Goal: Task Accomplishment & Management: Complete application form

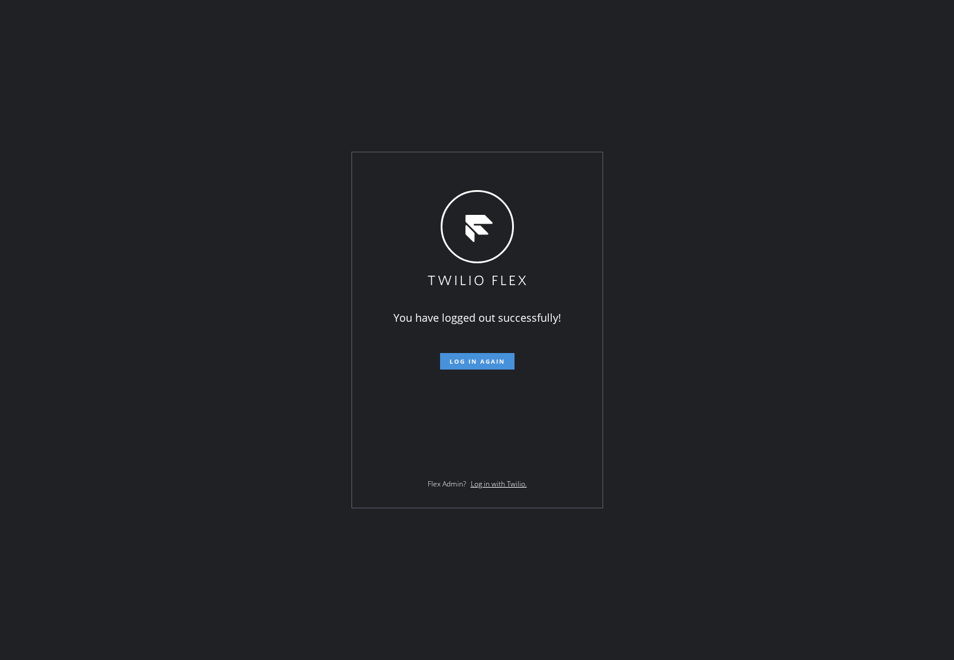
click at [491, 358] on span "Log in again" at bounding box center [476, 361] width 55 height 8
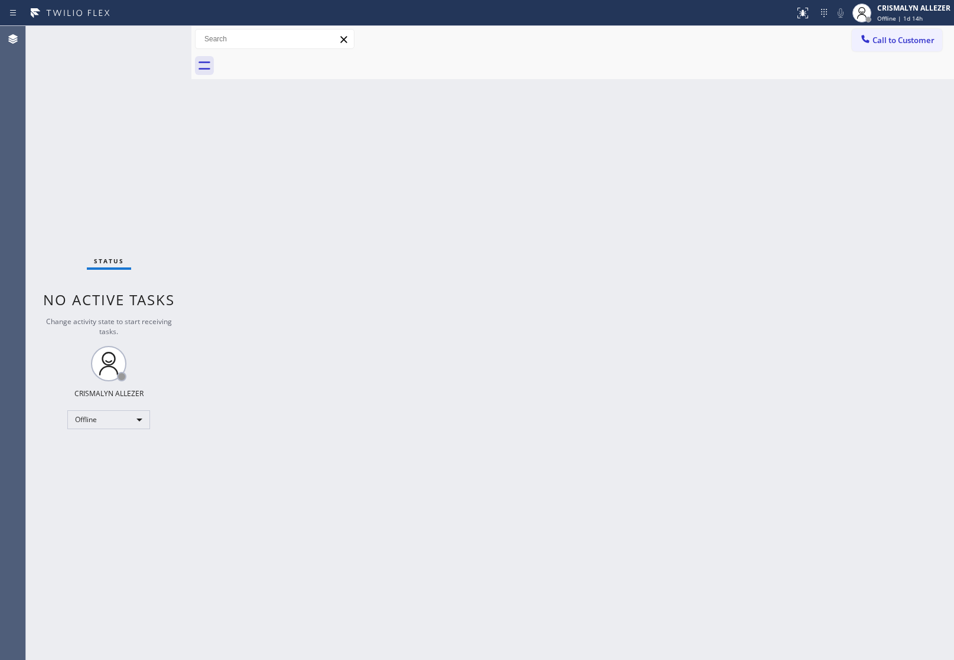
click at [838, 234] on div "Back to Dashboard Change Sender ID Customers Technicians Select a contact Outbo…" at bounding box center [572, 343] width 762 height 634
click at [136, 420] on div "Offline" at bounding box center [108, 419] width 83 height 19
click at [119, 467] on li "Unavailable" at bounding box center [108, 466] width 80 height 14
drag, startPoint x: 636, startPoint y: 285, endPoint x: 665, endPoint y: 52, distance: 235.0
click at [639, 279] on div "Back to Dashboard Change Sender ID Customers Technicians Select a contact Outbo…" at bounding box center [572, 343] width 762 height 634
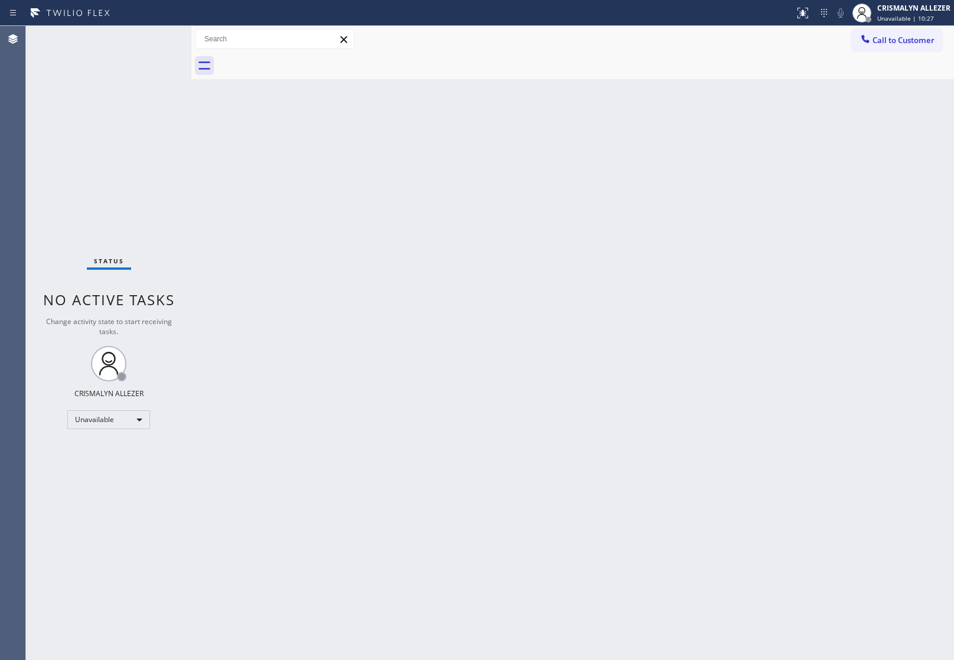
click at [825, 314] on div "Back to Dashboard Change Sender ID Customers Technicians Select a contact Outbo…" at bounding box center [572, 343] width 762 height 634
click at [908, 46] on button "Call to Customer" at bounding box center [896, 40] width 90 height 22
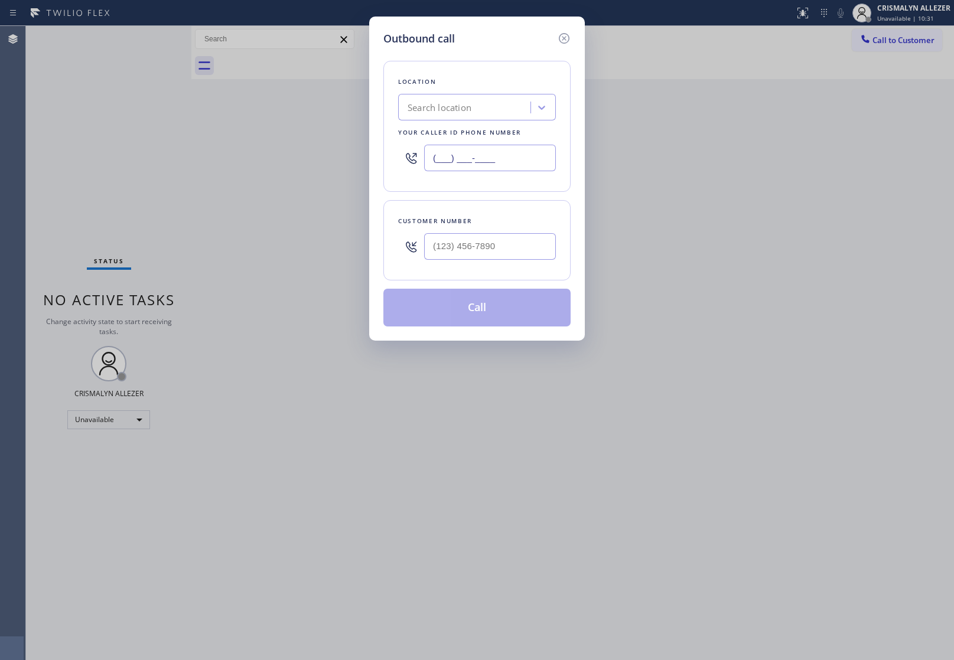
drag, startPoint x: 423, startPoint y: 152, endPoint x: 254, endPoint y: 152, distance: 168.9
click at [254, 152] on div "Outbound call Location Search location Your caller id phone number (___) ___-__…" at bounding box center [477, 330] width 954 height 660
paste input "708) 554-7898"
type input "(708) 554-7898"
click at [498, 254] on input "(___) ___-____" at bounding box center [490, 246] width 132 height 27
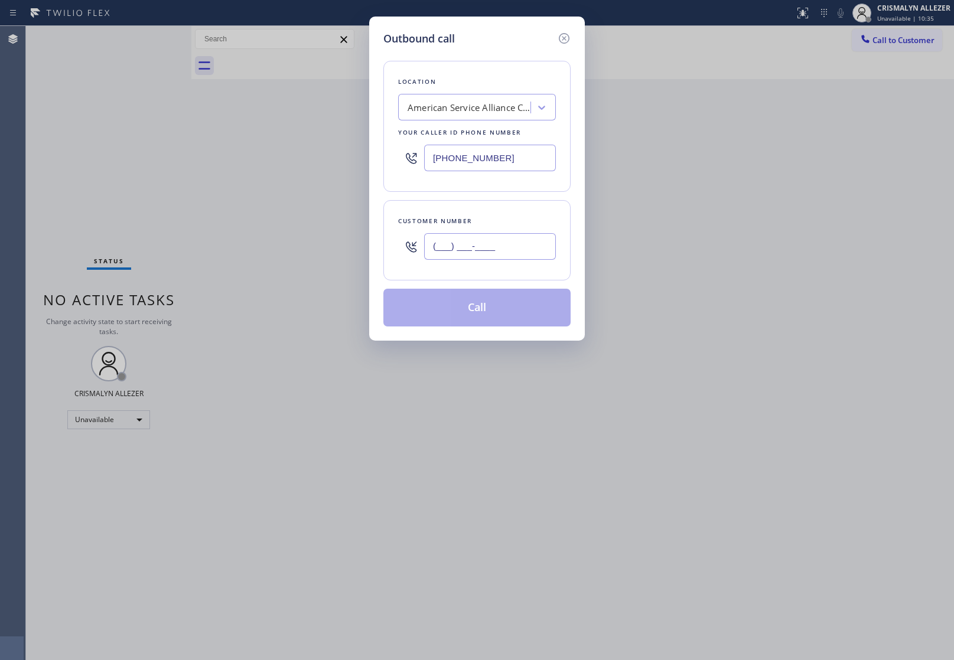
paste input "815) 719-9107"
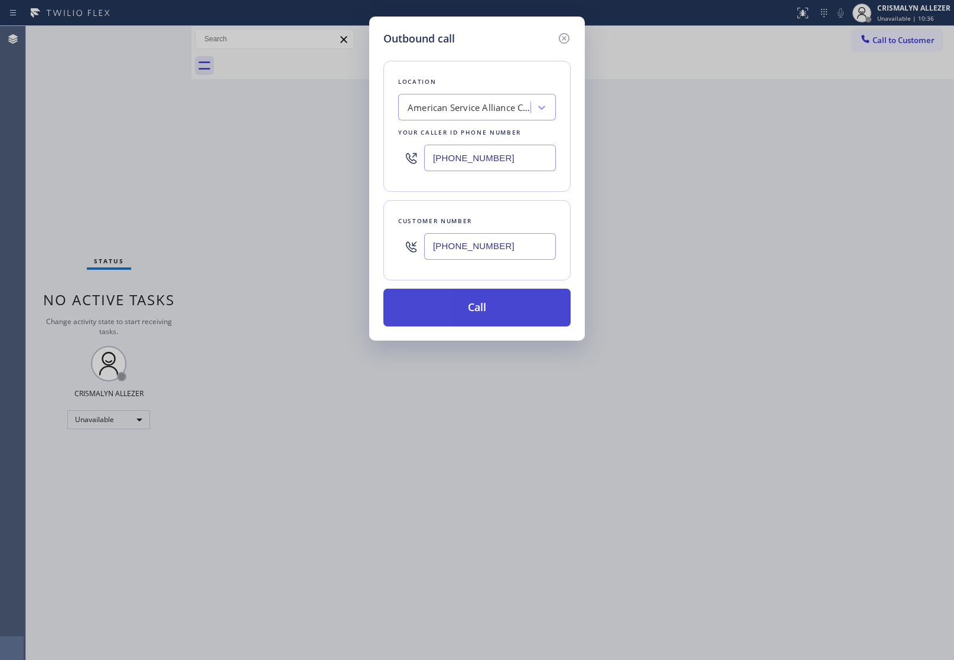
type input "(815) 719-9107"
click at [464, 319] on button "Call" at bounding box center [476, 308] width 187 height 38
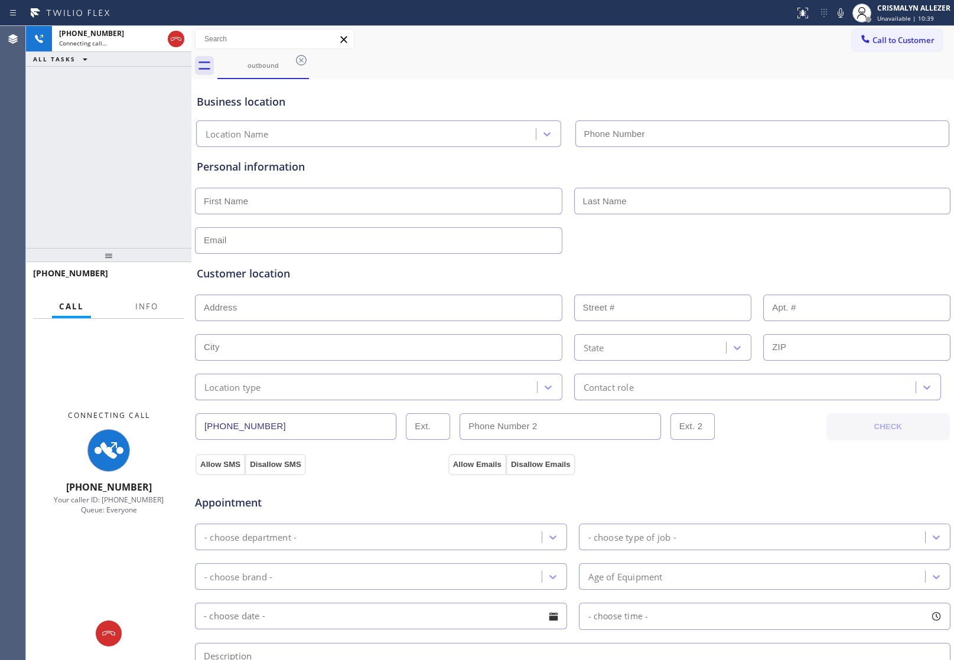
type input "(708) 554-7898"
click at [143, 302] on span "Info" at bounding box center [146, 306] width 23 height 11
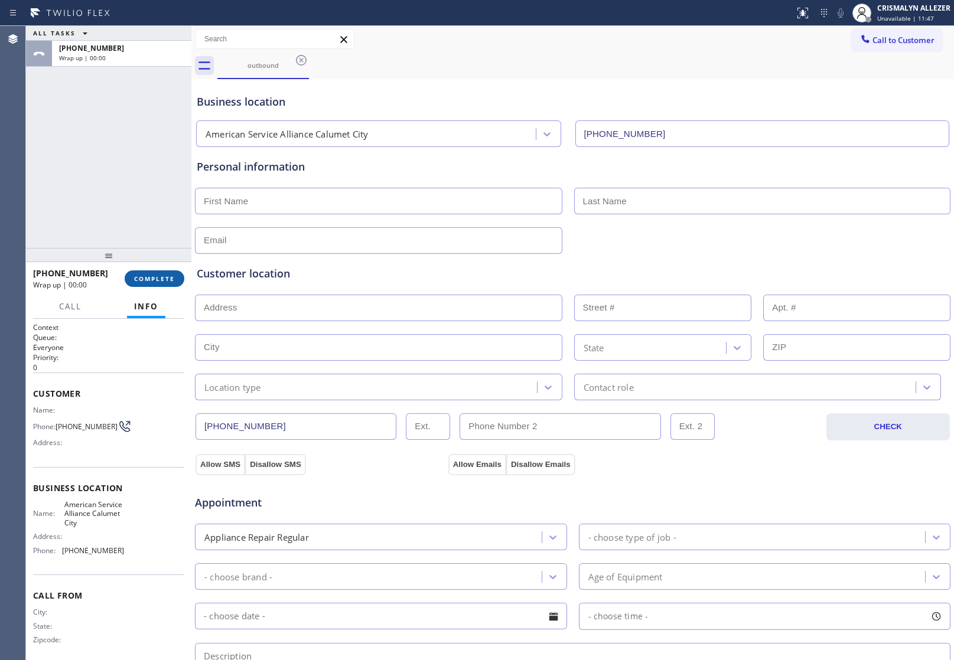
click at [164, 275] on span "COMPLETE" at bounding box center [154, 279] width 41 height 8
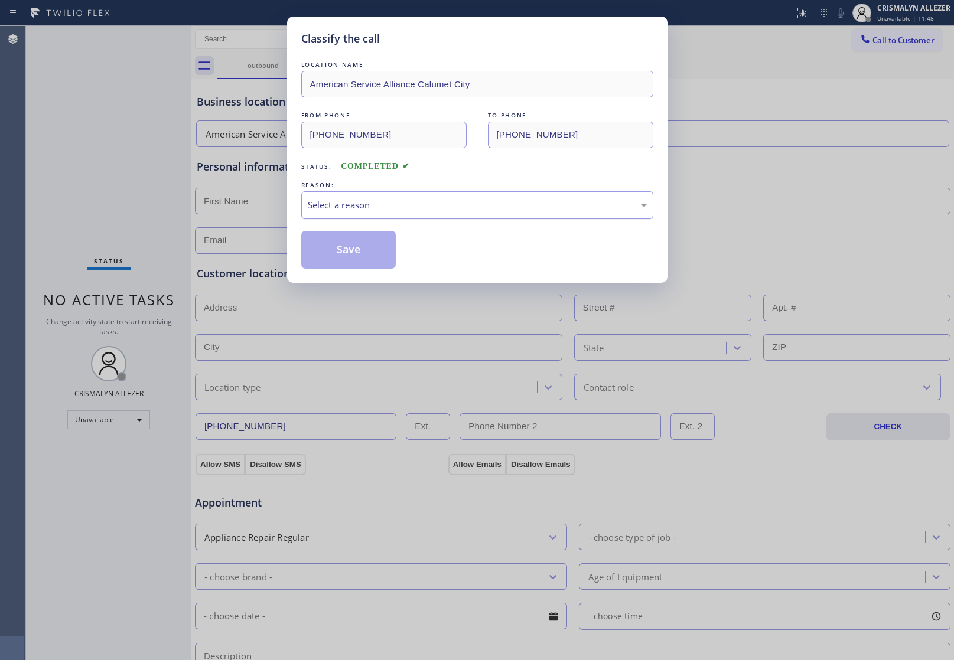
click at [387, 220] on div "LOCATION NAME American Service Alliance Calumet City FROM PHONE (708) 554-7898 …" at bounding box center [477, 163] width 352 height 210
click at [422, 201] on div "Select a reason" at bounding box center [477, 205] width 339 height 14
click at [507, 204] on div "Select a reason" at bounding box center [477, 205] width 339 height 14
click at [508, 204] on div "Select a reason" at bounding box center [477, 205] width 339 height 14
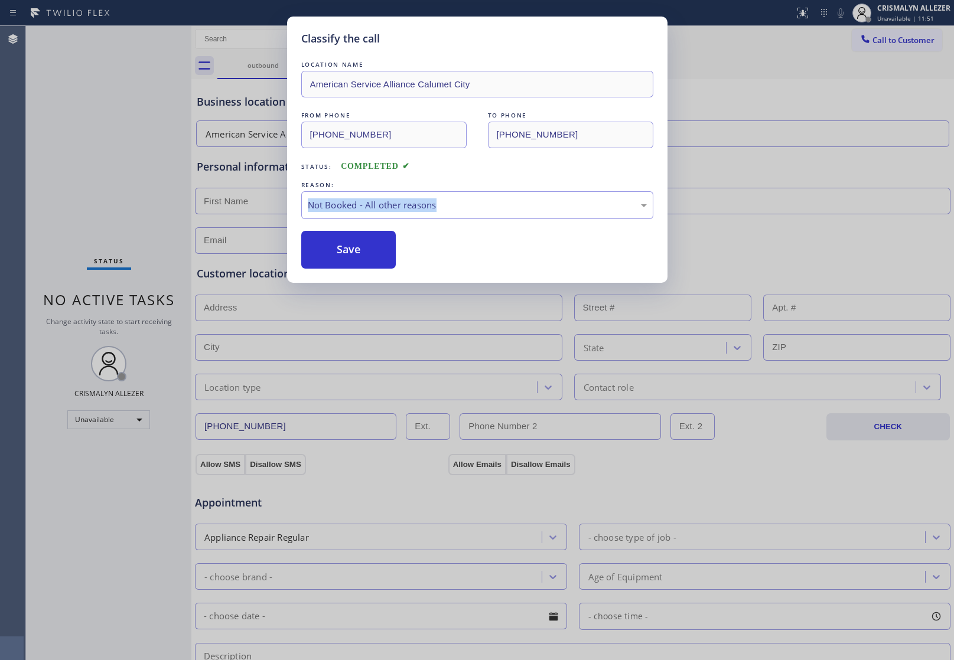
click at [362, 257] on button "Save" at bounding box center [348, 250] width 95 height 38
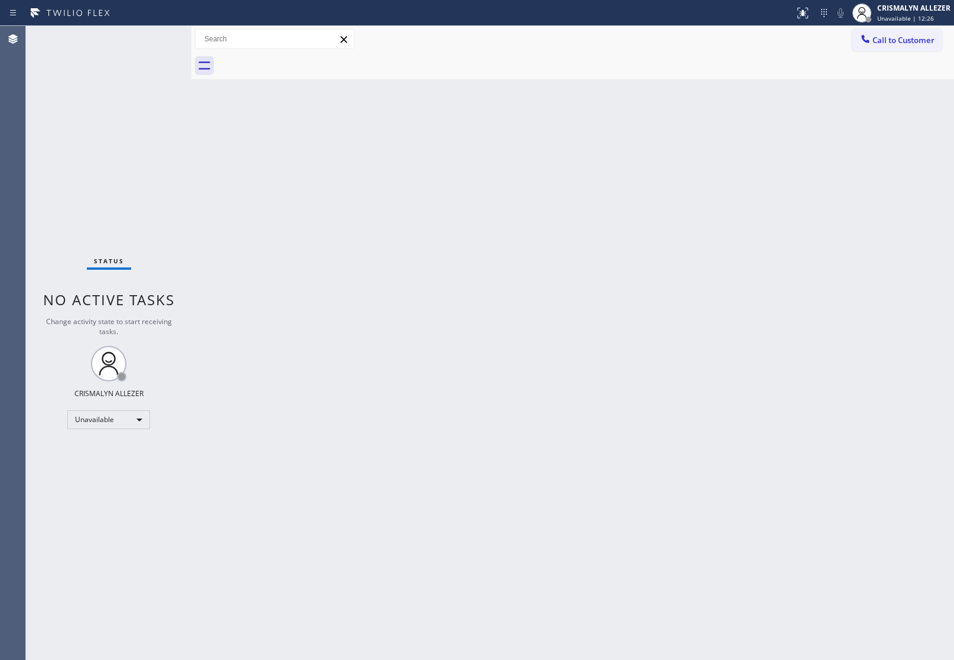
click at [903, 287] on div "Back to Dashboard Change Sender ID Customers Technicians Select a contact Outbo…" at bounding box center [572, 343] width 762 height 634
drag, startPoint x: 908, startPoint y: 41, endPoint x: 804, endPoint y: 119, distance: 129.5
click at [905, 45] on span "Call to Customer" at bounding box center [903, 40] width 62 height 11
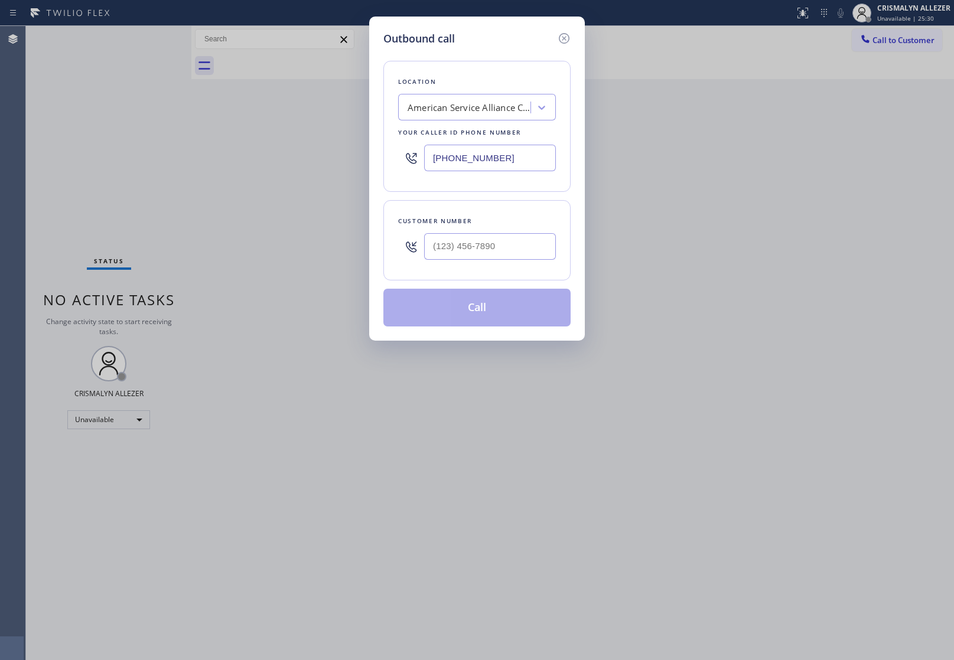
drag, startPoint x: 541, startPoint y: 165, endPoint x: 236, endPoint y: 167, distance: 304.7
click at [257, 166] on div "Outbound call Location American Service Alliance Calumet City Your caller id ph…" at bounding box center [477, 330] width 954 height 660
paste input "858) 800-3094"
type input "(858) 800-3094"
click at [517, 258] on input "(___) ___-____" at bounding box center [490, 246] width 132 height 27
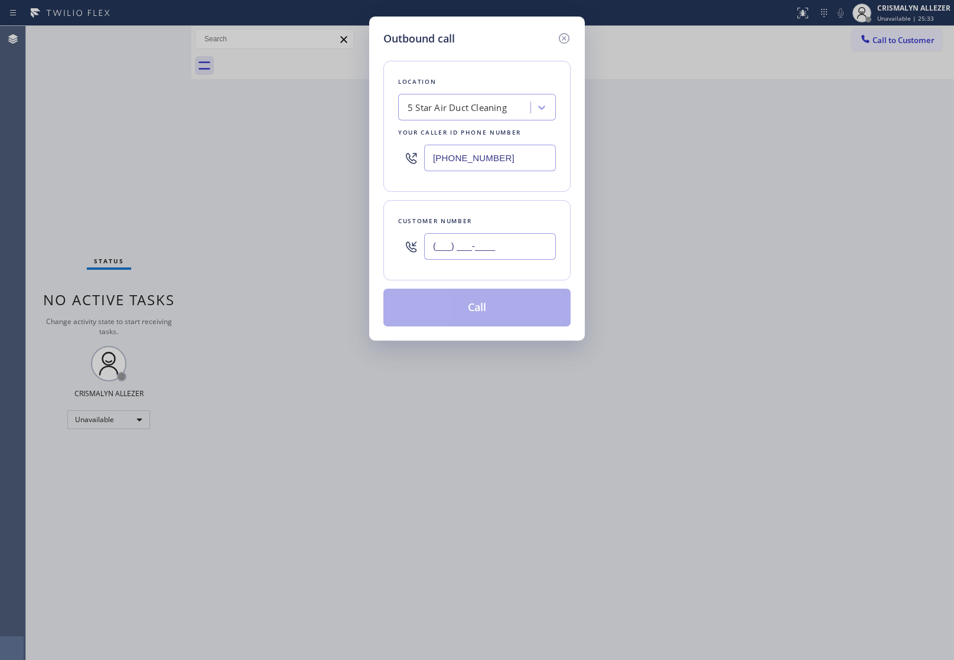
paste input "714) 793-7066"
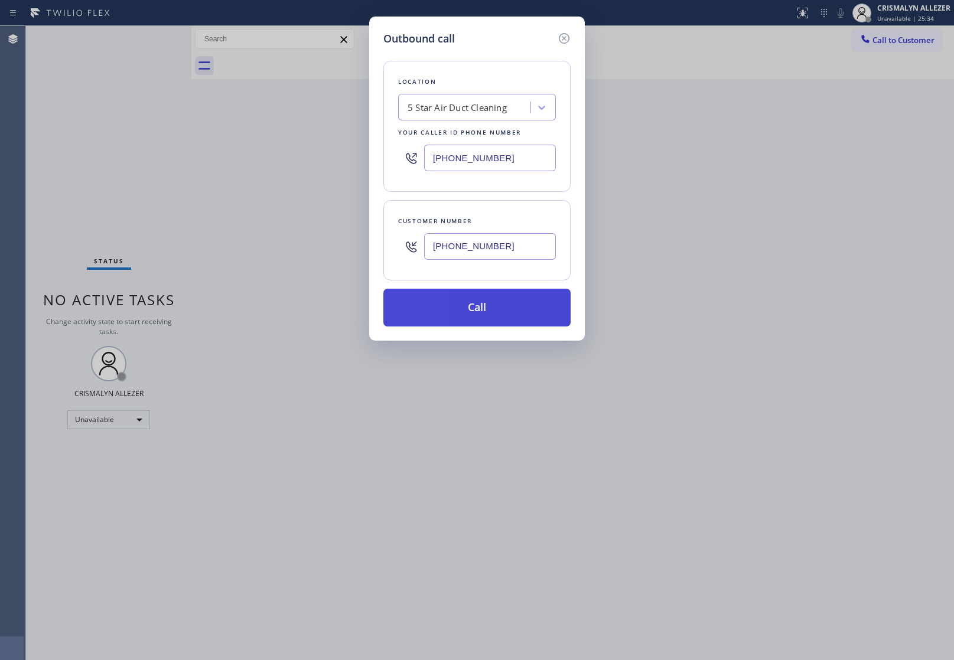
type input "(714) 793-7066"
click at [485, 316] on button "Call" at bounding box center [476, 308] width 187 height 38
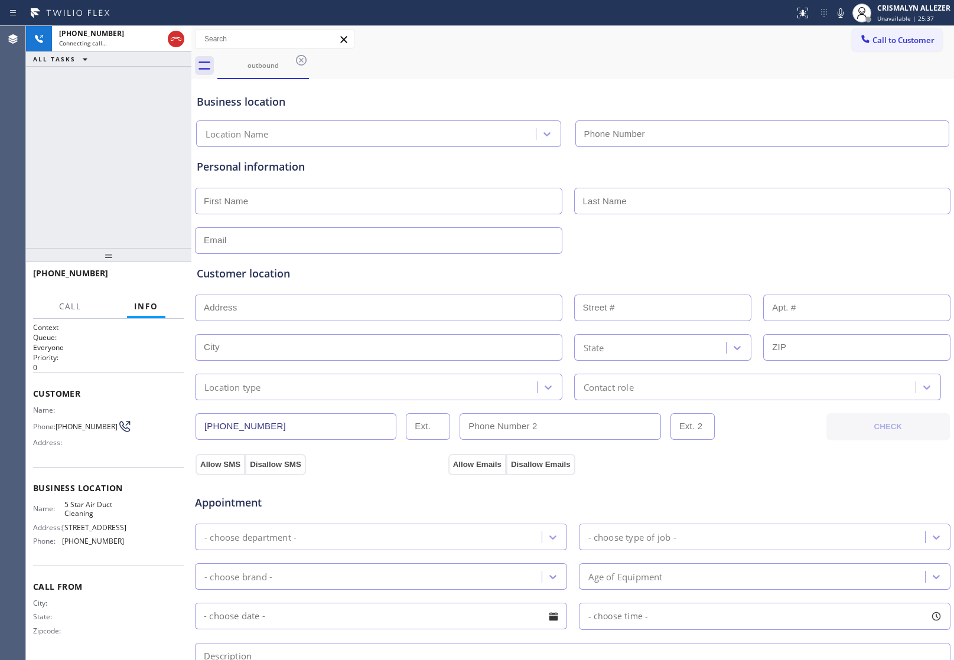
type input "(858) 800-3094"
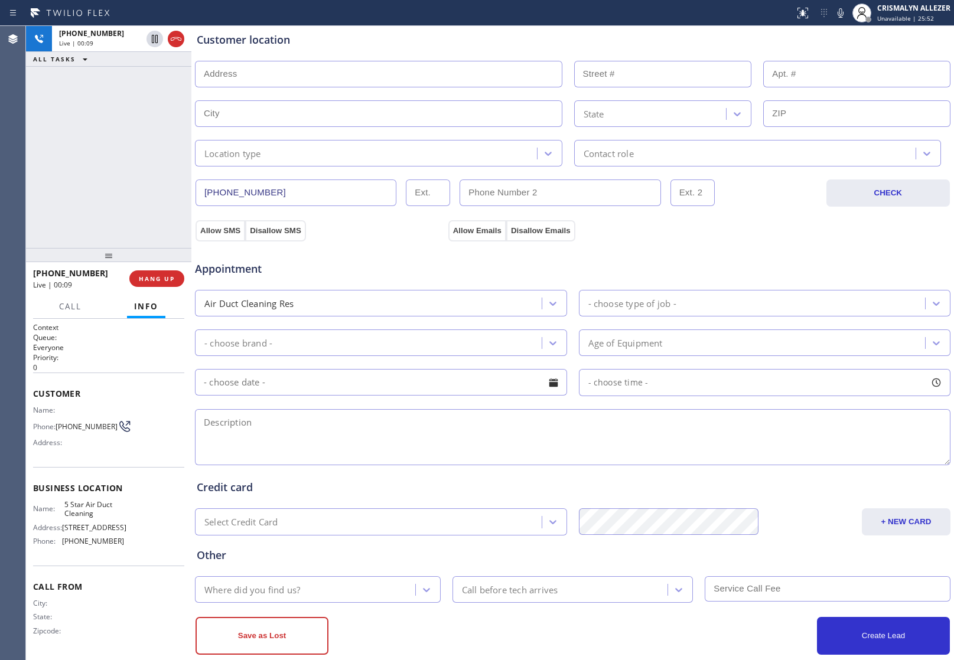
scroll to position [257, 0]
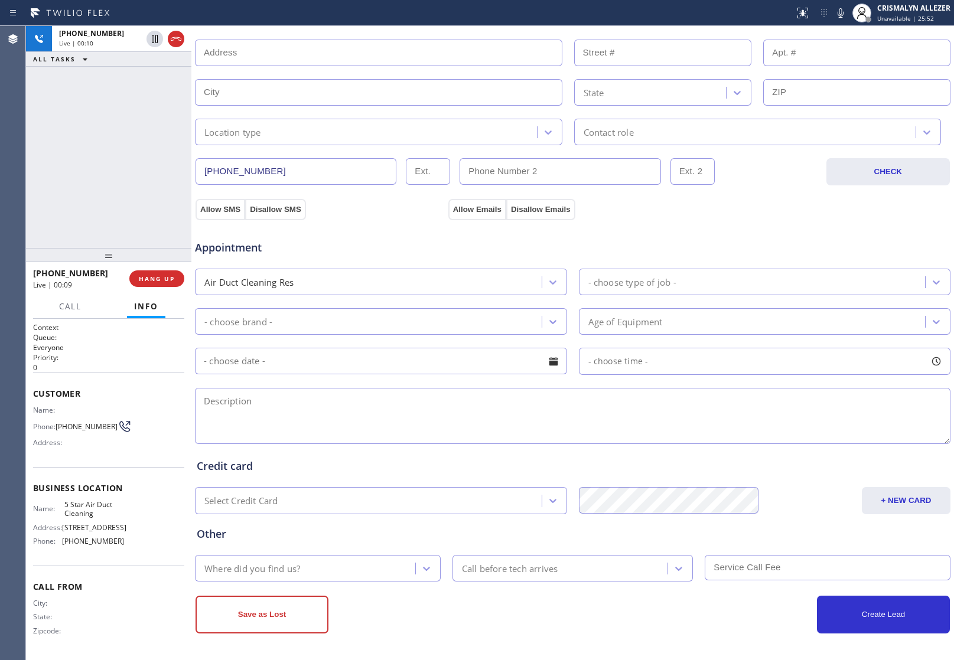
click at [329, 421] on textarea at bounding box center [572, 416] width 755 height 56
click at [359, 421] on textarea "To enrich screen reader interactions, please activate Accessibility in Grammarl…" at bounding box center [572, 416] width 755 height 56
type textarea "d"
drag, startPoint x: 362, startPoint y: 397, endPoint x: 437, endPoint y: 452, distance: 92.6
click at [362, 400] on textarea "DVC || VENT HAS A LITTLE CLOGGED ||" at bounding box center [572, 416] width 755 height 56
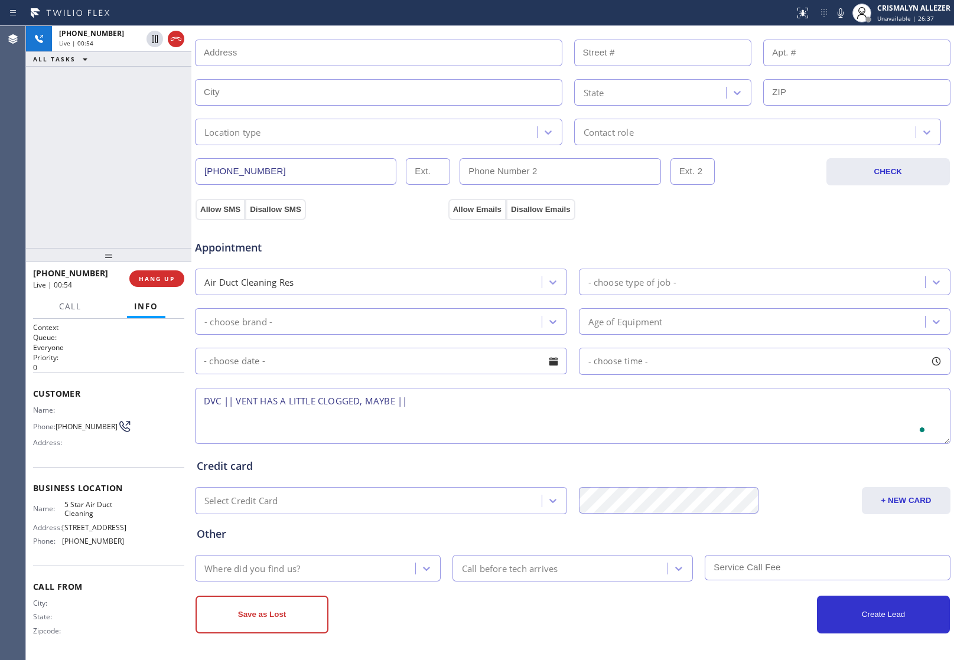
click at [436, 403] on textarea "DVC || VENT HAS A LITTLE CLOGGED, MAYBE ||" at bounding box center [572, 416] width 755 height 56
click at [607, 403] on textarea "DVC || VENT HAS A LITTLE CLOGGED, MAYBE || EXHAUST OUTSIDE, ACCESSSIBLE || mayb…" at bounding box center [572, 416] width 755 height 56
click at [669, 412] on textarea "DVC || VENT HAS A LITTLE CLOGGED, MAYBE || EXHAUST OUTSIDE, ACCESSSIBLE || mayb…" at bounding box center [572, 416] width 755 height 56
drag, startPoint x: 223, startPoint y: 397, endPoint x: 230, endPoint y: 441, distance: 44.4
click at [223, 410] on textarea "DVC || VENT HAS A LITTLE CLOGGED, MAYBE || EXHAUST OUTSIDE, ACCESSSIBLE || mayb…" at bounding box center [572, 416] width 755 height 56
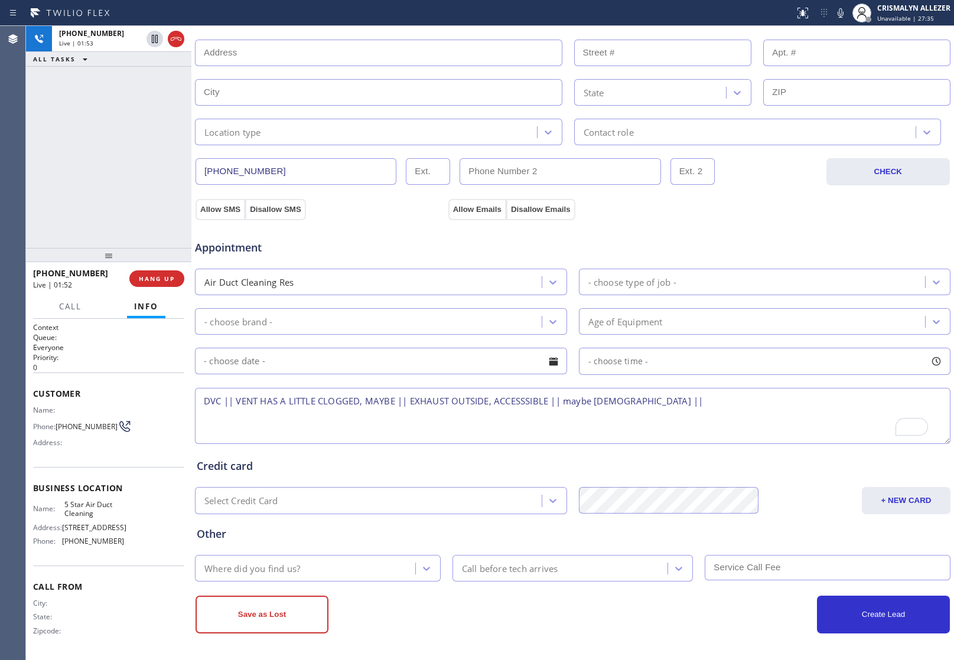
click at [661, 406] on textarea "DVC || VENT HAS A LITTLE CLOGGED, MAYBE || EXHAUST OUTSIDE, ACCESSSIBLE || mayb…" at bounding box center [572, 416] width 755 height 56
paste textarea "8212 Joshua CirBuena Park, CA 90620, USA"
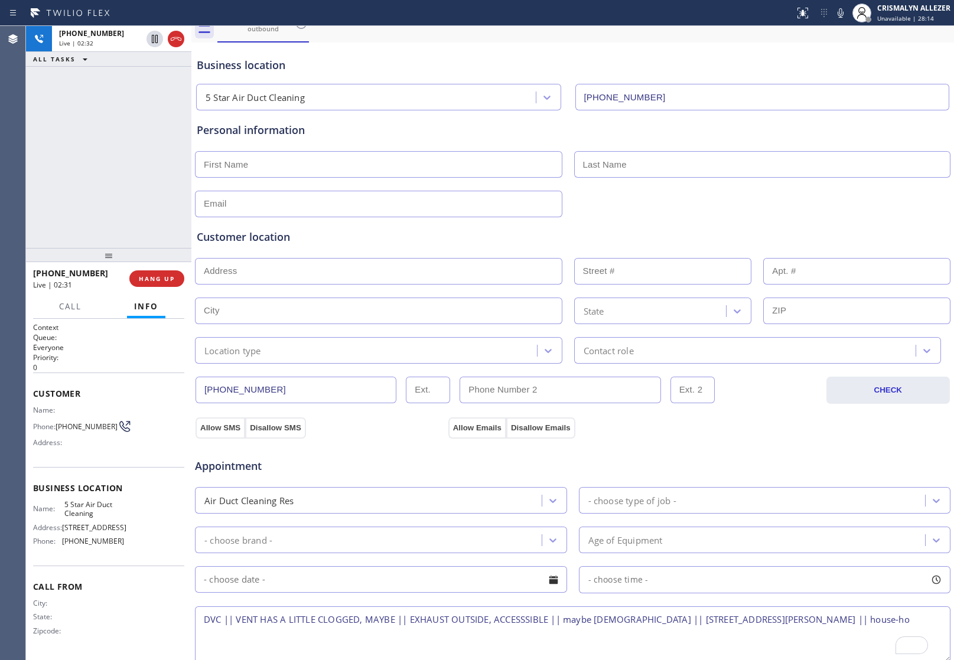
scroll to position [35, 0]
type textarea "DVC || VENT HAS A LITTLE CLOGGED, MAYBE || EXHAUST OUTSIDE, ACCESSSIBLE || mayb…"
click at [343, 168] on input "text" at bounding box center [378, 165] width 367 height 27
click at [249, 169] on input "text" at bounding box center [378, 165] width 367 height 27
type input "Isaec"
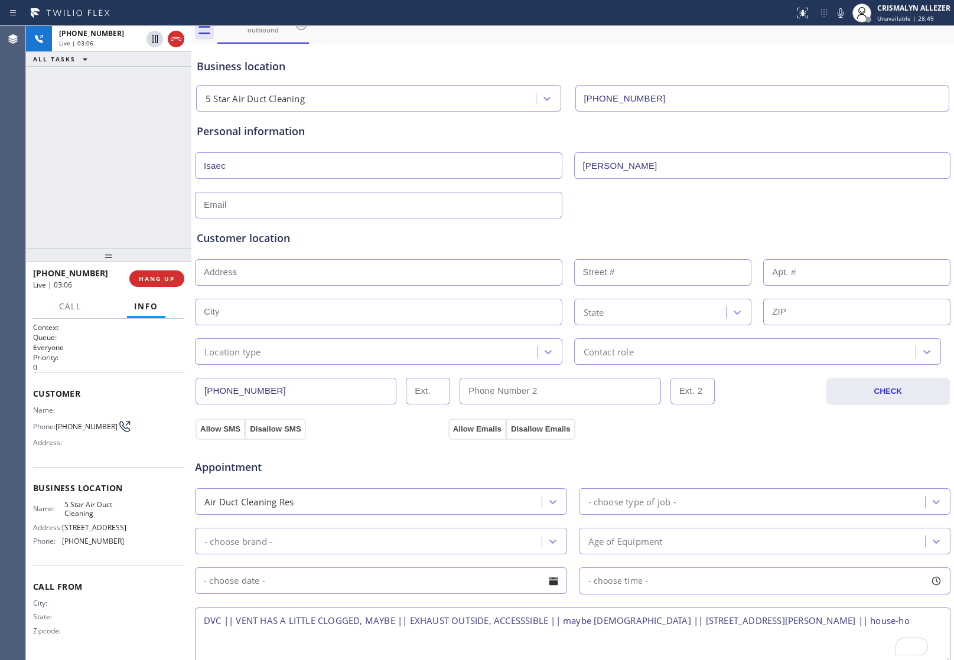
type input "Jorge"
click at [256, 207] on input "text" at bounding box center [378, 205] width 367 height 27
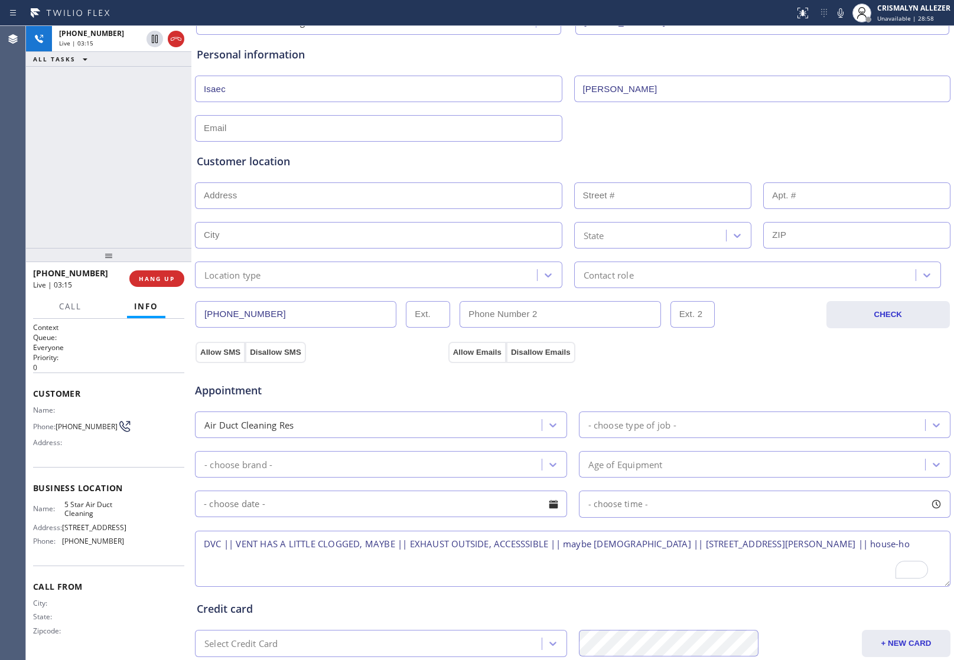
scroll to position [183, 0]
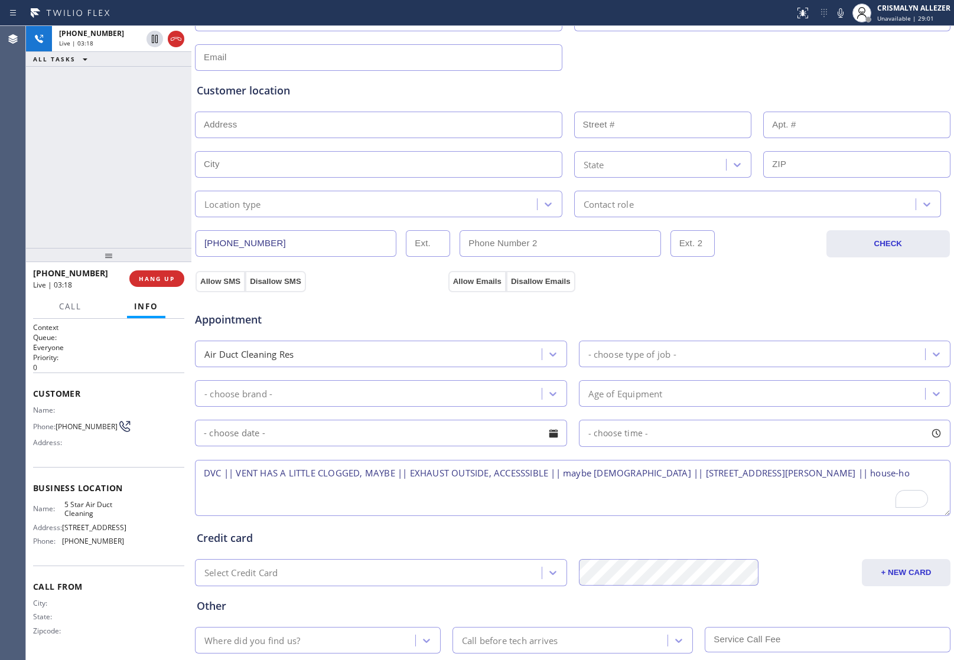
drag, startPoint x: 841, startPoint y: 9, endPoint x: 836, endPoint y: 30, distance: 20.8
click at [841, 9] on icon at bounding box center [840, 13] width 14 height 14
drag, startPoint x: 201, startPoint y: 471, endPoint x: 886, endPoint y: 482, distance: 685.0
click at [886, 482] on textarea "DVC || VENT HAS A LITTLE CLOGGED, MAYBE || EXHAUST OUTSIDE, ACCESSSIBLE || mayb…" at bounding box center [572, 488] width 755 height 56
click at [795, 300] on div "Appointment" at bounding box center [572, 313] width 757 height 30
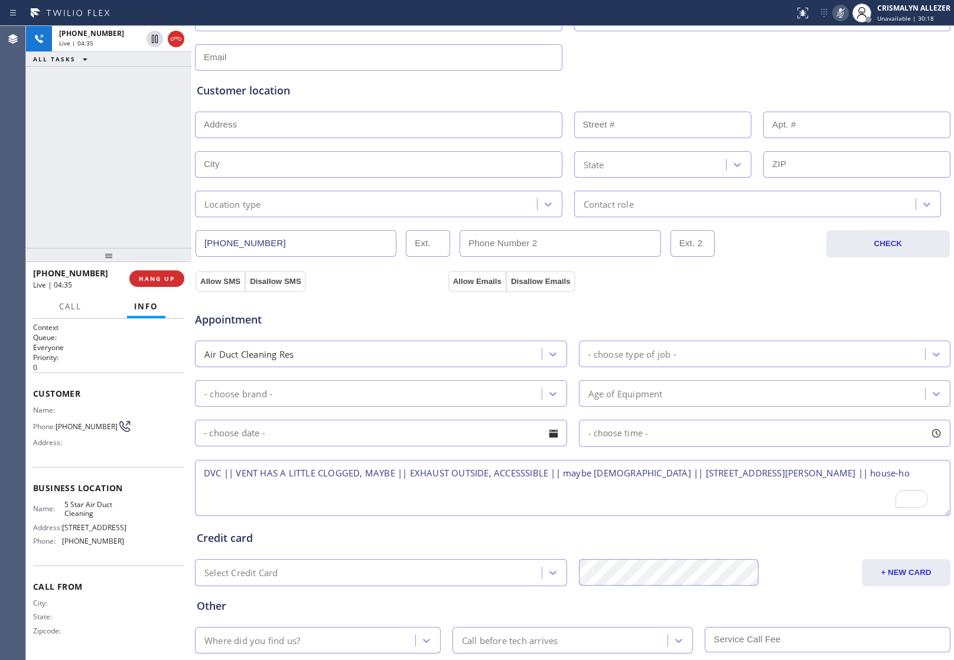
click at [836, 16] on icon at bounding box center [840, 13] width 14 height 14
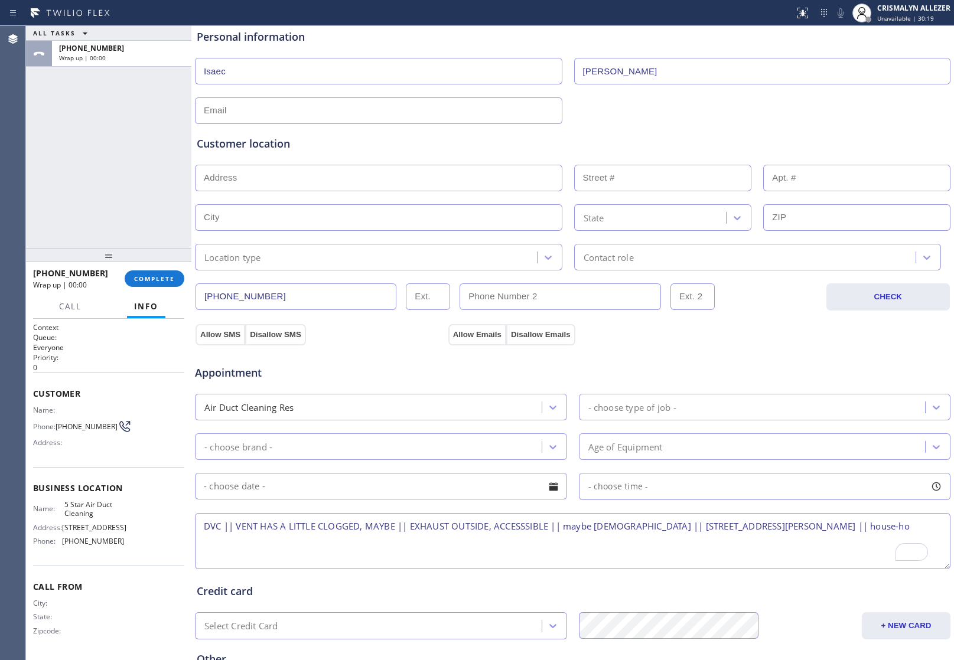
scroll to position [0, 0]
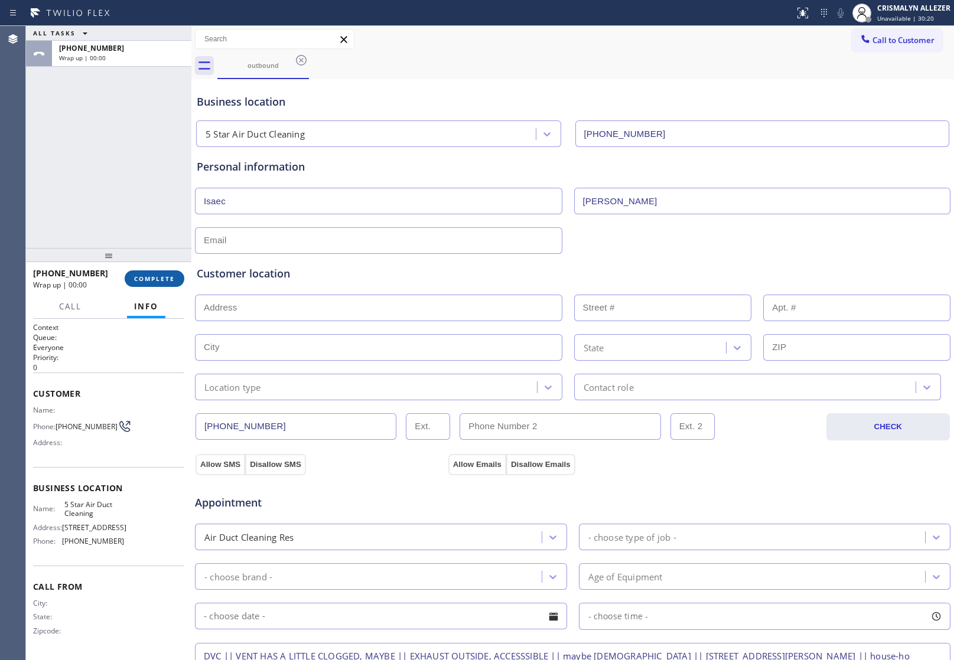
click at [145, 283] on button "COMPLETE" at bounding box center [155, 278] width 60 height 17
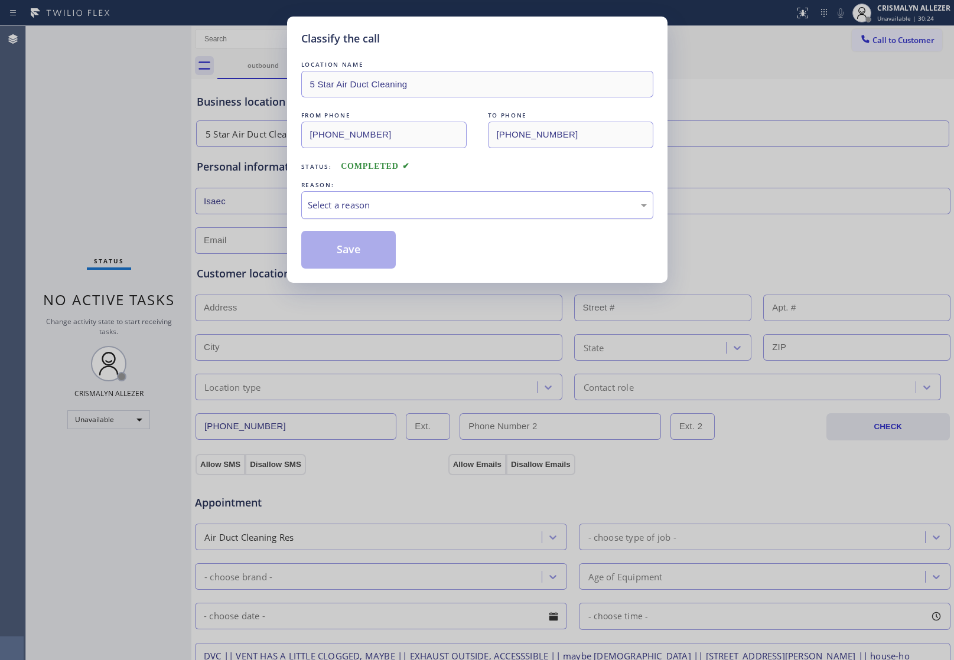
click at [443, 198] on div "Select a reason" at bounding box center [477, 205] width 352 height 28
click at [354, 256] on button "Save" at bounding box center [348, 250] width 95 height 38
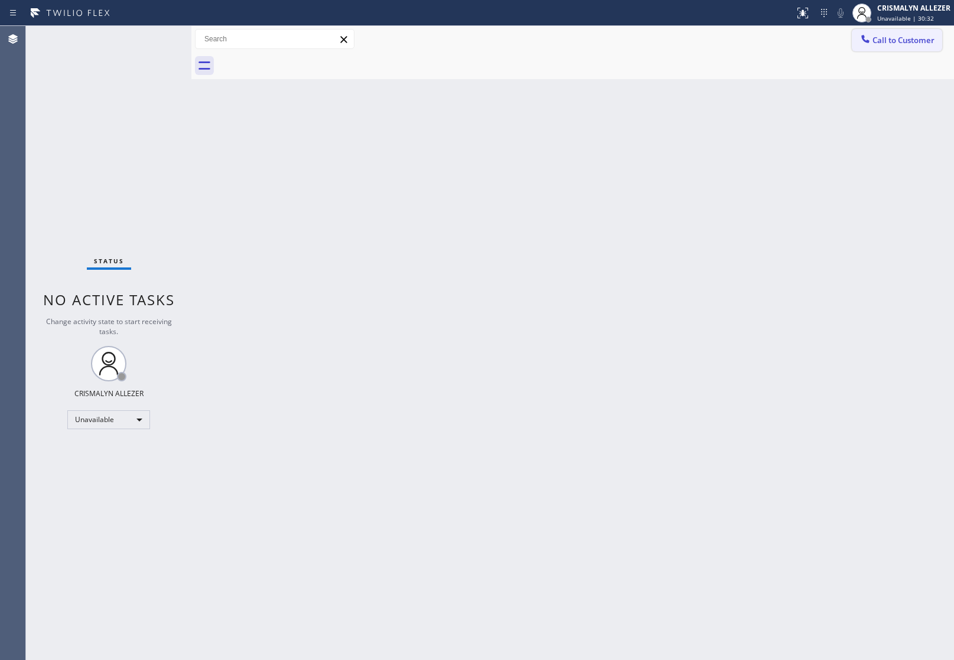
click at [894, 45] on button "Call to Customer" at bounding box center [896, 40] width 90 height 22
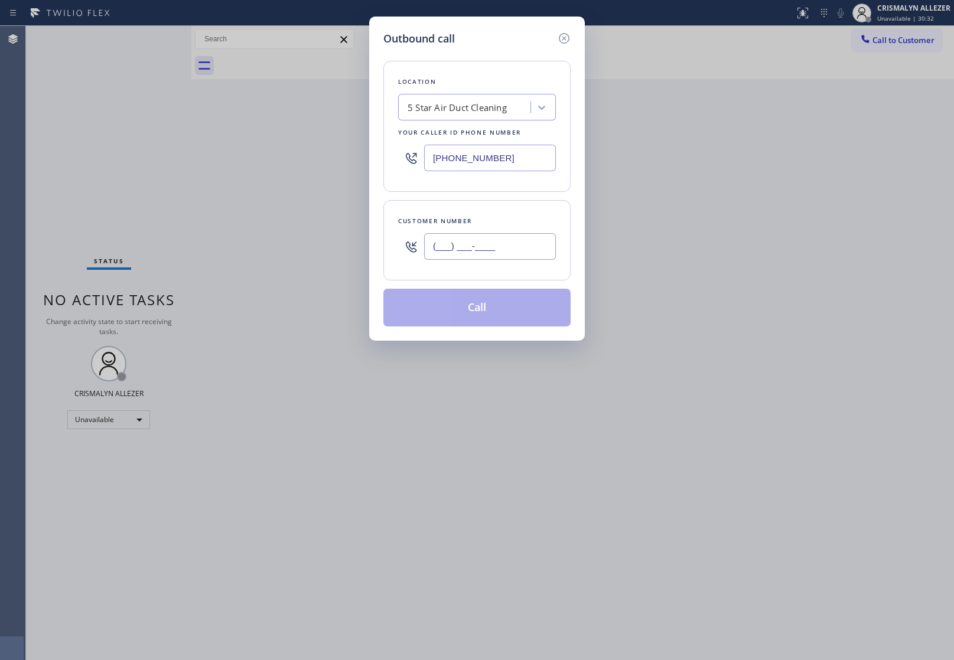
click at [542, 254] on input "(___) ___-____" at bounding box center [490, 246] width 132 height 27
paste input "714) 793-7066"
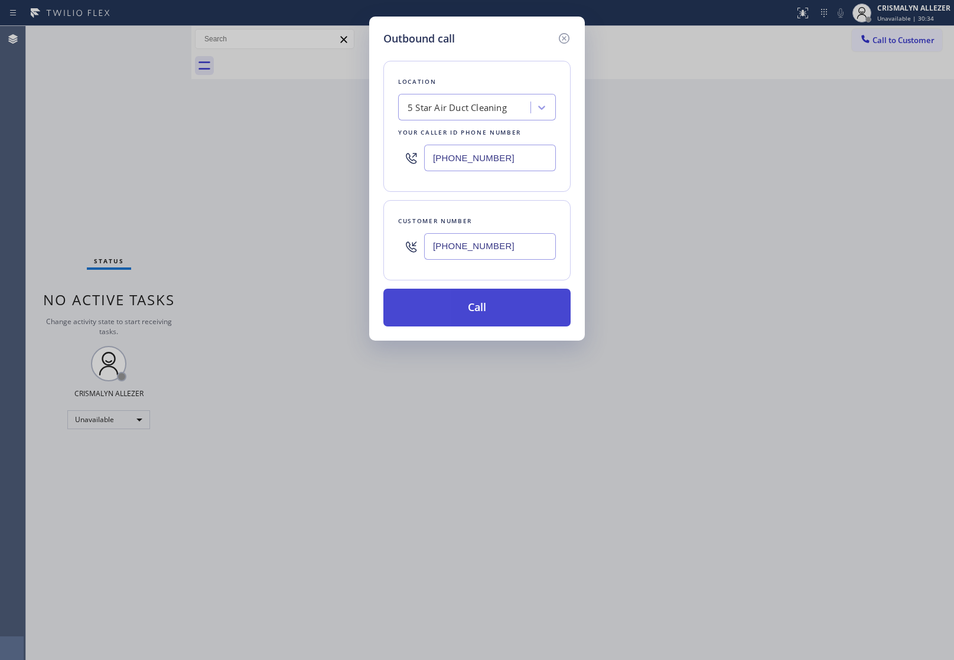
type input "(714) 793-7066"
click at [491, 310] on button "Call" at bounding box center [476, 308] width 187 height 38
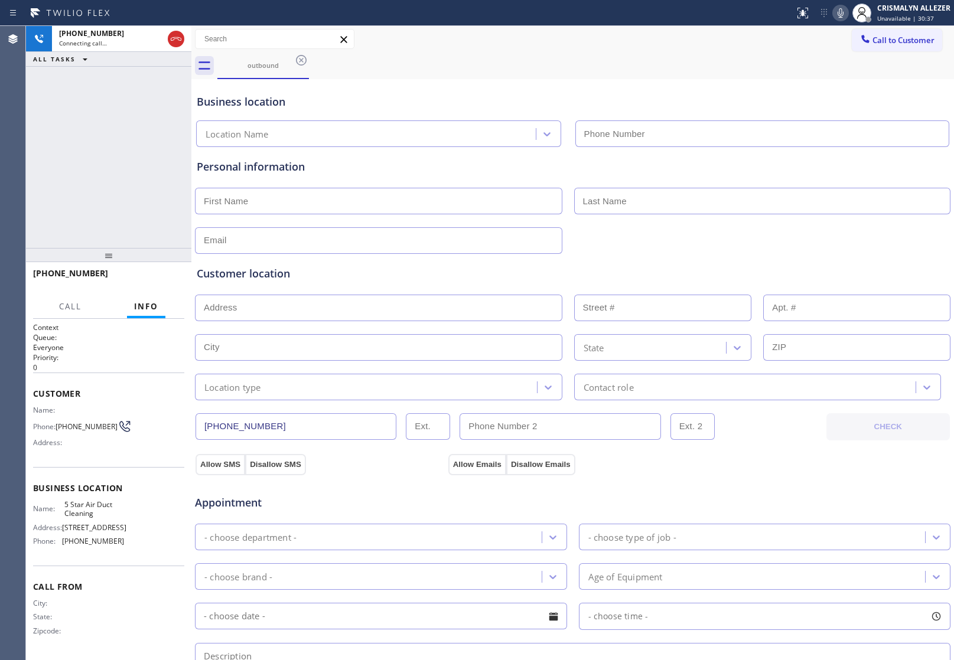
type input "(858) 800-3094"
click at [768, 96] on div "Business location" at bounding box center [573, 102] width 752 height 16
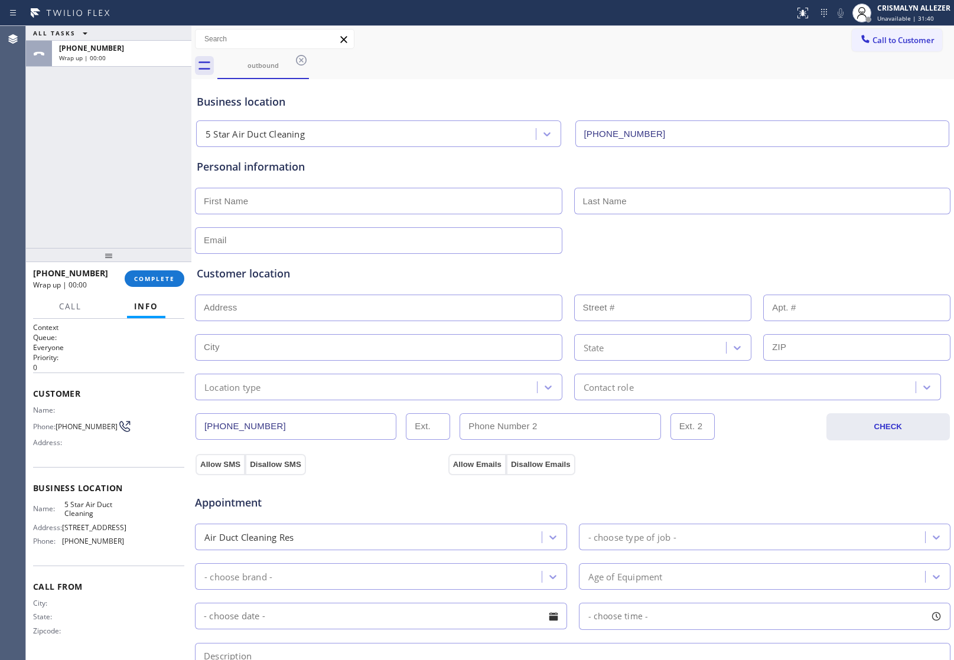
click at [276, 198] on input "text" at bounding box center [378, 201] width 367 height 27
type input "Isaec"
type input "Jorge"
type input "no@gmail.com"
drag, startPoint x: 295, startPoint y: 316, endPoint x: 331, endPoint y: 301, distance: 38.6
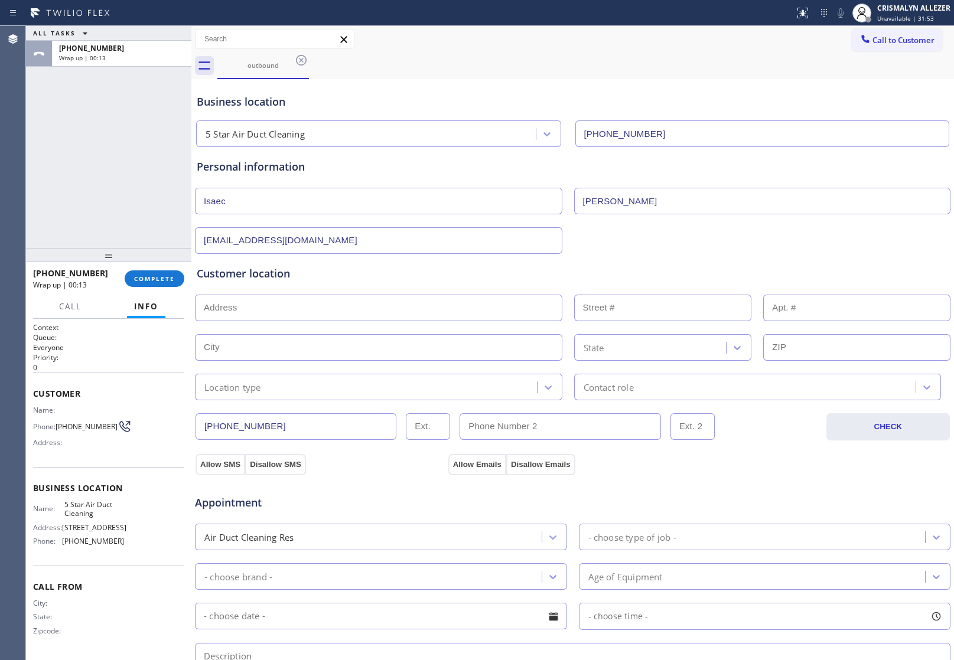
click at [302, 312] on input "text" at bounding box center [378, 308] width 367 height 27
click at [323, 305] on input "text" at bounding box center [378, 308] width 367 height 27
paste input "8212 Joshua CirBuena Park, CA 90620, USA"
type input "8212 Joshua Cir"
type input "8212"
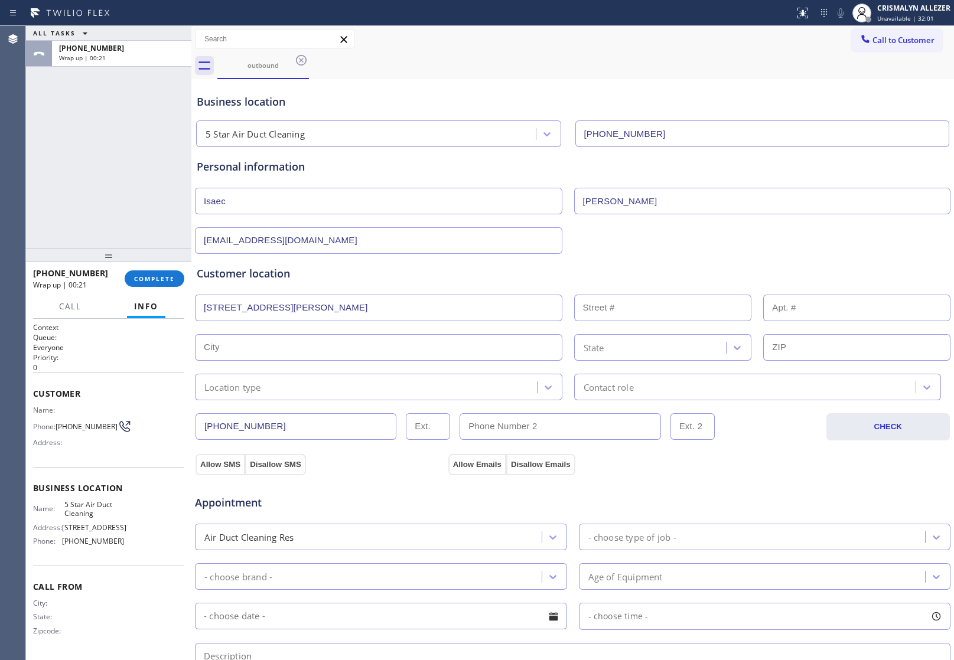
type input "Buena Park"
type input "90620"
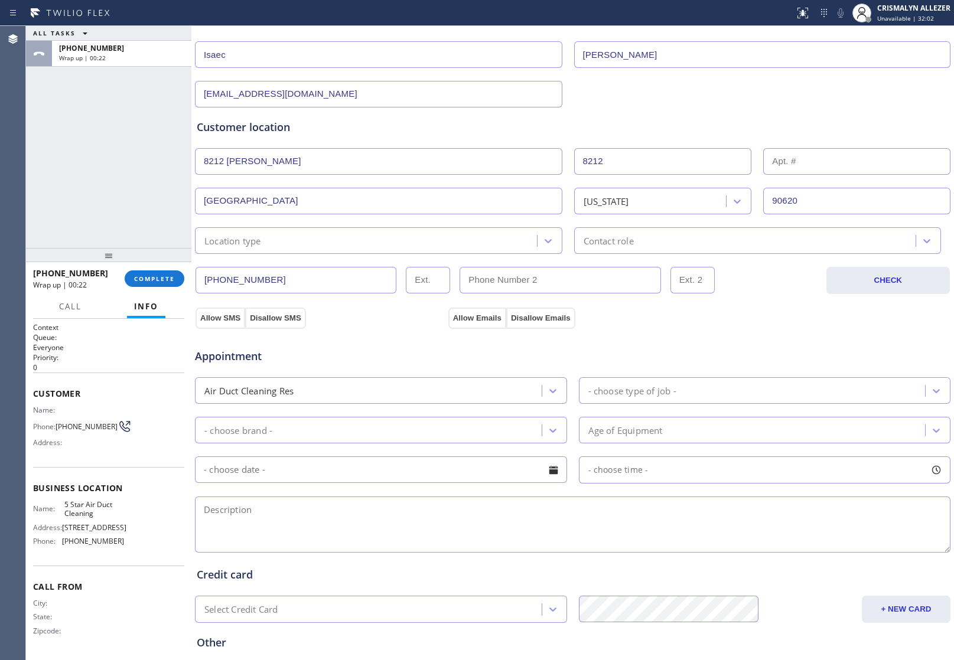
scroll to position [148, 0]
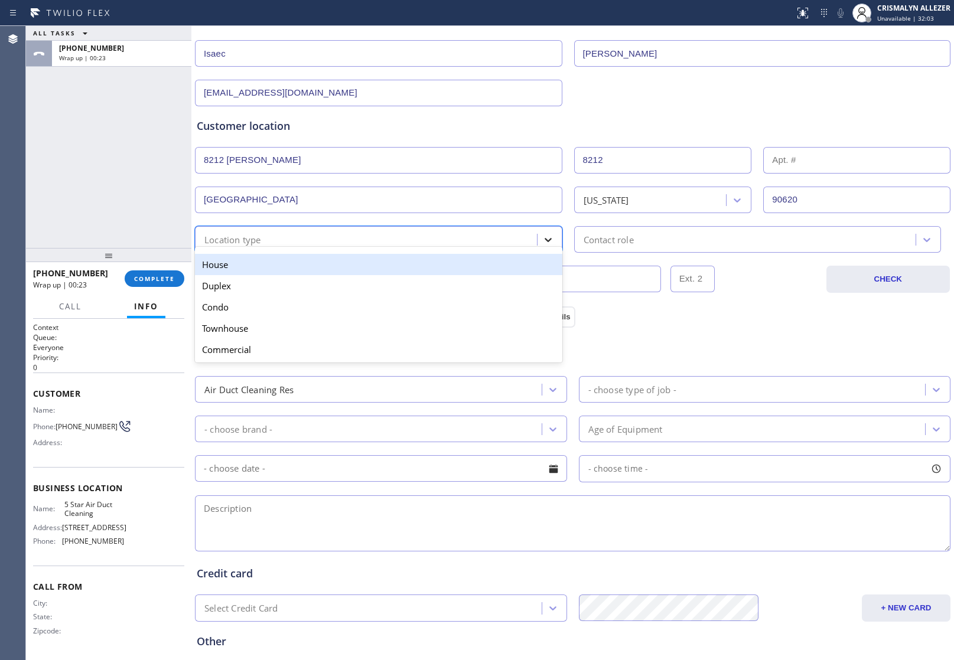
click at [544, 243] on icon at bounding box center [548, 240] width 12 height 12
click at [446, 269] on div "House" at bounding box center [378, 264] width 367 height 21
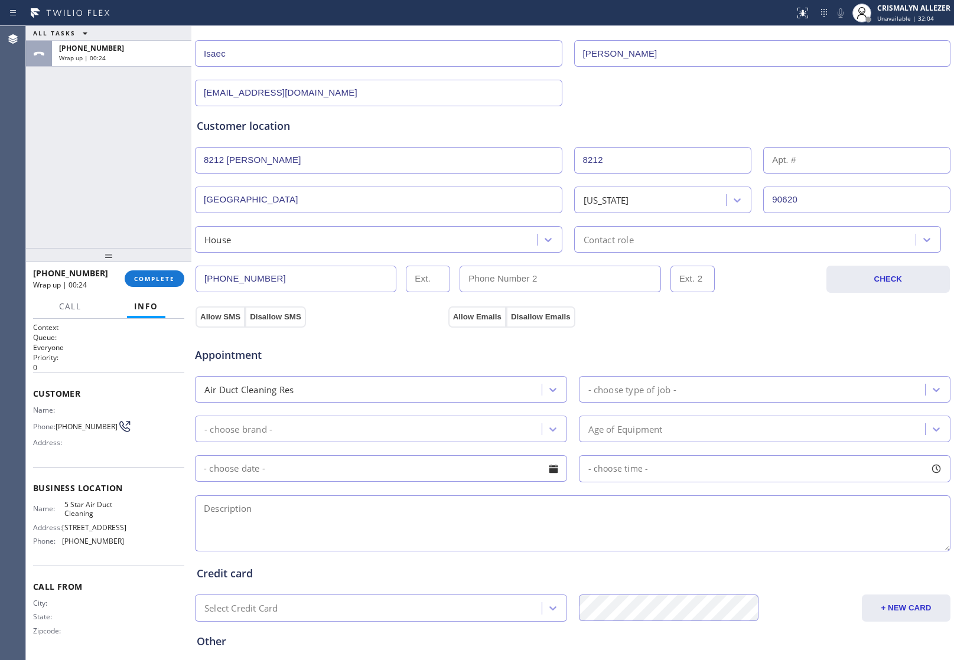
click at [638, 255] on div "(714) 793-7066 CHECK" at bounding box center [572, 273] width 756 height 40
click at [648, 246] on div "Contact role" at bounding box center [746, 239] width 338 height 21
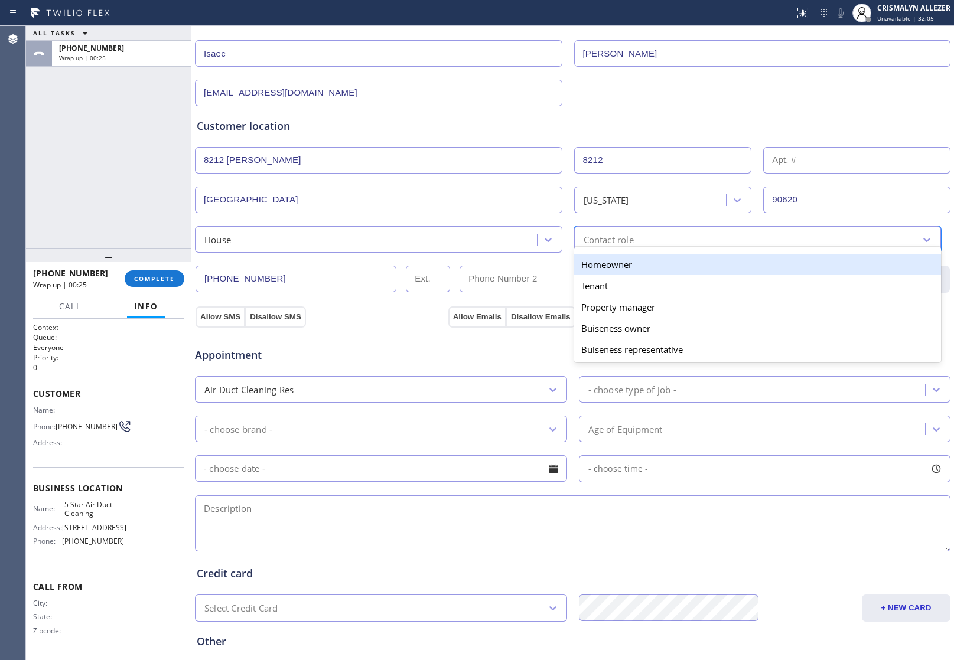
click at [612, 267] on div "Homeowner" at bounding box center [757, 264] width 367 height 21
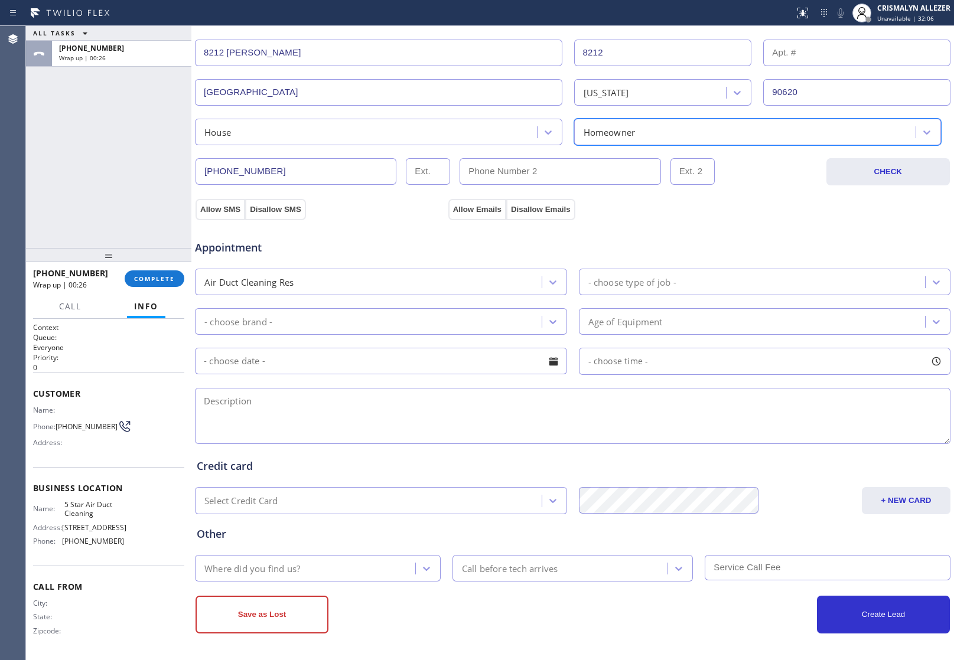
scroll to position [257, 0]
click at [210, 207] on button "Allow SMS" at bounding box center [220, 209] width 50 height 21
click at [472, 208] on button "Allow Emails" at bounding box center [477, 209] width 58 height 21
click at [794, 423] on textarea at bounding box center [572, 416] width 755 height 56
paste textarea "DVC || VENT HAS A LITTLE CLOGGED, MAYBE || EXHAUST OUTSIDE, ACCESSSIBLE || mayb…"
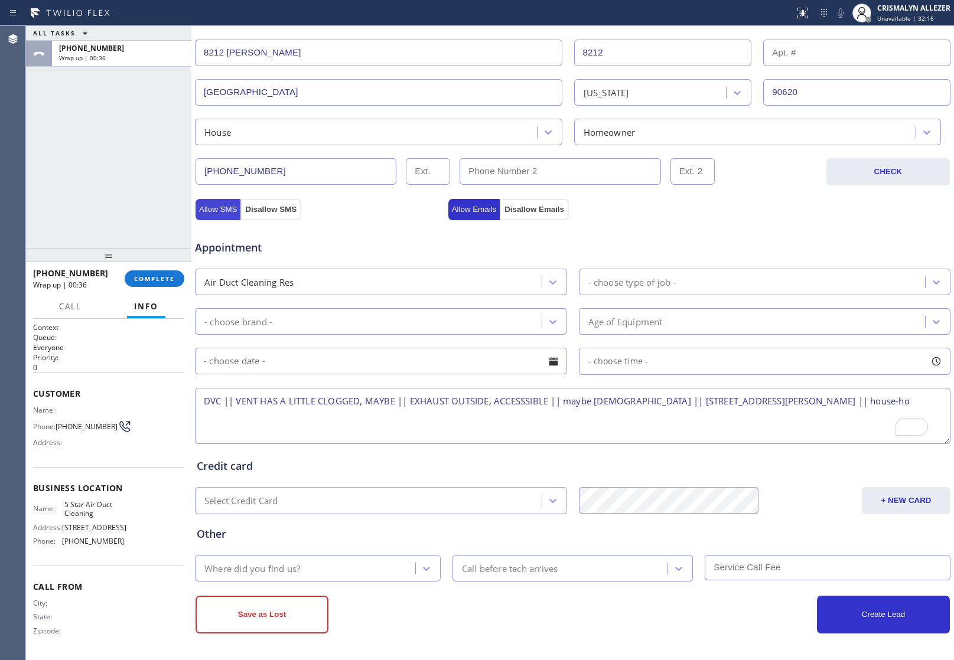
click at [226, 208] on button "Allow SMS" at bounding box center [217, 209] width 45 height 21
click at [466, 208] on button "Allow Emails" at bounding box center [474, 209] width 52 height 21
click at [549, 281] on icon at bounding box center [552, 282] width 7 height 4
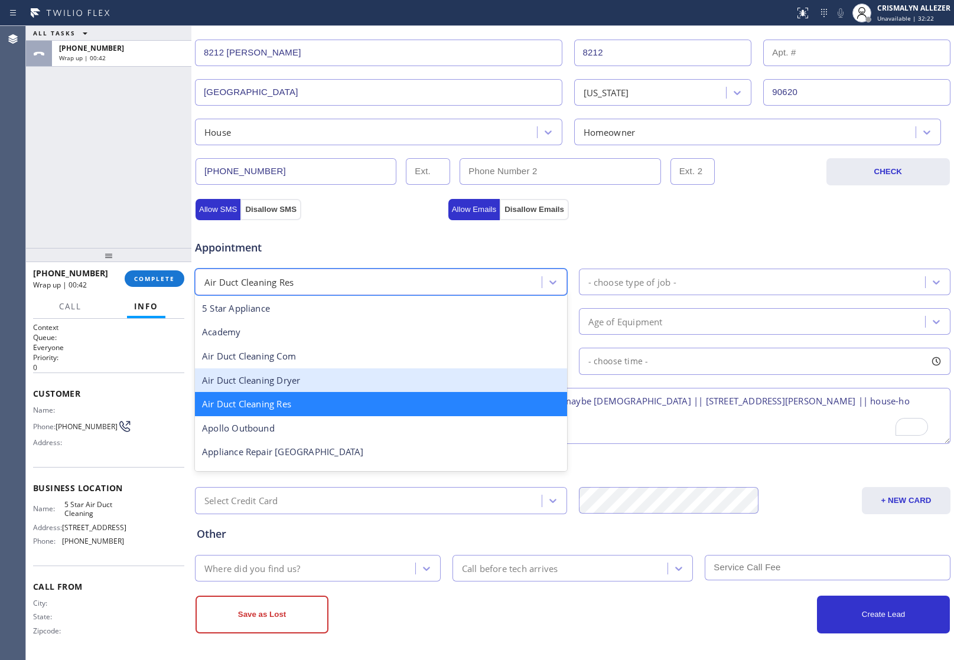
click at [306, 378] on div "Air Duct Cleaning Dryer" at bounding box center [381, 380] width 372 height 24
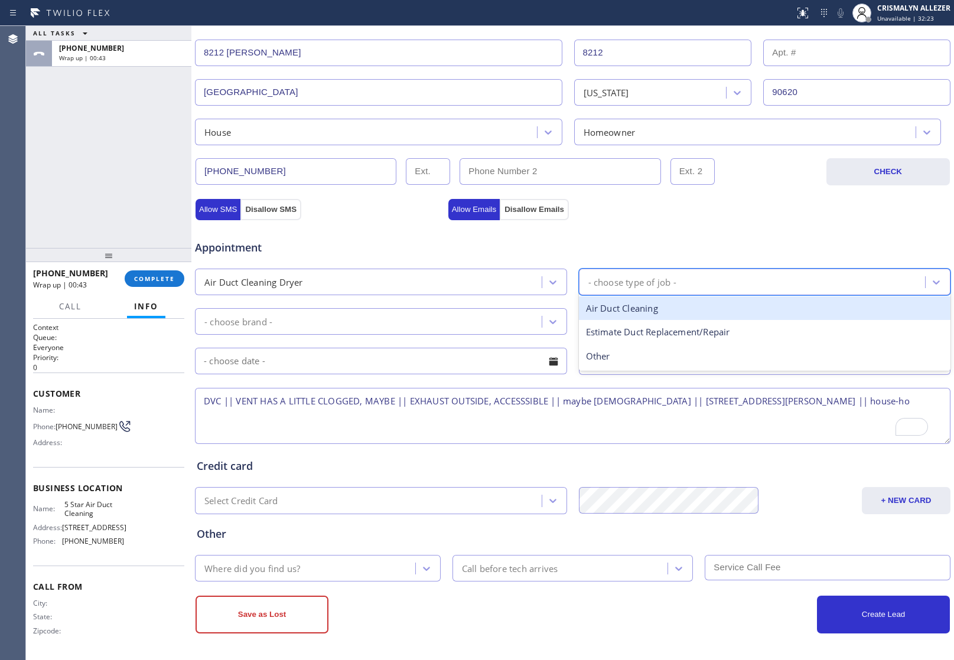
click at [707, 275] on div "- choose type of job -" at bounding box center [753, 282] width 343 height 21
click at [652, 312] on div "Dryer Vent Cleaning" at bounding box center [765, 308] width 372 height 24
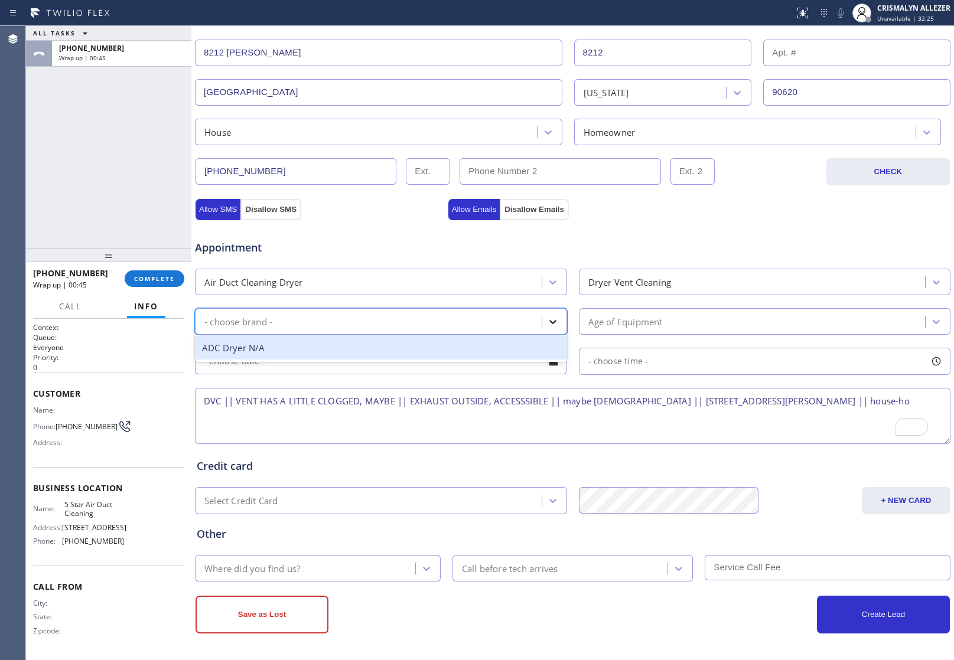
click at [549, 322] on icon at bounding box center [552, 322] width 7 height 4
click at [342, 347] on div "ADC Dryer N/A" at bounding box center [381, 348] width 372 height 24
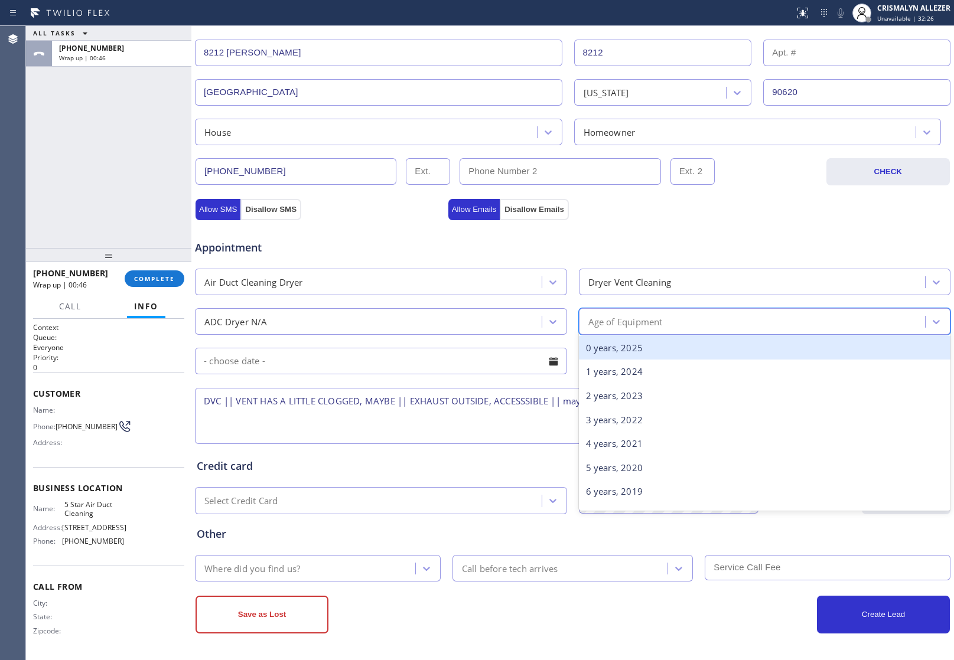
click at [701, 319] on div "Age of Equipment" at bounding box center [753, 321] width 343 height 21
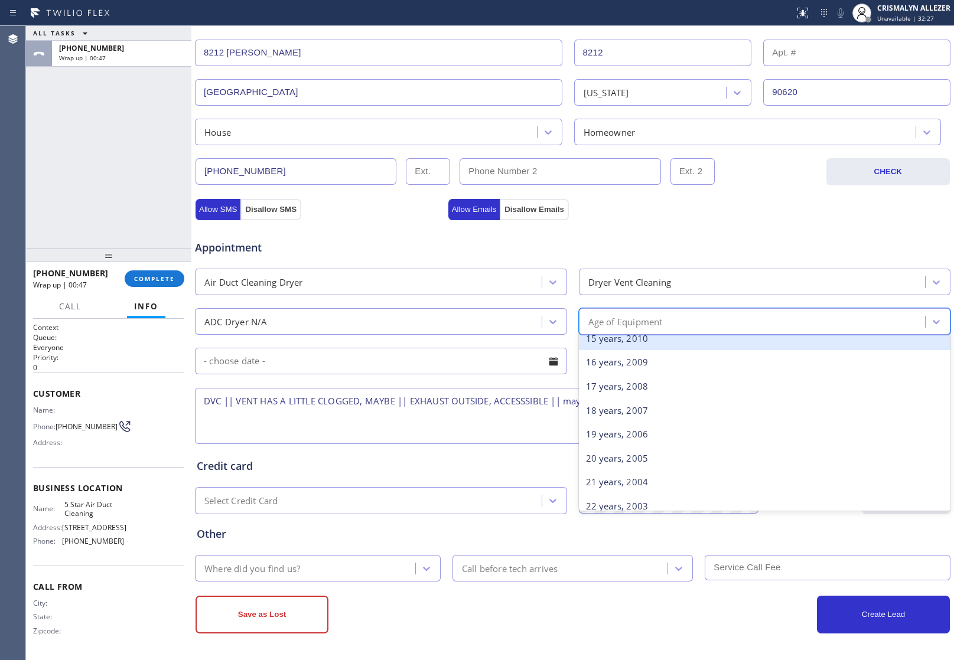
scroll to position [570, 0]
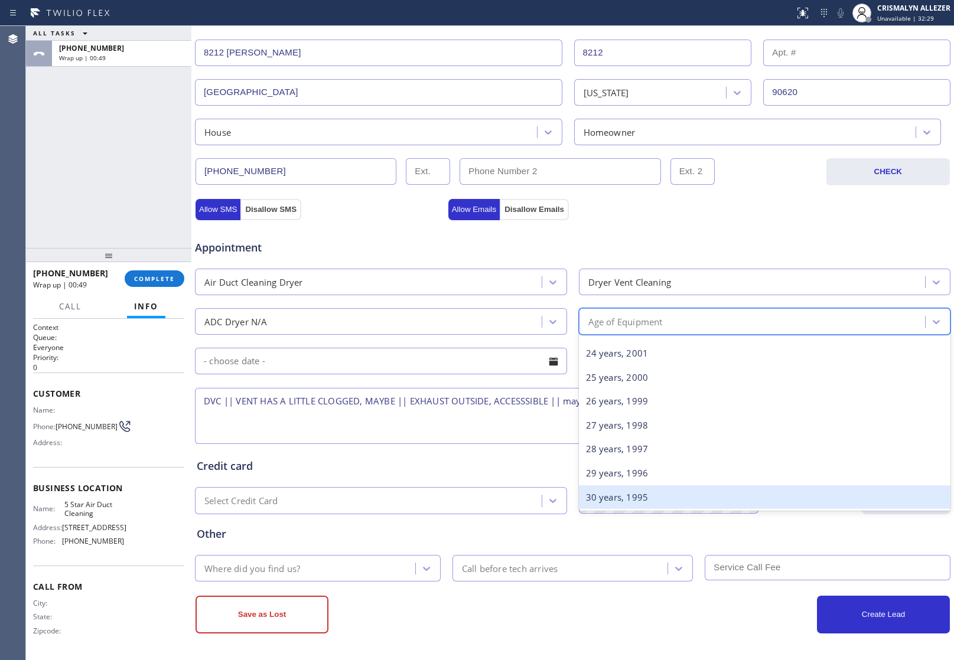
click at [635, 496] on div "30 years, 1995" at bounding box center [765, 497] width 372 height 24
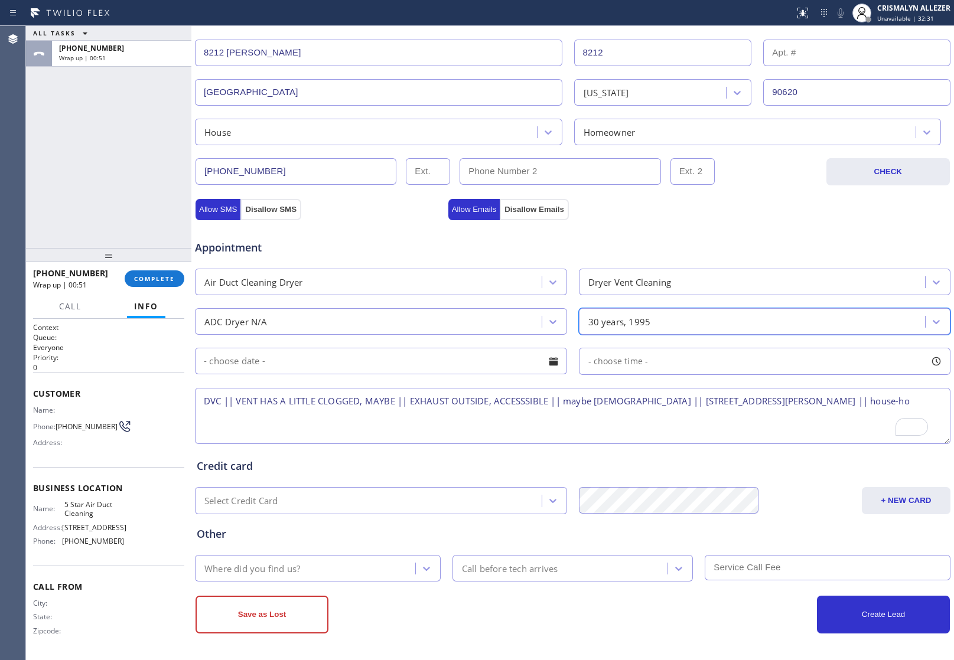
click at [890, 401] on textarea "DVC || VENT HAS A LITTLE CLOGGED, MAYBE || EXHAUST OUTSIDE, ACCESSSIBLE || mayb…" at bounding box center [572, 416] width 755 height 56
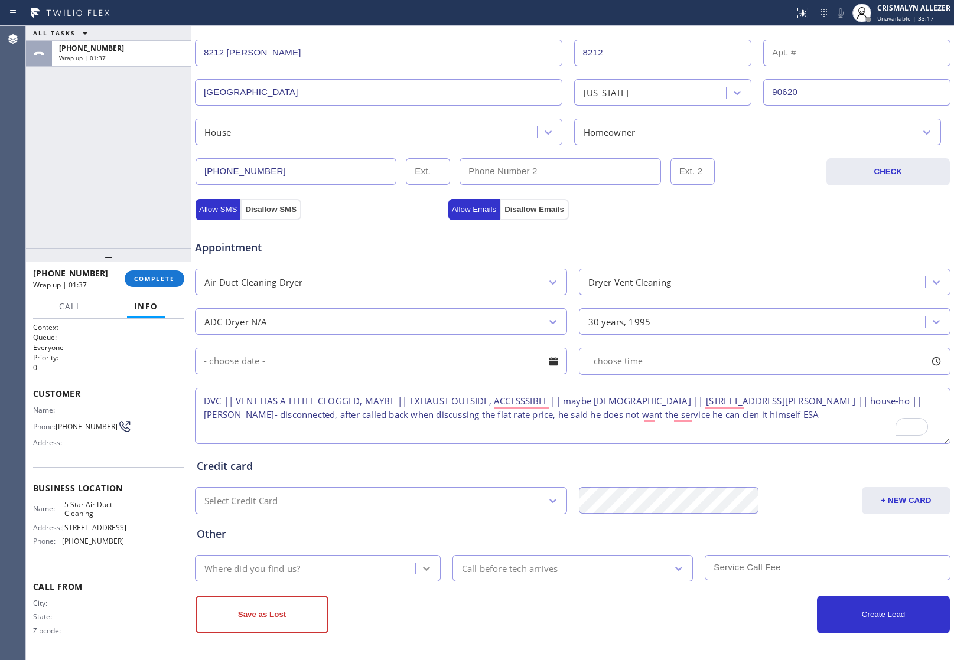
type textarea "DVC || VENT HAS A LITTLE CLOGGED, MAYBE || EXHAUST OUTSIDE, ACCESSSIBLE || mayb…"
click at [426, 577] on div at bounding box center [426, 568] width 21 height 21
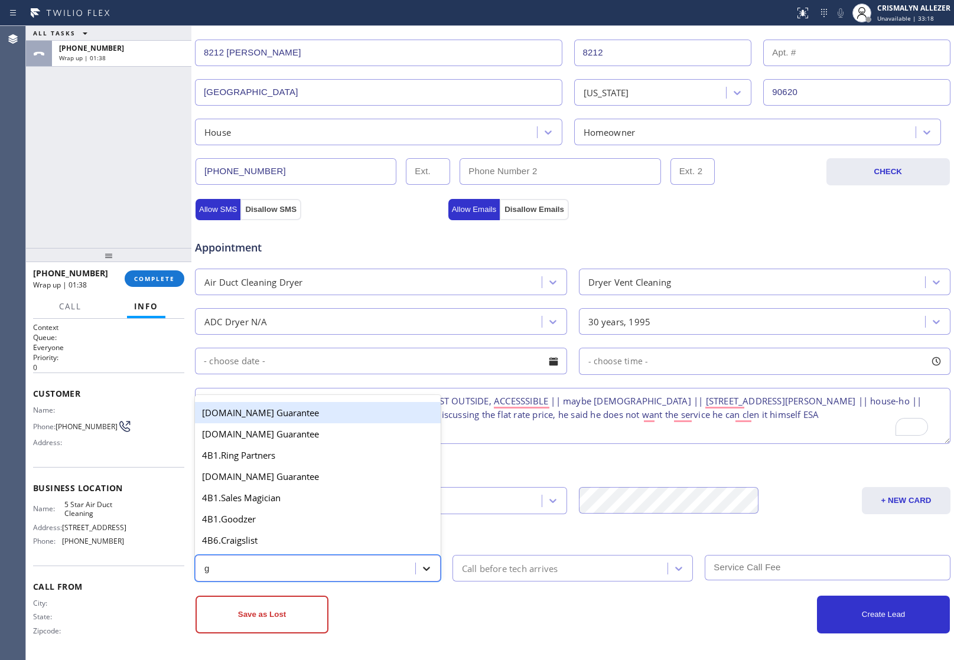
type input "go"
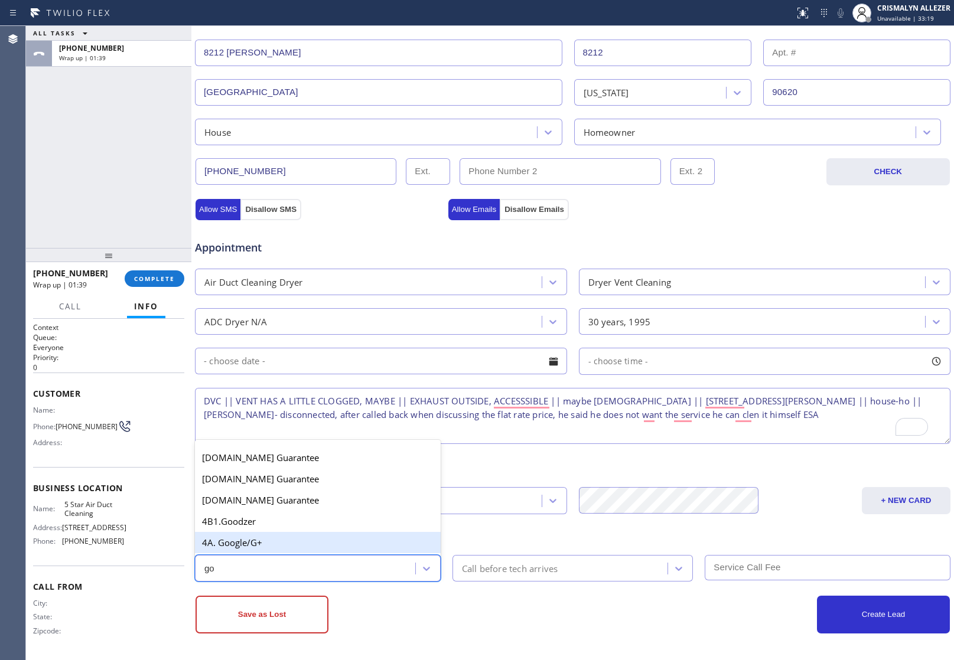
click at [335, 544] on div "4A. Google/G+" at bounding box center [318, 542] width 246 height 21
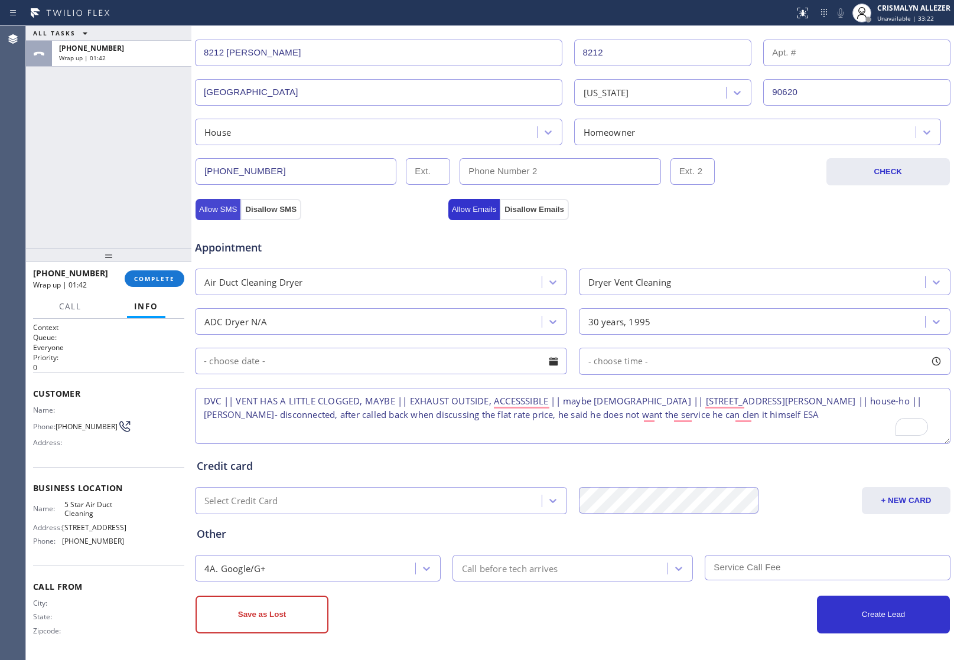
click at [213, 204] on button "Allow SMS" at bounding box center [217, 209] width 45 height 21
click at [468, 210] on button "Allow Emails" at bounding box center [474, 209] width 52 height 21
click at [267, 625] on button "Save as Lost" at bounding box center [261, 615] width 133 height 38
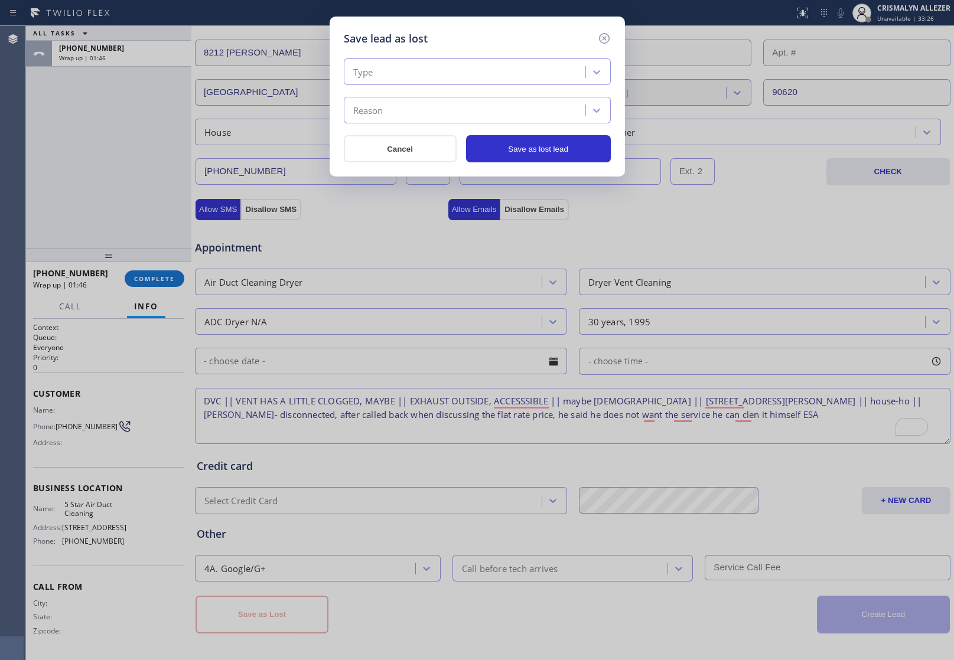
click at [508, 58] on div "Type" at bounding box center [477, 71] width 267 height 27
click at [505, 69] on div "Type" at bounding box center [466, 72] width 238 height 21
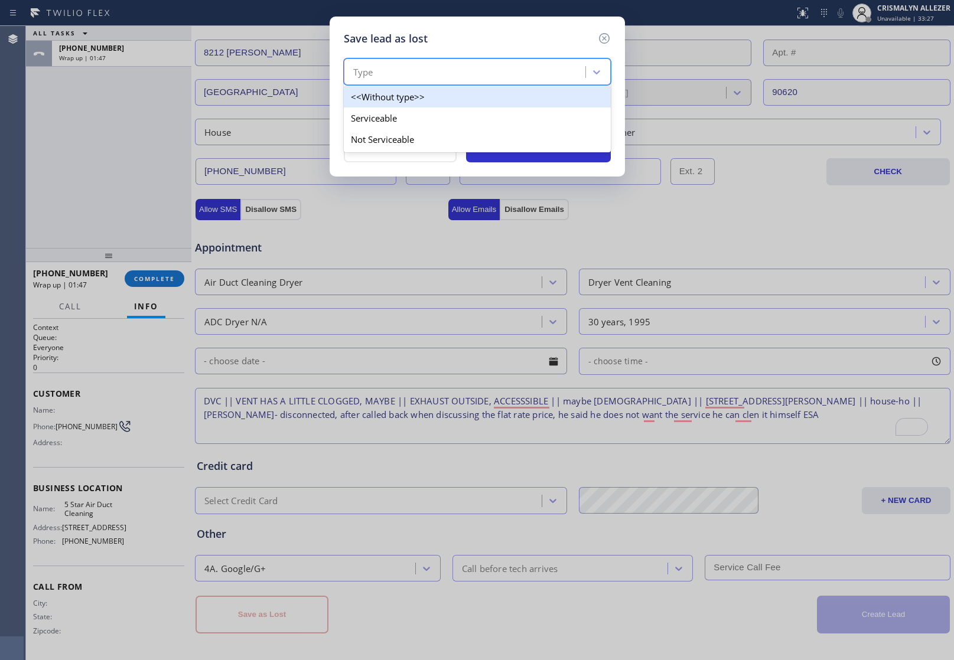
click at [505, 69] on div "Type" at bounding box center [466, 72] width 238 height 21
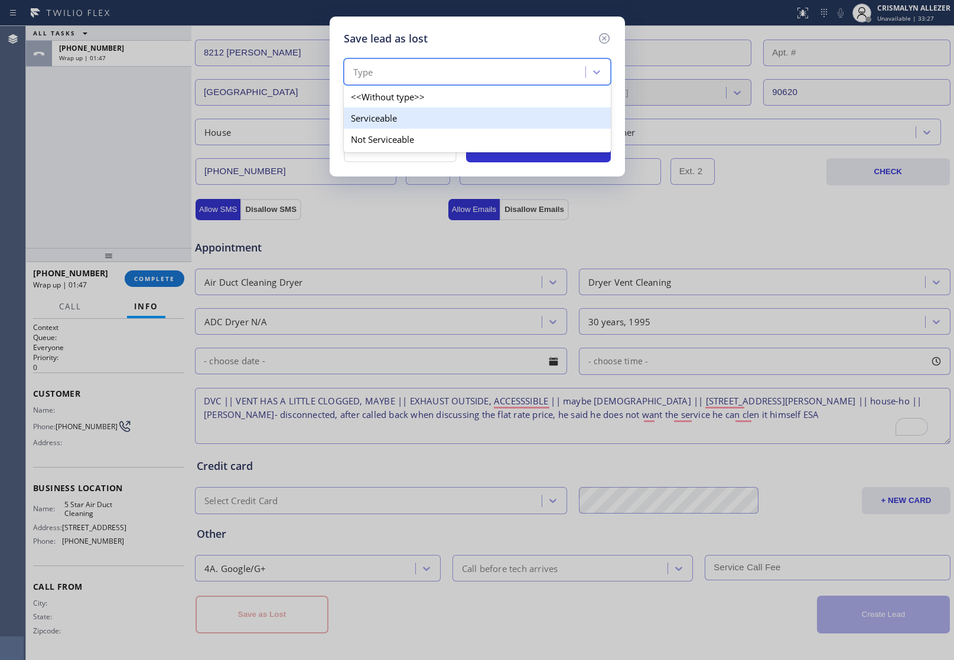
click at [422, 120] on div "Serviceable" at bounding box center [477, 117] width 267 height 21
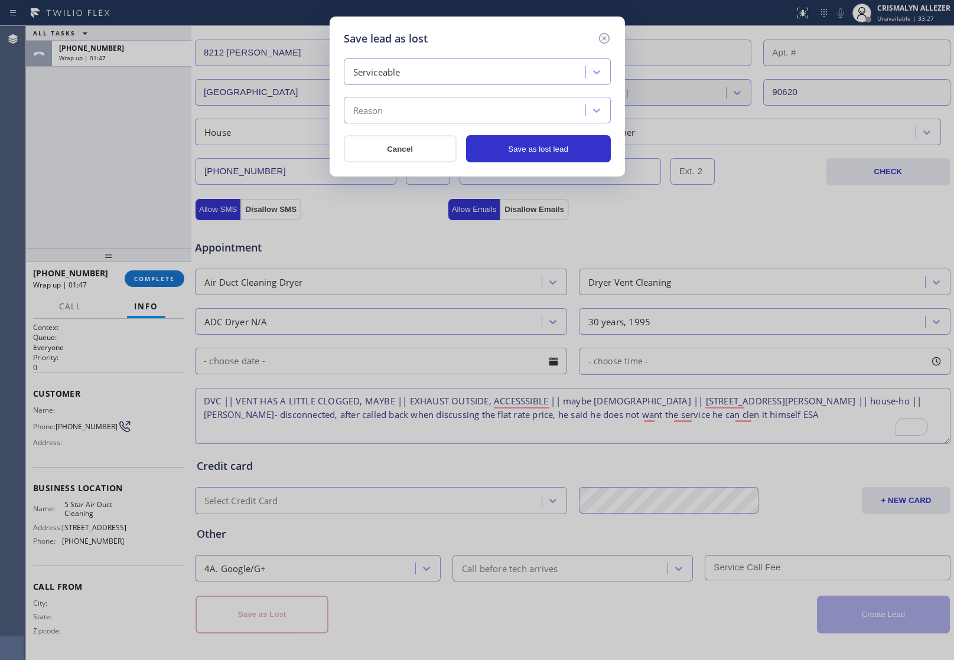
click at [422, 120] on div "Reason" at bounding box center [466, 110] width 238 height 21
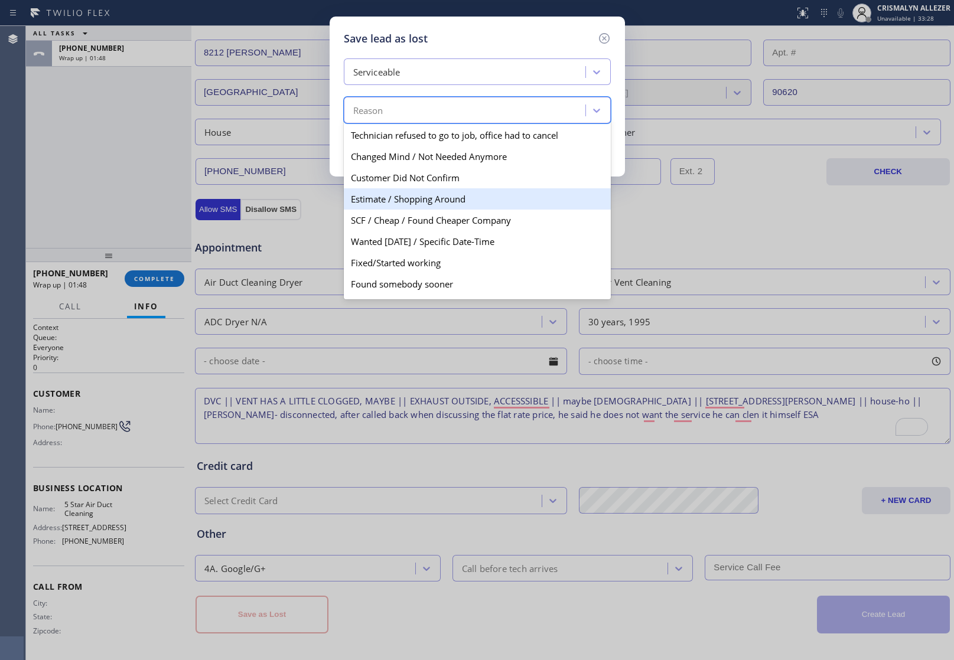
click at [391, 202] on div "Estimate / Shopping Around" at bounding box center [477, 198] width 267 height 21
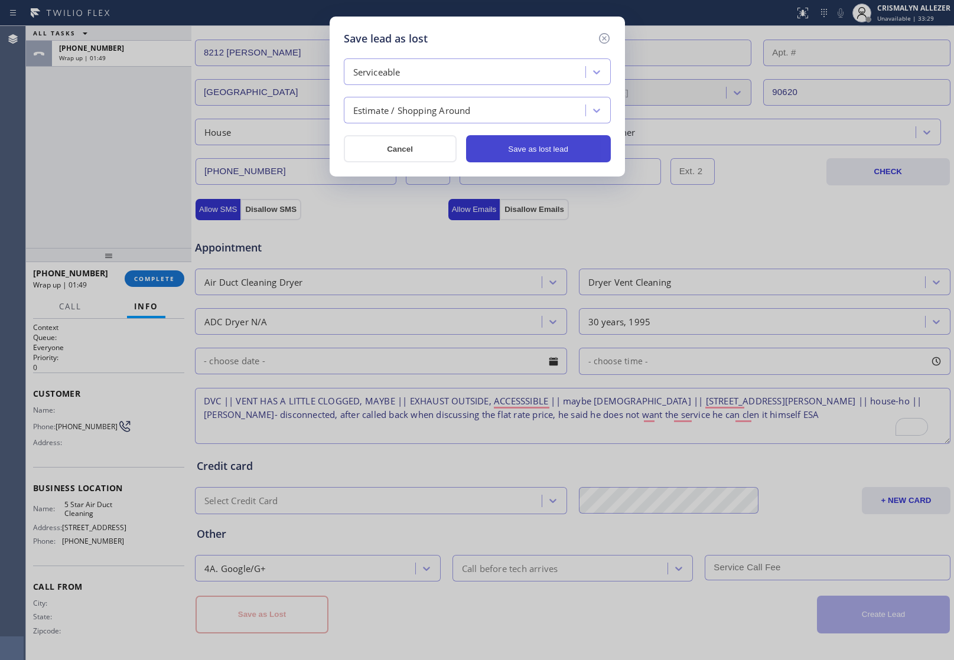
click at [538, 154] on button "Save as lost lead" at bounding box center [538, 148] width 145 height 27
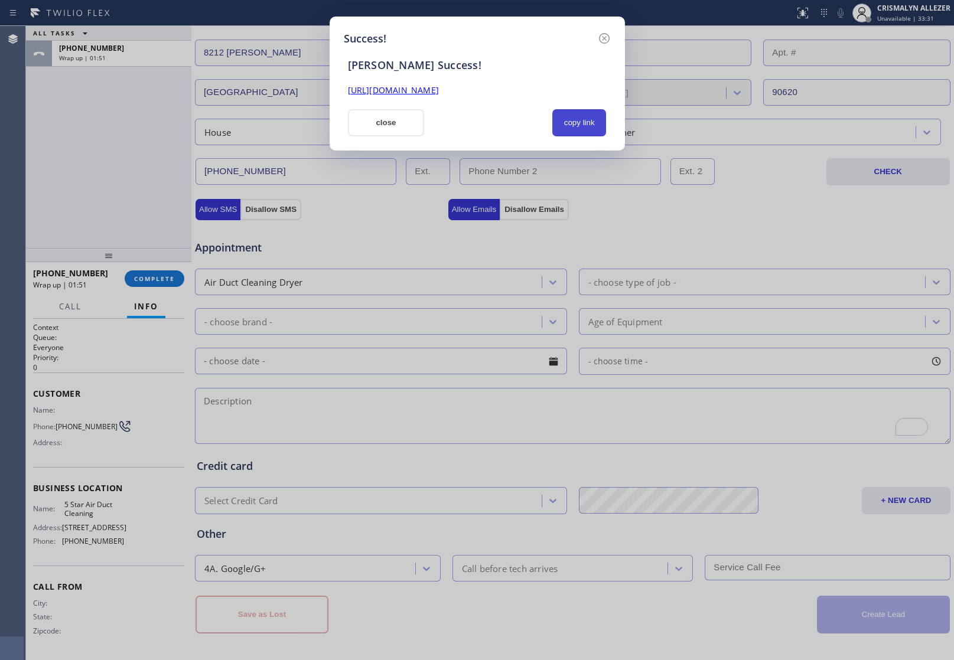
click at [569, 122] on button "copy link" at bounding box center [579, 122] width 54 height 27
click at [381, 125] on button "close" at bounding box center [386, 122] width 77 height 27
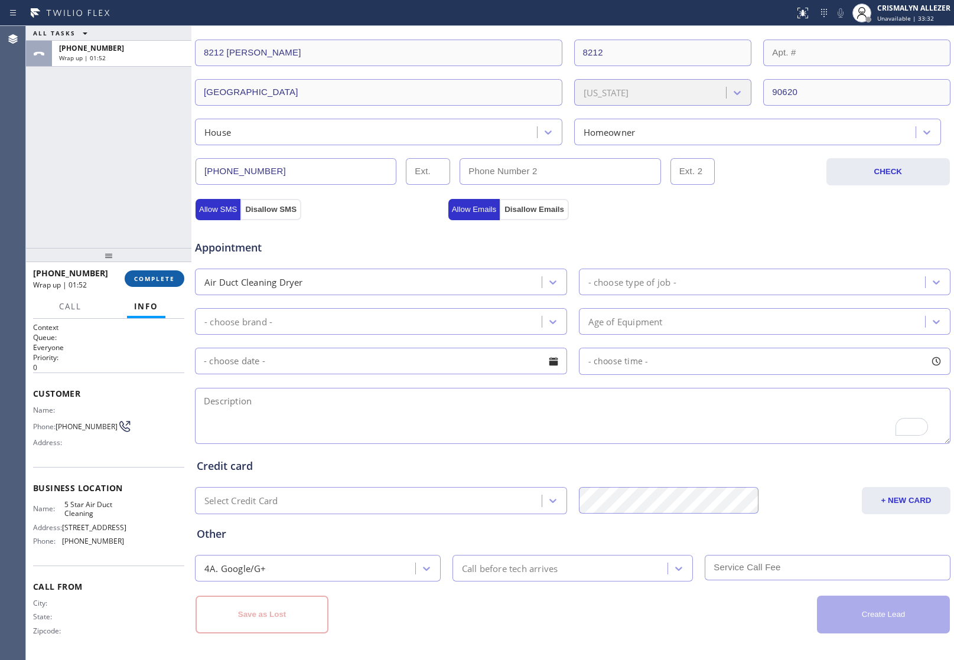
click at [149, 283] on button "COMPLETE" at bounding box center [155, 278] width 60 height 17
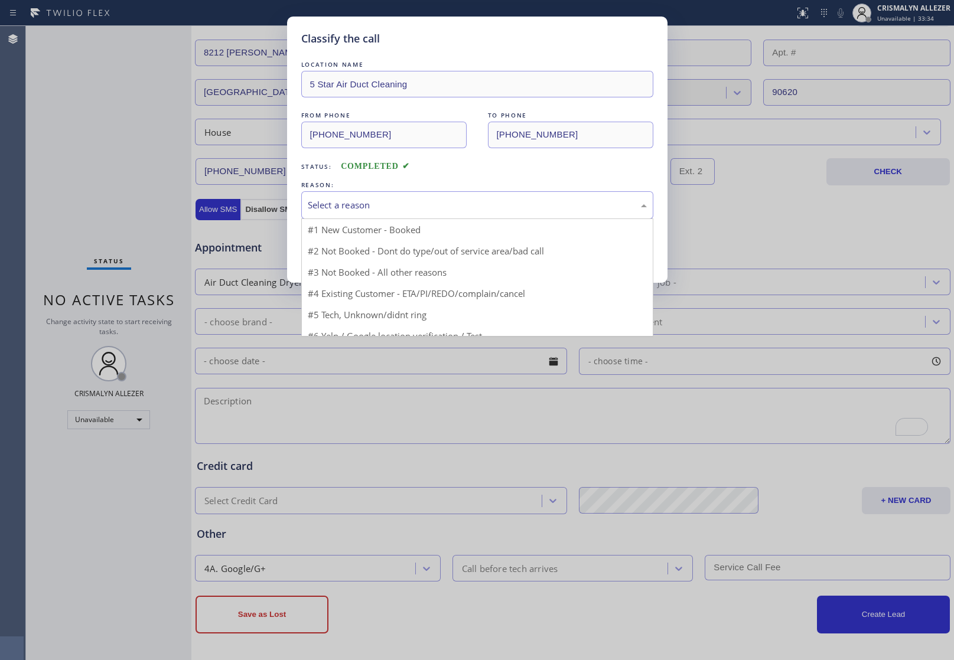
click at [465, 195] on div "Select a reason" at bounding box center [477, 205] width 352 height 28
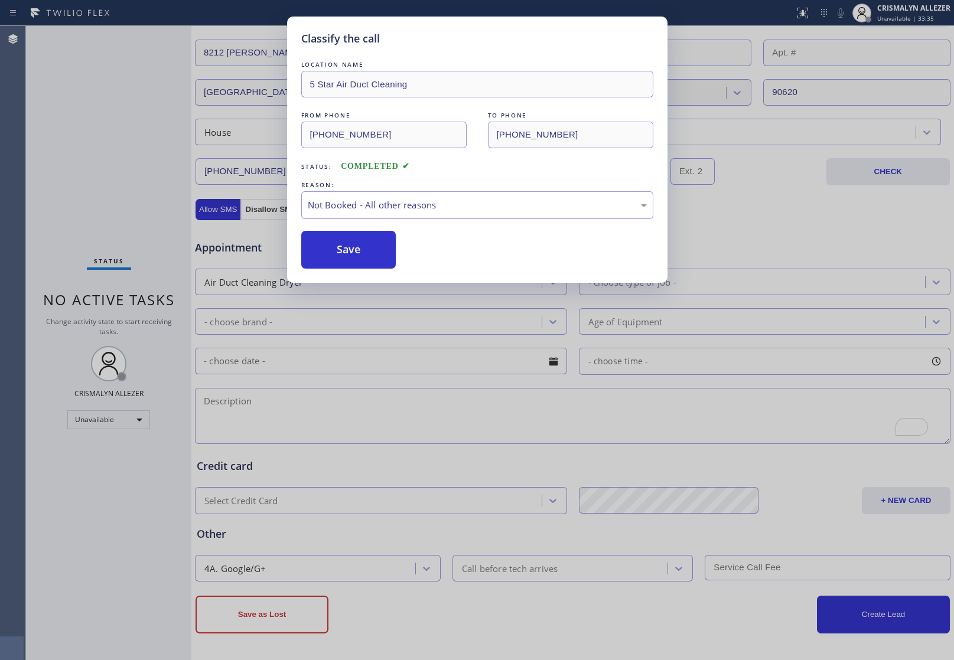
click at [374, 249] on button "Save" at bounding box center [348, 250] width 95 height 38
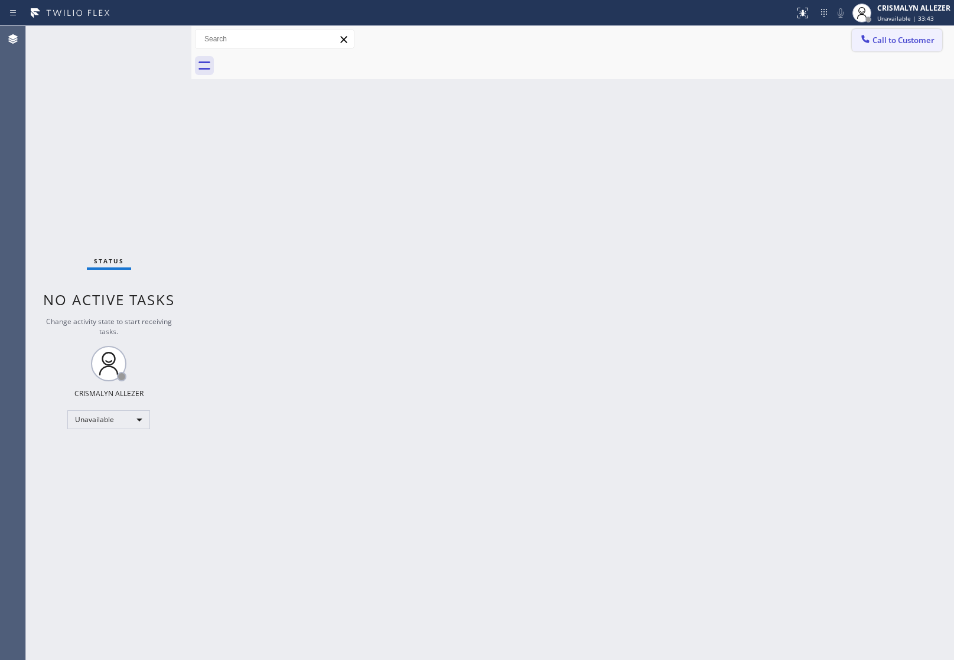
click at [916, 40] on span "Call to Customer" at bounding box center [903, 40] width 62 height 11
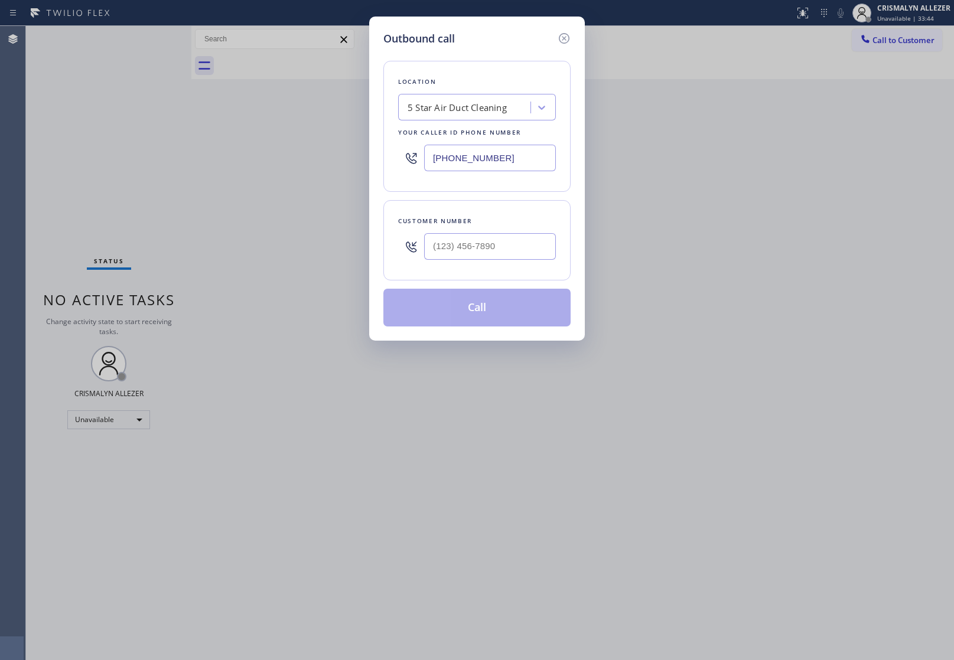
drag, startPoint x: 541, startPoint y: 156, endPoint x: 286, endPoint y: 160, distance: 255.1
click at [293, 160] on div "Outbound call Location 5 Star Air Duct Cleaning Your caller id phone number (85…" at bounding box center [477, 330] width 954 height 660
paste input "202) 933-7030"
type input "(202) 933-7030"
click at [505, 247] on input "(___) ___-____" at bounding box center [490, 246] width 132 height 27
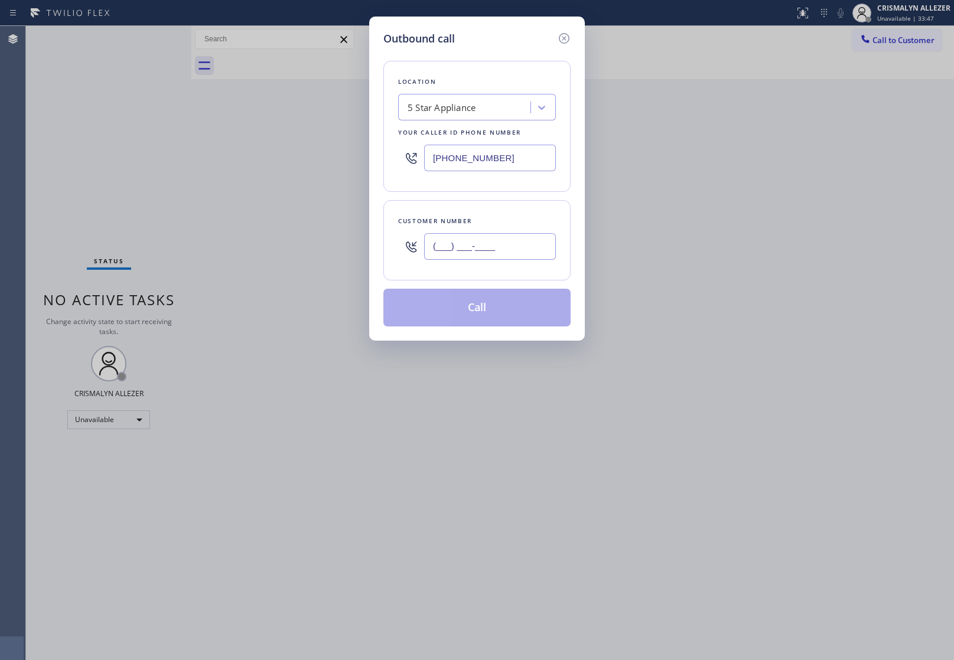
paste input "407) 932-8157"
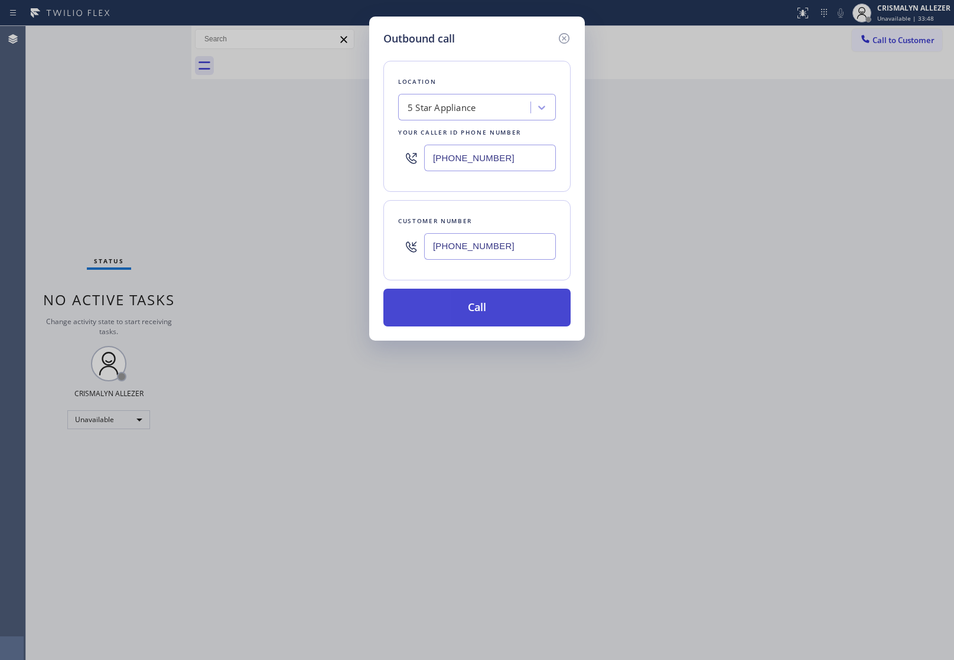
type input "(407) 932-8157"
click at [485, 322] on button "Call" at bounding box center [476, 308] width 187 height 38
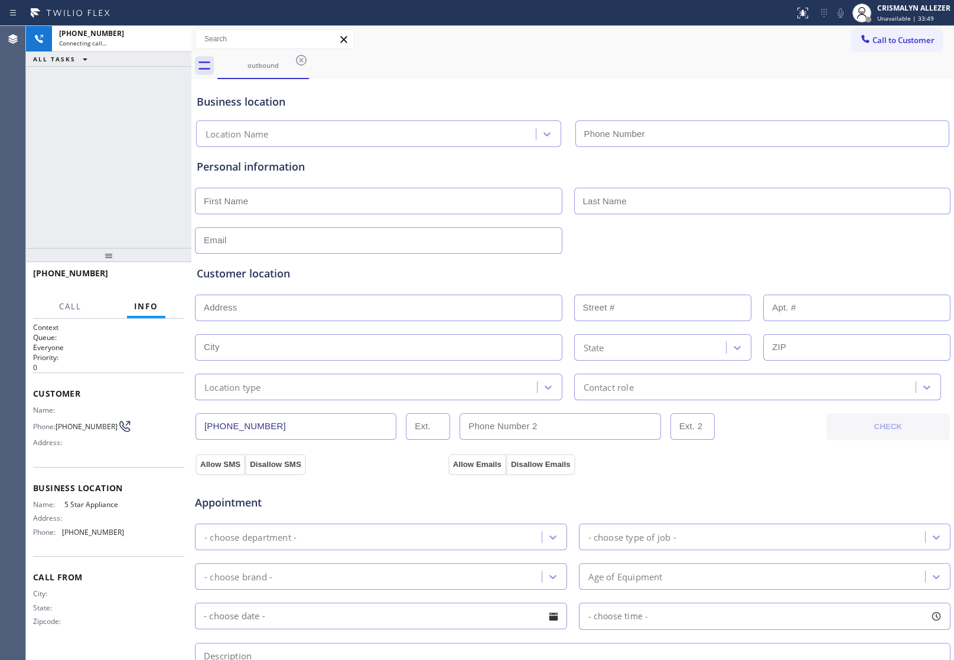
type input "(202) 933-7030"
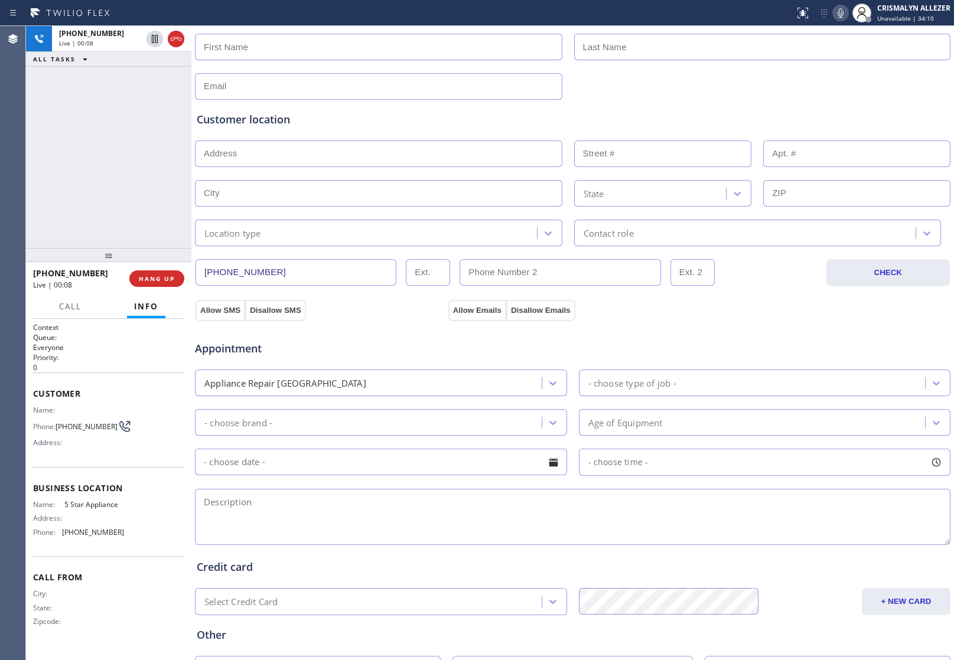
scroll to position [257, 0]
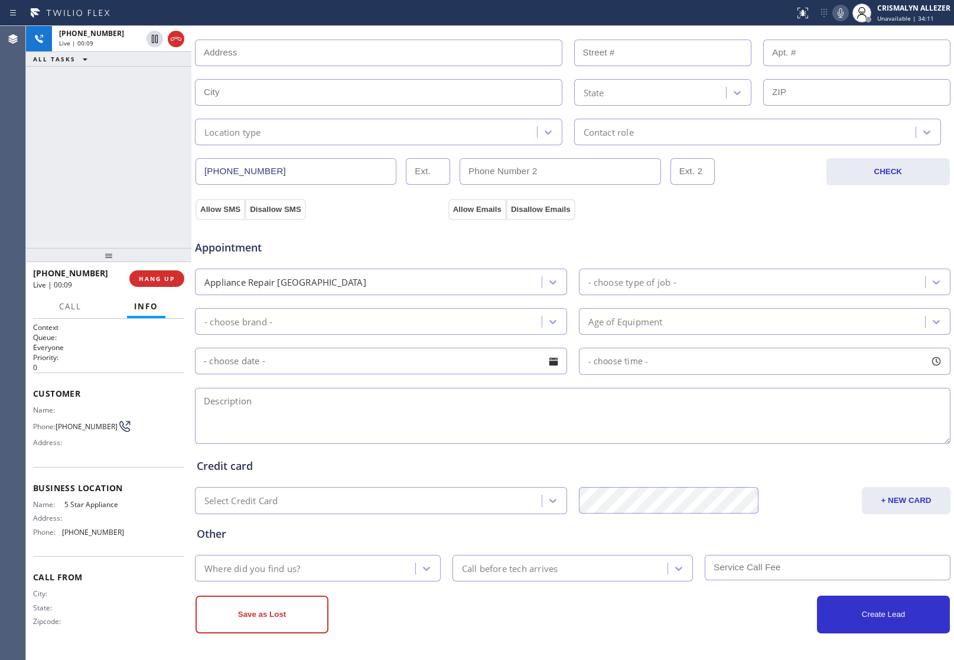
click at [361, 419] on textarea at bounding box center [572, 416] width 755 height 56
drag, startPoint x: 935, startPoint y: 435, endPoint x: 945, endPoint y: 489, distance: 54.7
click at [945, 489] on div "Back to Dashboard Change Sender ID Customers Technicians Select a contact Outbo…" at bounding box center [572, 343] width 762 height 634
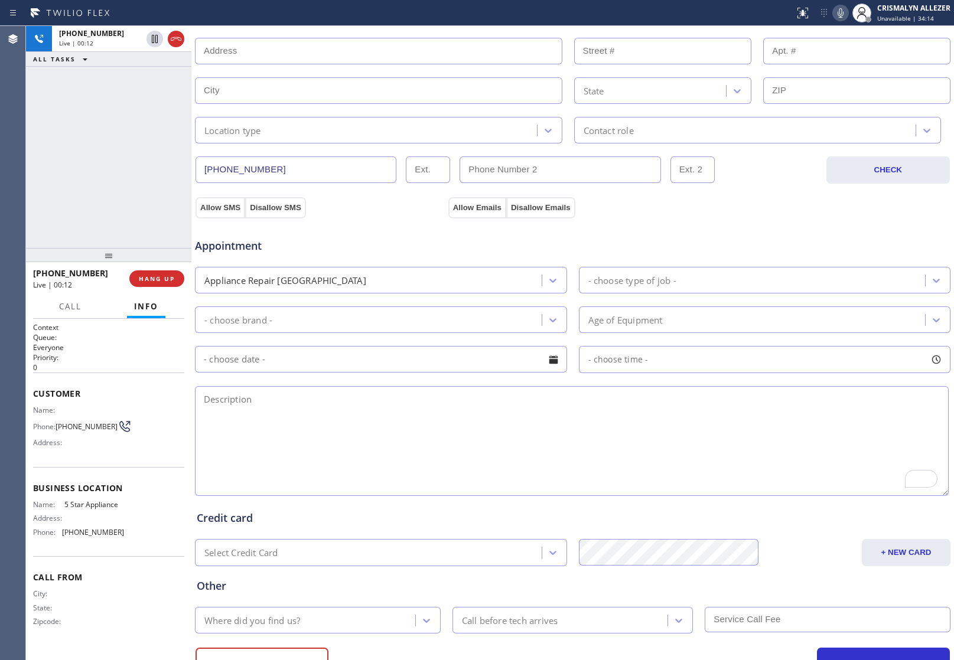
click at [435, 440] on textarea "To enrich screen reader interactions, please activate Accessibility in Grammarl…" at bounding box center [571, 441] width 753 height 110
click at [152, 280] on span "COMPLETE" at bounding box center [154, 279] width 41 height 8
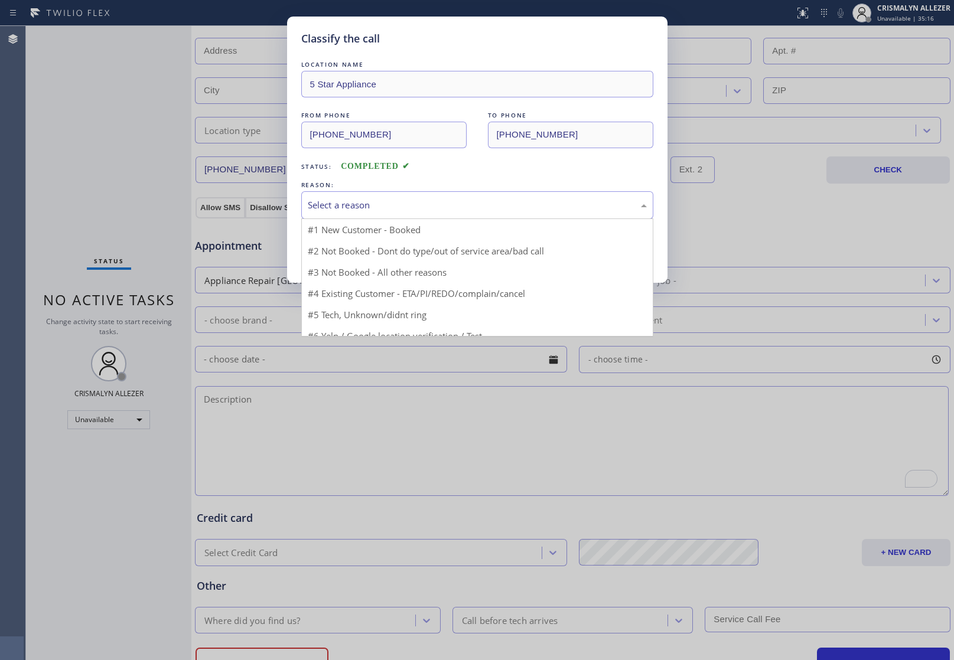
click at [480, 218] on div "Select a reason" at bounding box center [477, 205] width 352 height 28
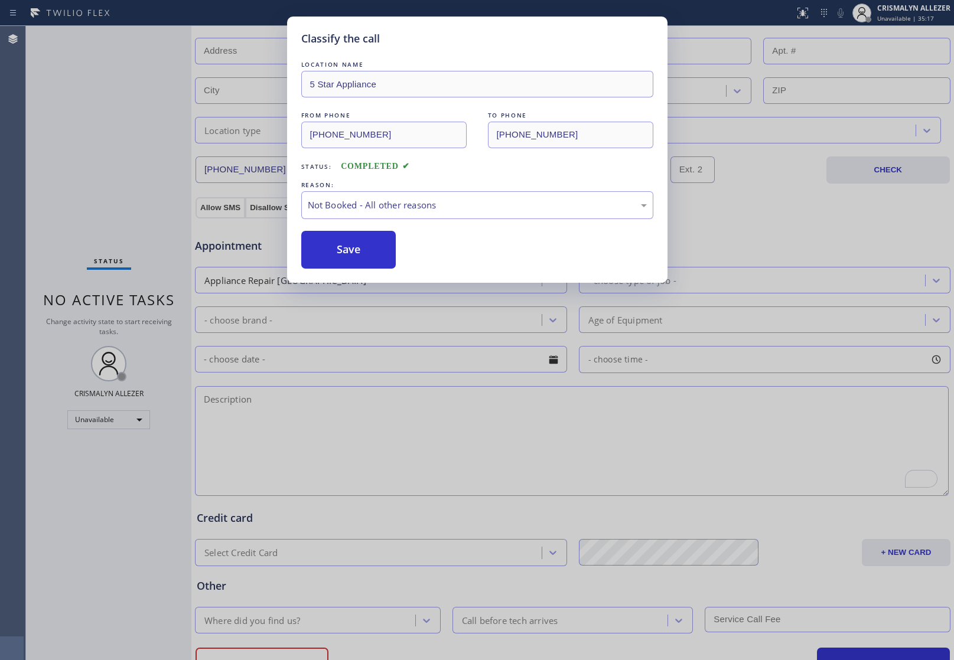
click at [347, 254] on button "Save" at bounding box center [348, 250] width 95 height 38
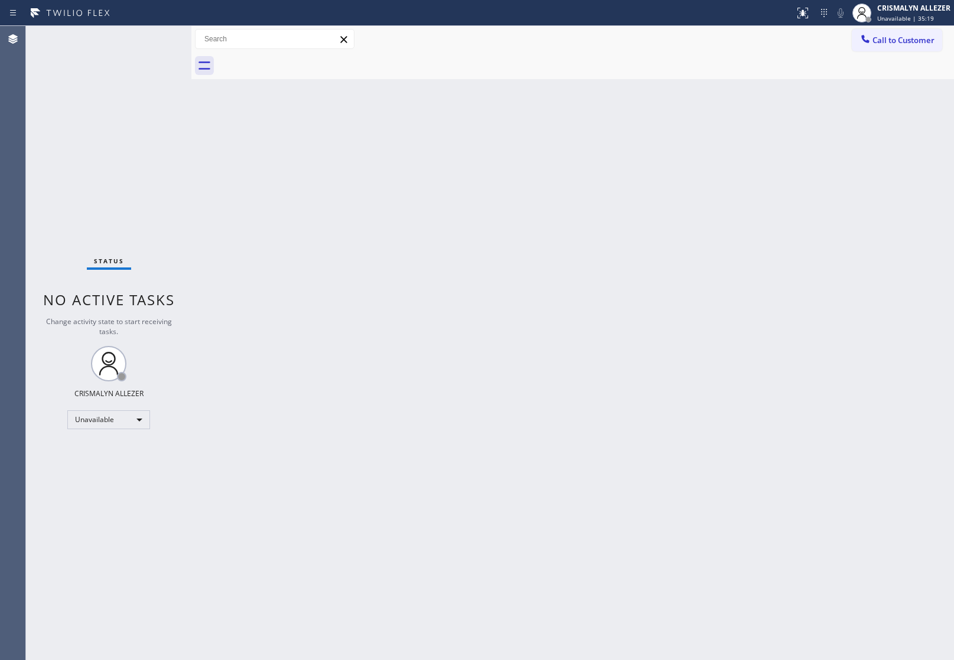
click at [347, 338] on div "Back to Dashboard Change Sender ID Customers Technicians Select a contact Outbo…" at bounding box center [572, 343] width 762 height 634
drag, startPoint x: 907, startPoint y: 41, endPoint x: 688, endPoint y: 93, distance: 224.5
click at [898, 45] on button "Call to Customer" at bounding box center [896, 40] width 90 height 22
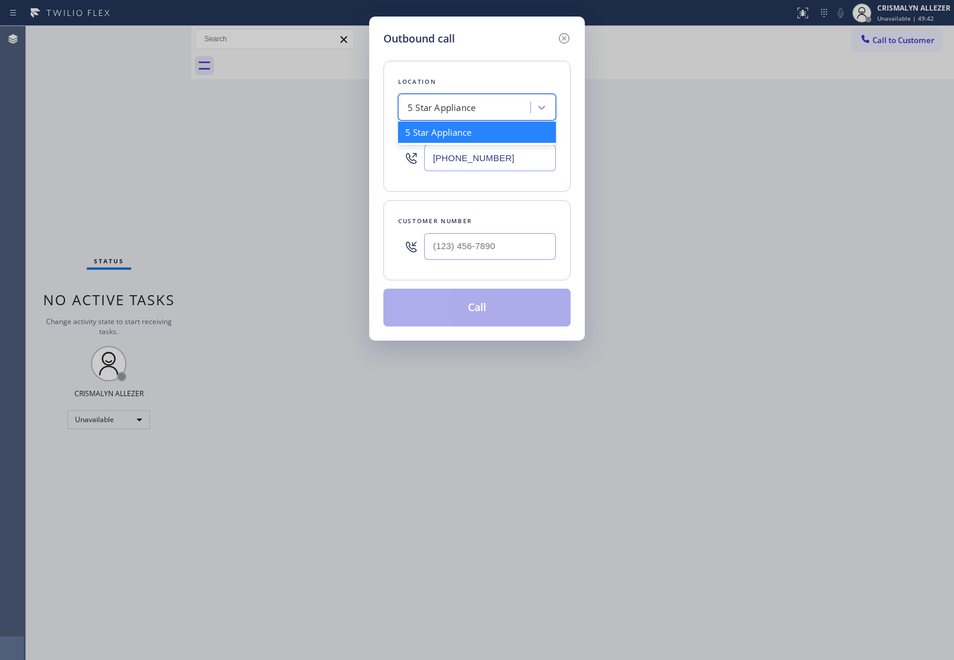
click at [507, 101] on div "5 Star Appliance" at bounding box center [465, 107] width 129 height 21
paste input "Home Alliance"
type input "Home Alliance"
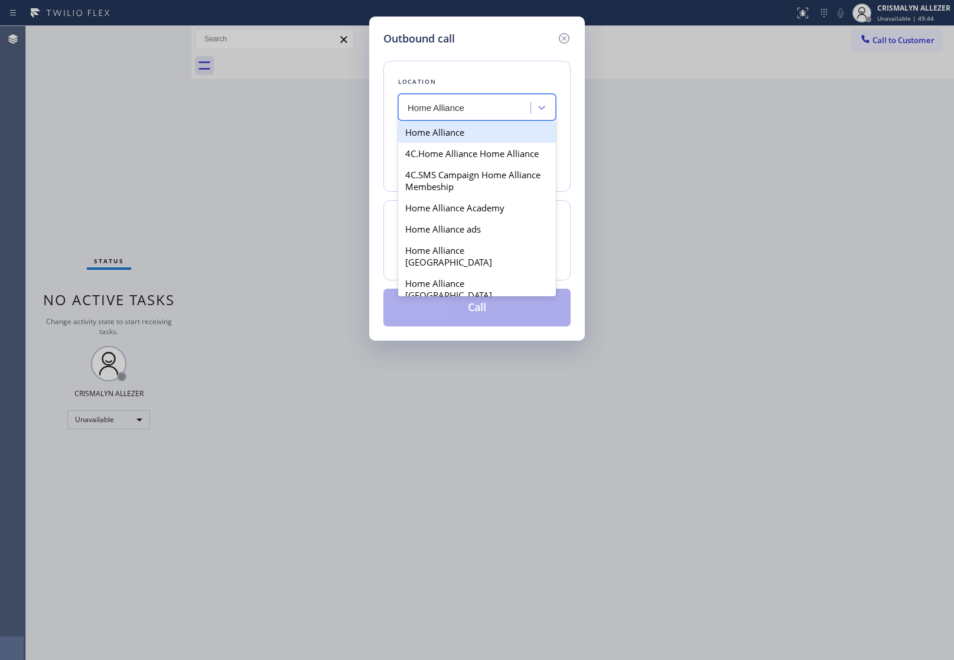
click at [468, 133] on div "Home Alliance" at bounding box center [477, 132] width 158 height 21
type input "(877) 777-0796"
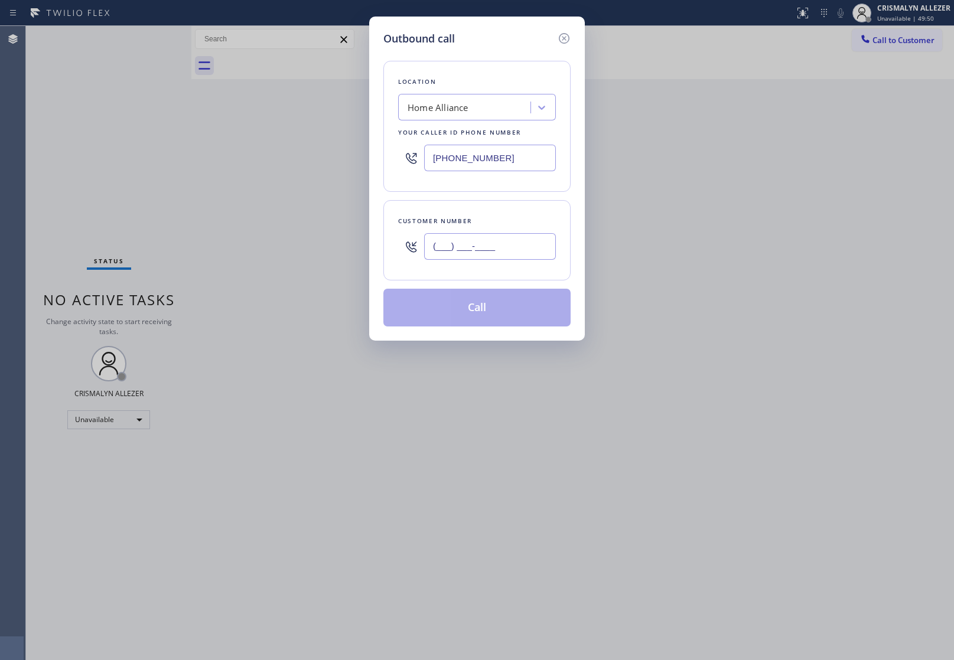
click at [514, 240] on input "(___) ___-____" at bounding box center [490, 246] width 132 height 27
paste input "415) 324-9095"
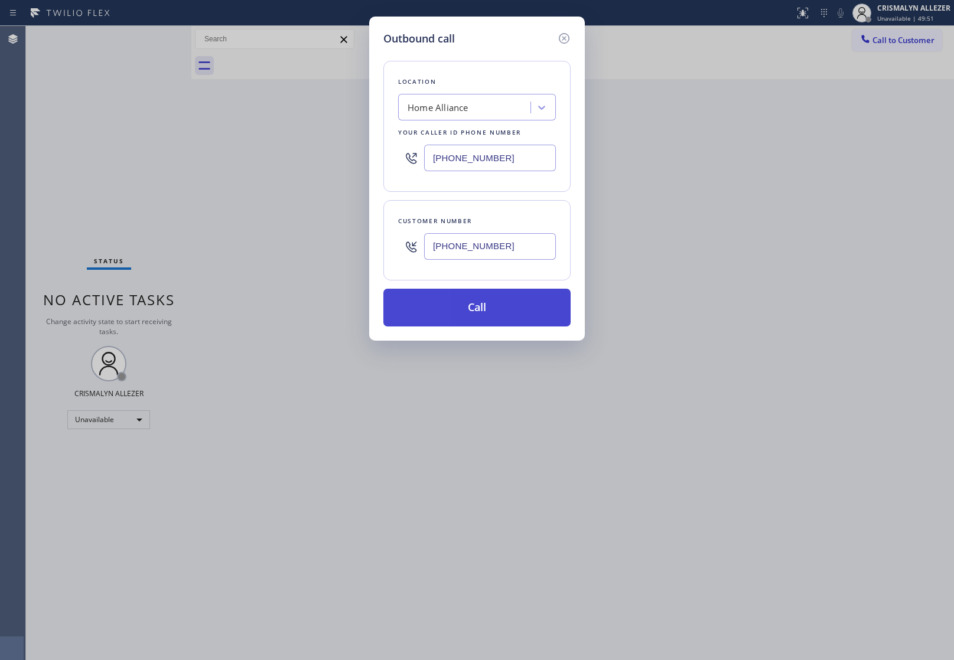
type input "(415) 324-9095"
click at [485, 307] on button "Call" at bounding box center [476, 308] width 187 height 38
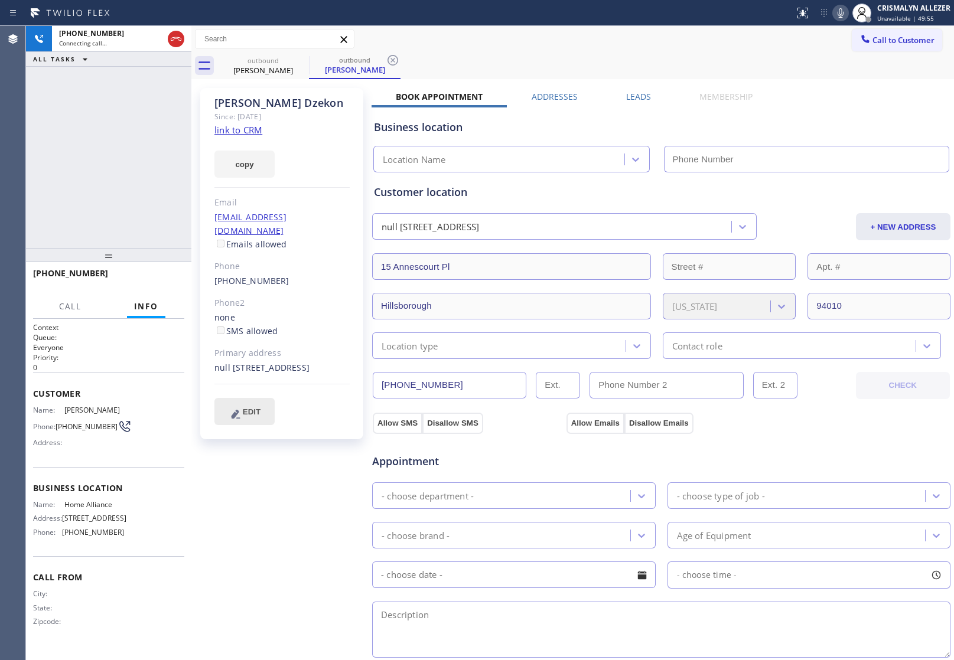
type input "(877) 777-0796"
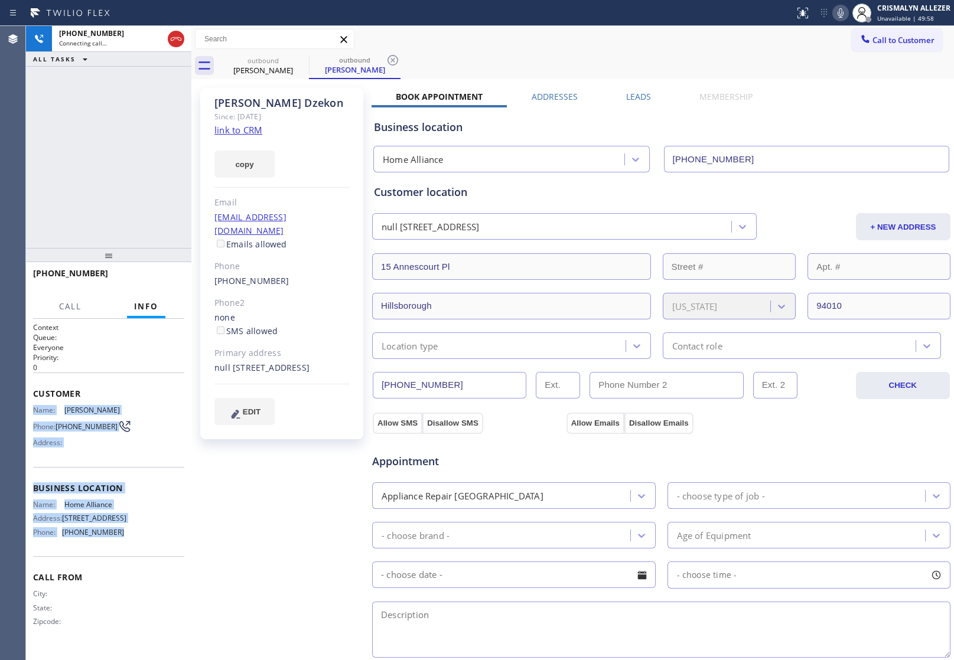
drag, startPoint x: 32, startPoint y: 403, endPoint x: 133, endPoint y: 535, distance: 166.0
click at [133, 535] on div "Context Queue: Everyone Priority: 0 Customer Name: Grigori Dzekon Phone: (415) …" at bounding box center [108, 484] width 151 height 324
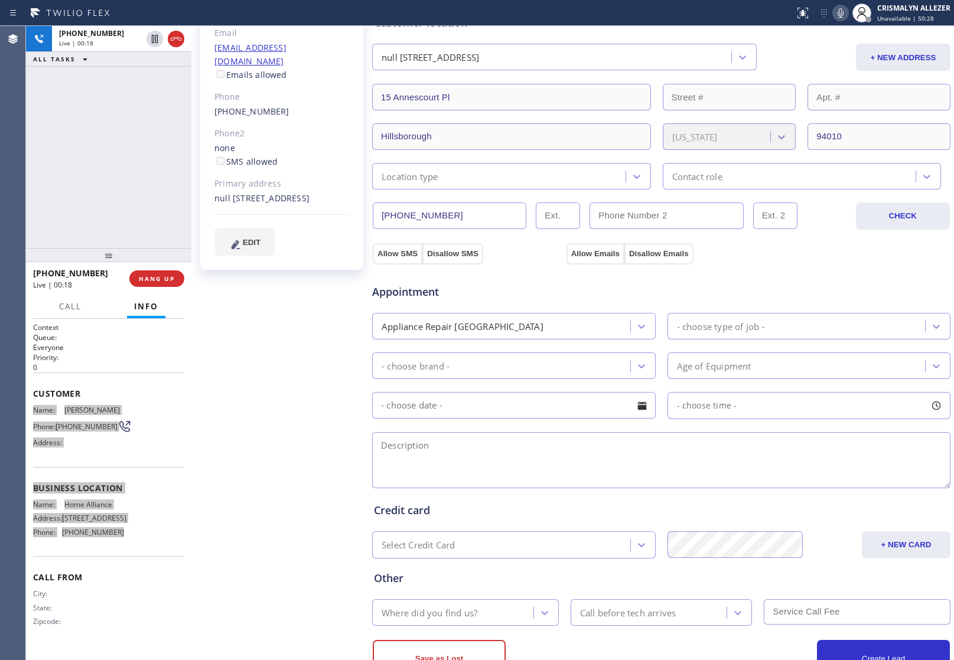
scroll to position [214, 0]
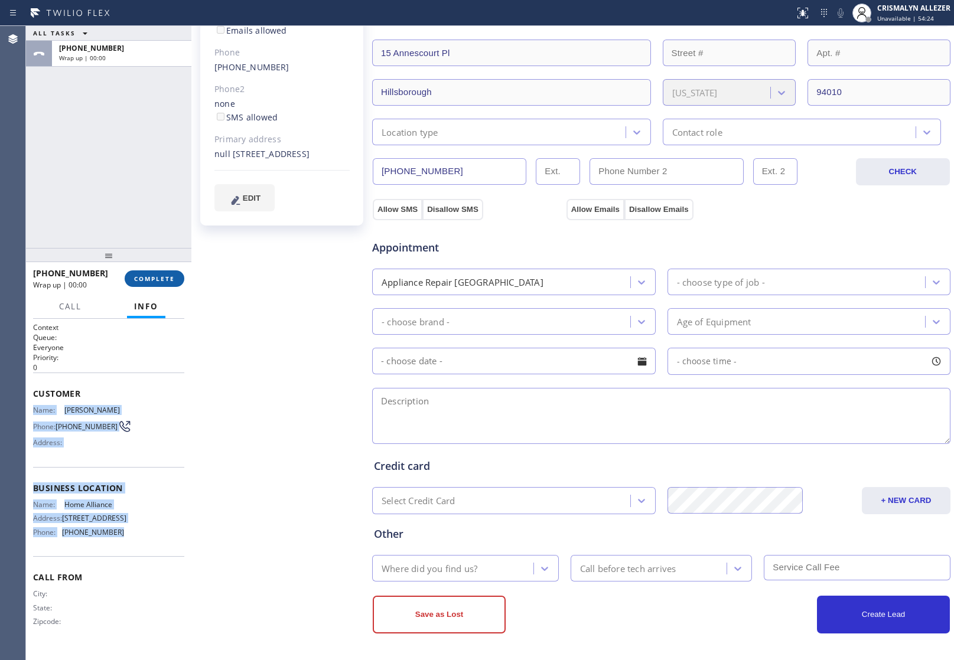
click at [154, 282] on span "COMPLETE" at bounding box center [154, 279] width 41 height 8
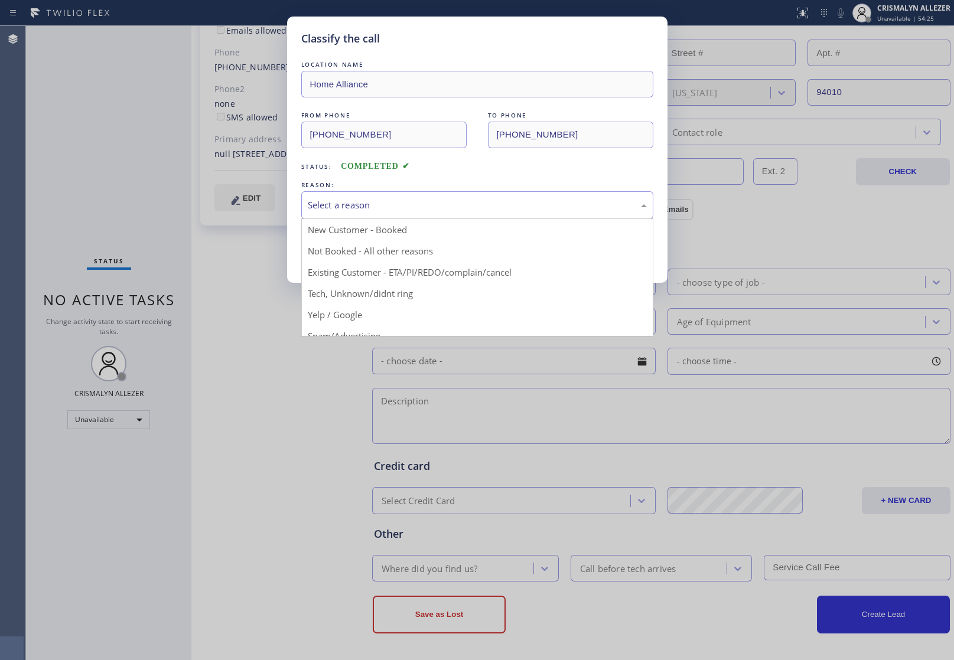
click at [478, 212] on div "Select a reason" at bounding box center [477, 205] width 339 height 14
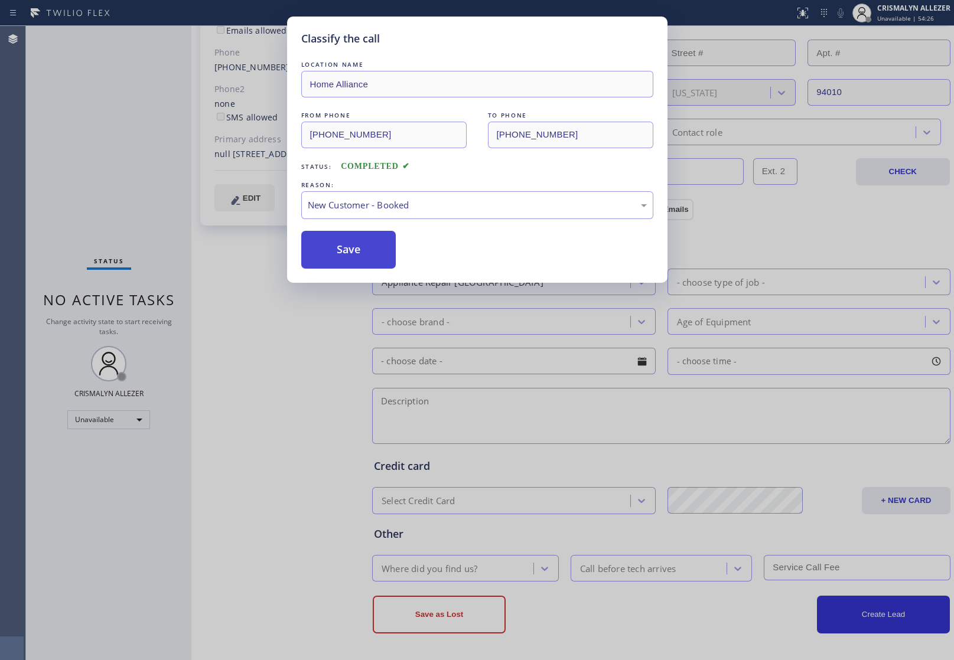
click at [351, 267] on button "Save" at bounding box center [348, 250] width 95 height 38
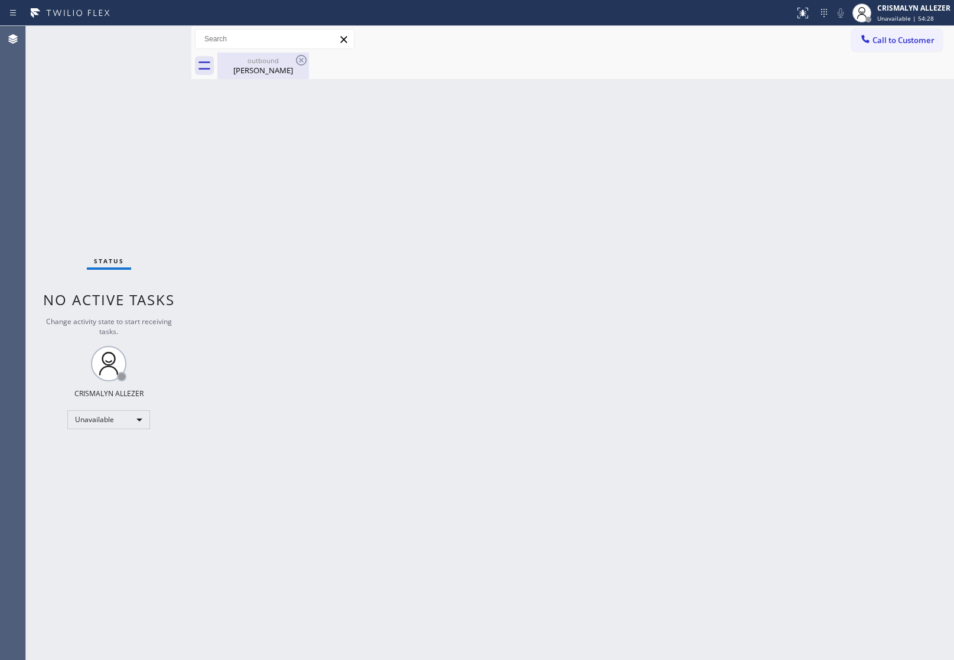
click at [260, 70] on div "Grigori Dzekon" at bounding box center [262, 70] width 89 height 11
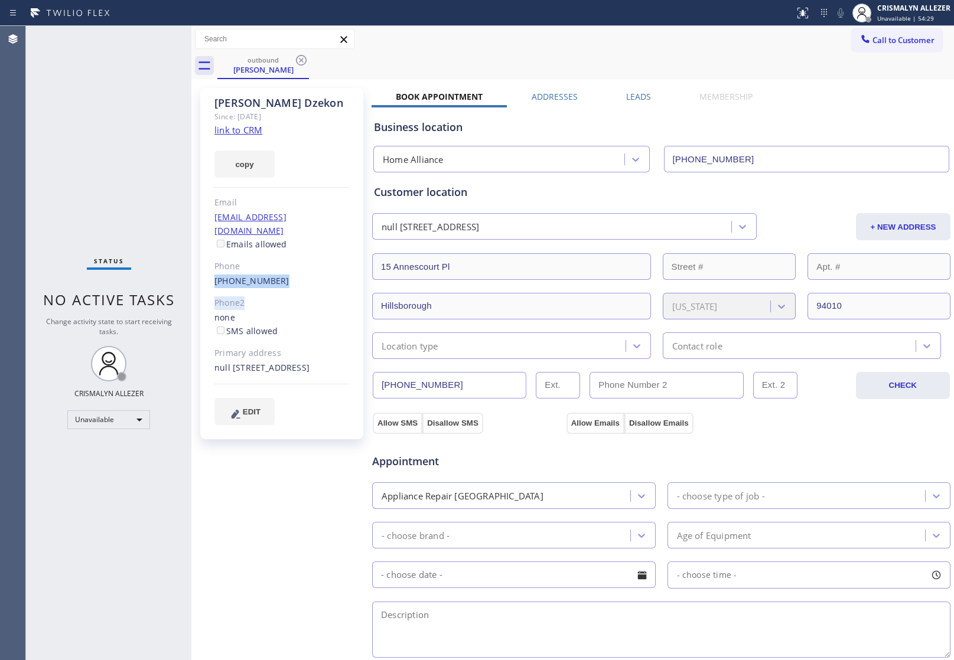
drag, startPoint x: 244, startPoint y: 272, endPoint x: 314, endPoint y: 276, distance: 70.4
click at [314, 276] on div "Grigori Dzekon Since: 20 may 2020 link to CRM copy Email gdzekon@gmail.com Emai…" at bounding box center [281, 263] width 163 height 351
click at [205, 263] on div "Grigori Dzekon Since: 20 may 2020 link to CRM copy Email gdzekon@gmail.com Emai…" at bounding box center [281, 263] width 163 height 351
drag, startPoint x: 205, startPoint y: 263, endPoint x: 285, endPoint y: 269, distance: 80.5
click at [285, 269] on div "Grigori Dzekon Since: 20 may 2020 link to CRM copy Email gdzekon@gmail.com Emai…" at bounding box center [281, 263] width 163 height 351
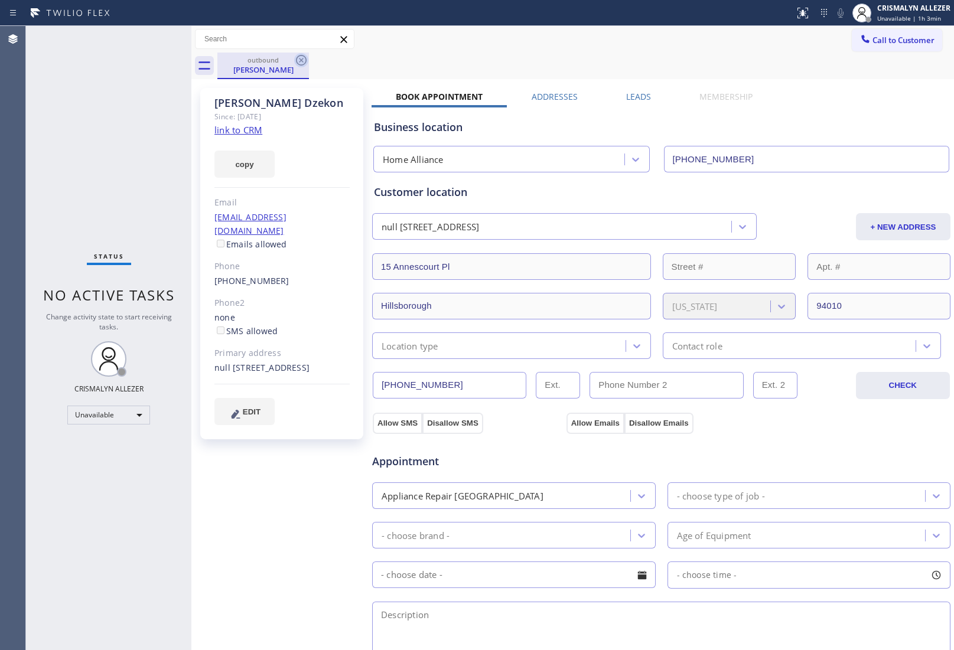
click at [304, 59] on icon at bounding box center [301, 60] width 14 height 14
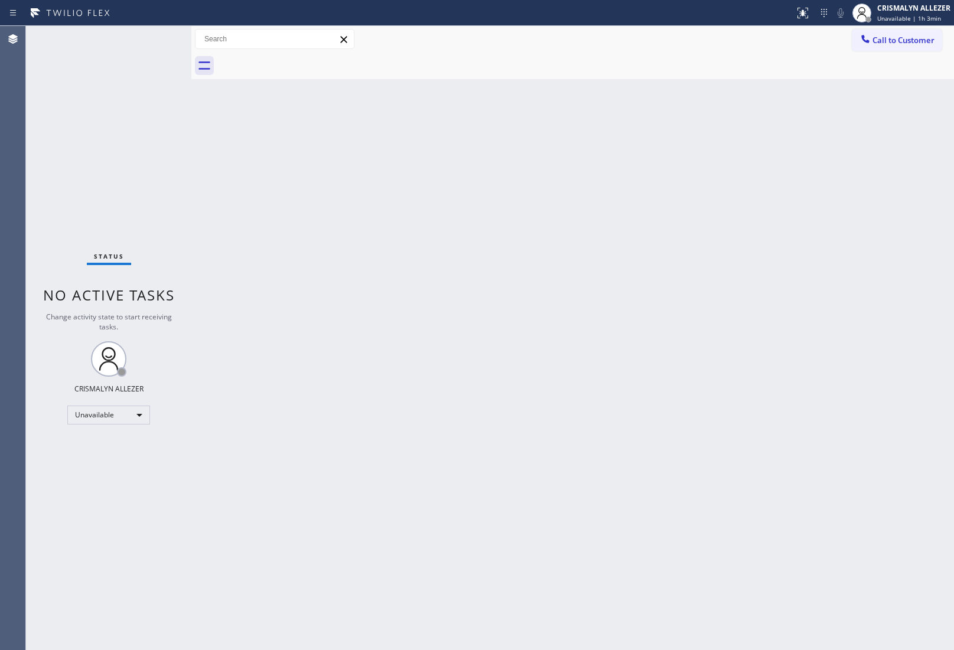
click at [896, 48] on button "Call to Customer" at bounding box center [896, 40] width 90 height 22
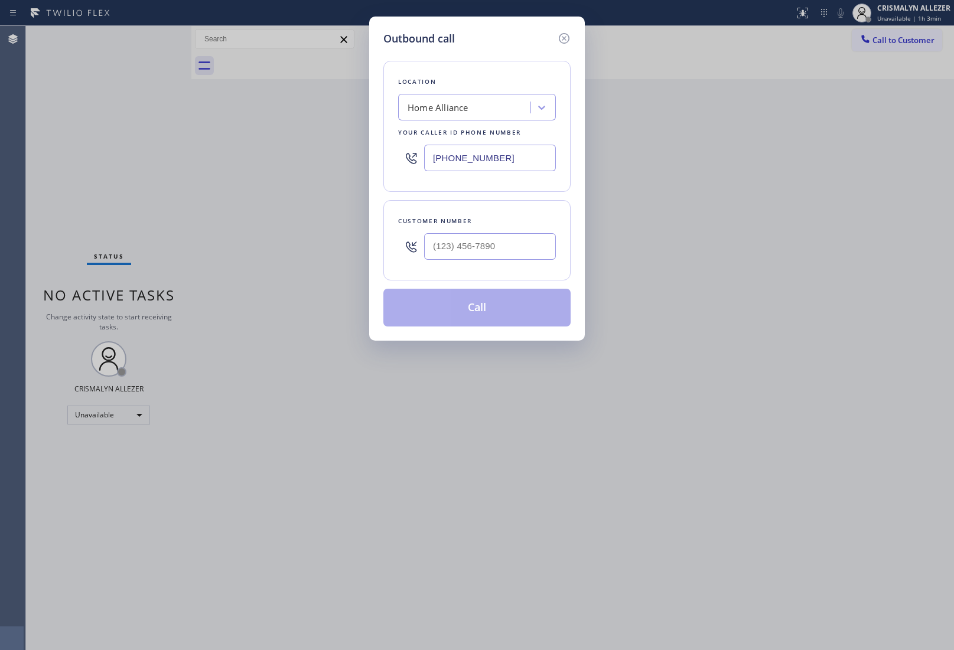
drag, startPoint x: 535, startPoint y: 158, endPoint x: 186, endPoint y: 160, distance: 348.9
click at [197, 161] on div "Outbound call Location Home Alliance Your caller id phone number (877) 777-0796…" at bounding box center [477, 325] width 954 height 650
paste input "05) 793-0363"
type input "(805) 793-0363"
click at [512, 253] on input "(___) ___-____" at bounding box center [490, 246] width 132 height 27
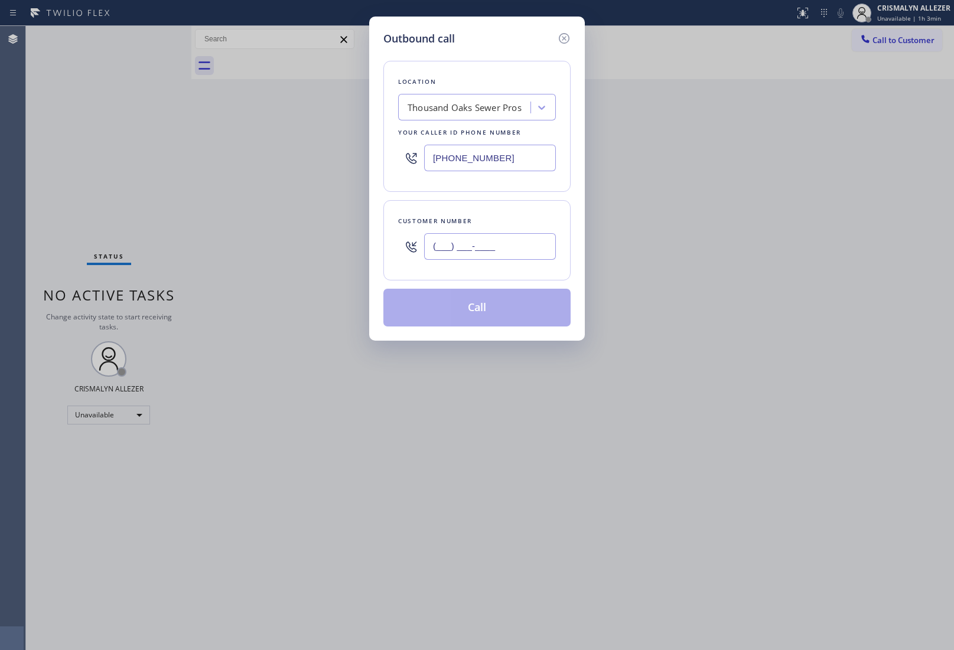
paste input "805) 296-2564"
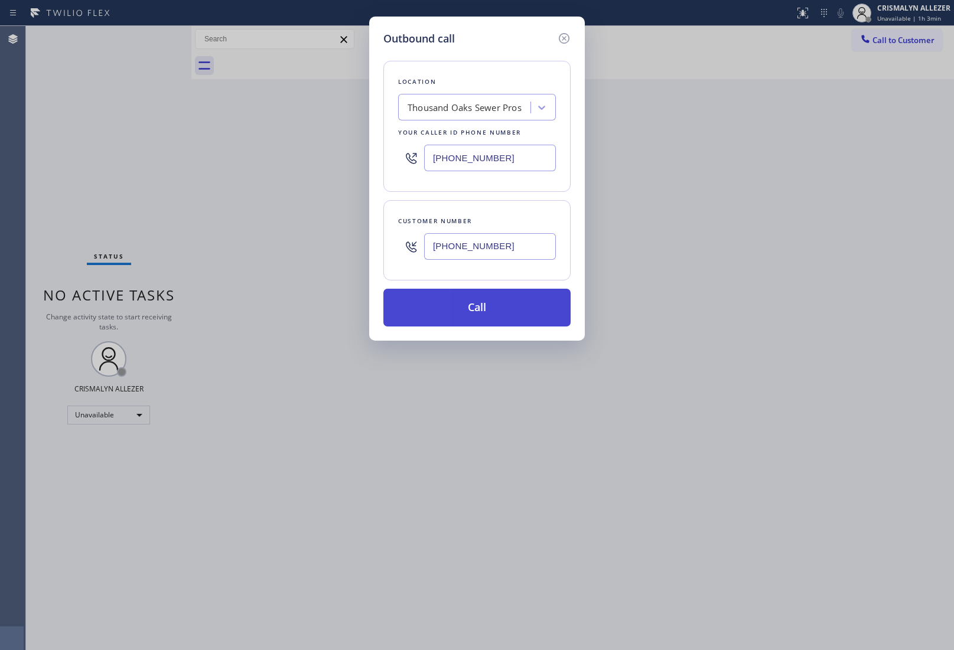
type input "(805) 296-2564"
click at [479, 326] on button "Call" at bounding box center [476, 308] width 187 height 38
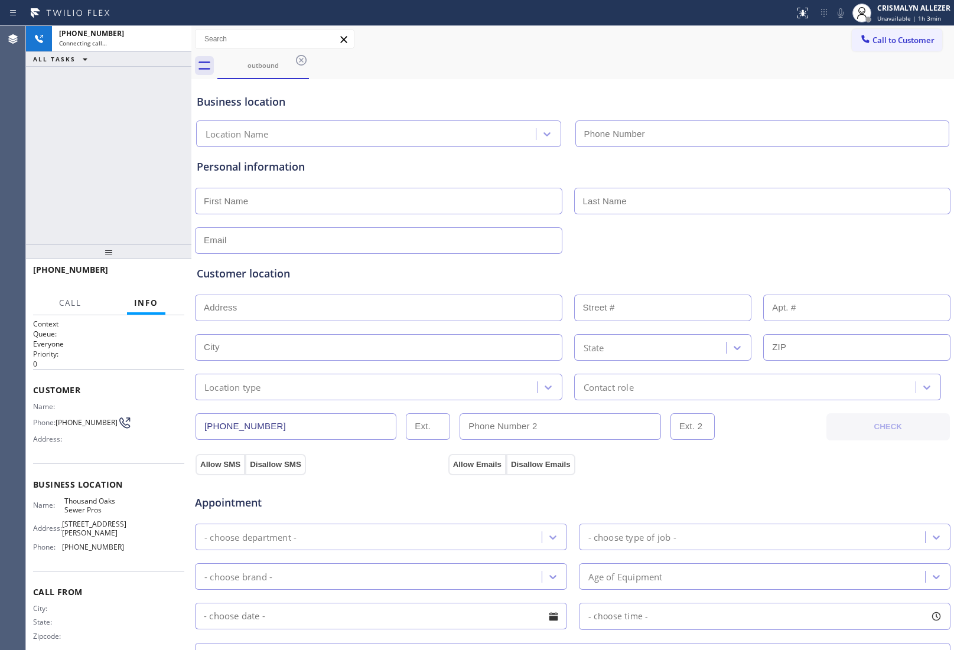
type input "(805) 793-0363"
click at [161, 275] on span "HANG UP" at bounding box center [157, 275] width 36 height 8
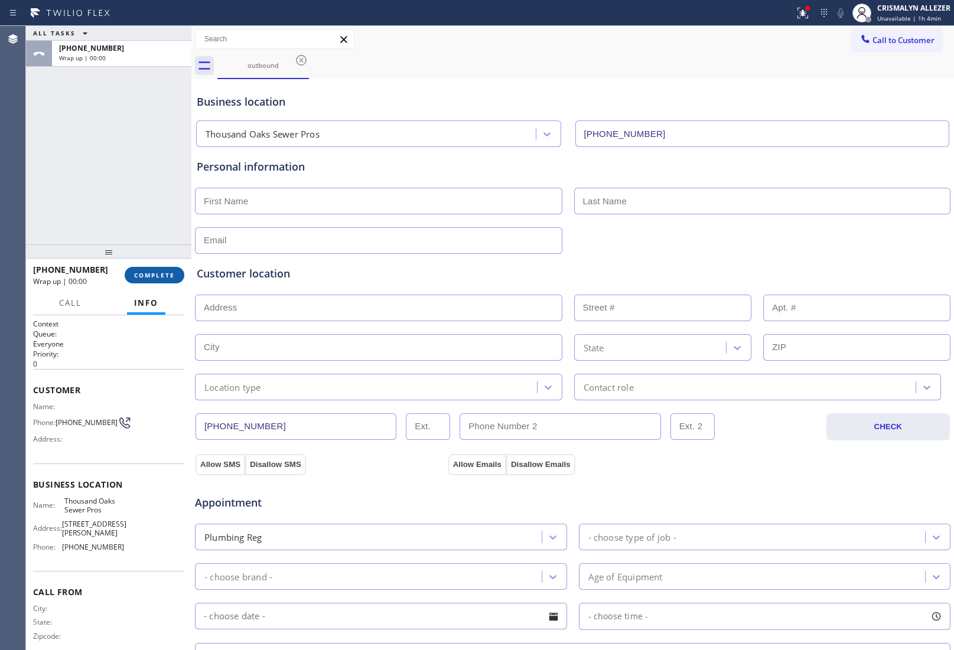
click at [143, 278] on span "COMPLETE" at bounding box center [154, 275] width 41 height 8
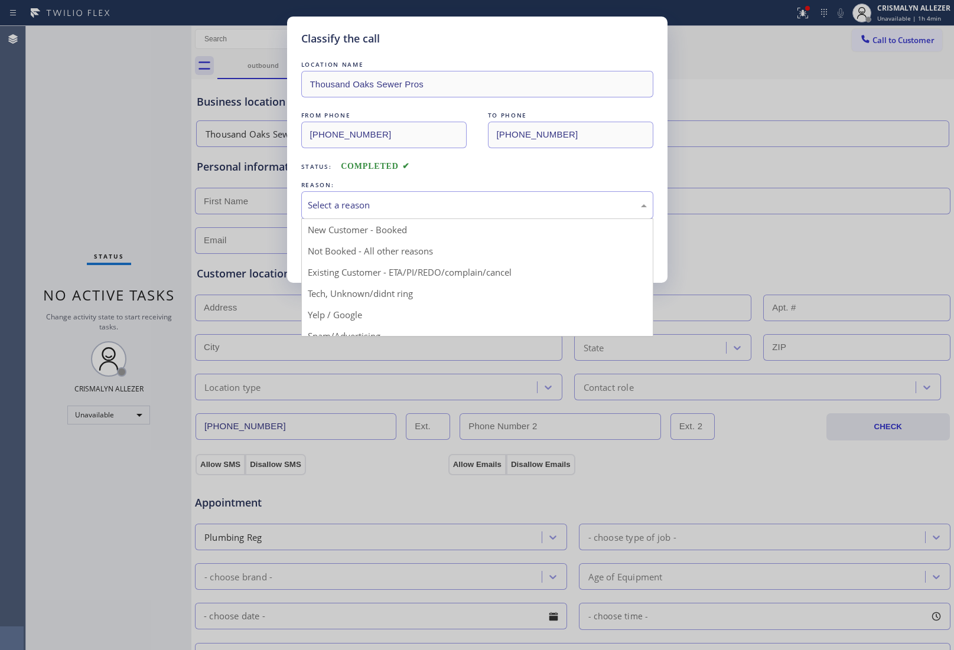
click at [474, 214] on div "Select a reason" at bounding box center [477, 205] width 352 height 28
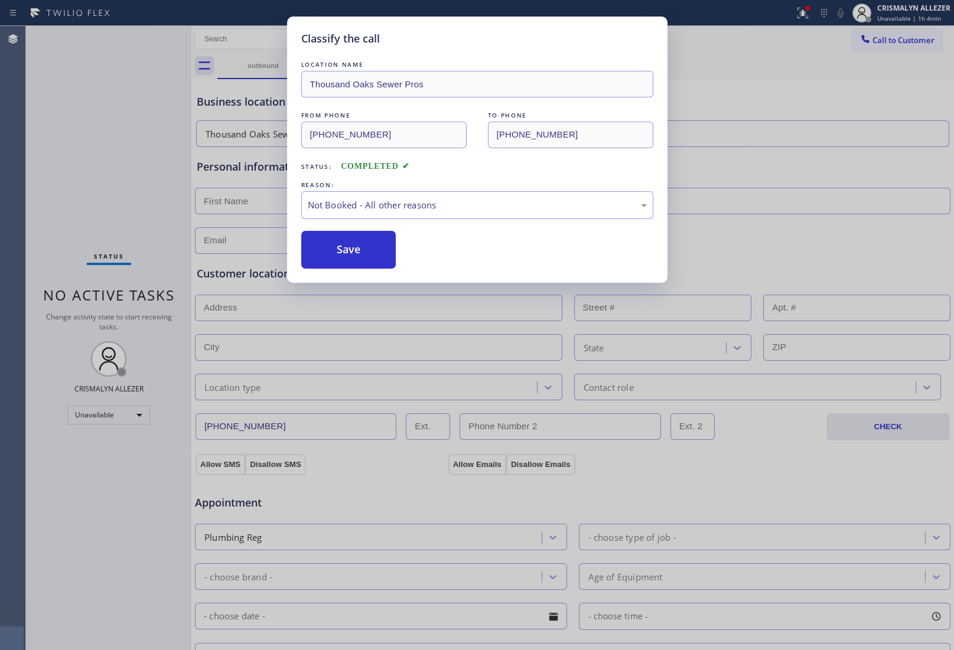
click at [364, 249] on button "Save" at bounding box center [348, 250] width 95 height 38
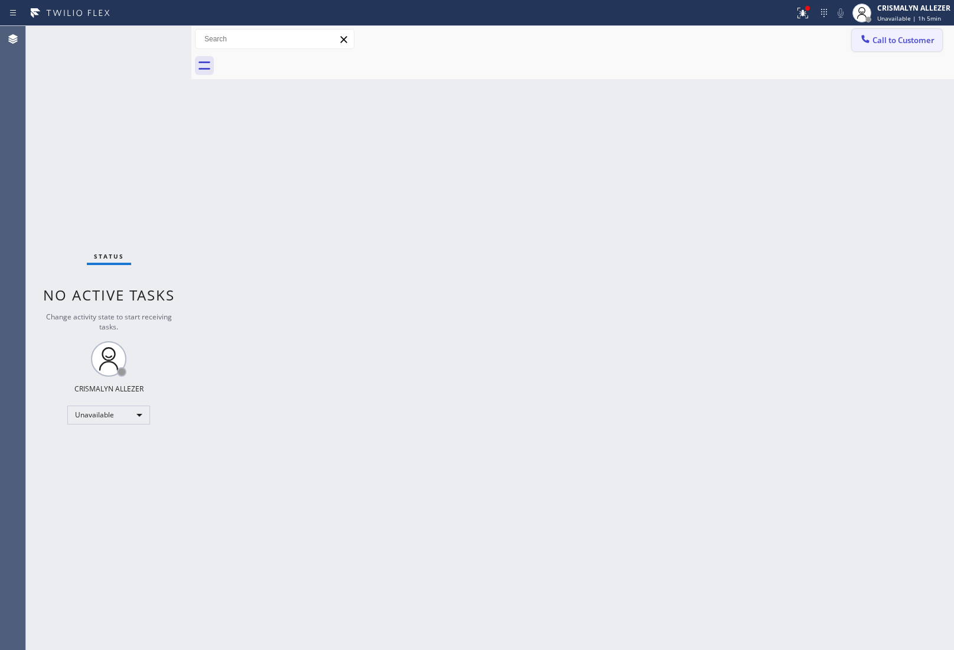
click at [911, 45] on span "Call to Customer" at bounding box center [903, 40] width 62 height 11
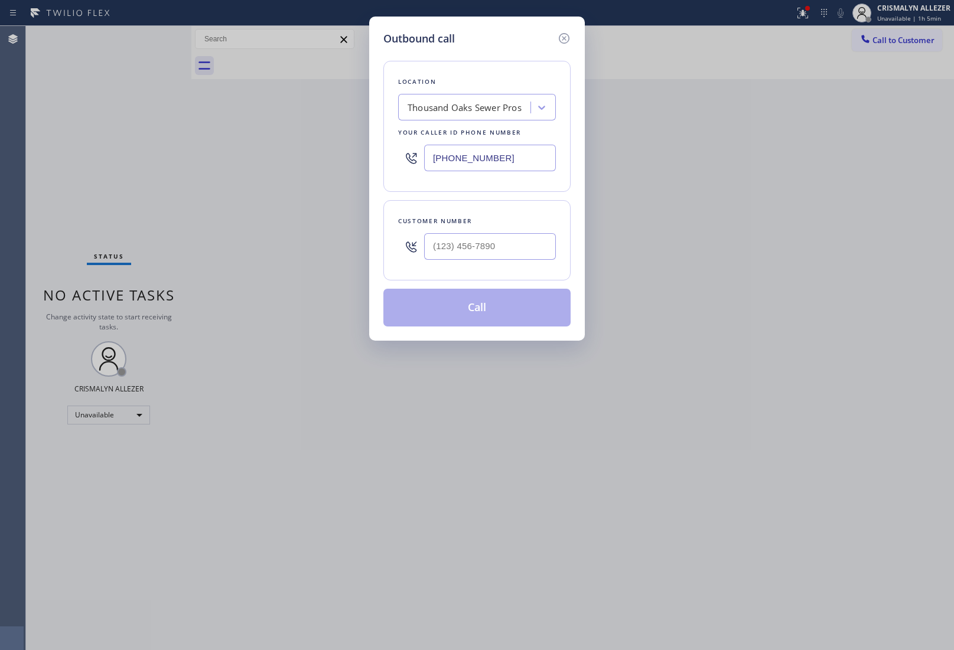
drag, startPoint x: 538, startPoint y: 165, endPoint x: 214, endPoint y: 178, distance: 323.8
click at [223, 177] on div "Outbound call Location Thousand Oaks Sewer Pros Your caller id phone number (80…" at bounding box center [477, 325] width 954 height 650
paste input "708) 272-1"
type input "(708) 272-1363"
click at [508, 249] on input "(___) ___-____" at bounding box center [490, 246] width 132 height 27
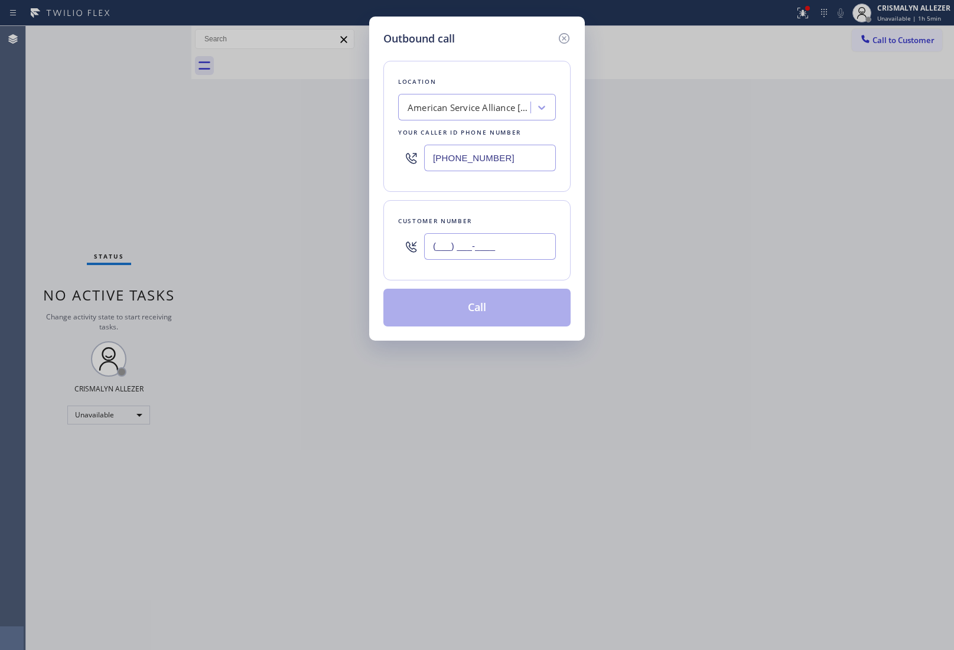
paste input "708) 932-9080"
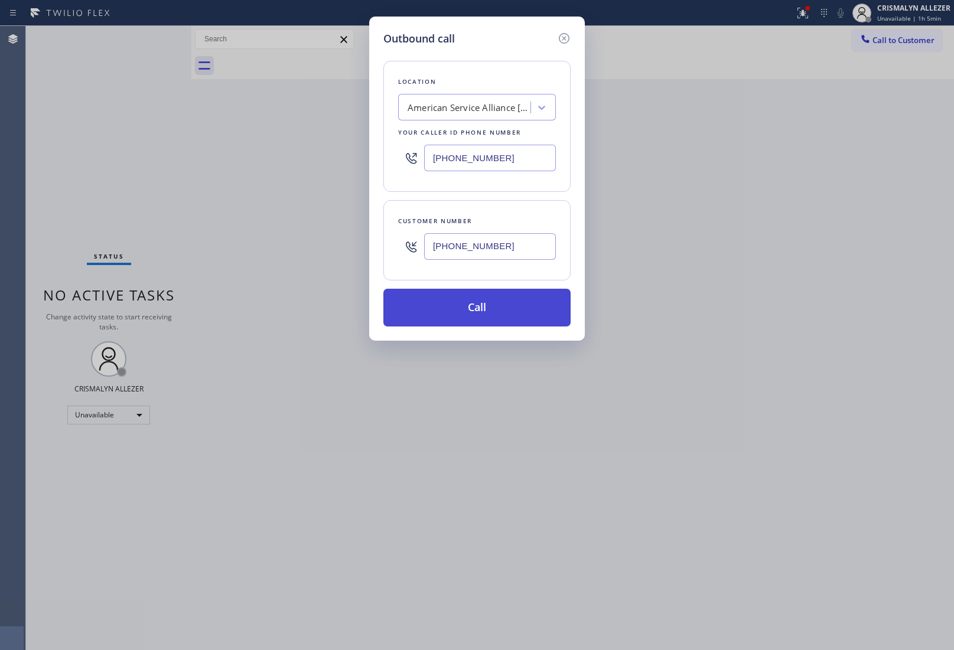
type input "(708) 932-9080"
click at [480, 308] on button "Call" at bounding box center [476, 308] width 187 height 38
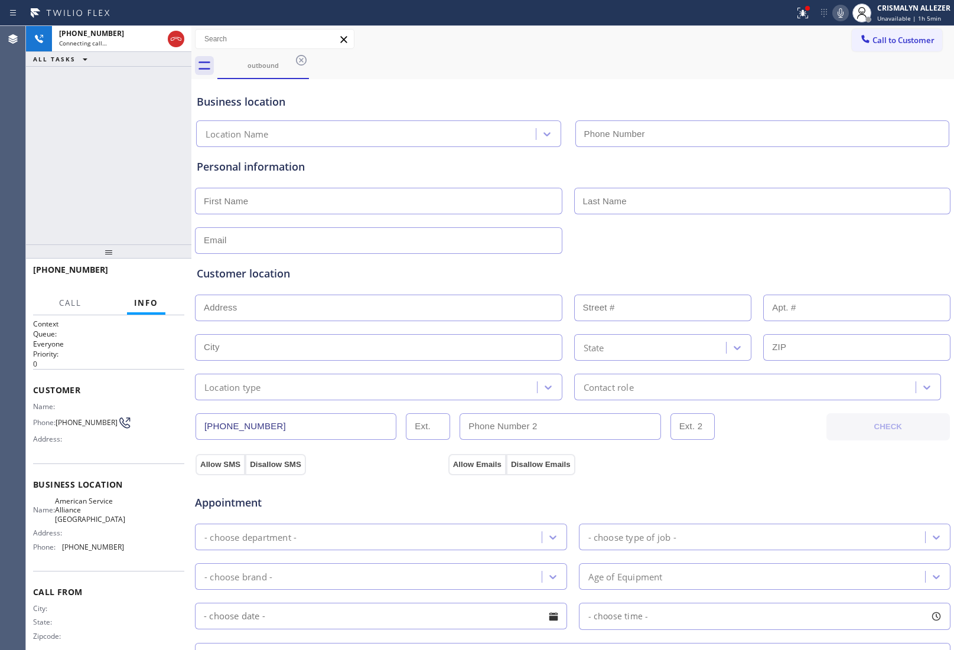
type input "(708) 272-1363"
click at [152, 279] on span "HANG UP" at bounding box center [157, 275] width 36 height 8
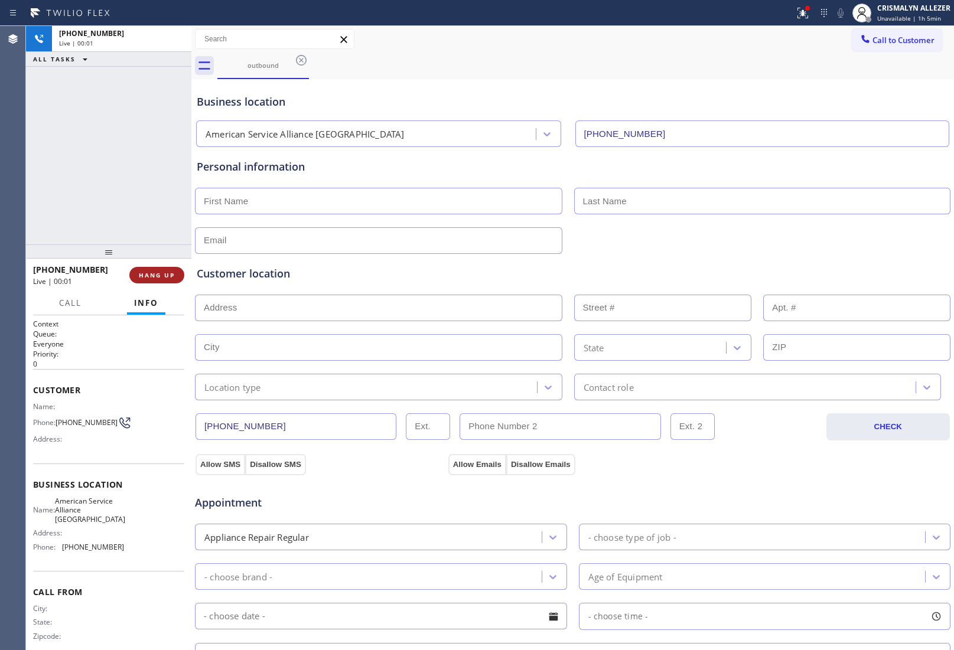
click at [152, 279] on span "HANG UP" at bounding box center [157, 275] width 36 height 8
click at [151, 273] on span "COMPLETE" at bounding box center [154, 275] width 41 height 8
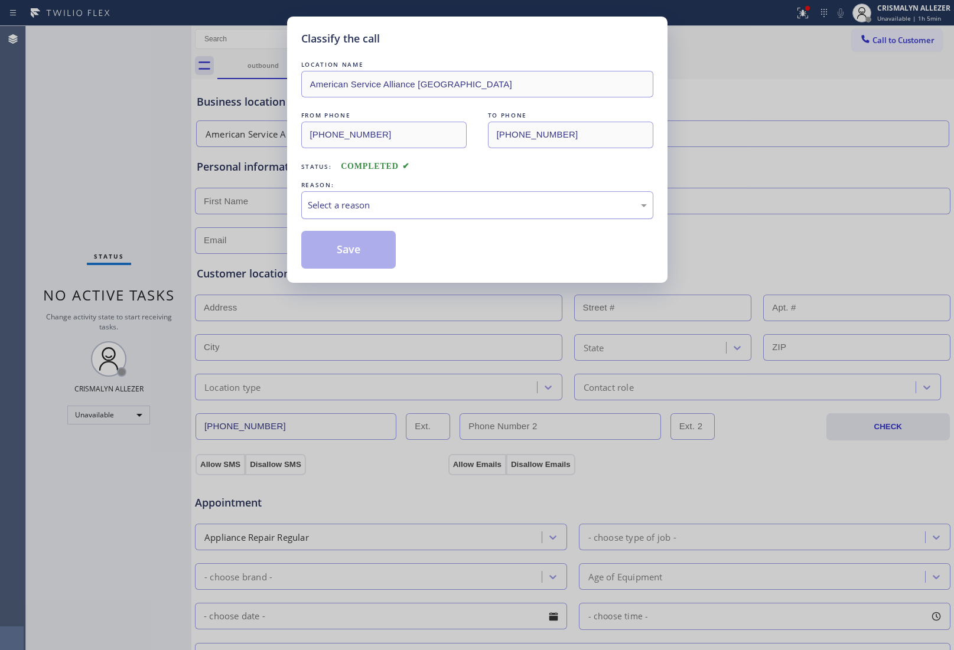
click at [418, 210] on div "Select a reason" at bounding box center [477, 205] width 339 height 14
click at [358, 246] on button "Save" at bounding box center [348, 250] width 95 height 38
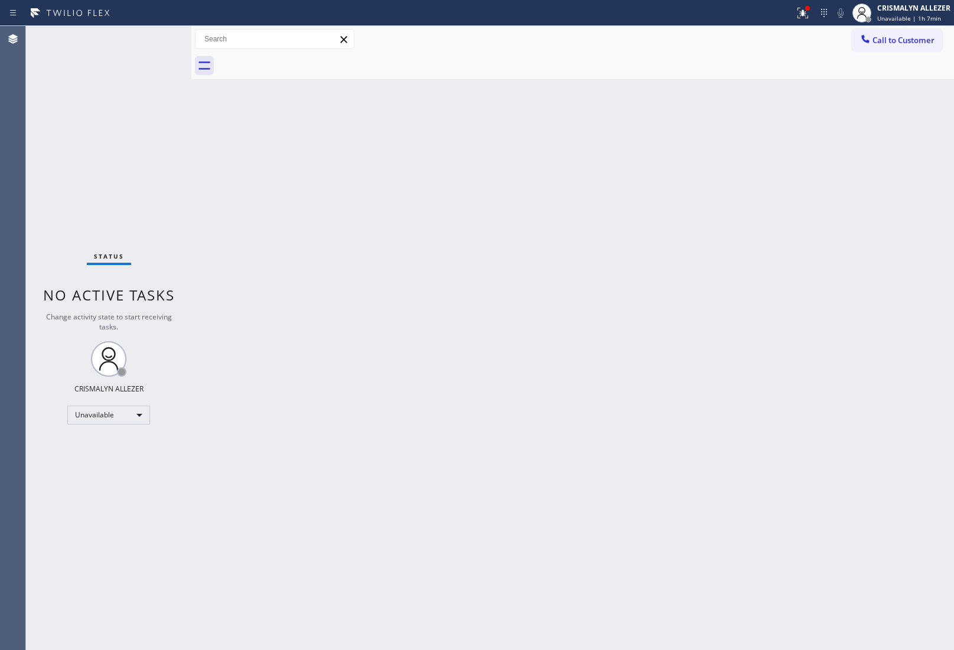
click at [869, 302] on div "Back to Dashboard Change Sender ID Customers Technicians Select a contact Outbo…" at bounding box center [572, 338] width 762 height 624
click at [898, 40] on span "Call to Customer" at bounding box center [903, 40] width 62 height 11
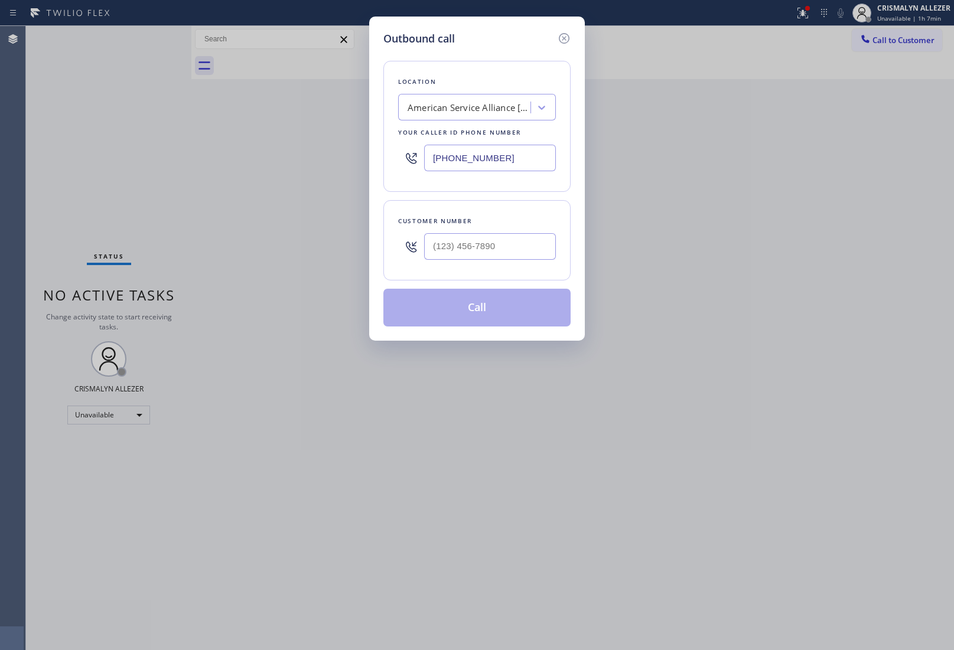
drag, startPoint x: 533, startPoint y: 166, endPoint x: 288, endPoint y: 183, distance: 246.2
click at [290, 181] on div "Outbound call Location American Service Alliance Schaumburg Your caller id phon…" at bounding box center [477, 325] width 954 height 650
paste input "805) 793-0"
type input "(805) 793-0363"
click at [497, 246] on input "(___) ___-____" at bounding box center [490, 246] width 132 height 27
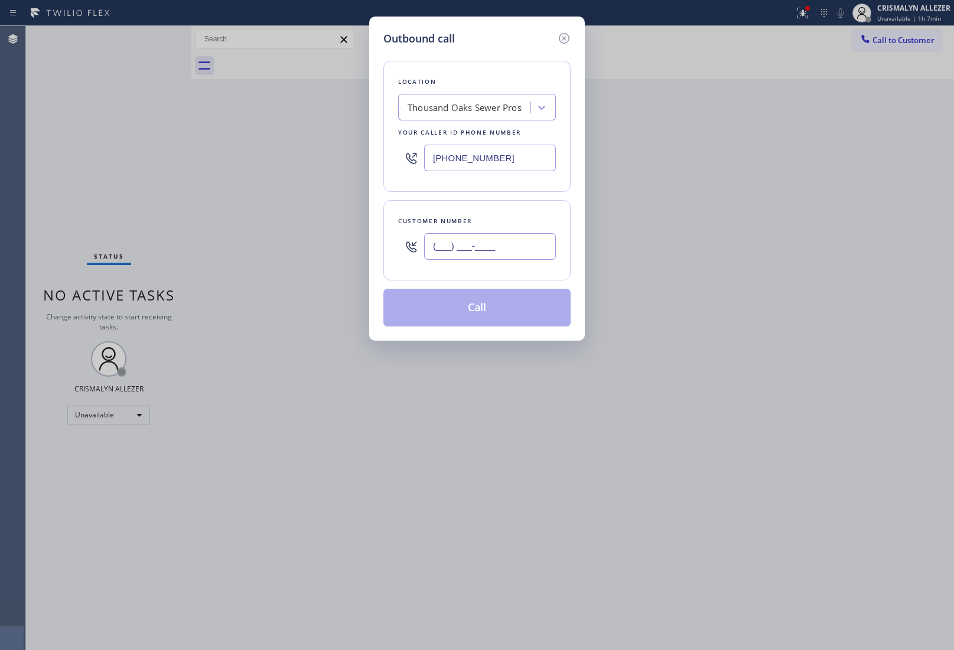
paste input "805) 296-2564"
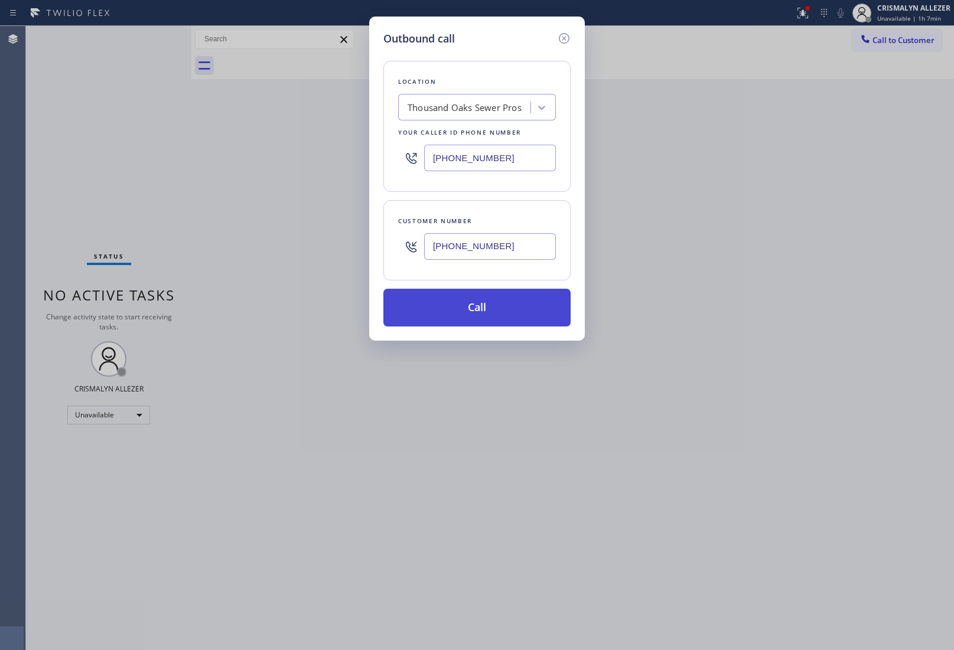
type input "(805) 296-2564"
click at [480, 312] on button "Call" at bounding box center [476, 308] width 187 height 38
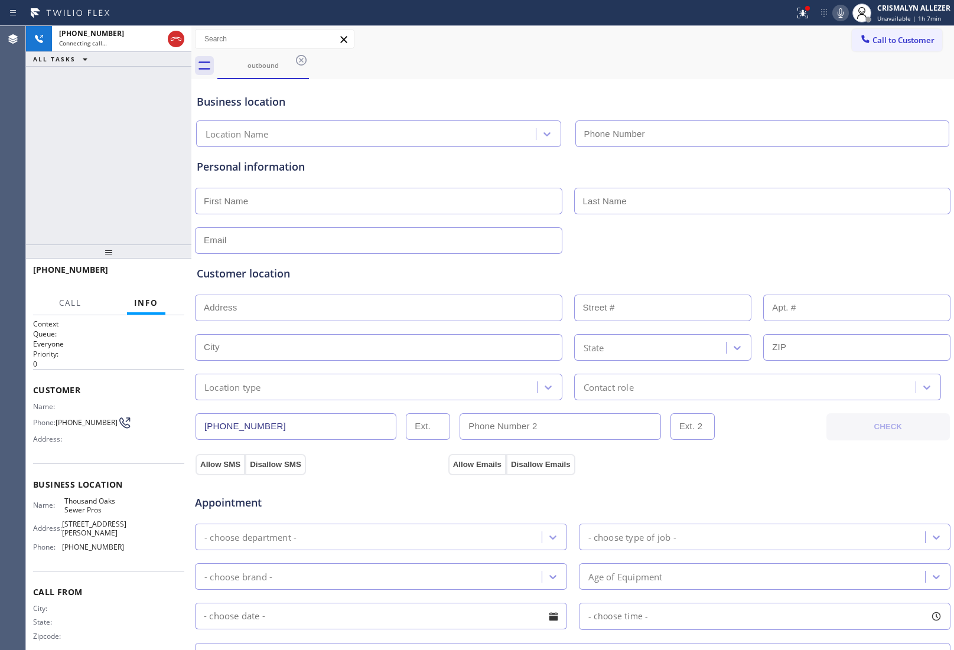
type input "(805) 793-0363"
click at [778, 79] on div "Business location Thousand Oaks Sewer Pros (805) 793-0363" at bounding box center [572, 112] width 756 height 70
click at [149, 277] on span "HANG UP" at bounding box center [157, 275] width 36 height 8
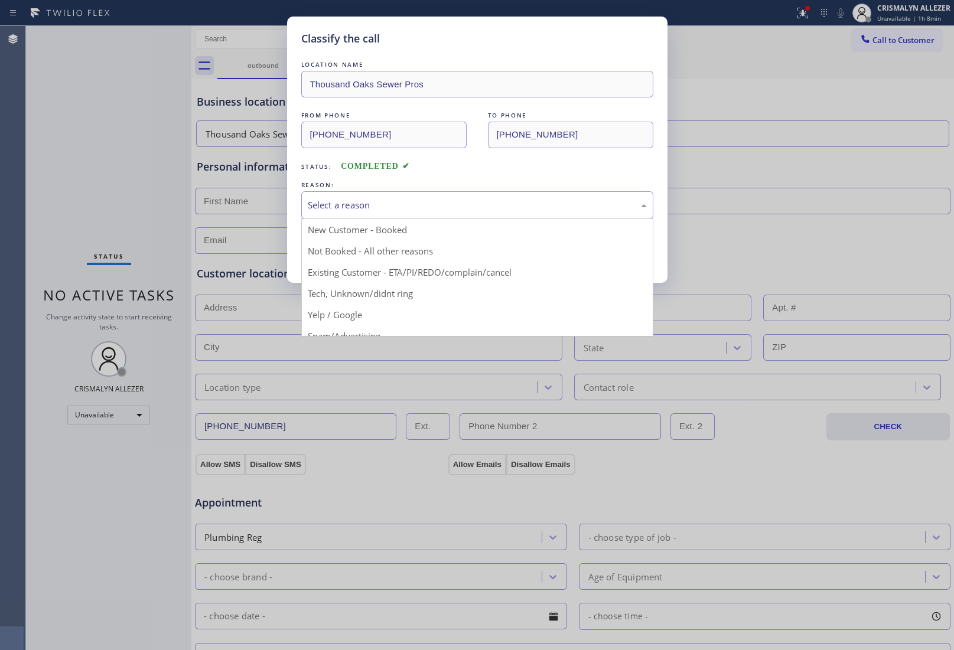
click at [438, 208] on div "Select a reason" at bounding box center [477, 205] width 339 height 14
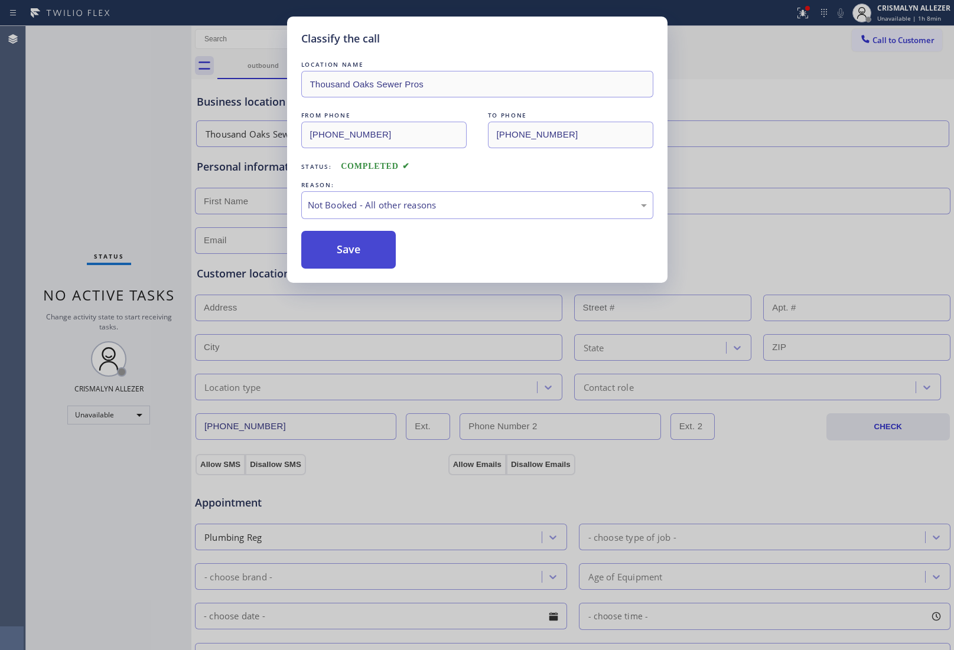
click at [351, 251] on button "Save" at bounding box center [348, 250] width 95 height 38
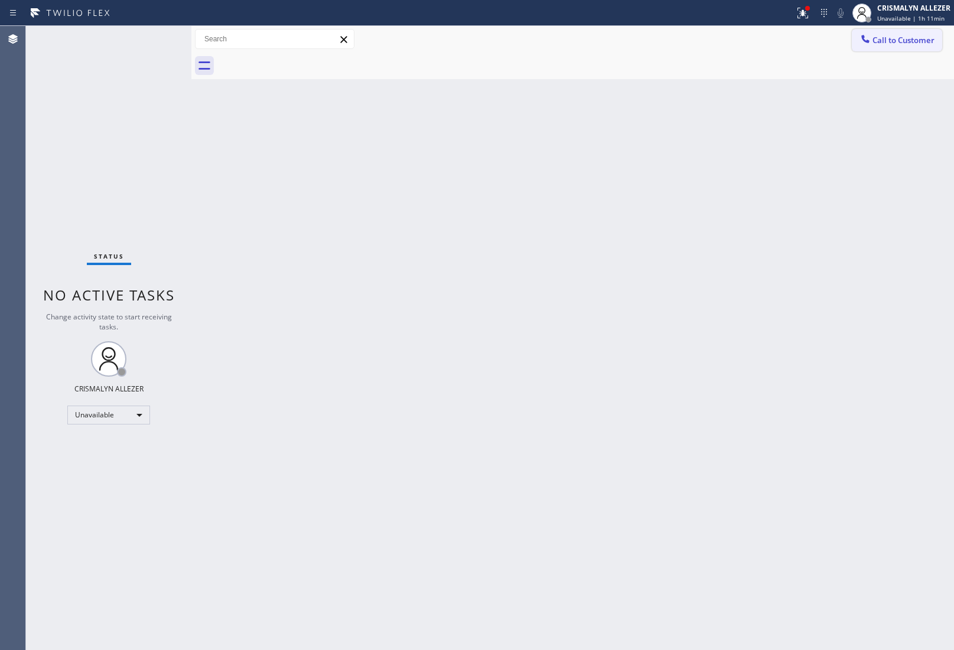
click at [896, 41] on span "Call to Customer" at bounding box center [903, 40] width 62 height 11
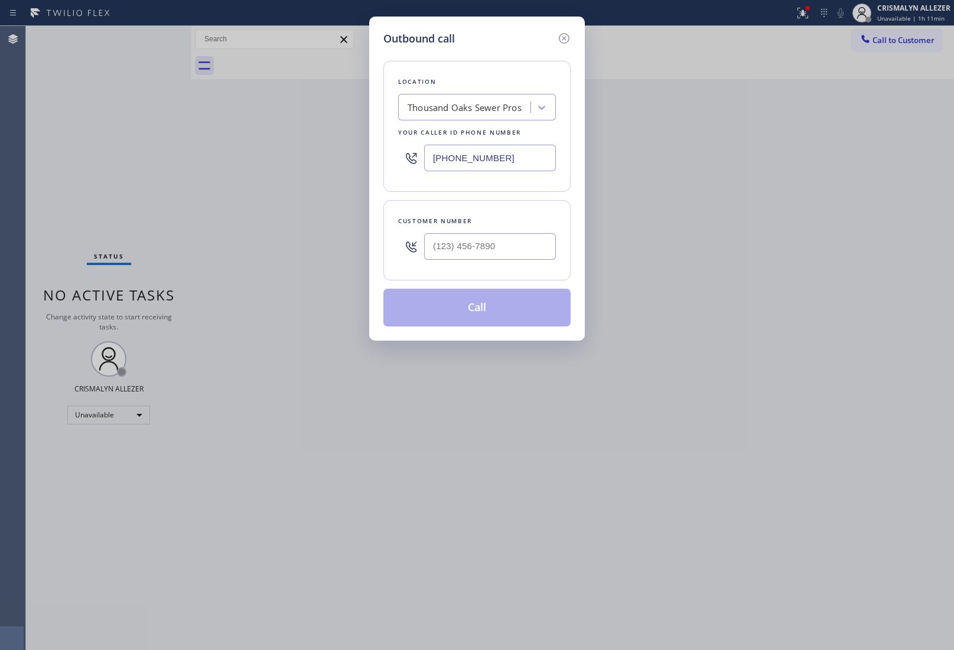
drag, startPoint x: 524, startPoint y: 155, endPoint x: 347, endPoint y: 164, distance: 176.8
click at [369, 164] on div "Outbound call Location Thousand Oaks Sewer Pros Your caller id phone number (80…" at bounding box center [476, 179] width 215 height 324
paste input "203) 693-9269"
type input "(203) 693-9269"
click at [482, 244] on input "(___) ___-____" at bounding box center [490, 246] width 132 height 27
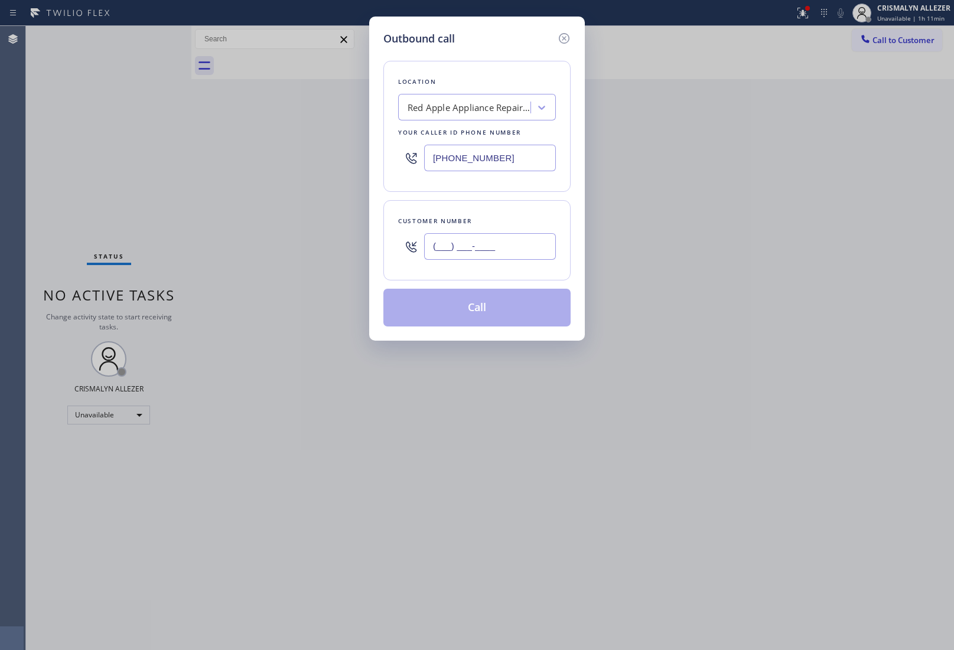
paste input "203) 710-4888"
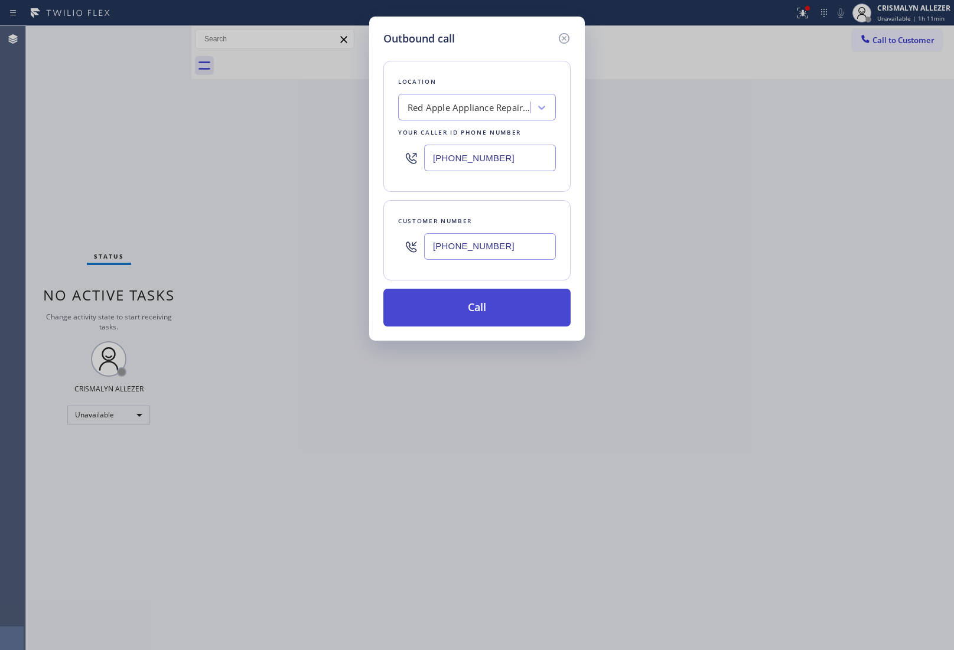
type input "(203) 710-4888"
click at [489, 309] on button "Call" at bounding box center [476, 308] width 187 height 38
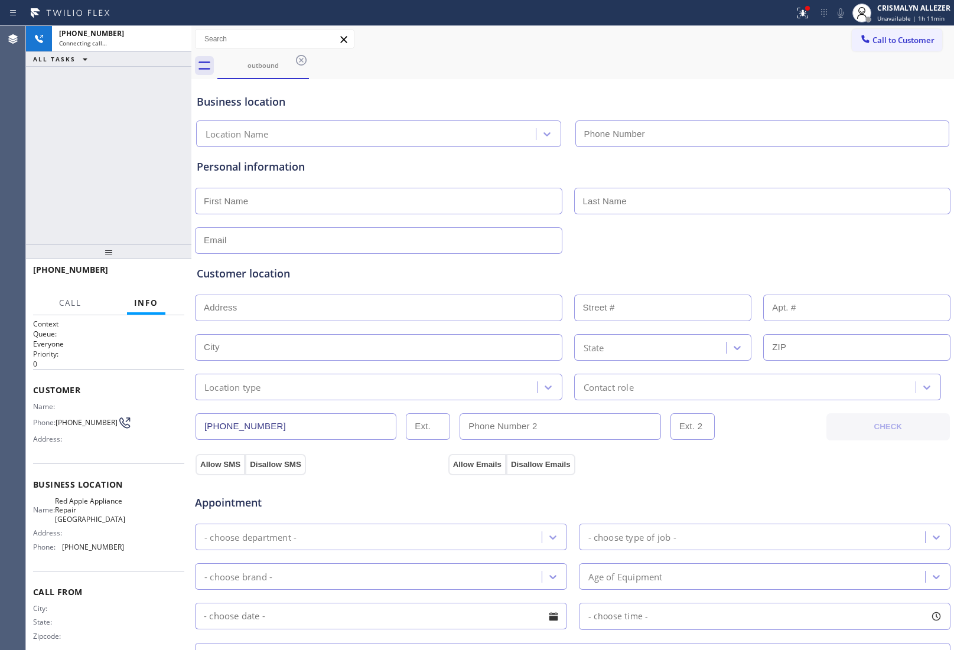
type input "(203) 693-9269"
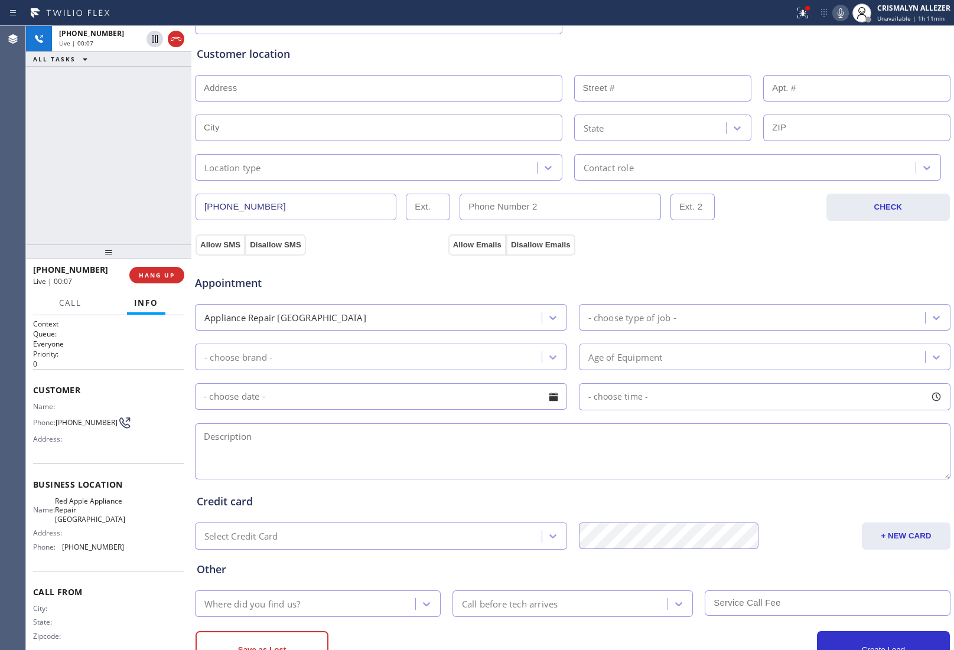
scroll to position [267, 0]
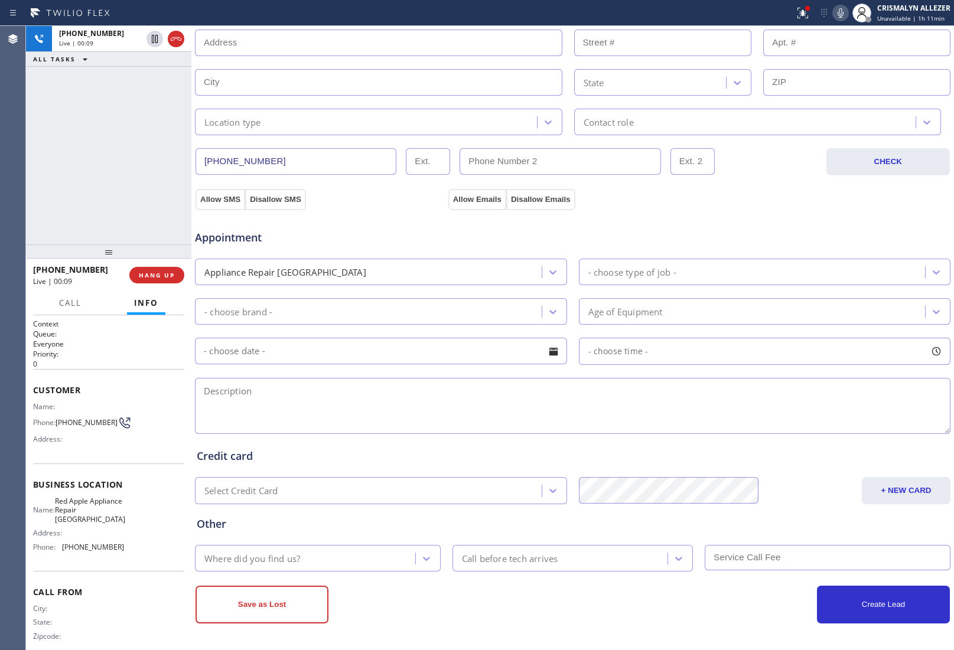
click at [419, 402] on textarea at bounding box center [572, 406] width 755 height 56
click at [154, 273] on span "COMPLETE" at bounding box center [154, 275] width 41 height 8
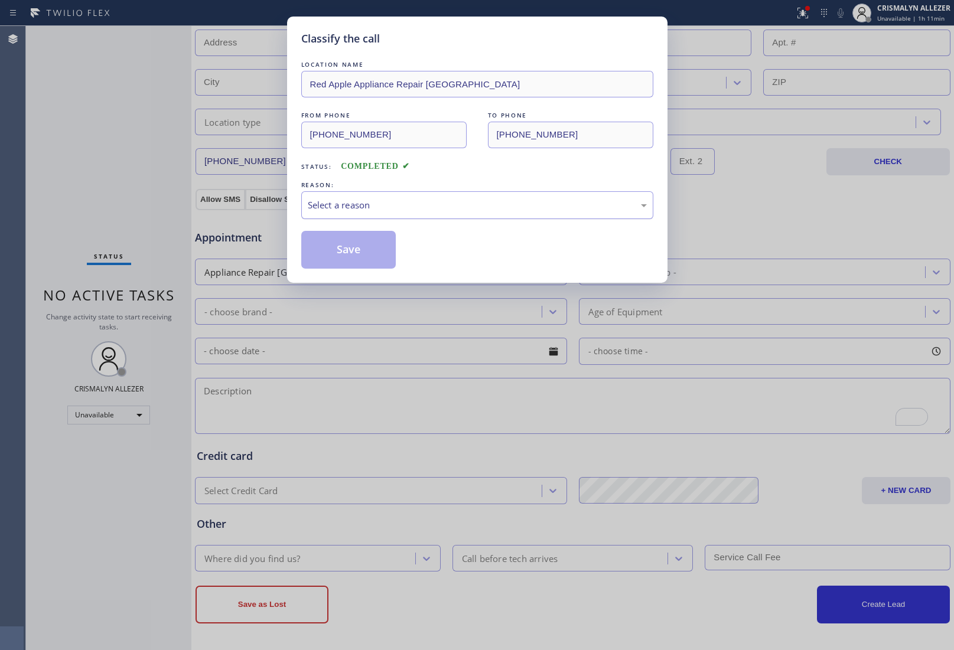
click at [527, 204] on div "Select a reason" at bounding box center [477, 205] width 339 height 14
click at [332, 253] on button "Save" at bounding box center [348, 250] width 95 height 38
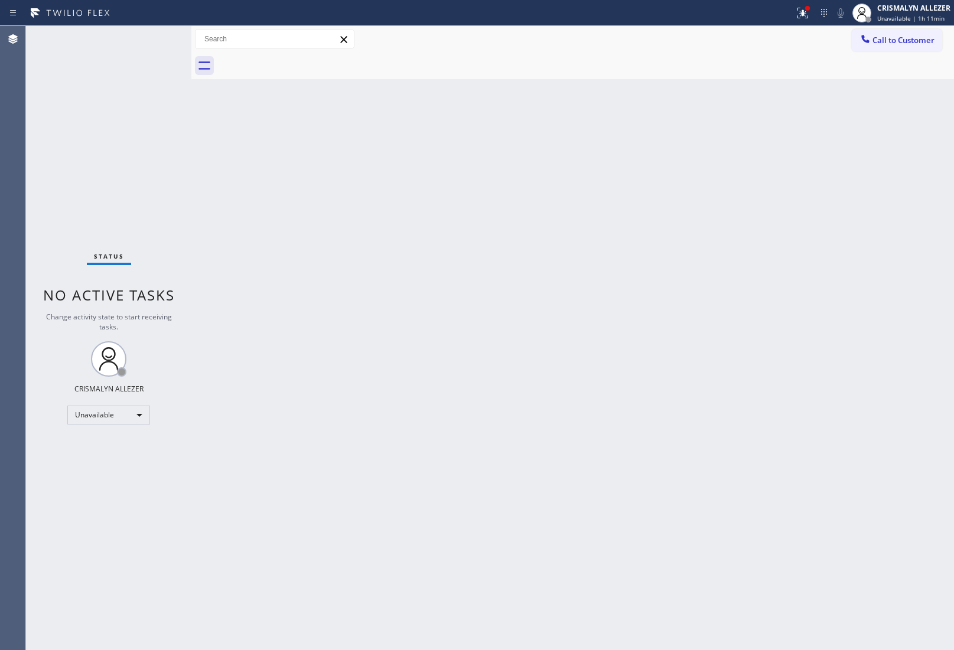
drag, startPoint x: 892, startPoint y: 46, endPoint x: 884, endPoint y: 51, distance: 9.0
click at [892, 46] on button "Call to Customer" at bounding box center [896, 40] width 90 height 22
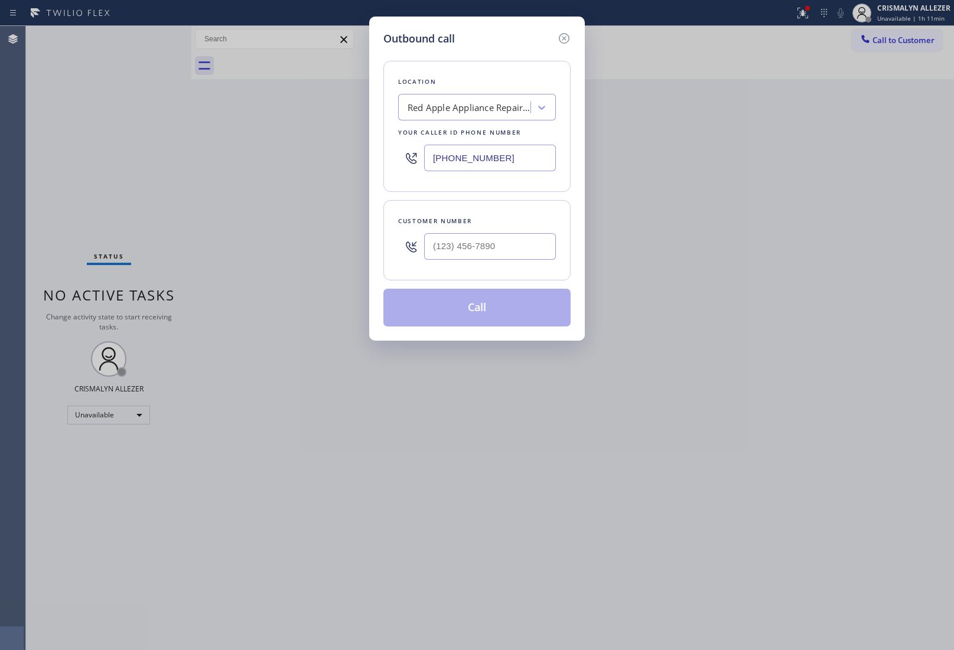
drag, startPoint x: 523, startPoint y: 152, endPoint x: 288, endPoint y: 162, distance: 235.2
click at [345, 160] on div "Outbound call Location Red Apple Appliance Repair Branford Your caller id phone…" at bounding box center [477, 325] width 954 height 650
paste input "760) 388-9408"
type input "(760) 388-9408"
click at [508, 246] on input "(___) ___-____" at bounding box center [490, 246] width 132 height 27
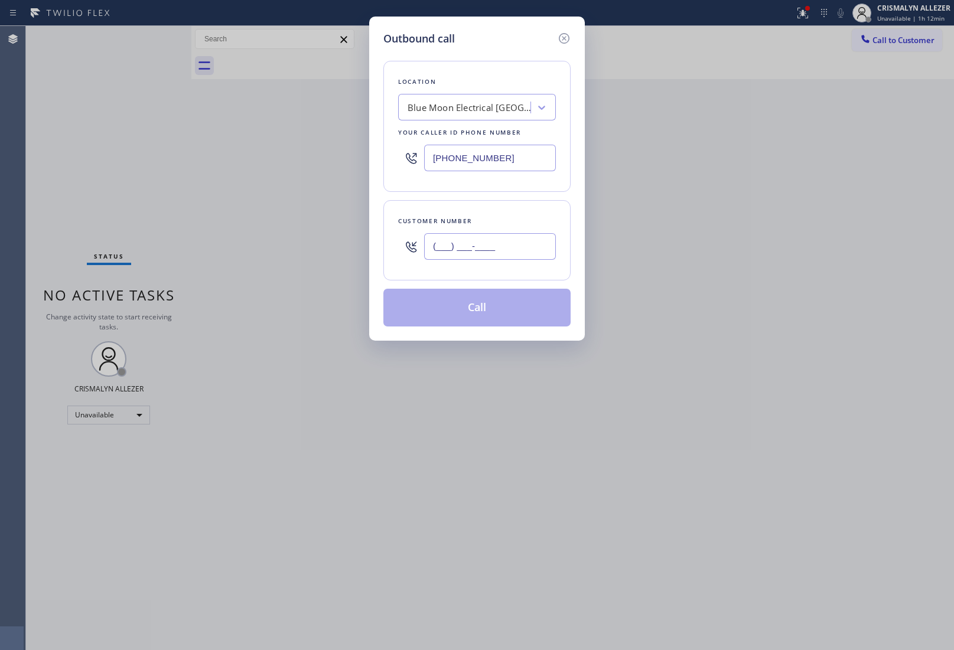
paste input "858) 204-7761"
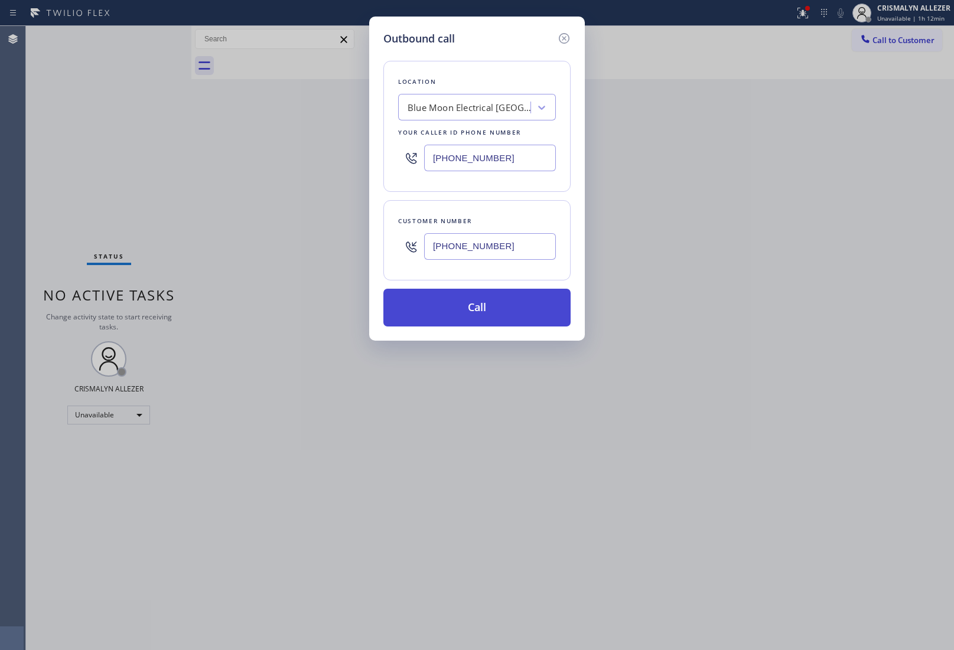
type input "(858) 204-7761"
click at [479, 308] on button "Call" at bounding box center [476, 308] width 187 height 38
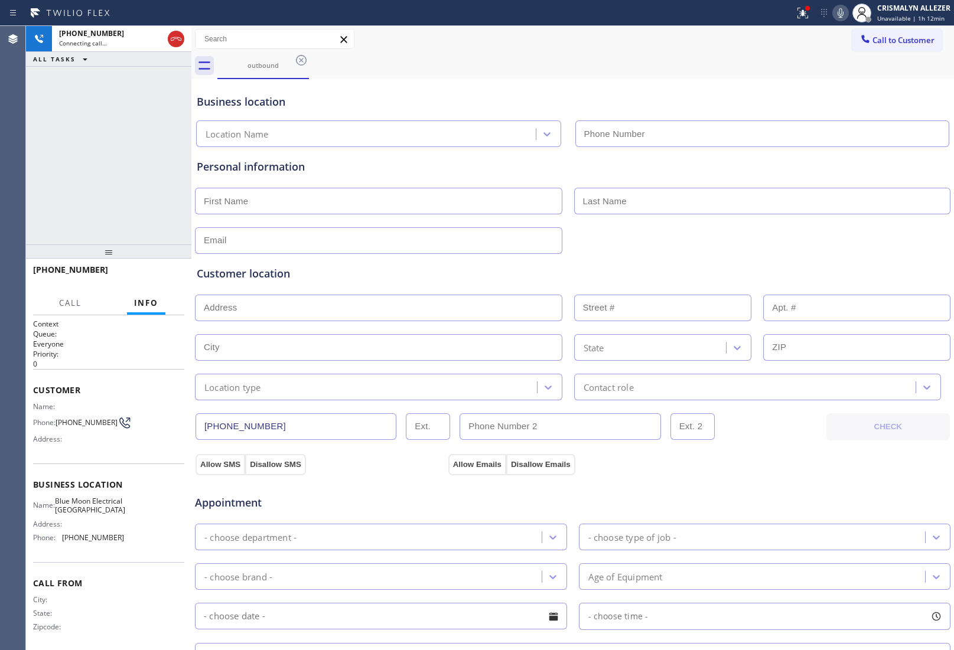
type input "(760) 388-9408"
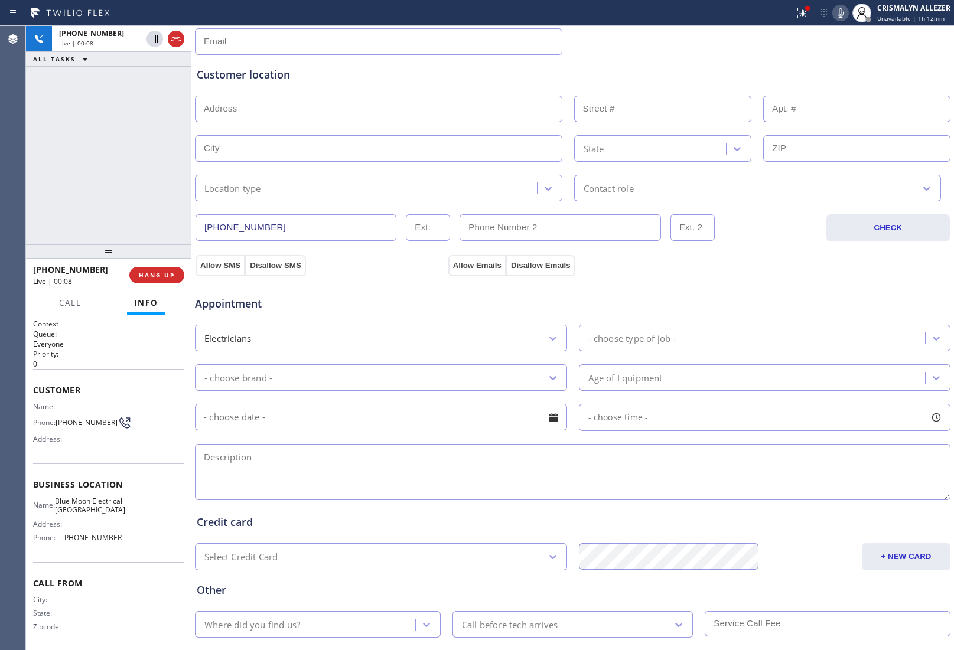
scroll to position [267, 0]
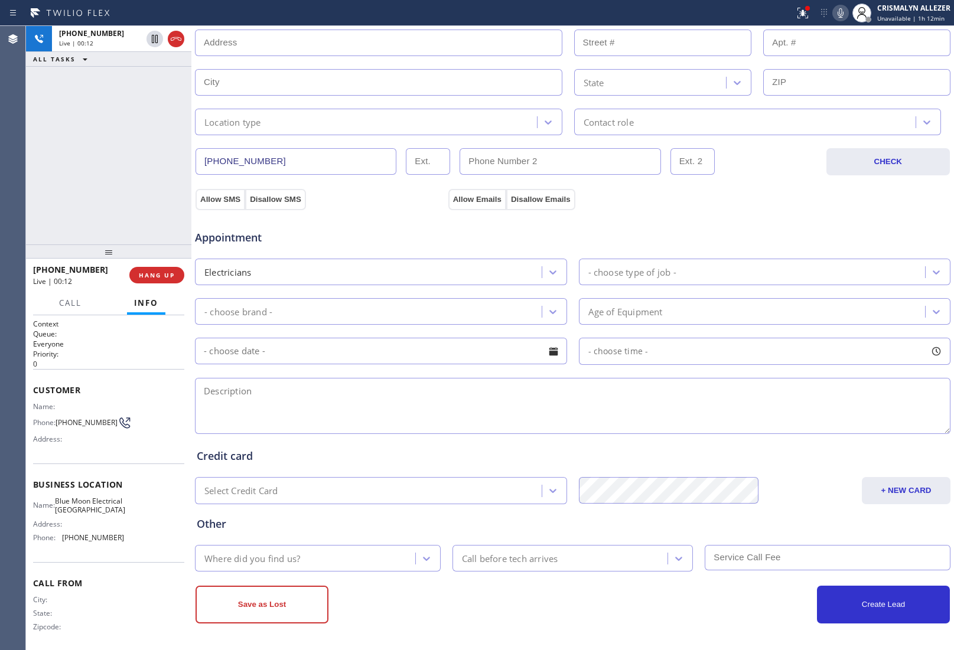
click at [493, 403] on textarea at bounding box center [572, 406] width 755 height 56
click at [552, 393] on textarea "A circuit breaker that keeps blowing when we turn the overhead lighting on ||" at bounding box center [572, 406] width 755 height 56
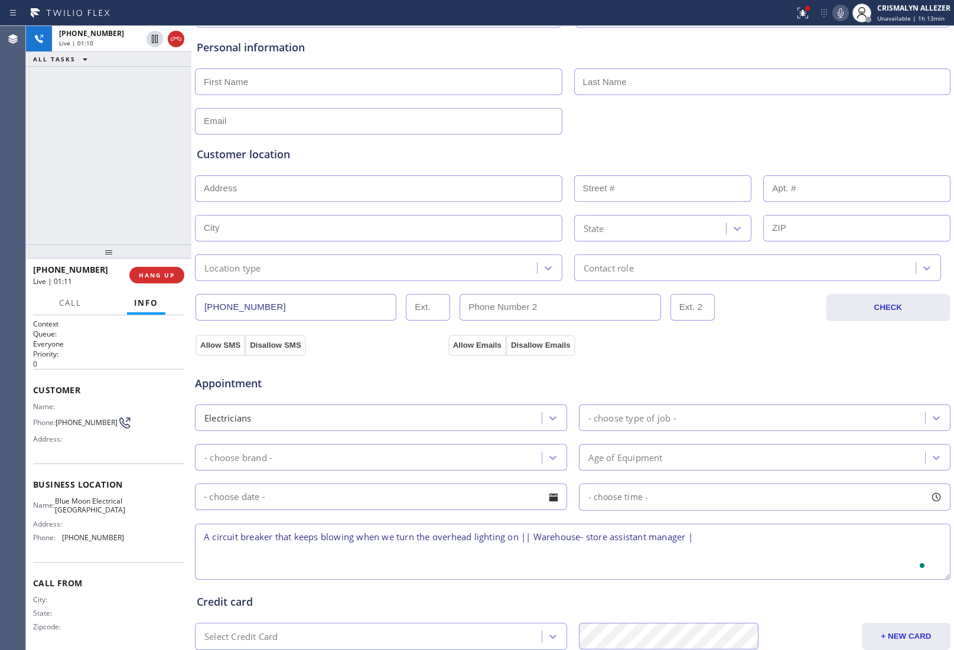
scroll to position [119, 0]
type textarea "A circuit breaker that keeps blowing when we turn the overhead lighting on || W…"
click at [299, 89] on input "text" at bounding box center [378, 81] width 367 height 27
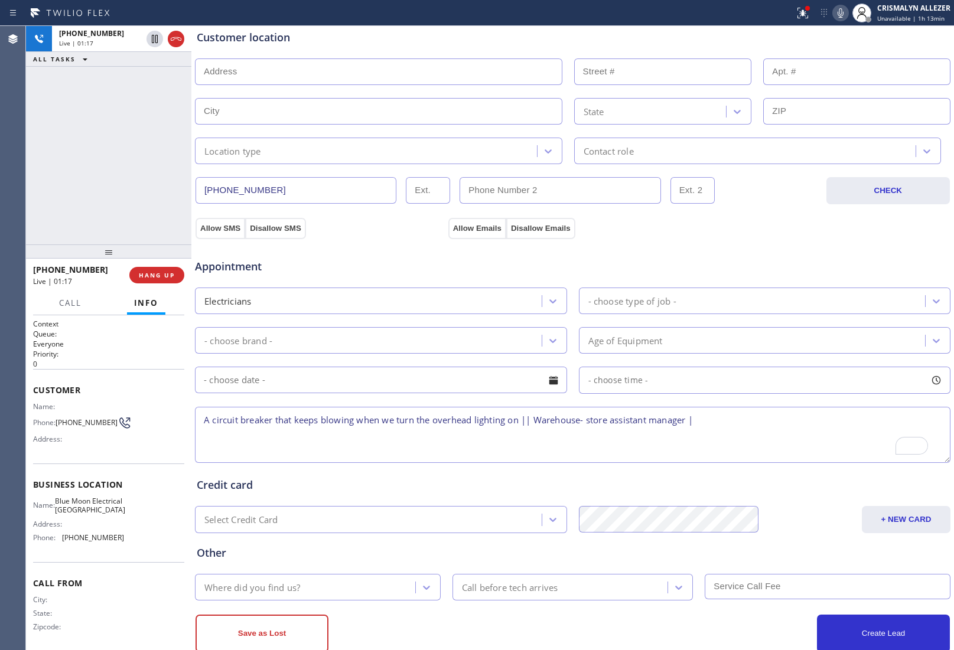
scroll to position [267, 0]
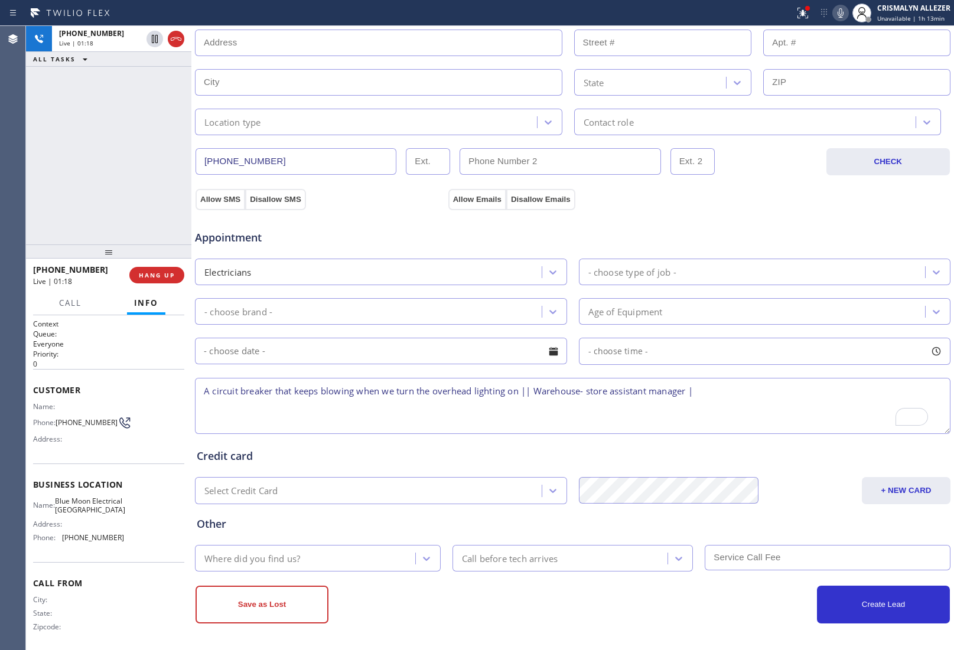
type input "Craig"
click at [719, 396] on textarea "A circuit breaker that keeps blowing when we turn the overhead lighting on || W…" at bounding box center [572, 406] width 755 height 56
drag, startPoint x: 202, startPoint y: 391, endPoint x: 754, endPoint y: 385, distance: 552.1
click at [754, 385] on textarea "A circuit breaker that keeps blowing when we turn the overhead lighting on || W…" at bounding box center [572, 406] width 755 height 56
type textarea "A circuit breaker that keeps blowing when we turn the overhead lighting on || W…"
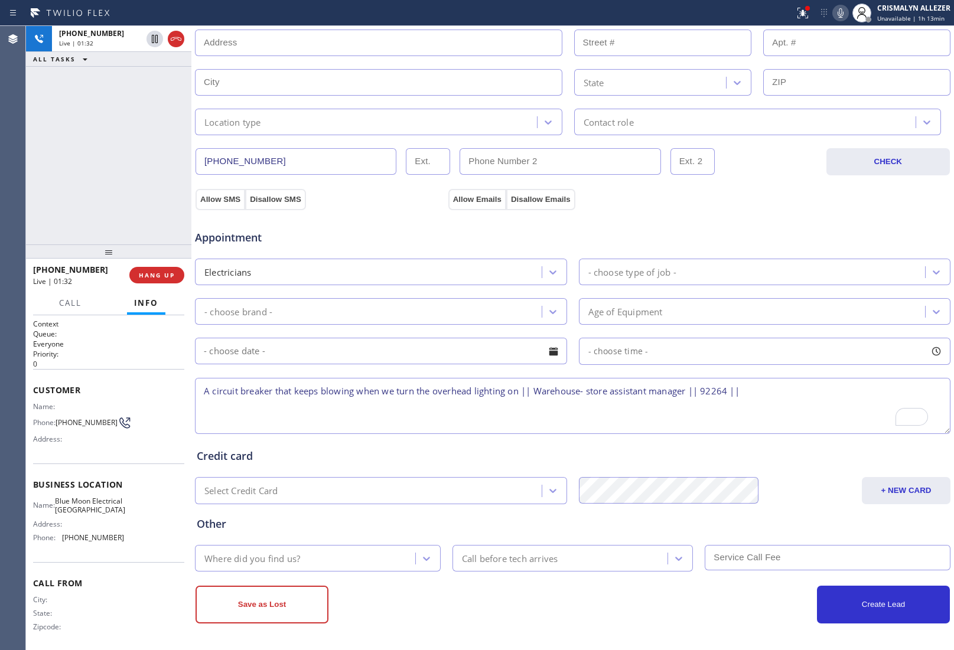
click at [843, 14] on icon at bounding box center [840, 13] width 14 height 14
click at [792, 205] on div "Appointment Electricians - choose type of job - - choose brand - Age of Equipme…" at bounding box center [572, 320] width 756 height 231
click at [841, 9] on icon at bounding box center [840, 12] width 6 height 9
click at [229, 417] on textarea "A circuit breaker that keeps blowing when we turn the overhead lighting on || W…" at bounding box center [572, 406] width 755 height 56
click at [414, 414] on textarea "A circuit breaker that keeps blowing when we turn the overhead lighting on || W…" at bounding box center [572, 406] width 755 height 56
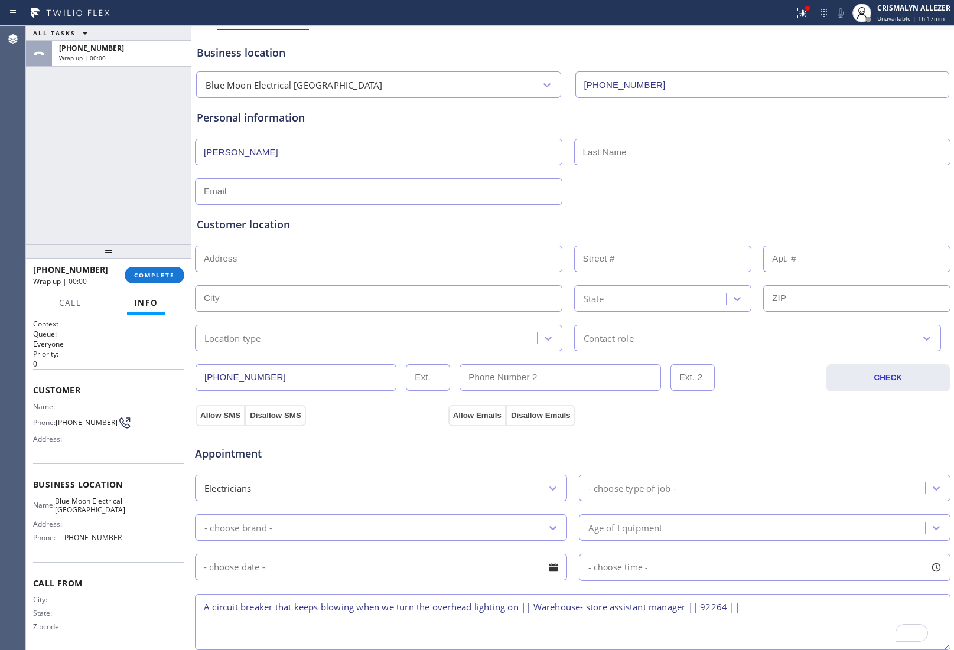
scroll to position [45, 0]
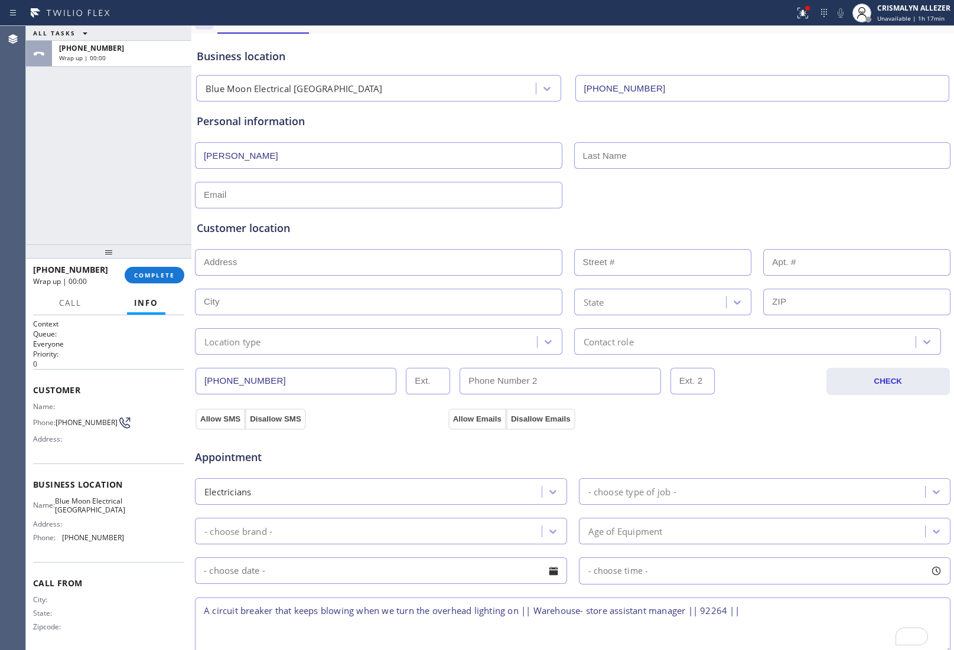
click at [624, 159] on input "text" at bounding box center [762, 155] width 377 height 27
type input "Mr."
click at [326, 195] on input "text" at bounding box center [378, 195] width 367 height 27
type input "no@gmail.com"
click at [325, 264] on input "text" at bounding box center [378, 262] width 367 height 27
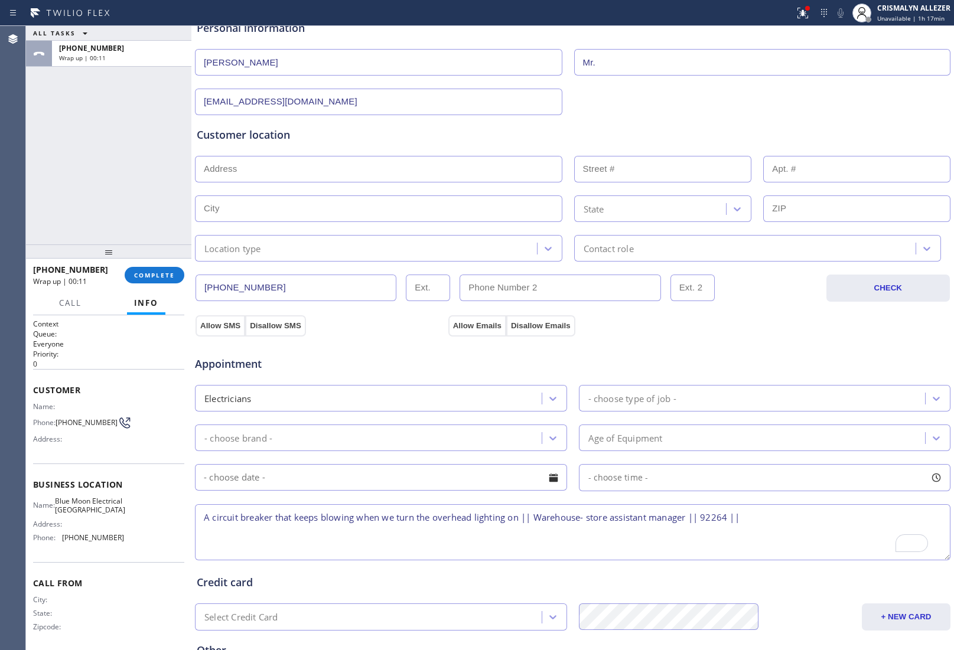
scroll to position [267, 0]
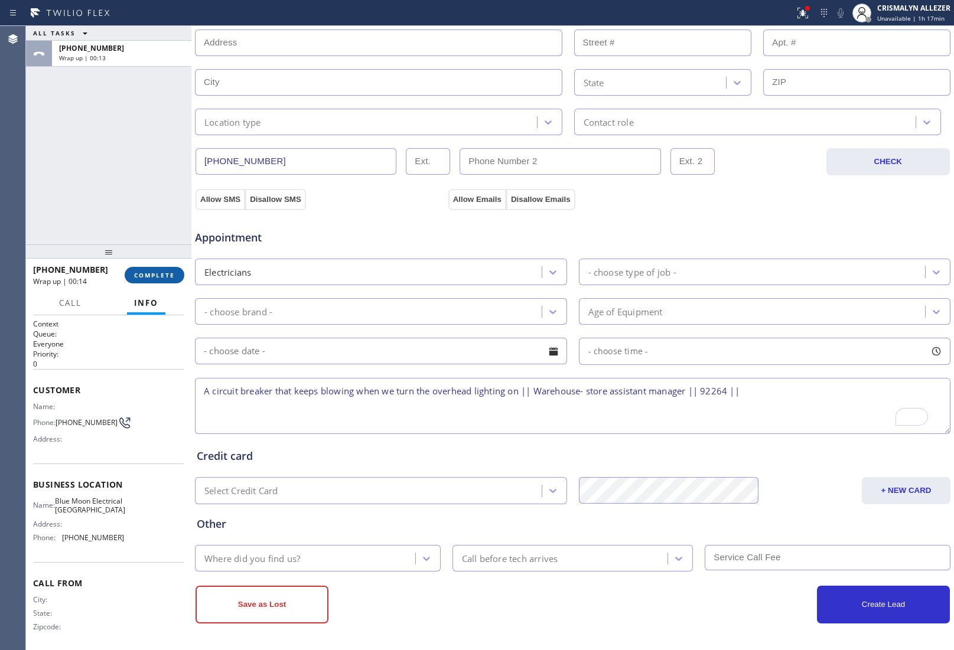
click at [148, 269] on button "COMPLETE" at bounding box center [155, 275] width 60 height 17
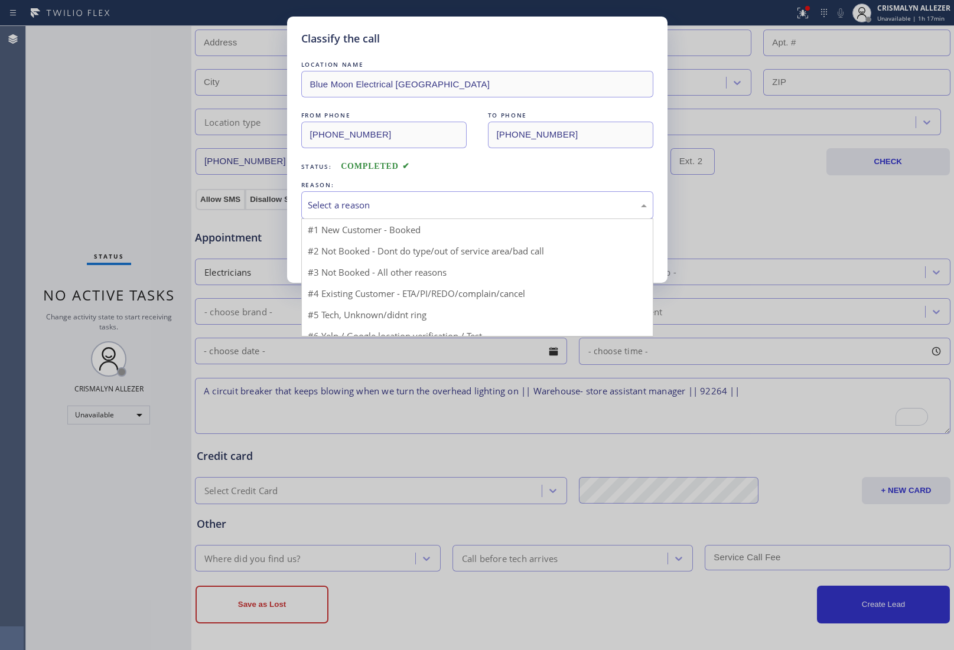
click at [452, 212] on div "Select a reason" at bounding box center [477, 205] width 339 height 14
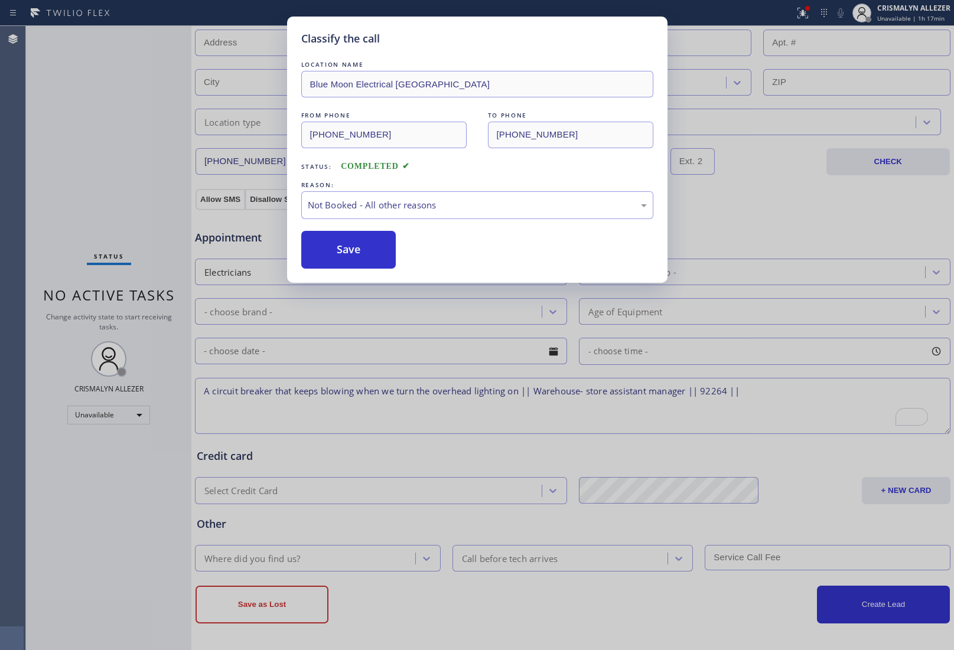
click at [337, 257] on button "Save" at bounding box center [348, 250] width 95 height 38
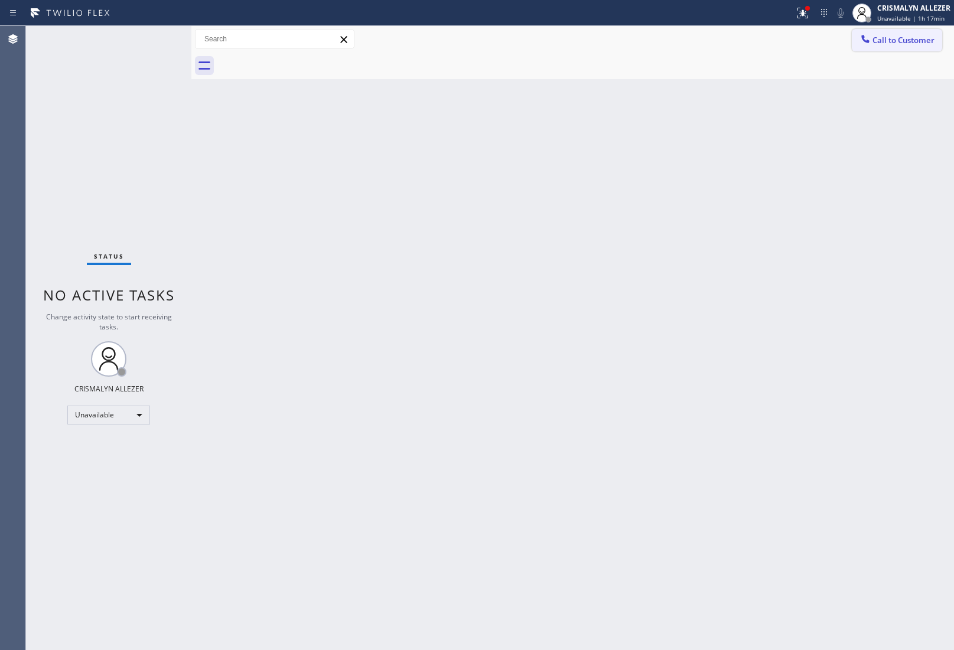
click at [907, 38] on span "Call to Customer" at bounding box center [903, 40] width 62 height 11
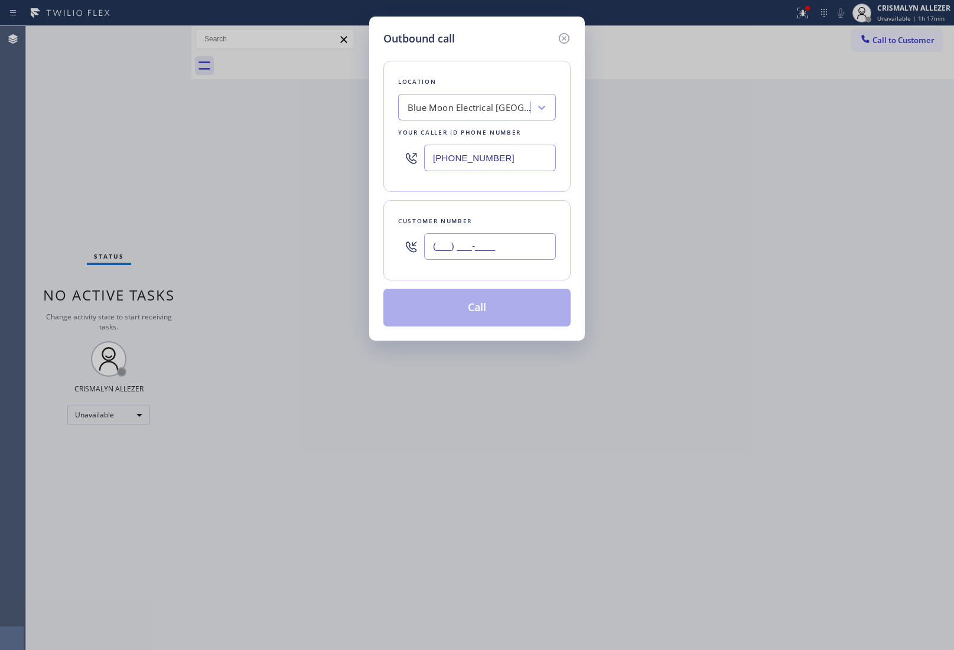
click at [518, 246] on input "(___) ___-____" at bounding box center [490, 246] width 132 height 27
paste input "858) 204-7761"
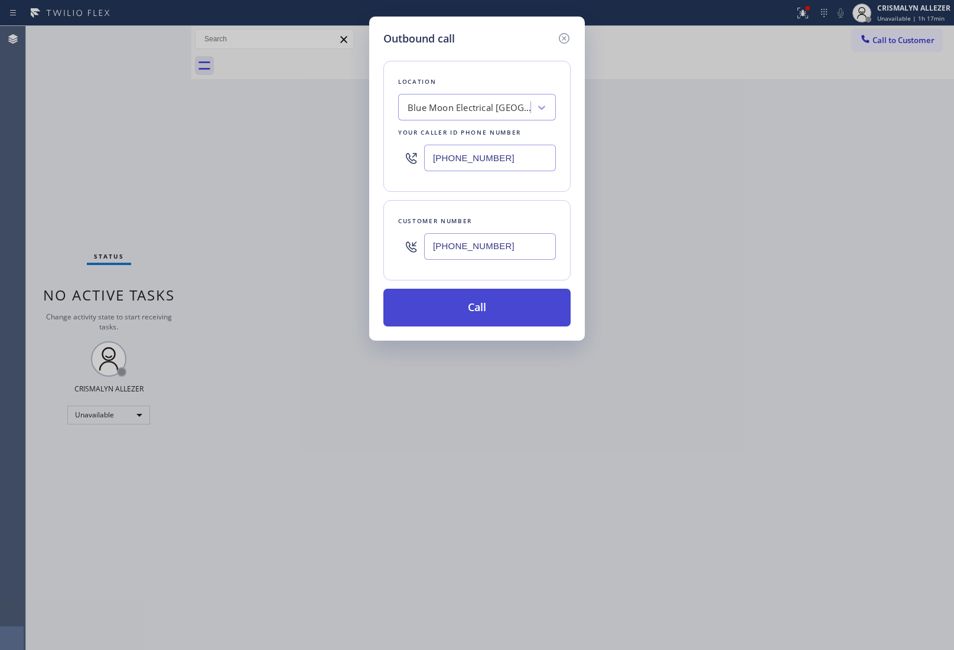
type input "(858) 204-7761"
click at [481, 313] on button "Call" at bounding box center [476, 308] width 187 height 38
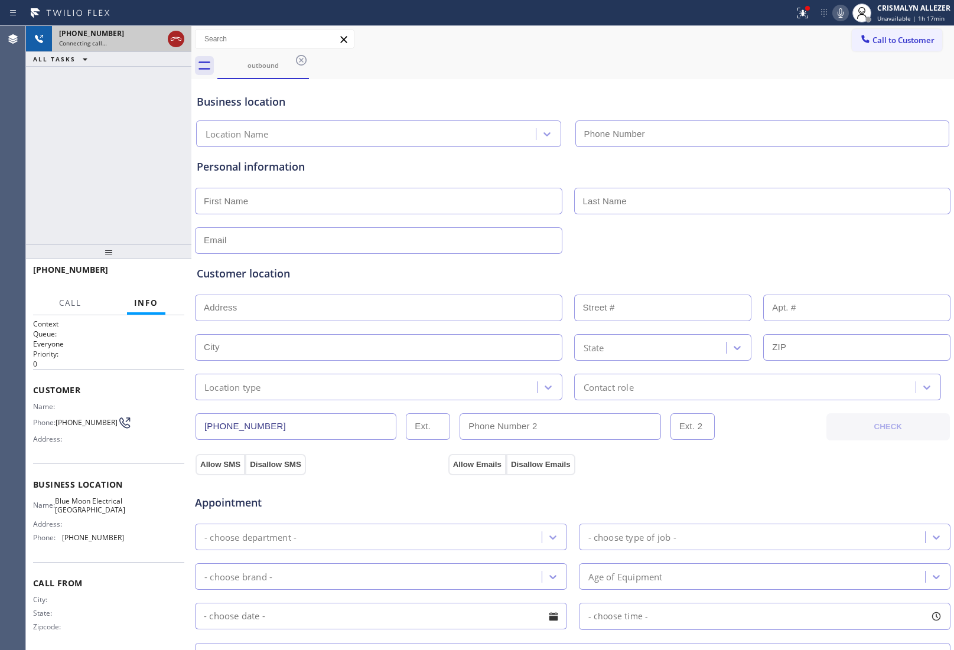
type input "(760) 388-9408"
click at [177, 36] on icon at bounding box center [176, 39] width 14 height 14
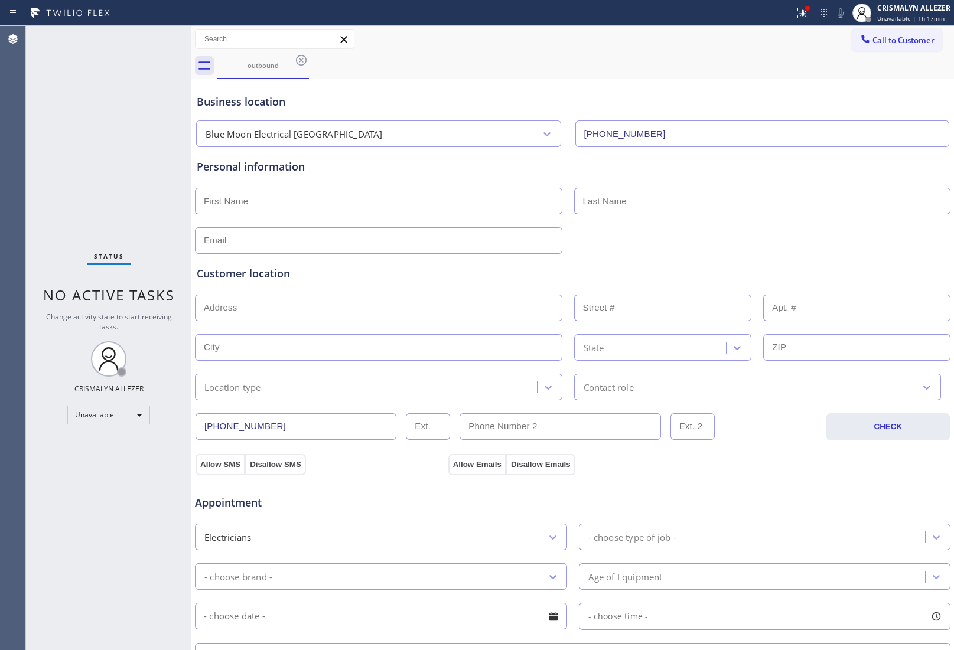
click at [331, 205] on input "text" at bounding box center [378, 201] width 367 height 27
type input "Criag"
type input "Mr."
type input "no@gmail.com"
click at [334, 308] on input "text" at bounding box center [378, 308] width 367 height 27
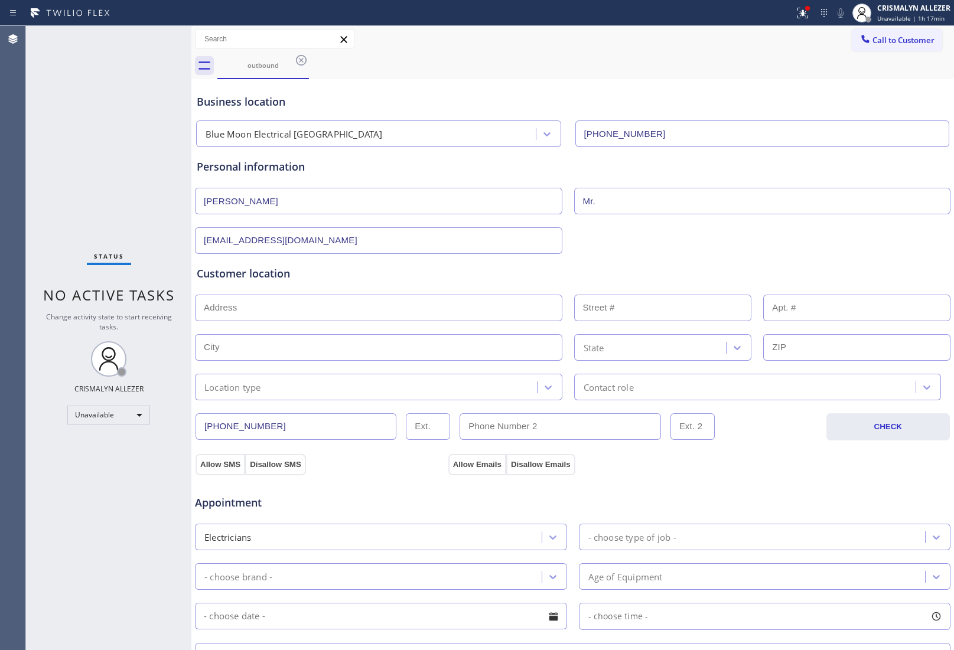
click at [804, 75] on div "outbound" at bounding box center [585, 66] width 736 height 27
click at [281, 311] on input "text" at bounding box center [378, 308] width 367 height 27
paste input "92264"
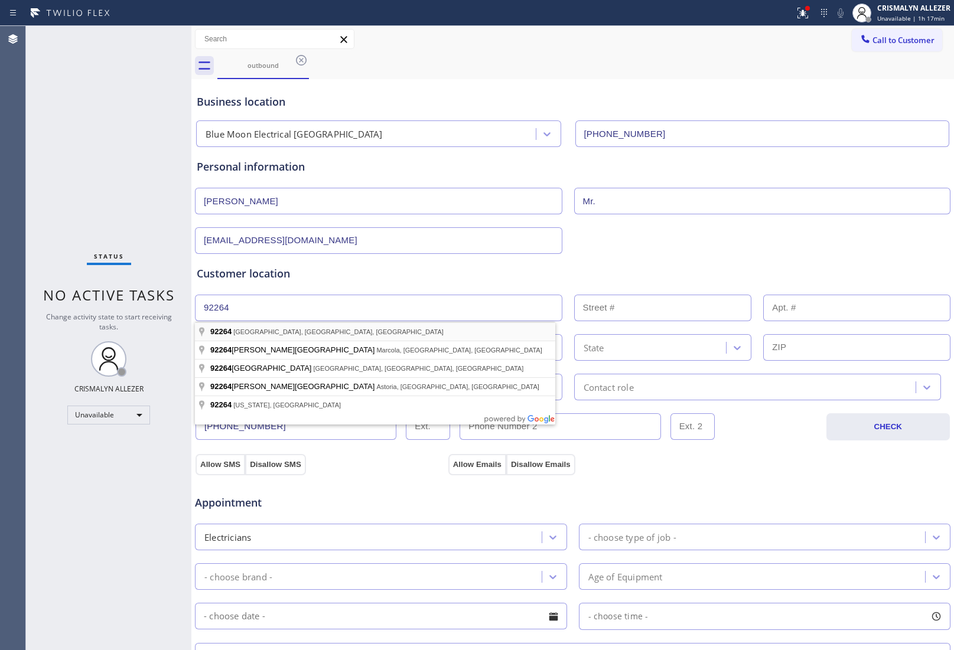
type input "Palm Springs, CA 92264, USA"
type input "Palm Springs"
type input "92264"
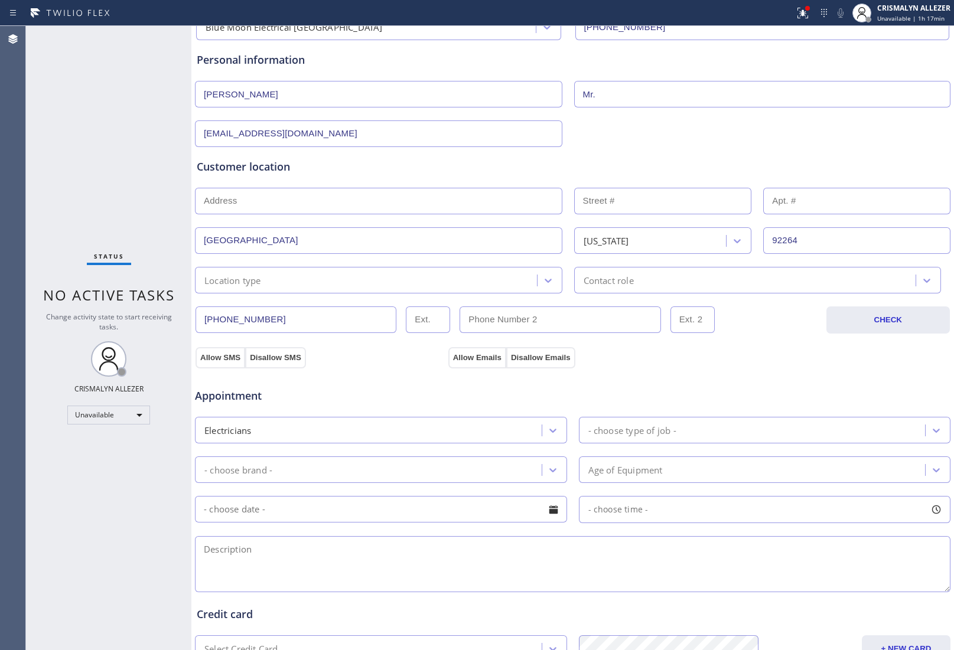
scroll to position [221, 0]
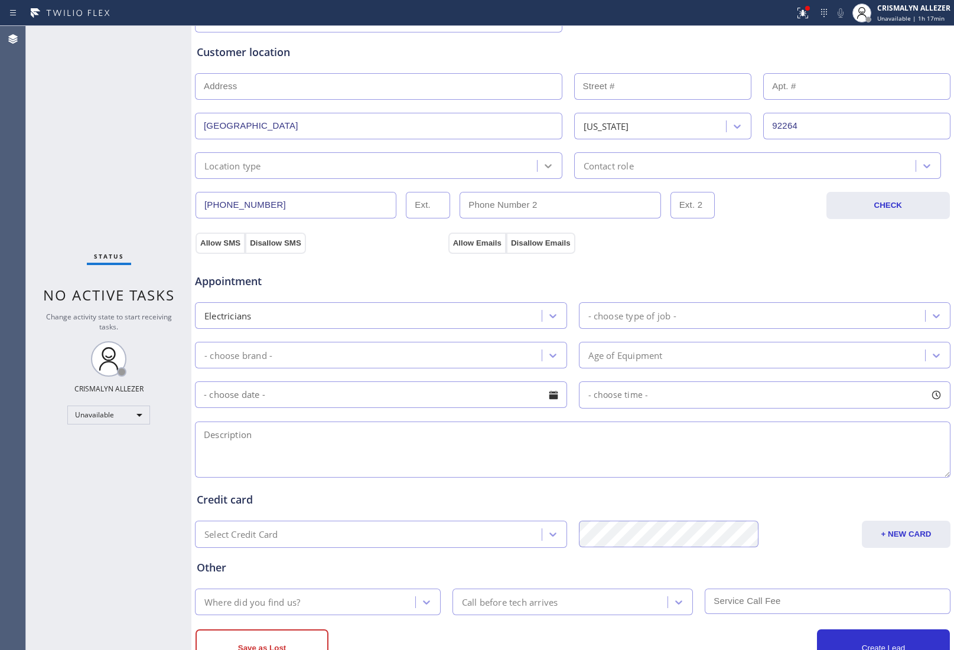
click at [547, 165] on icon at bounding box center [548, 166] width 12 height 12
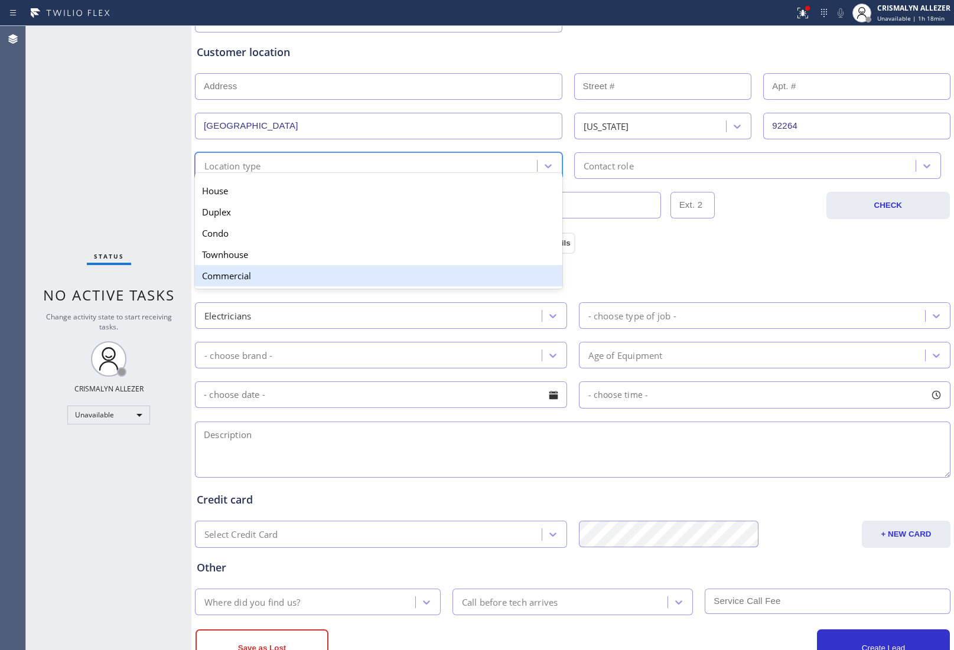
click at [314, 286] on div "Commercial" at bounding box center [378, 275] width 367 height 21
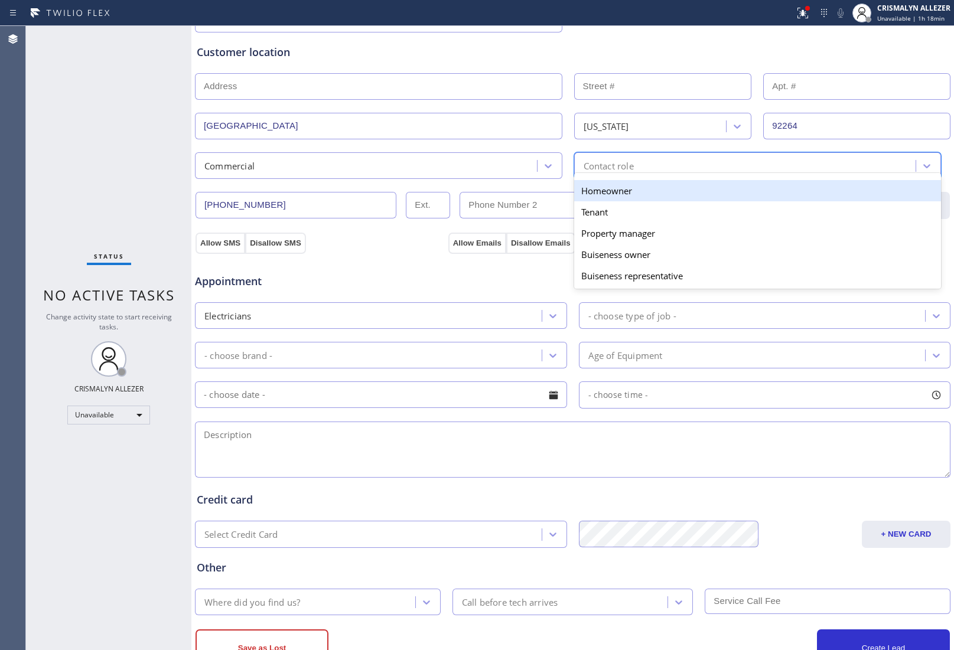
click at [694, 166] on div "Contact role" at bounding box center [746, 165] width 338 height 21
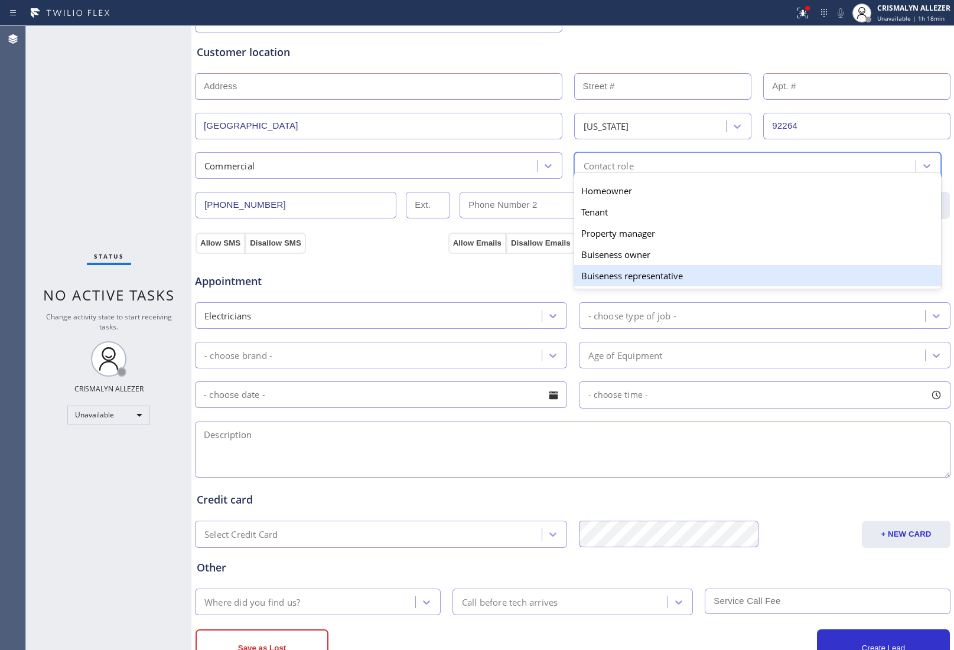
click at [645, 282] on div "Buiseness representative" at bounding box center [757, 275] width 367 height 21
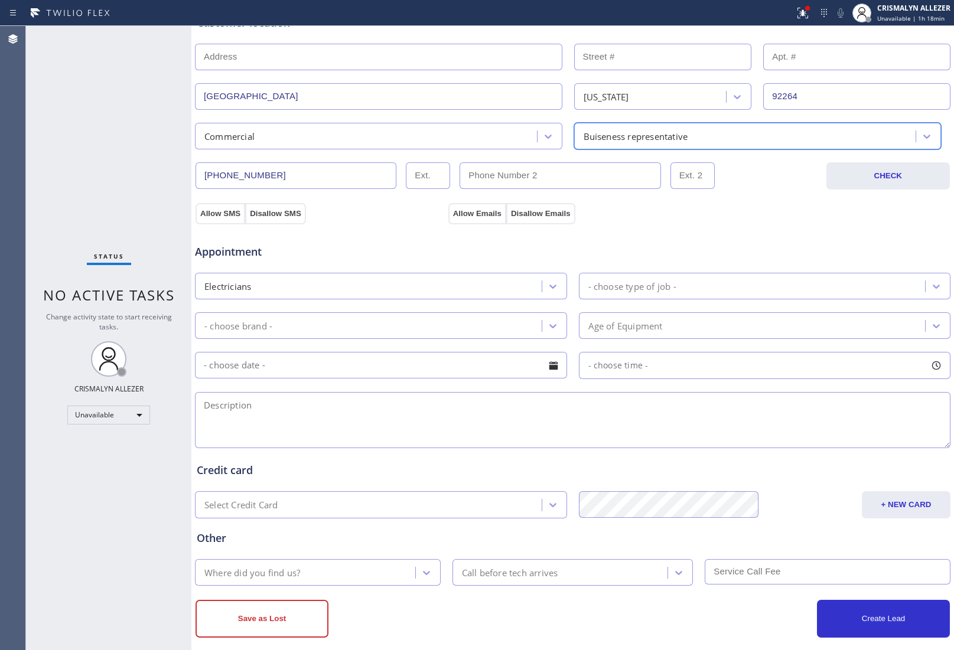
scroll to position [267, 0]
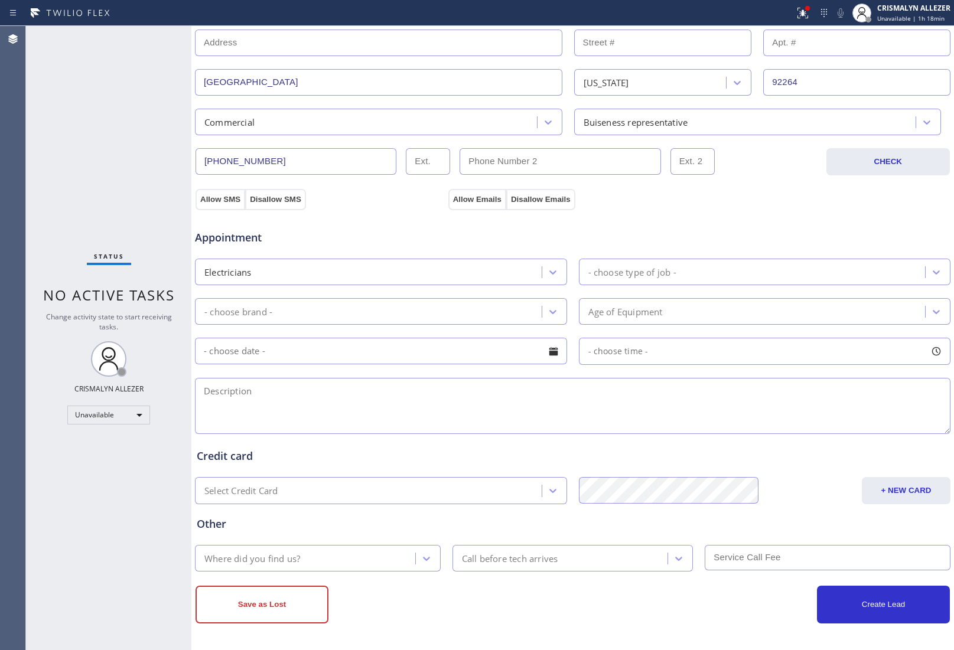
click at [810, 202] on div "Allow SMS Disallow SMS Allow Emails Disallow Emails" at bounding box center [572, 198] width 757 height 24
click at [351, 402] on textarea "To enrich screen reader interactions, please activate Accessibility in Grammarl…" at bounding box center [572, 406] width 755 height 56
paste textarea "A circuit breaker that keeps blowing when we turn the overhead lighting on || W…"
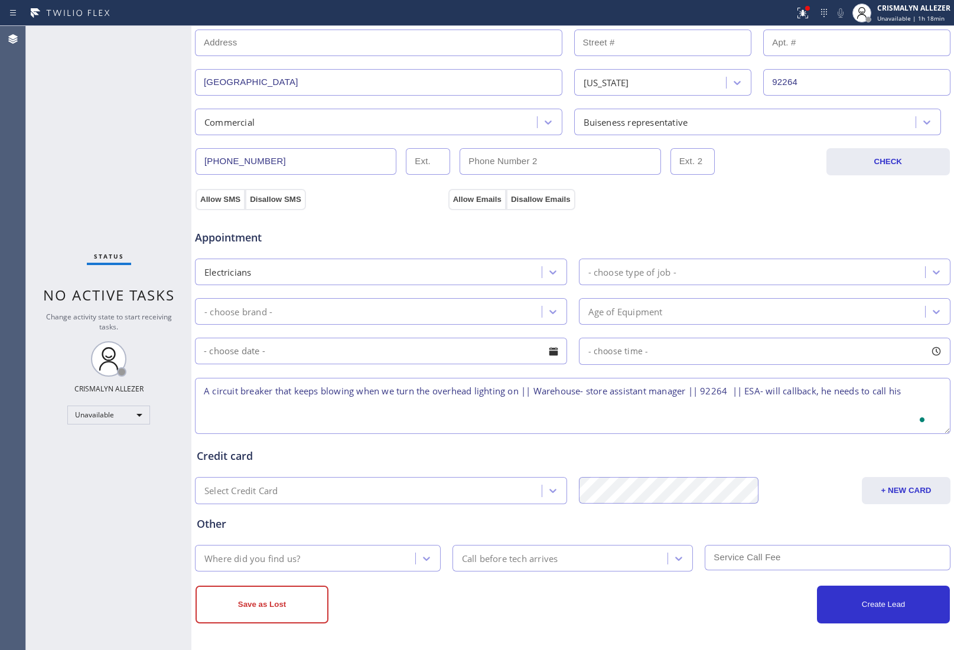
type textarea "A circuit breaker that keeps blowing when we turn the overhead lighting on || W…"
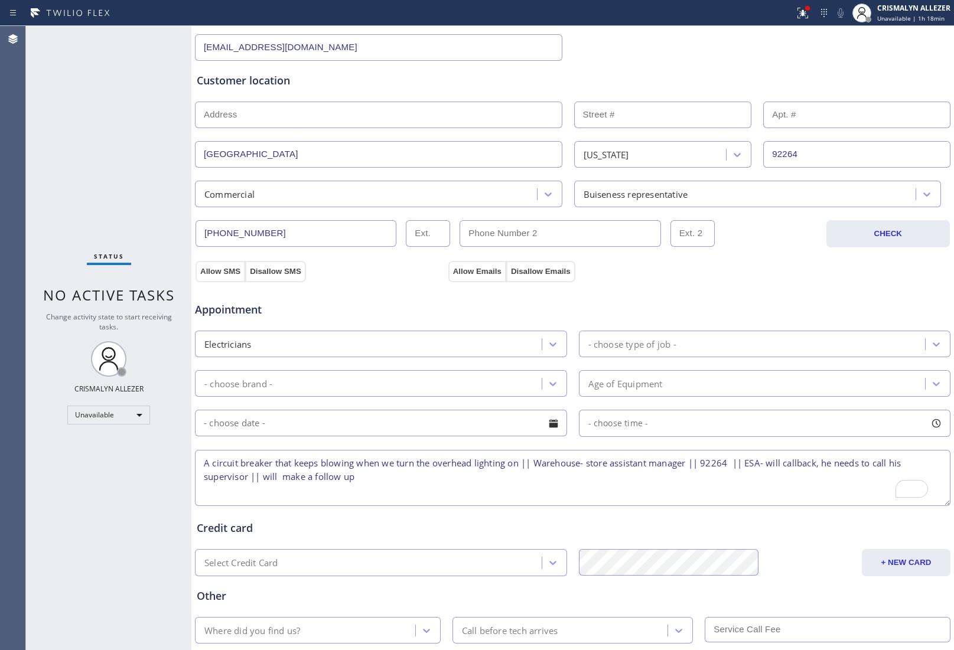
type textarea "A circuit breaker that keeps blowing when we turn the overhead lighting on || W…"
click at [624, 344] on div "- choose type of job -" at bounding box center [632, 344] width 88 height 14
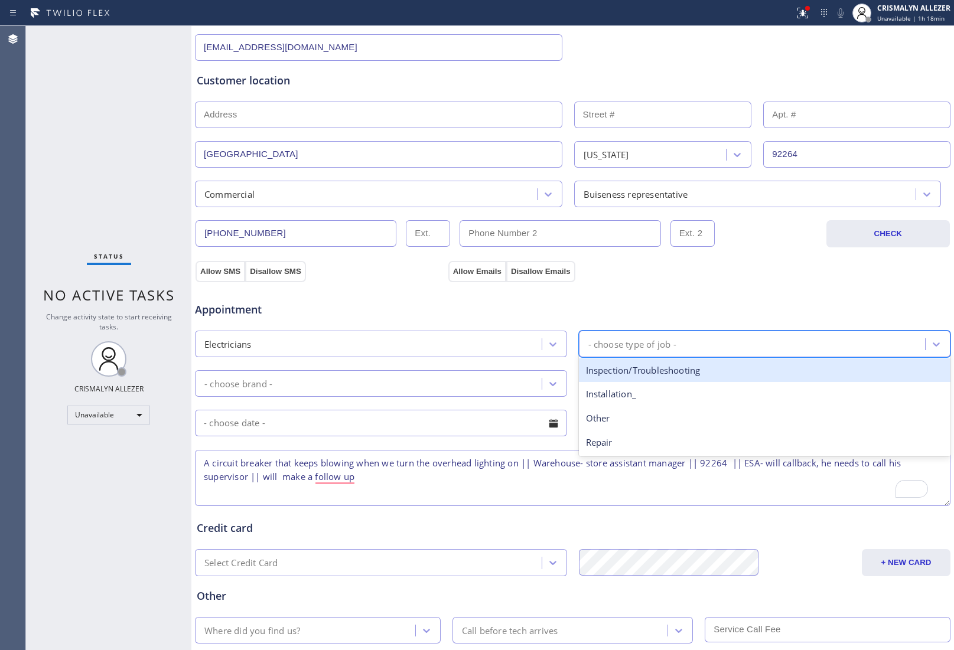
click at [629, 374] on div "Inspection/Troubleshooting" at bounding box center [765, 370] width 372 height 24
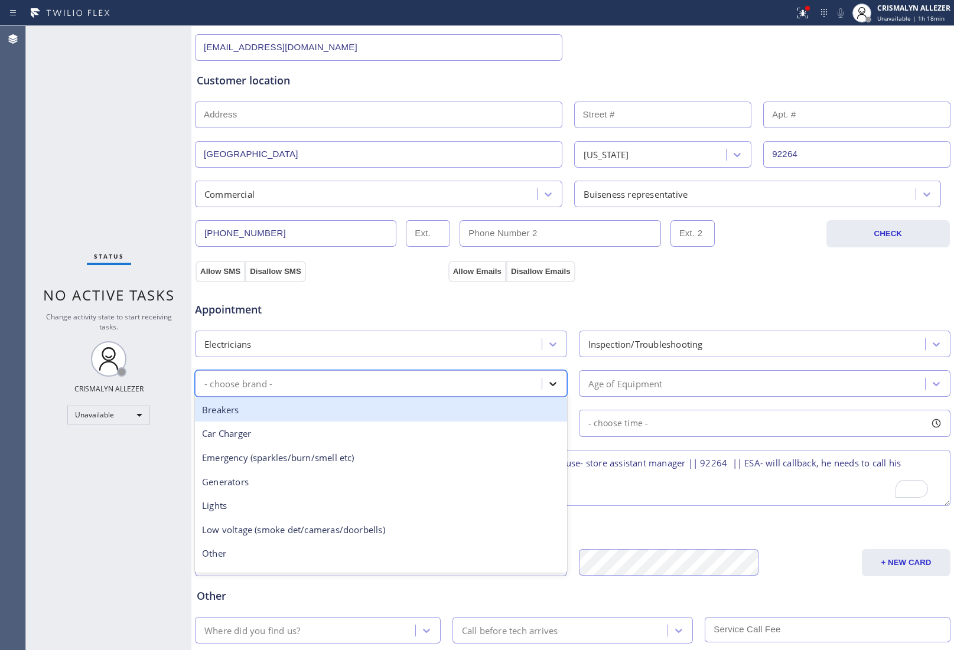
click at [549, 384] on icon at bounding box center [552, 384] width 7 height 4
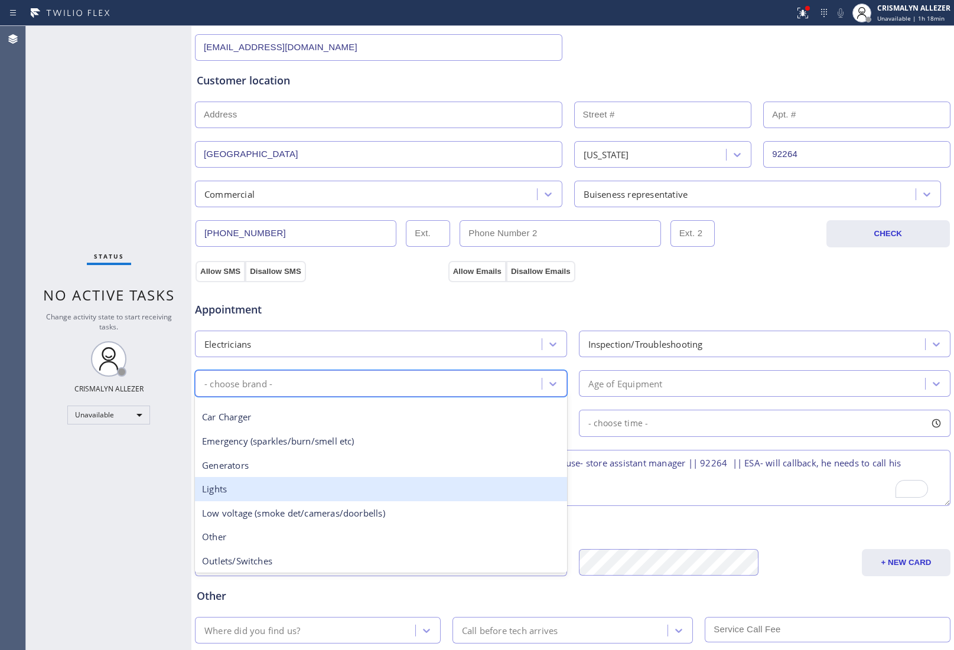
scroll to position [0, 0]
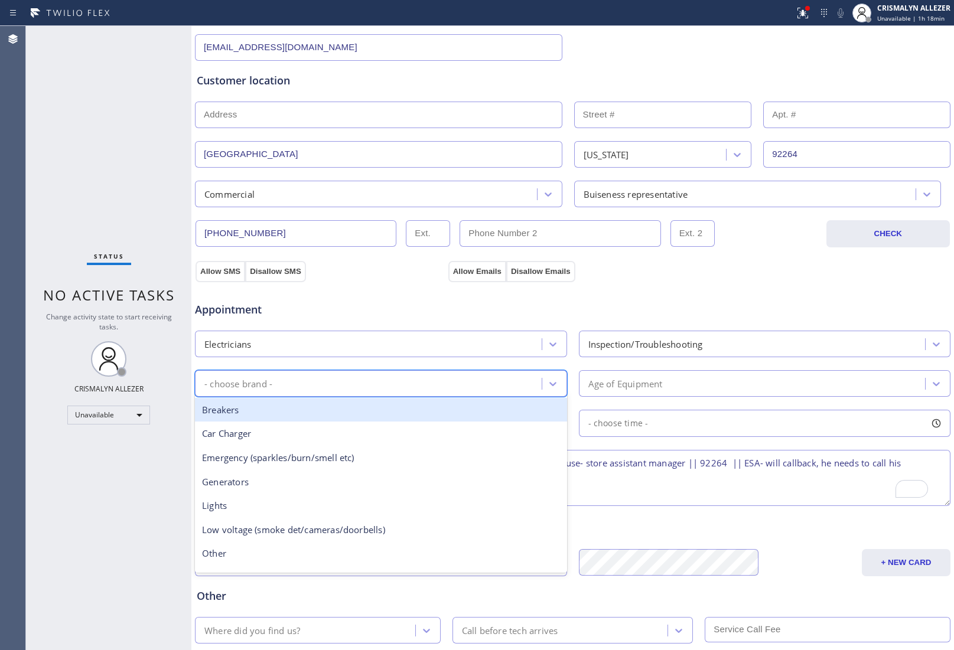
click at [349, 417] on div "Breakers" at bounding box center [381, 410] width 372 height 24
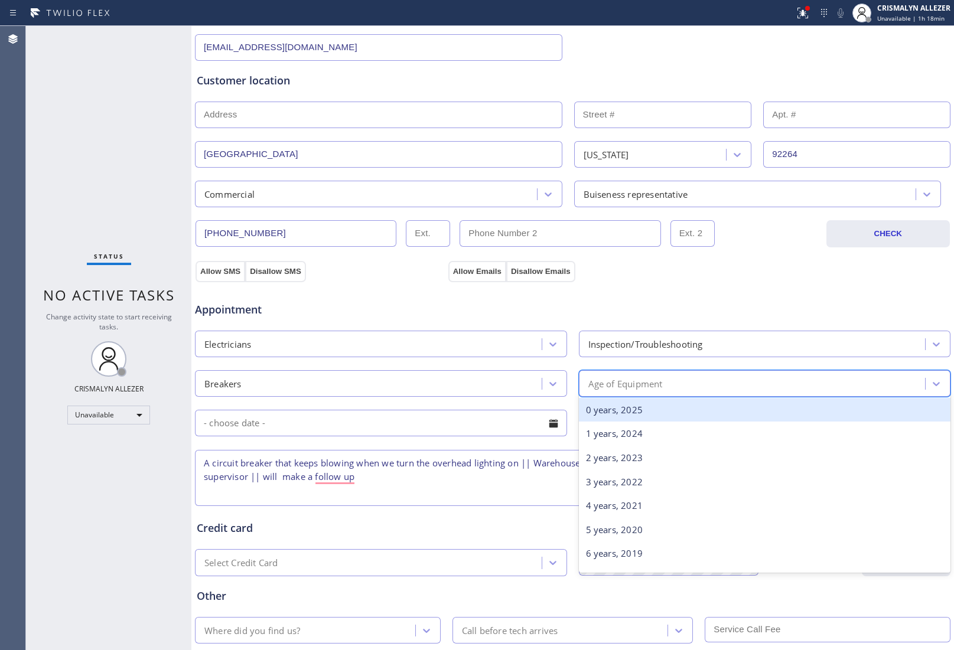
click at [669, 384] on div "Age of Equipment" at bounding box center [753, 383] width 343 height 21
click at [615, 409] on div "0 years, 2025" at bounding box center [765, 410] width 372 height 24
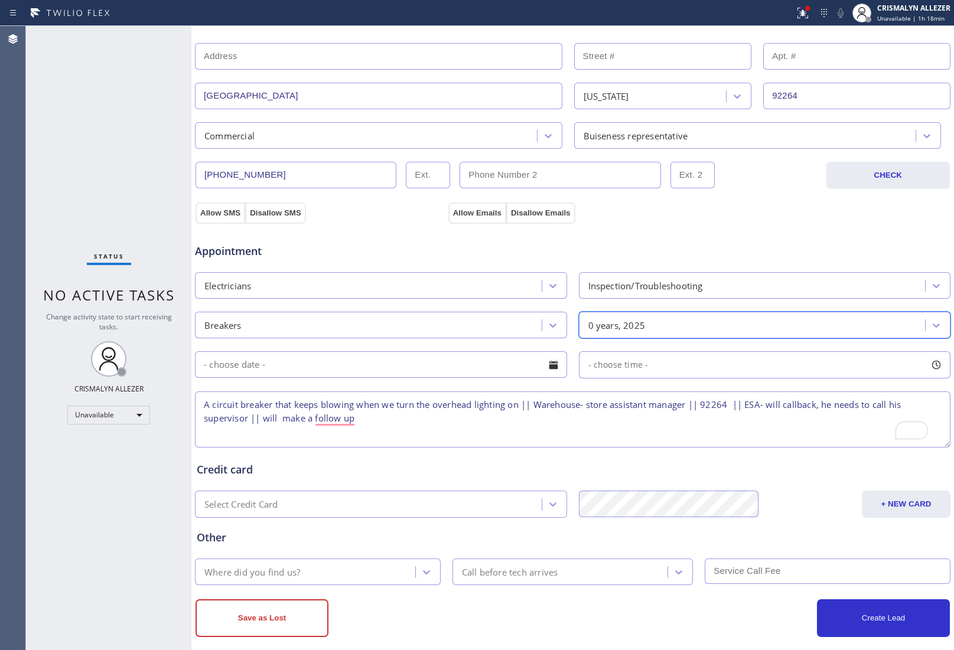
scroll to position [267, 0]
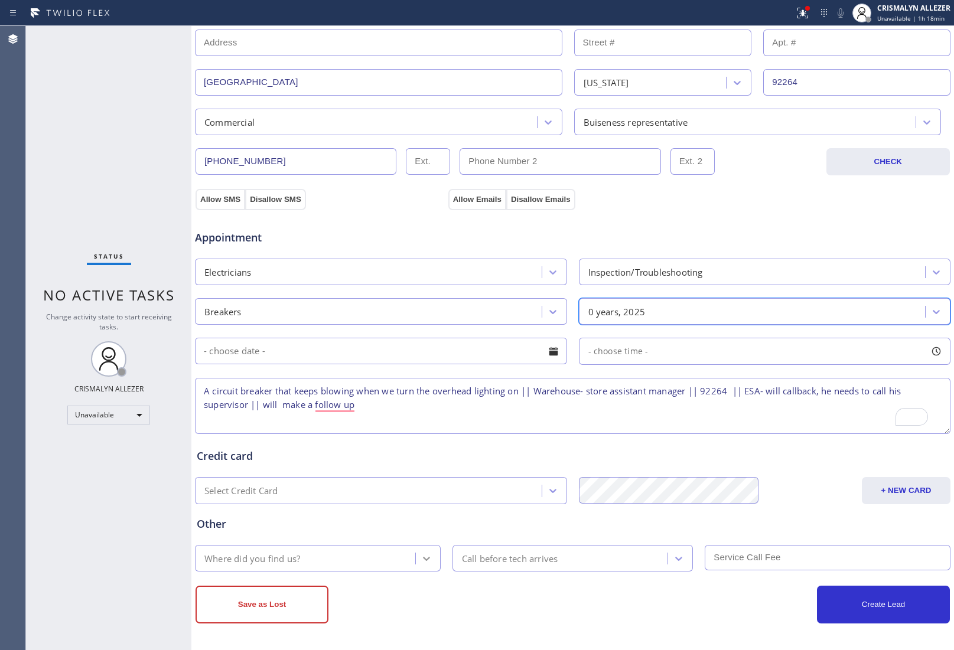
click at [422, 559] on icon at bounding box center [426, 559] width 12 height 12
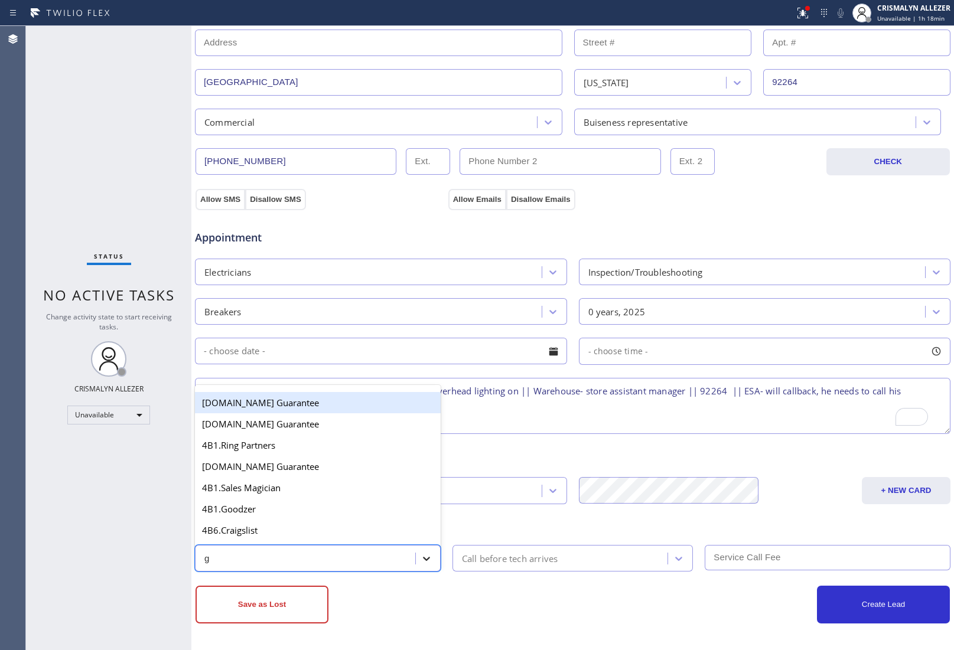
type input "go"
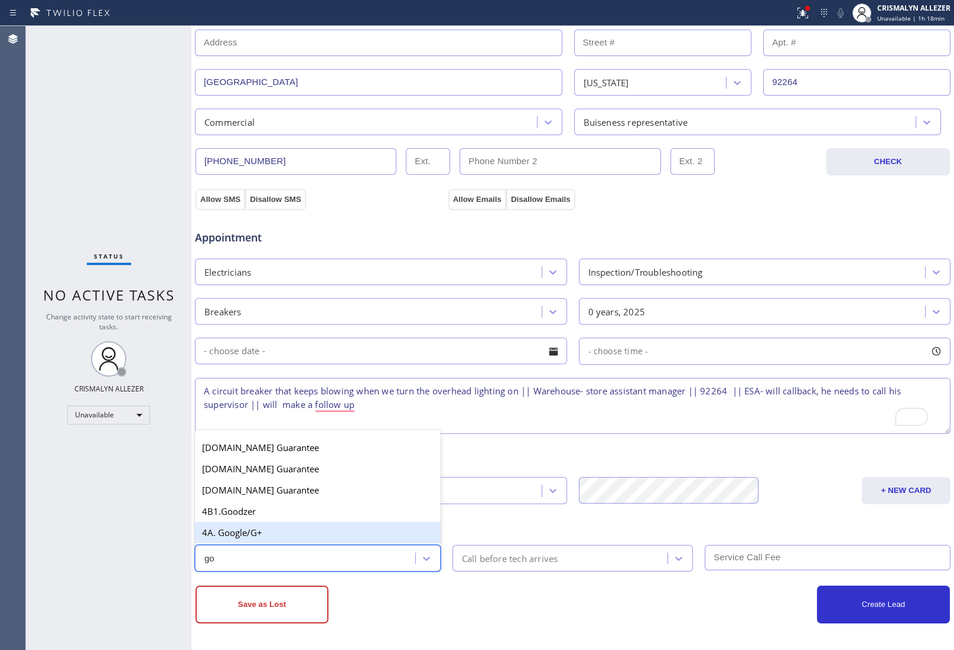
click at [310, 533] on div "4A. Google/G+" at bounding box center [318, 532] width 246 height 21
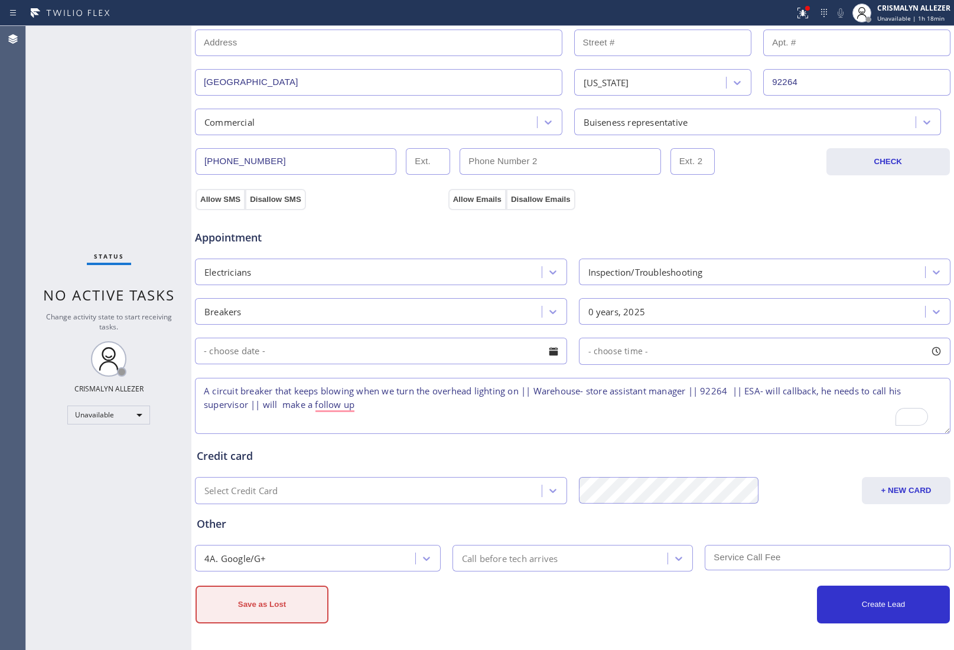
click at [286, 612] on button "Save as Lost" at bounding box center [261, 605] width 133 height 38
click at [221, 199] on button "Allow SMS" at bounding box center [220, 199] width 50 height 21
click at [478, 203] on button "Allow Emails" at bounding box center [477, 199] width 58 height 21
click at [262, 593] on button "Save as Lost" at bounding box center [261, 605] width 133 height 38
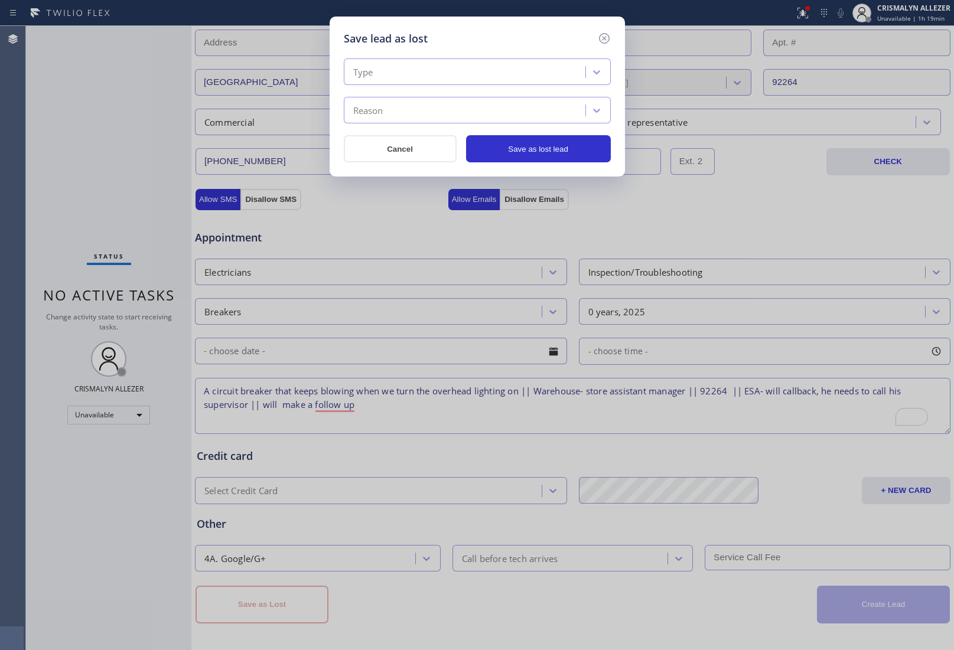
click at [496, 74] on div "Type" at bounding box center [466, 72] width 238 height 21
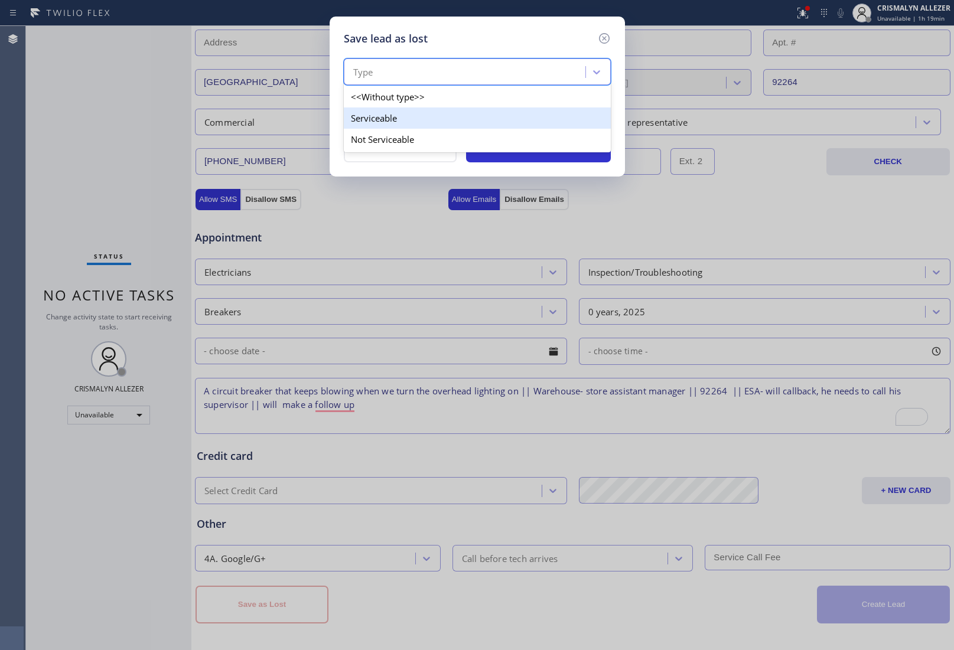
click at [403, 117] on div "Serviceable" at bounding box center [477, 117] width 267 height 21
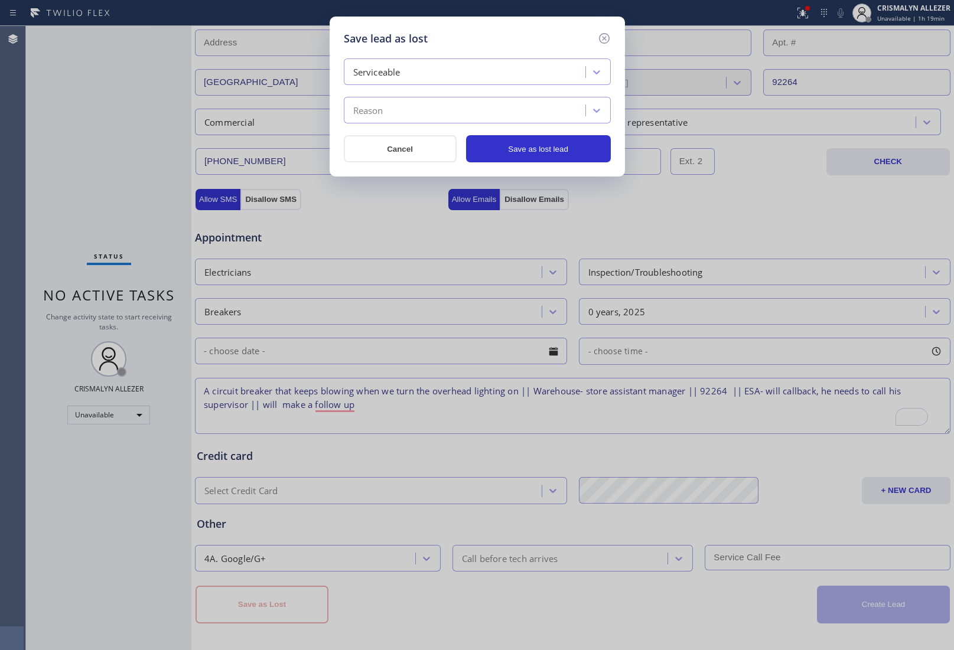
click at [403, 117] on div "Reason" at bounding box center [466, 110] width 238 height 21
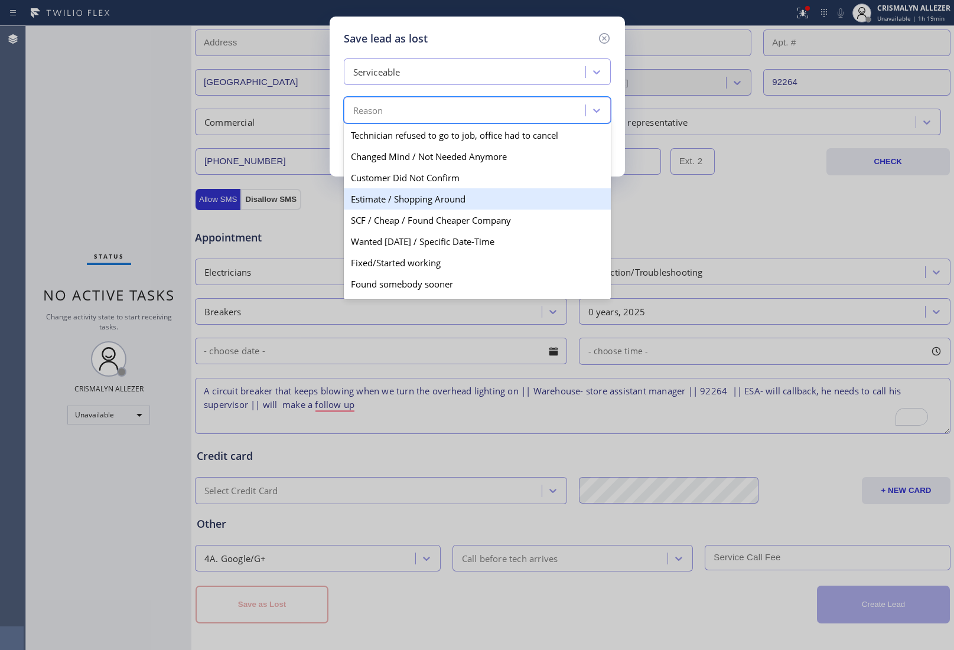
click at [386, 207] on div "Estimate / Shopping Around" at bounding box center [477, 198] width 267 height 21
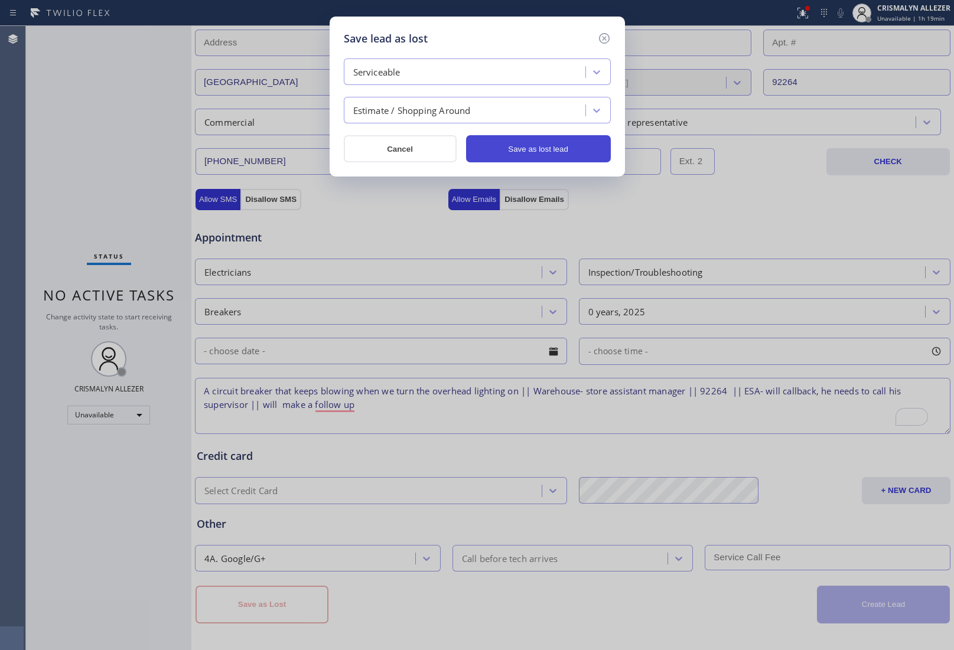
click at [541, 154] on button "Save as lost lead" at bounding box center [538, 148] width 145 height 27
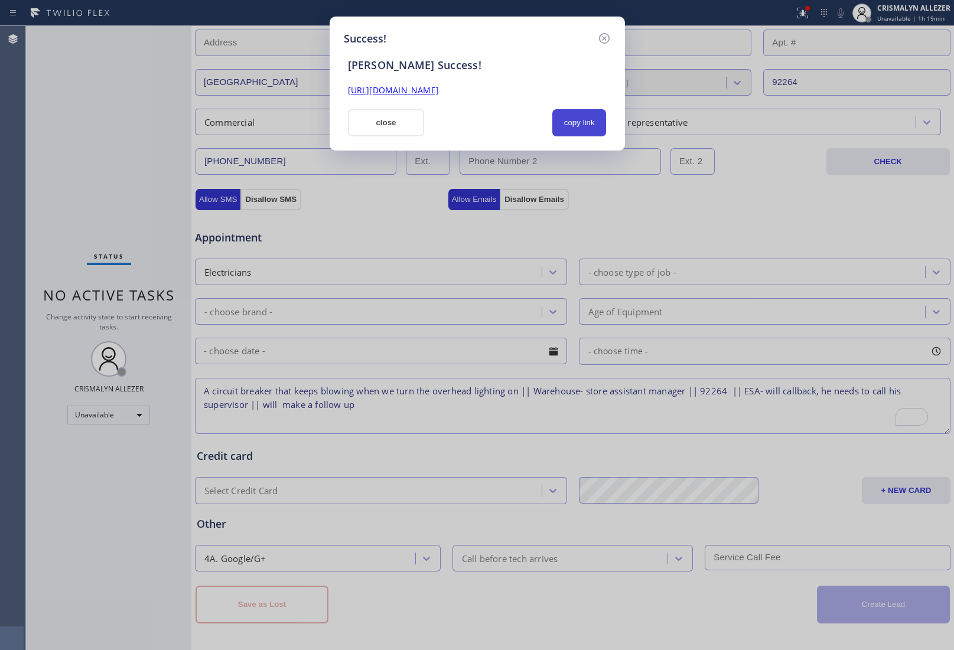
click at [570, 123] on button "copy link" at bounding box center [579, 122] width 54 height 27
click at [384, 128] on button "close" at bounding box center [386, 122] width 77 height 27
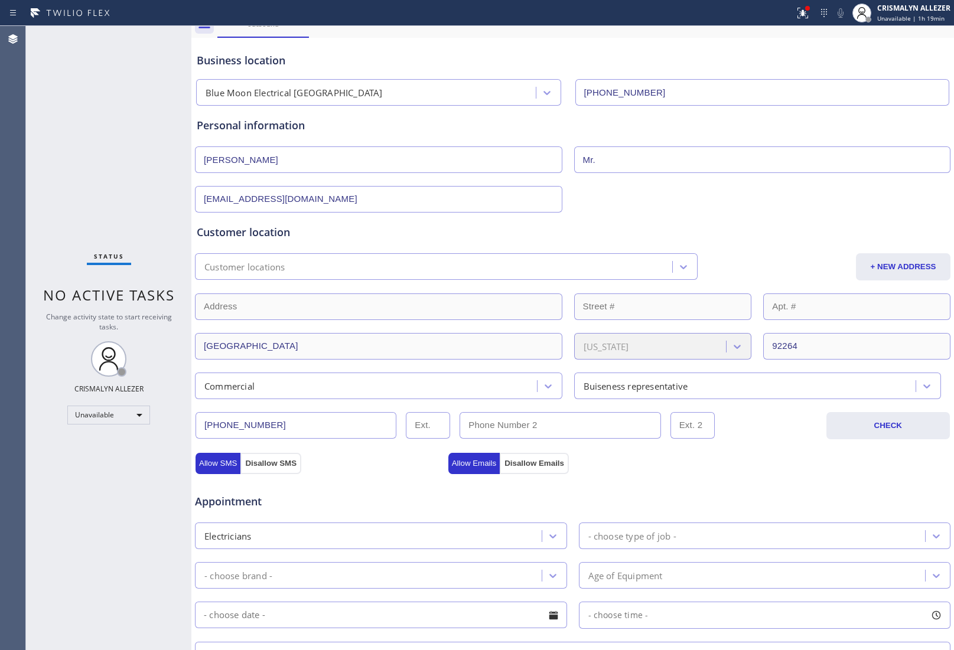
scroll to position [0, 0]
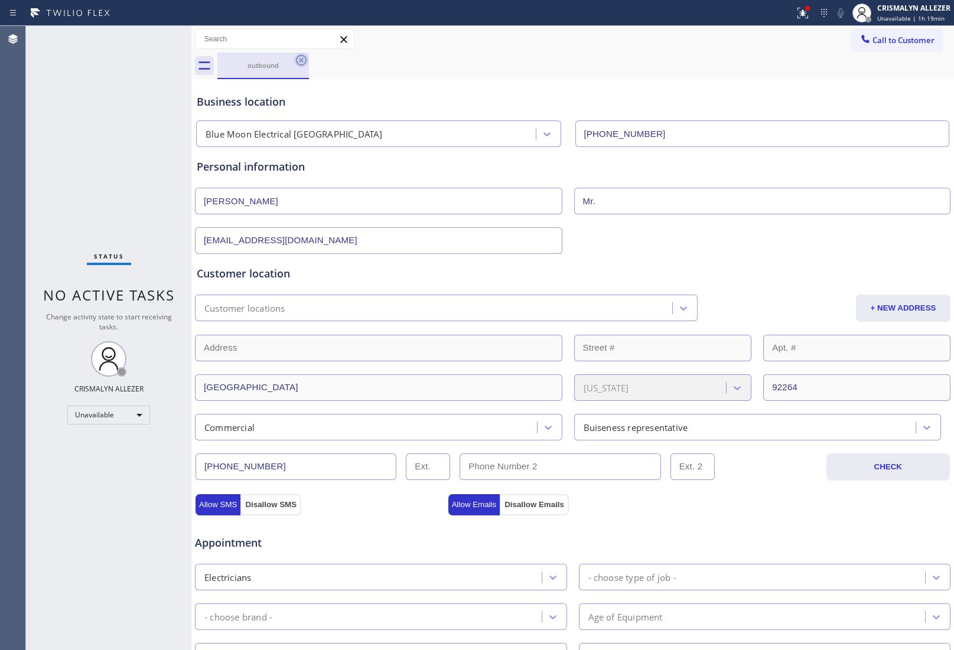
click at [302, 59] on icon at bounding box center [301, 60] width 11 height 11
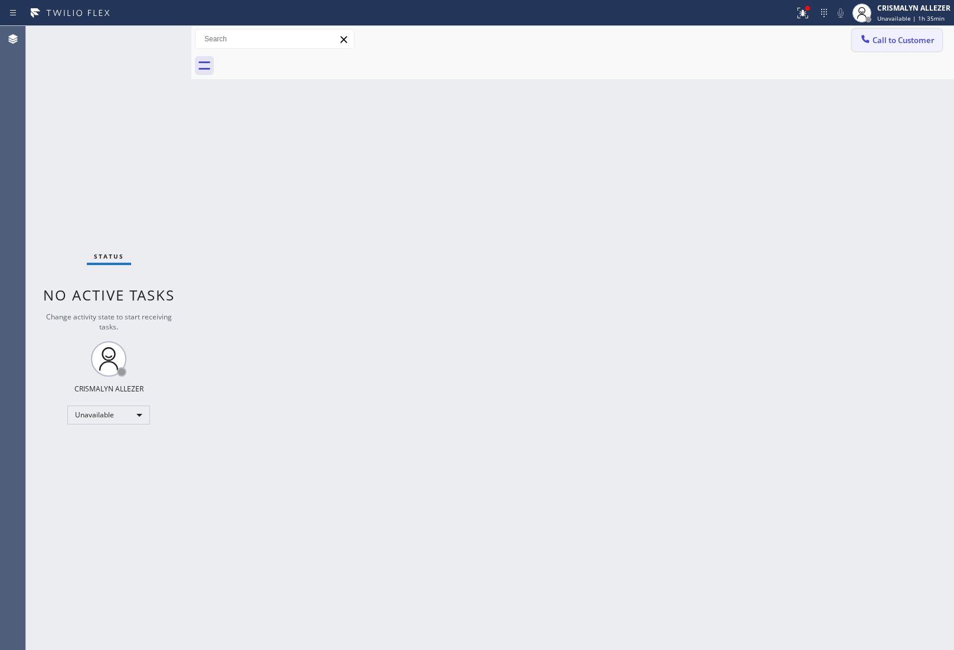
click at [902, 34] on button "Call to Customer" at bounding box center [896, 40] width 90 height 22
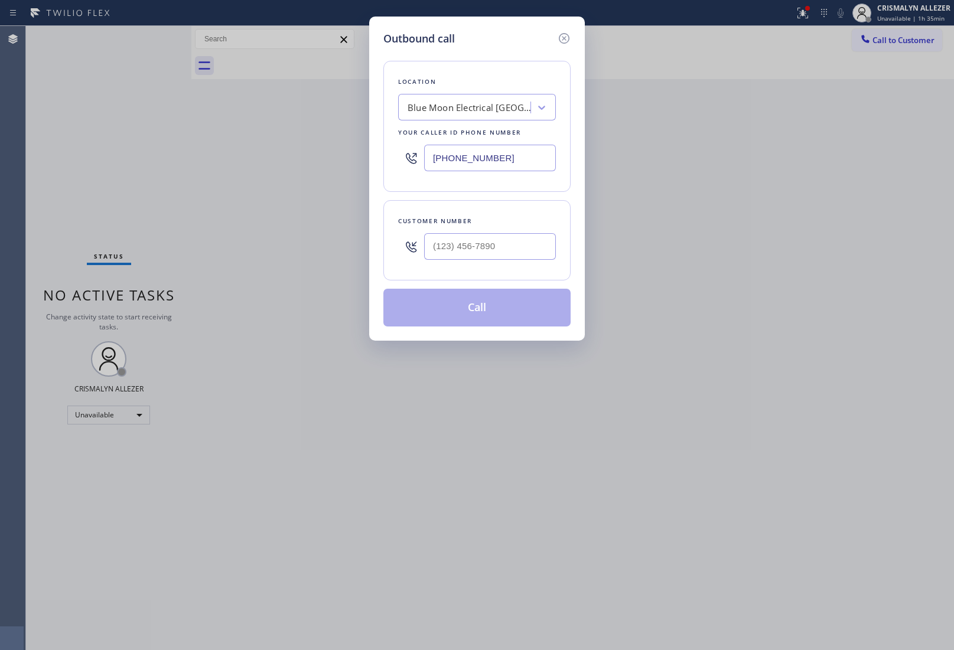
drag, startPoint x: 544, startPoint y: 164, endPoint x: 423, endPoint y: 213, distance: 130.6
click at [343, 161] on div "Outbound call Location Blue Moon Electrical Cathedral City Your caller id phone…" at bounding box center [477, 325] width 954 height 650
paste input "424) 392-7301"
type input "(424) 392-7301"
click at [529, 257] on input "(___) ___-____" at bounding box center [490, 246] width 132 height 27
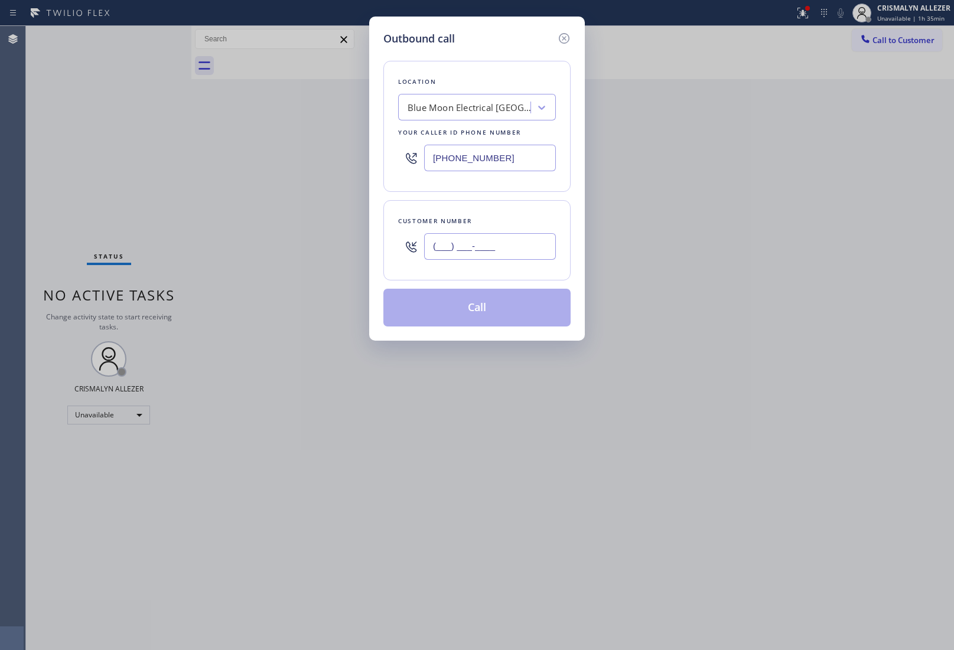
paste input "323) 854-9058"
type input "(323) 854-9058"
click at [561, 40] on icon at bounding box center [564, 38] width 14 height 14
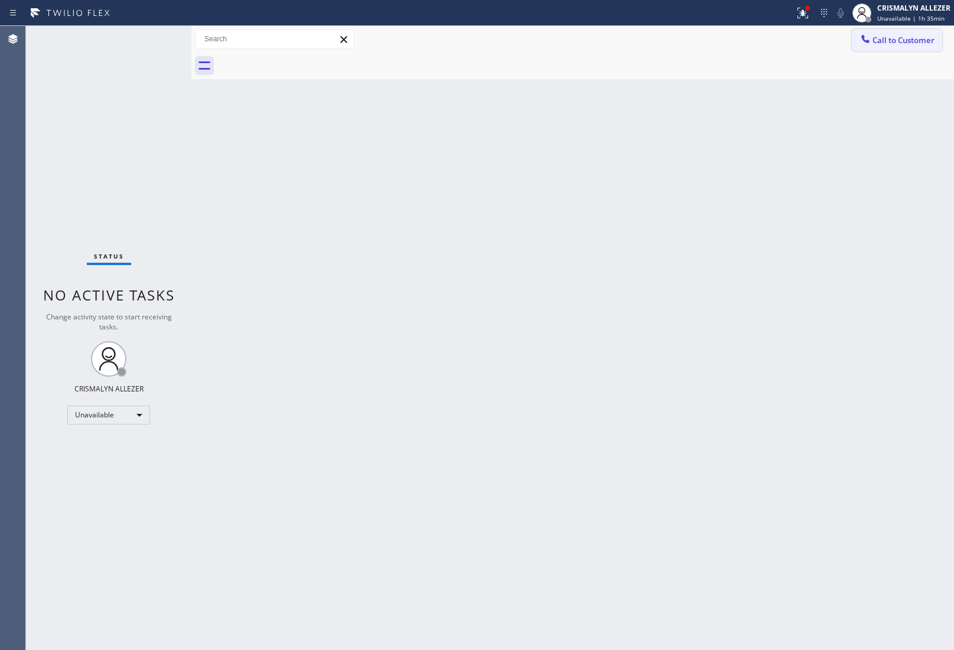
click at [894, 43] on span "Call to Customer" at bounding box center [903, 40] width 62 height 11
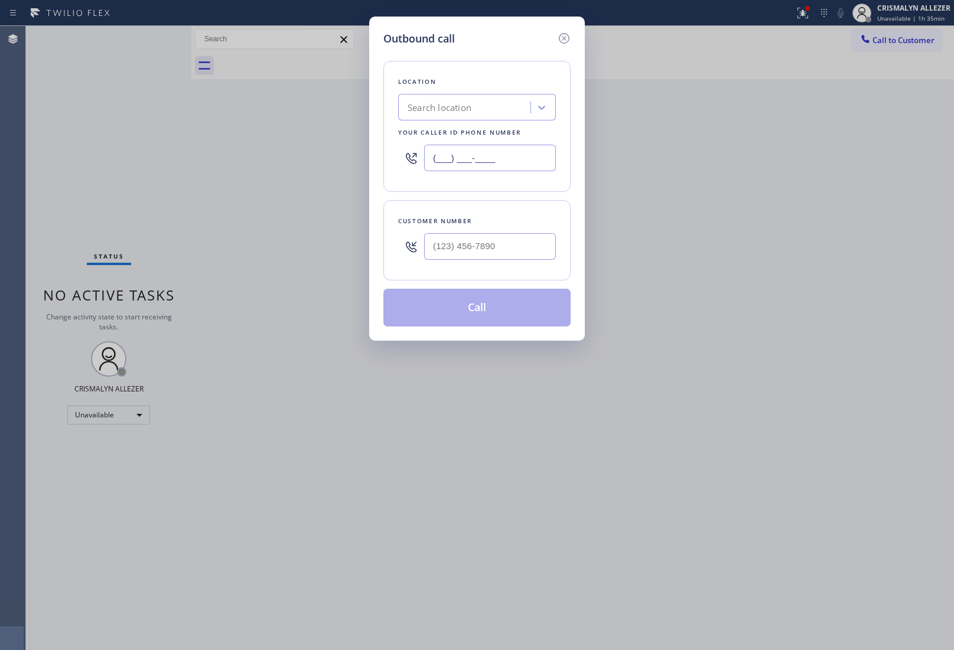
drag, startPoint x: 532, startPoint y: 158, endPoint x: 381, endPoint y: 158, distance: 150.6
click at [384, 159] on div "Location Search location Your caller id phone number (___) ___-____" at bounding box center [476, 126] width 187 height 131
paste input "424) 392-7301"
type input "(424) 392-7301"
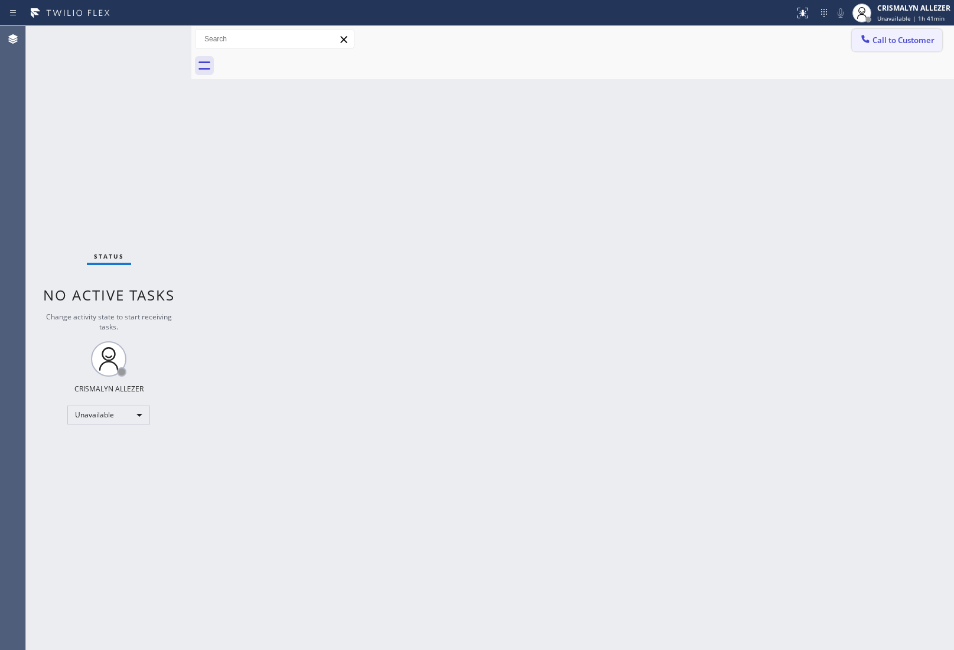
click at [893, 37] on span "Call to Customer" at bounding box center [903, 40] width 62 height 11
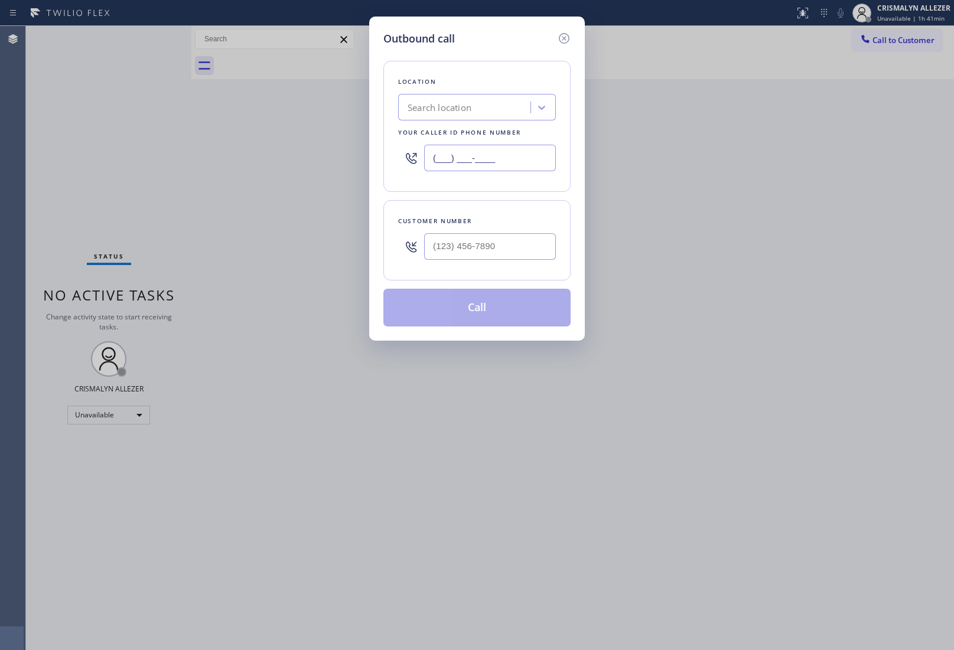
drag, startPoint x: 555, startPoint y: 163, endPoint x: 332, endPoint y: 162, distance: 222.6
click at [342, 161] on div "Outbound call Location Search location Your caller id phone number (___) ___-__…" at bounding box center [477, 325] width 954 height 650
paste input "847) 908-9093"
type input "(847) 908-9093"
click at [428, 232] on div at bounding box center [490, 246] width 132 height 38
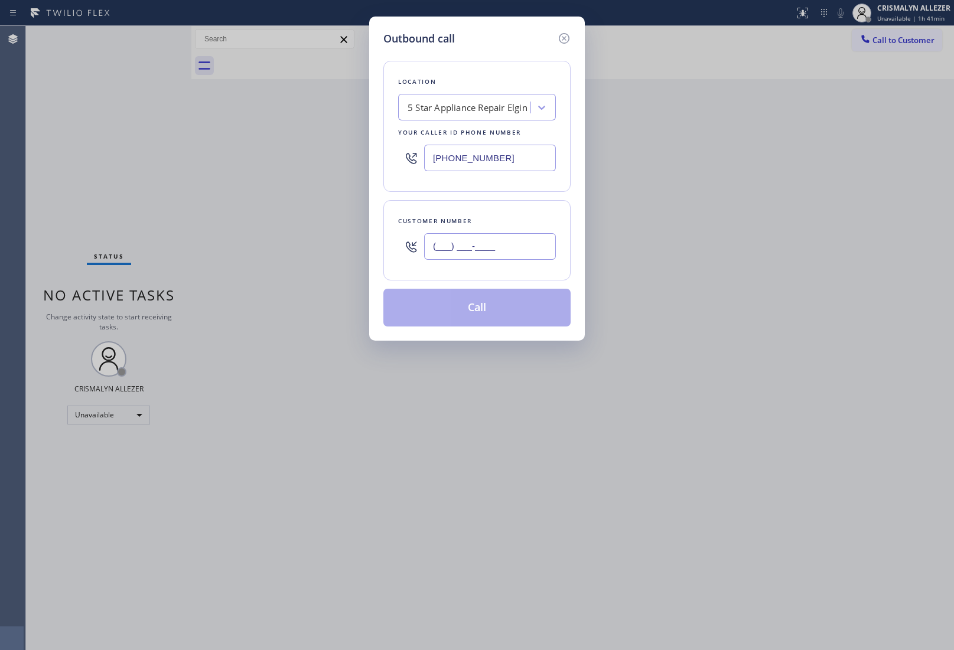
click at [442, 250] on input "(___) ___-____" at bounding box center [490, 246] width 132 height 27
paste input "847) 873-9983"
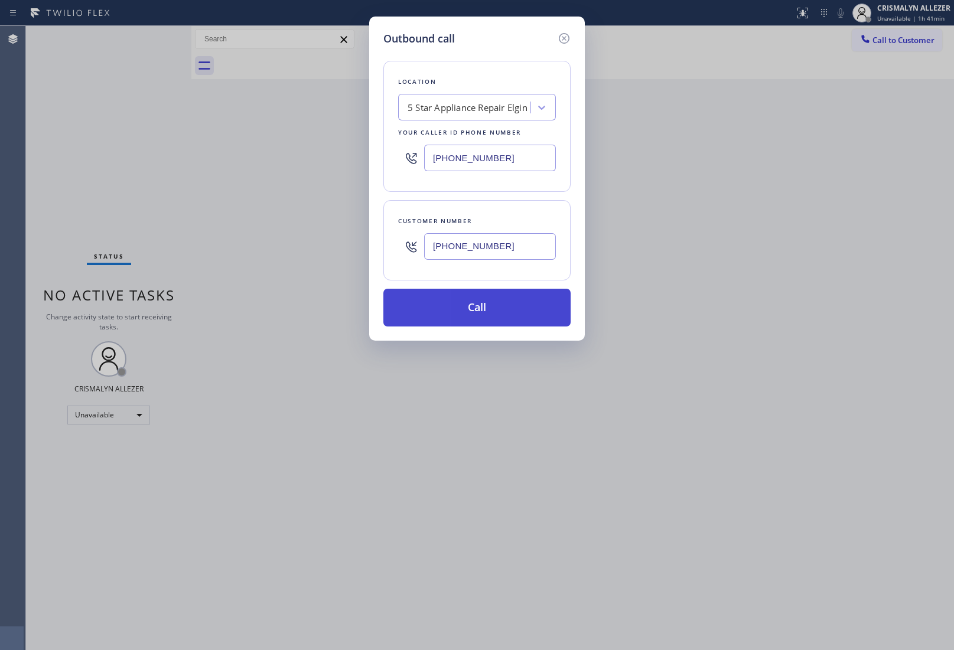
type input "(847) 873-9983"
click at [476, 307] on button "Call" at bounding box center [476, 308] width 187 height 38
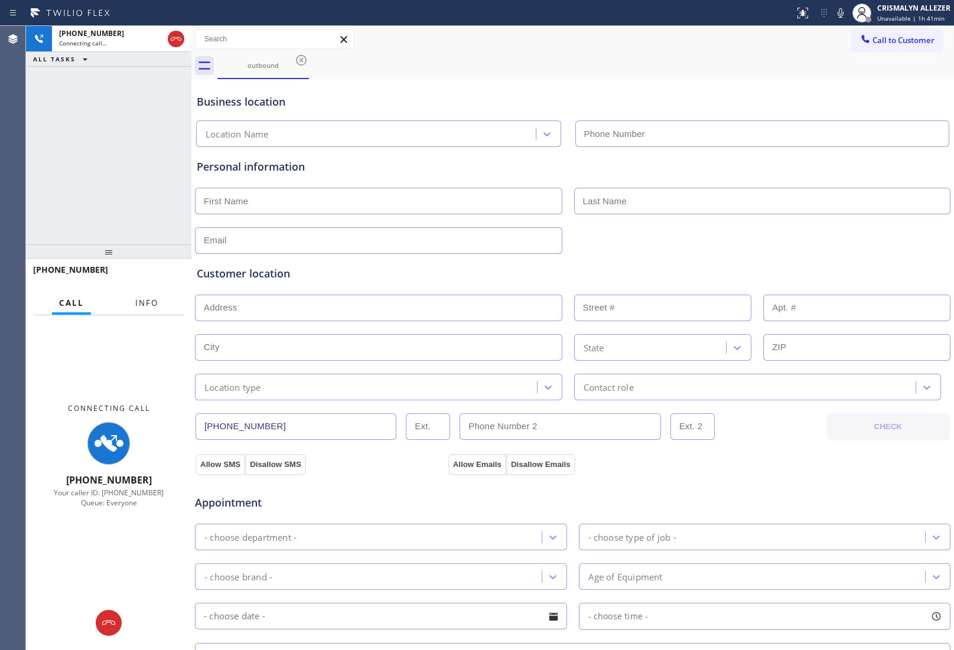
drag, startPoint x: 149, startPoint y: 298, endPoint x: 180, endPoint y: 325, distance: 40.6
click at [149, 298] on span "Info" at bounding box center [146, 303] width 23 height 11
type input "(847) 908-9093"
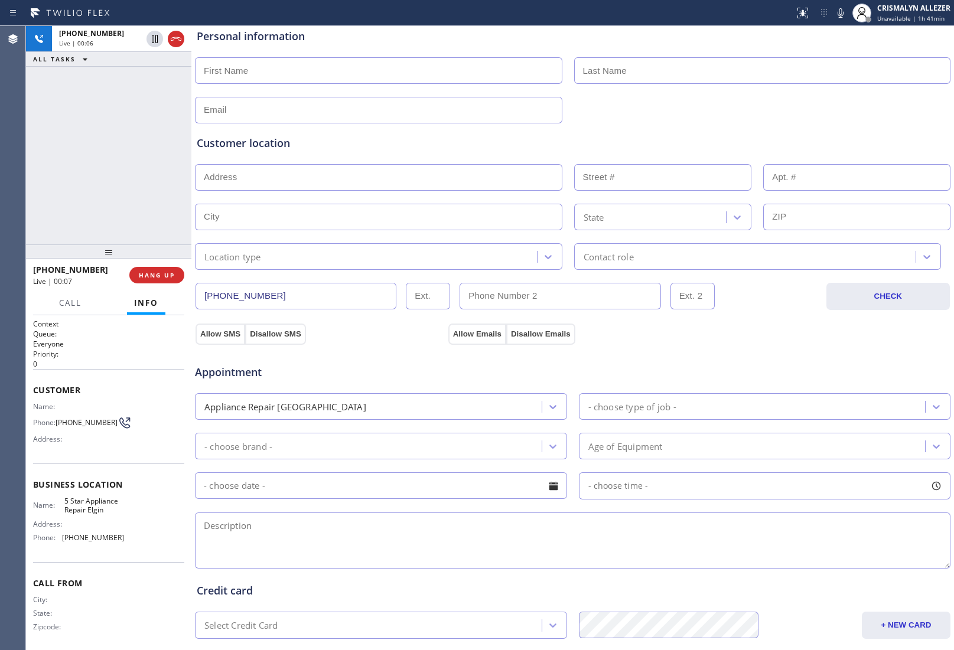
scroll to position [267, 0]
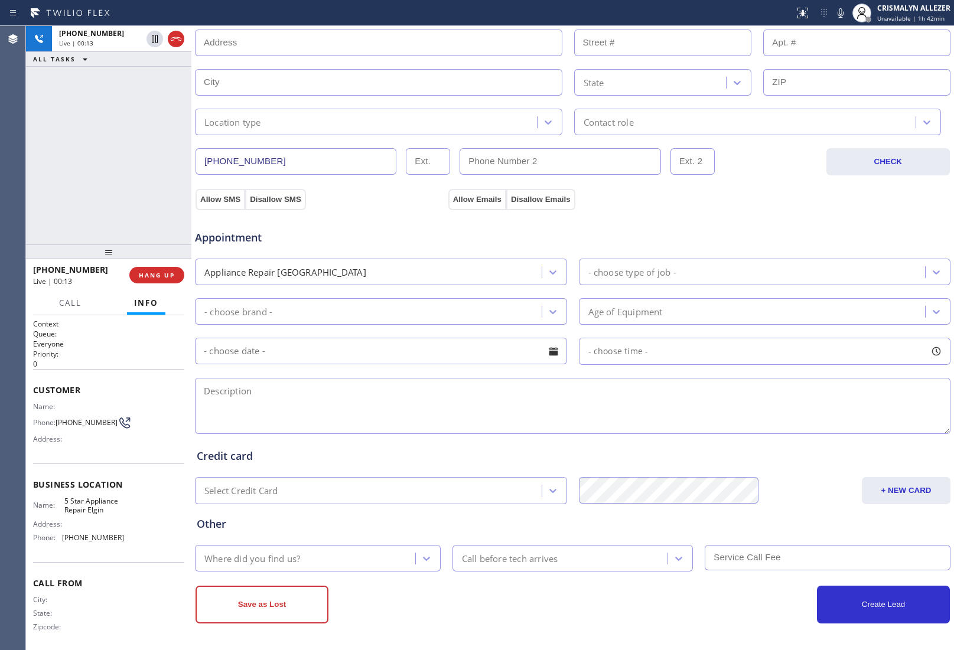
click at [294, 408] on textarea at bounding box center [572, 406] width 755 height 56
click at [156, 276] on span "HANG UP" at bounding box center [157, 275] width 36 height 8
click at [156, 276] on span "COMPLETE" at bounding box center [154, 275] width 41 height 8
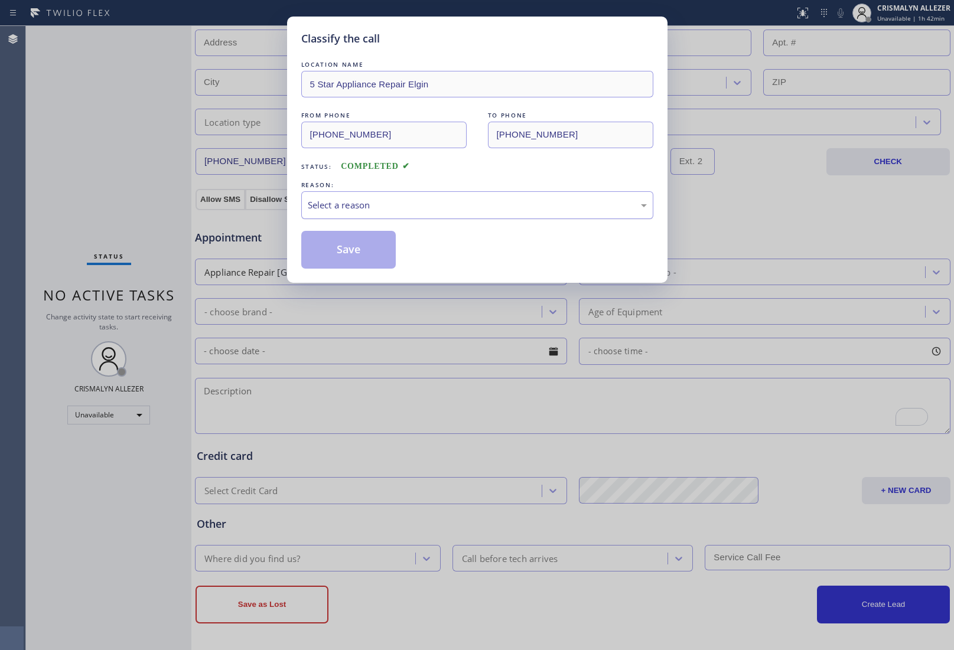
click at [523, 212] on div "Select a reason" at bounding box center [477, 205] width 339 height 14
click at [355, 256] on button "Save" at bounding box center [348, 250] width 95 height 38
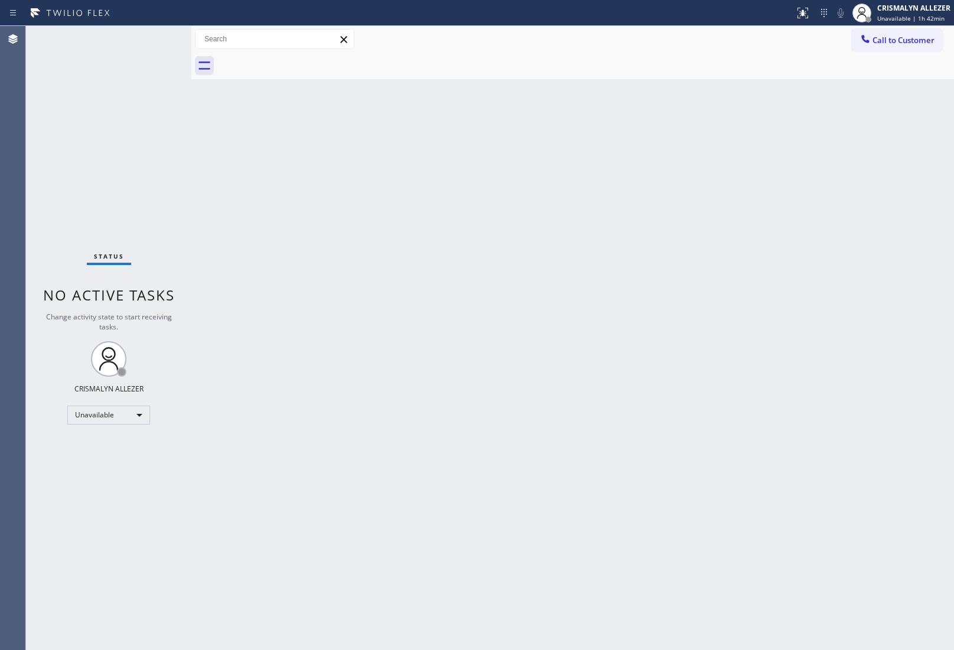
click at [899, 41] on span "Call to Customer" at bounding box center [903, 40] width 62 height 11
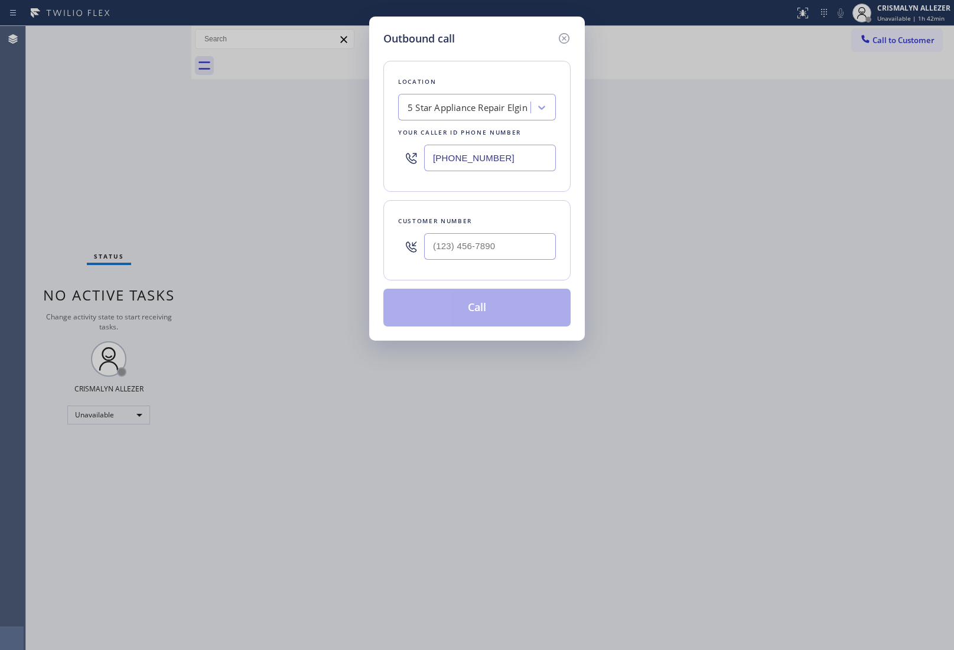
drag, startPoint x: 528, startPoint y: 151, endPoint x: 365, endPoint y: 156, distance: 163.6
click at [365, 156] on div "Outbound call Location 5 Star Appliance Repair Elgin Your caller id phone numbe…" at bounding box center [477, 325] width 954 height 650
paste input "873-998"
drag, startPoint x: 373, startPoint y: 149, endPoint x: 210, endPoint y: 145, distance: 162.4
click at [210, 145] on div "Outbound call Location 5 Star Appliance Repair Elgin Your caller id phone numbe…" at bounding box center [477, 325] width 954 height 650
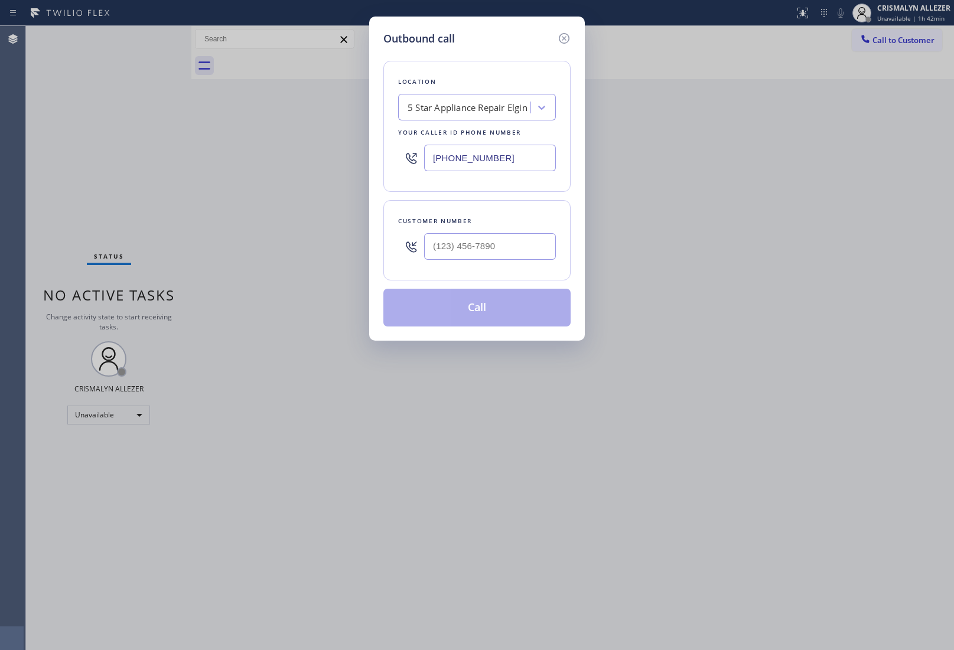
paste input "424) 392-7301"
type input "(424) 392-7301"
click at [500, 258] on input "(___) ___-____" at bounding box center [490, 246] width 132 height 27
paste input "323) 854-9058"
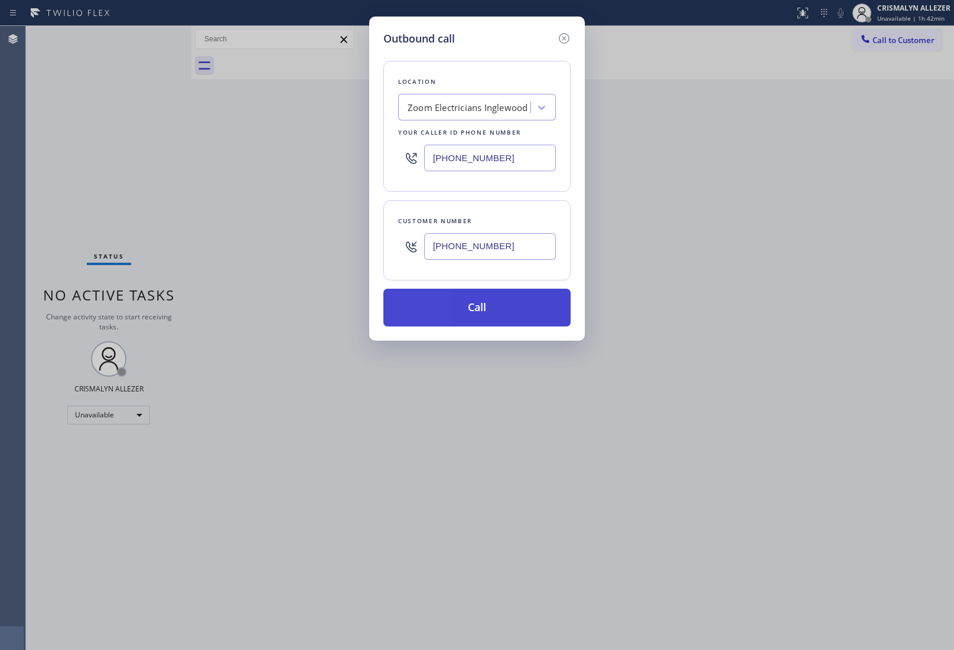
type input "(323) 854-9058"
click at [473, 310] on button "Call" at bounding box center [476, 308] width 187 height 38
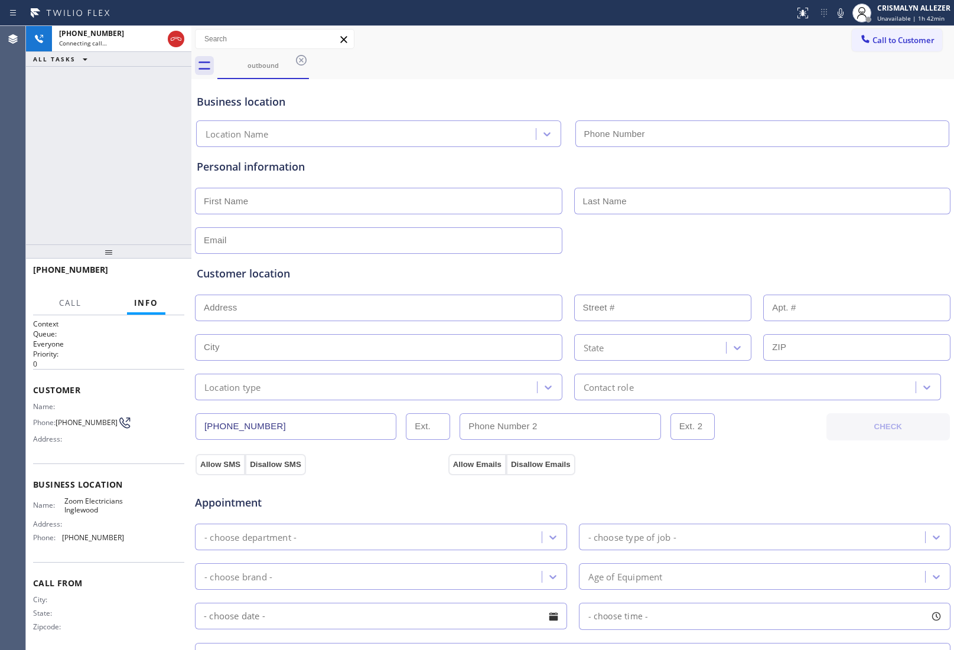
type input "(424) 392-7301"
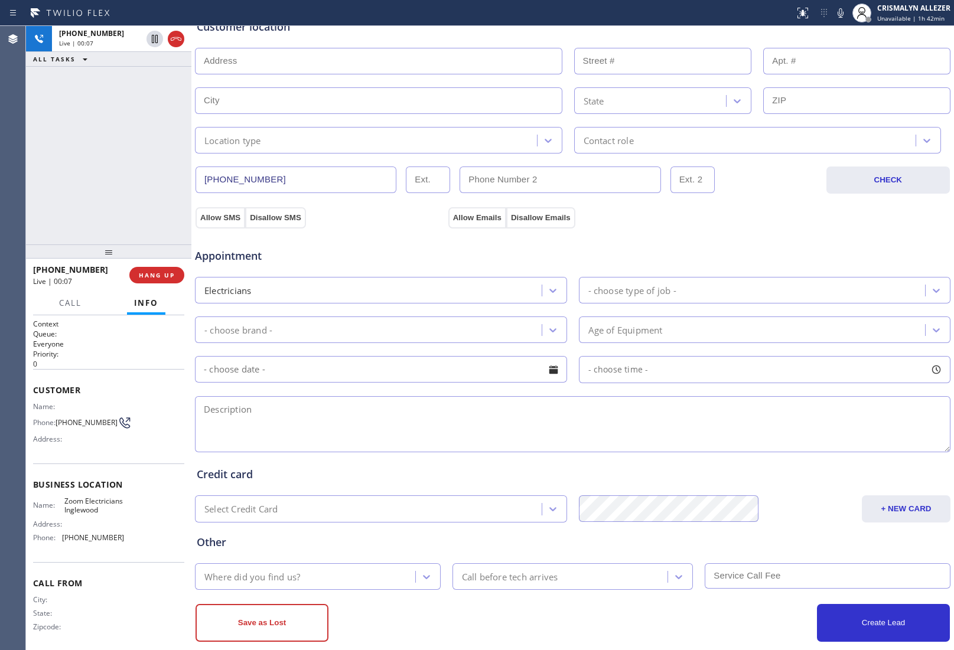
scroll to position [267, 0]
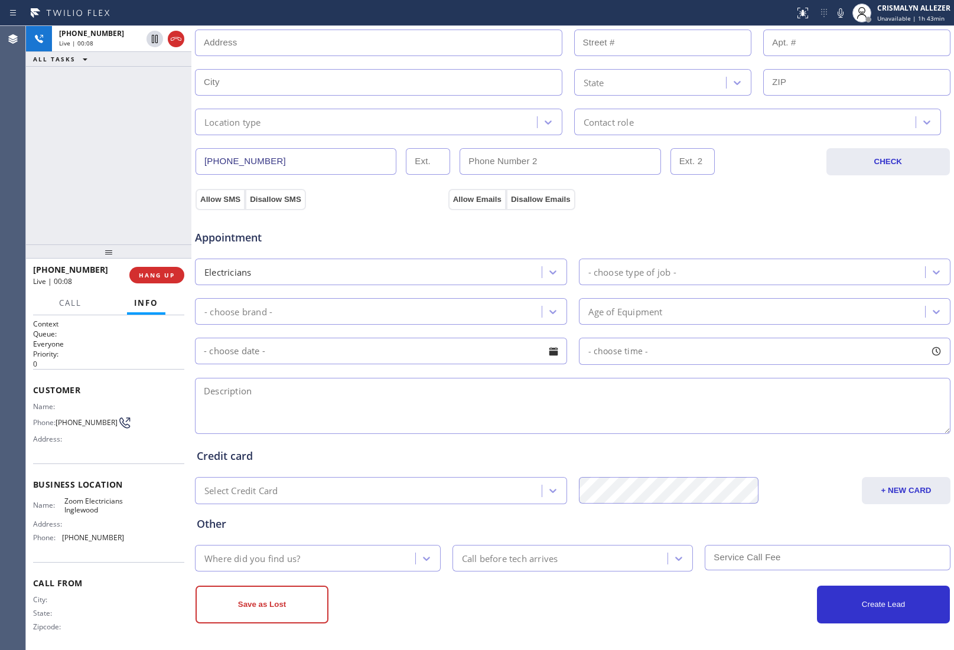
click at [415, 412] on textarea at bounding box center [572, 406] width 755 height 56
click at [561, 394] on textarea "OVERHEAD lighting || bulb is not working, it keeps flickering and going out ||" at bounding box center [572, 406] width 755 height 56
click at [609, 400] on textarea "OVERHEAD lighting || bulb is not working, it keeps flickering and going out || …" at bounding box center [572, 406] width 755 height 56
paste textarea "10619 S 6th Ave, Inglewood, CA 90303"
click at [608, 424] on textarea "OVERHEAD lighting || bulb is not working, it keeps flickering and going out || …" at bounding box center [572, 406] width 755 height 56
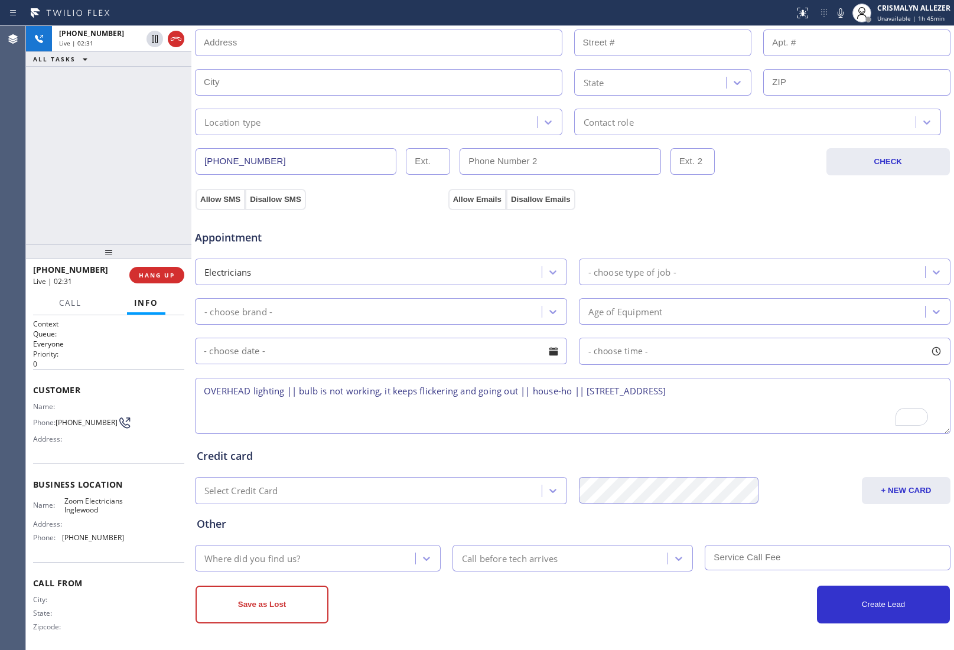
click at [777, 394] on textarea "OVERHEAD lighting || bulb is not working, it keeps flickering and going out || …" at bounding box center [572, 406] width 755 height 56
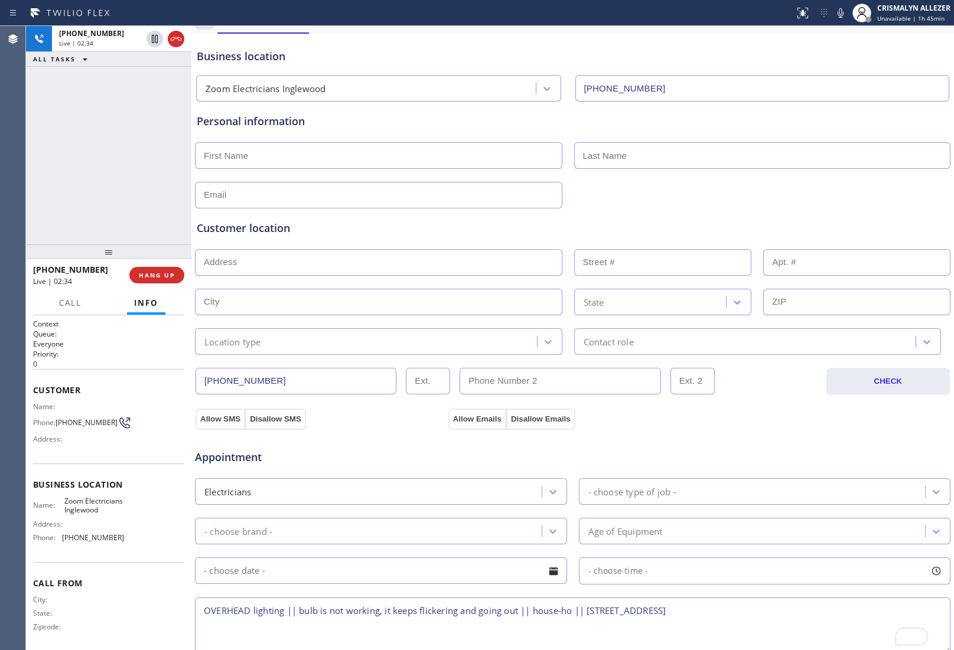
scroll to position [45, 0]
type textarea "OVERHEAD lighting || bulb is not working, it keeps flickering and going out || …"
click at [351, 152] on input "text" at bounding box center [378, 155] width 367 height 27
click at [245, 152] on input "text" at bounding box center [378, 155] width 367 height 27
type input "Cynthia"
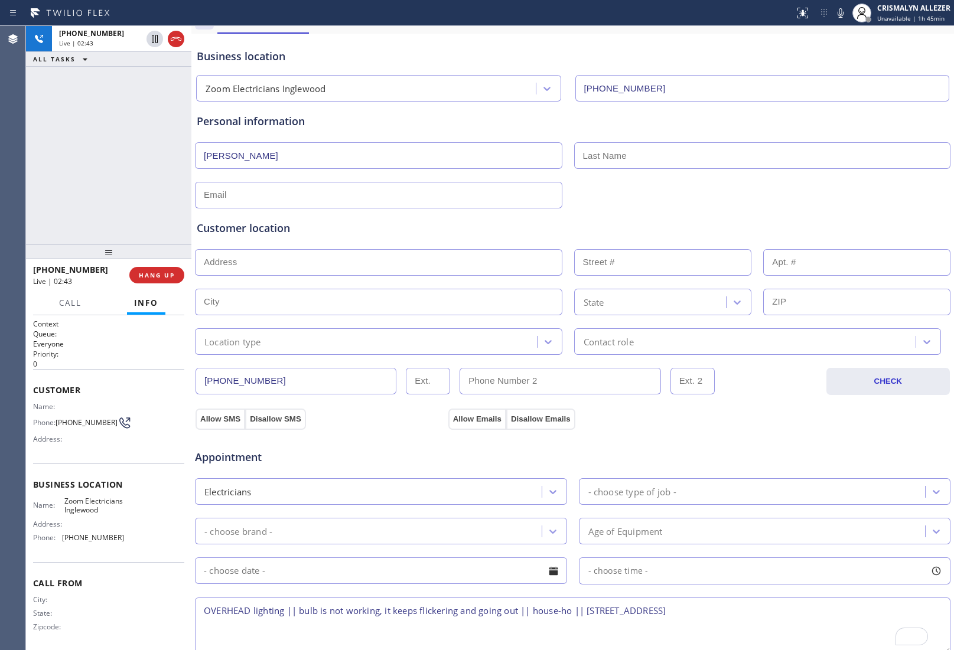
type input "C"
type input "Cobb"
click at [840, 12] on icon at bounding box center [840, 13] width 14 height 14
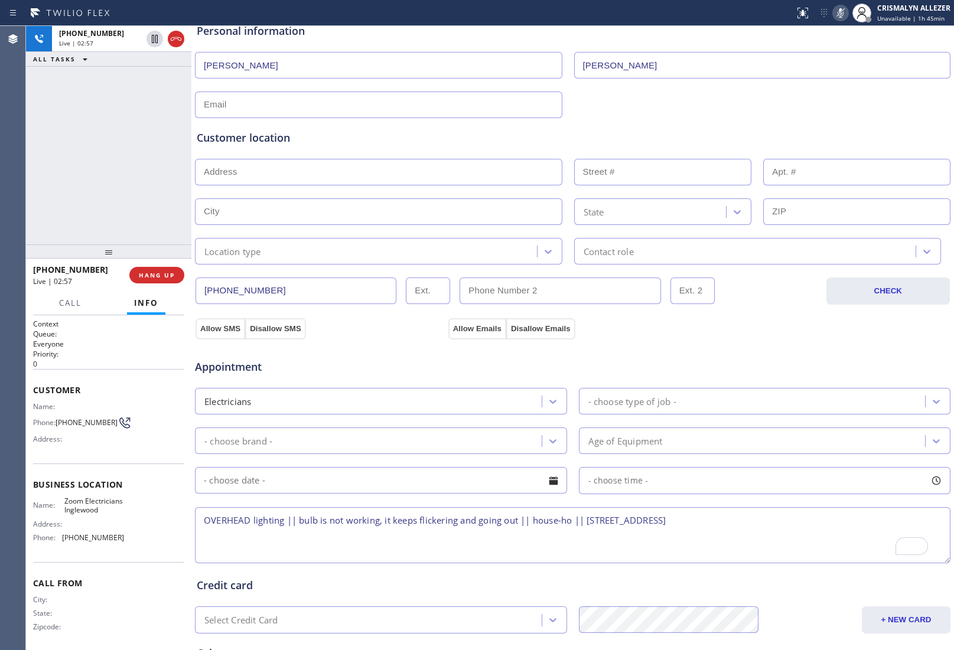
scroll to position [193, 0]
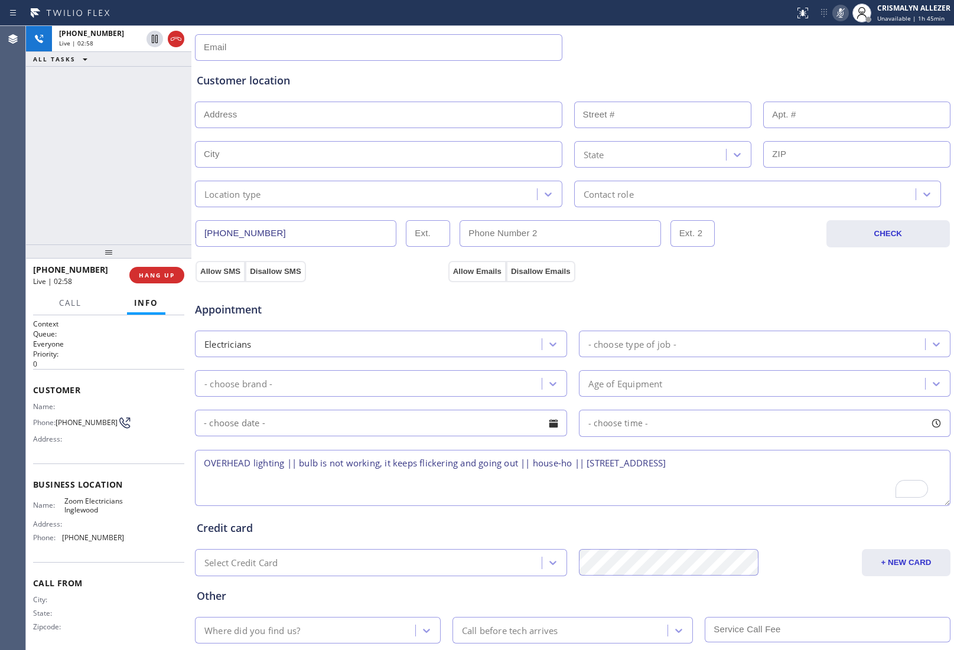
drag, startPoint x: 204, startPoint y: 466, endPoint x: 750, endPoint y: 482, distance: 546.9
click at [750, 482] on textarea "OVERHEAD lighting || bulb is not working, it keeps flickering and going out || …" at bounding box center [572, 478] width 755 height 56
click at [837, 11] on icon at bounding box center [840, 13] width 14 height 14
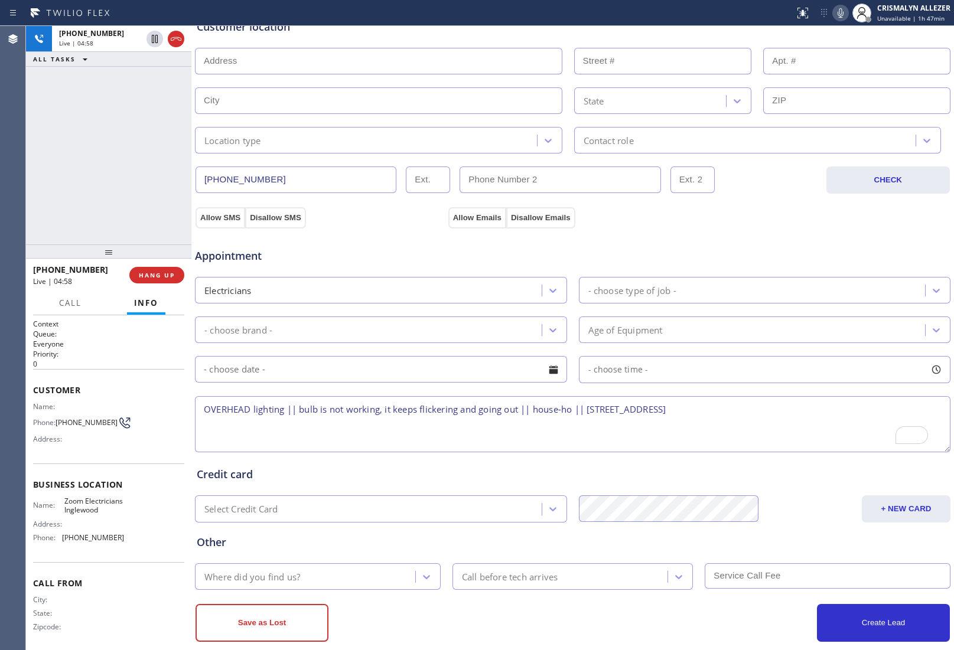
scroll to position [267, 0]
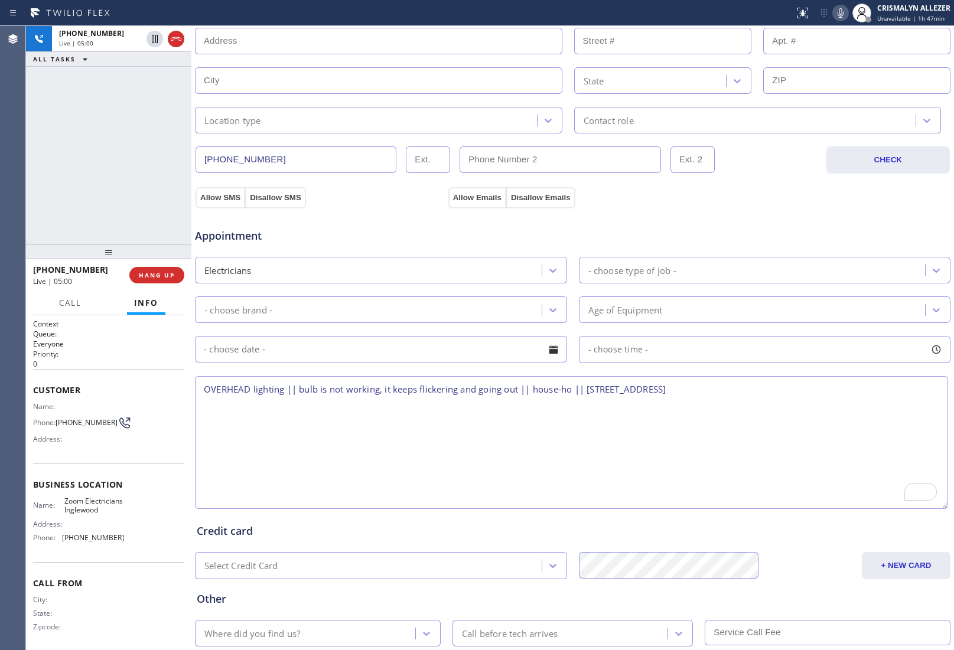
drag, startPoint x: 934, startPoint y: 426, endPoint x: 943, endPoint y: 502, distance: 77.3
click at [943, 502] on div "Back to Dashboard Change Sender ID Customers Technicians Select a contact Outbo…" at bounding box center [572, 338] width 762 height 624
click at [558, 431] on textarea "OVERHEAD lighting || bulb is not working, it keeps flickering and going out || …" at bounding box center [571, 442] width 753 height 133
drag, startPoint x: 727, startPoint y: 390, endPoint x: 757, endPoint y: 394, distance: 30.3
click at [757, 394] on textarea "OVERHEAD lighting || bulb is not working, it keeps flickering and going out || …" at bounding box center [571, 442] width 753 height 133
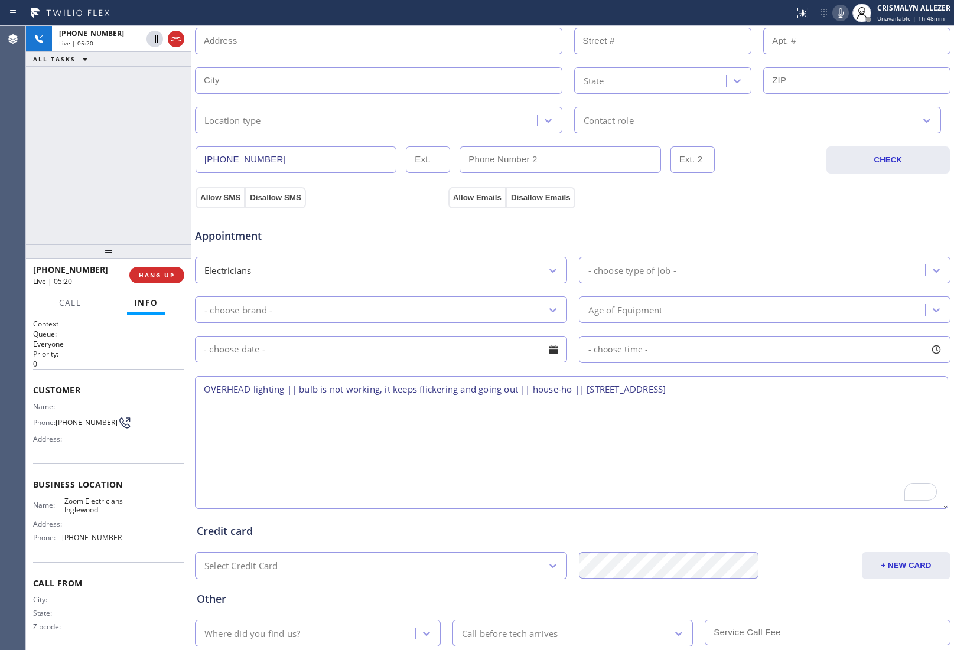
click at [427, 461] on textarea "OVERHEAD lighting || bulb is not working, it keeps flickering and going out || …" at bounding box center [571, 442] width 753 height 133
click at [205, 390] on textarea "OVERHEAD lighting || bulb is not working, it keeps flickering and going out || …" at bounding box center [571, 442] width 753 height 133
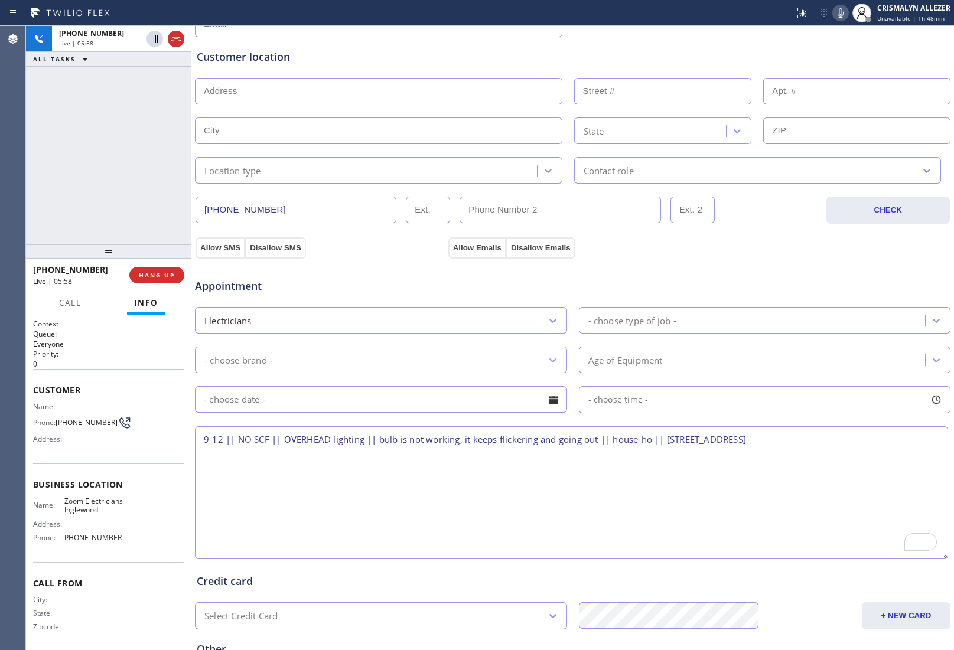
scroll to position [193, 0]
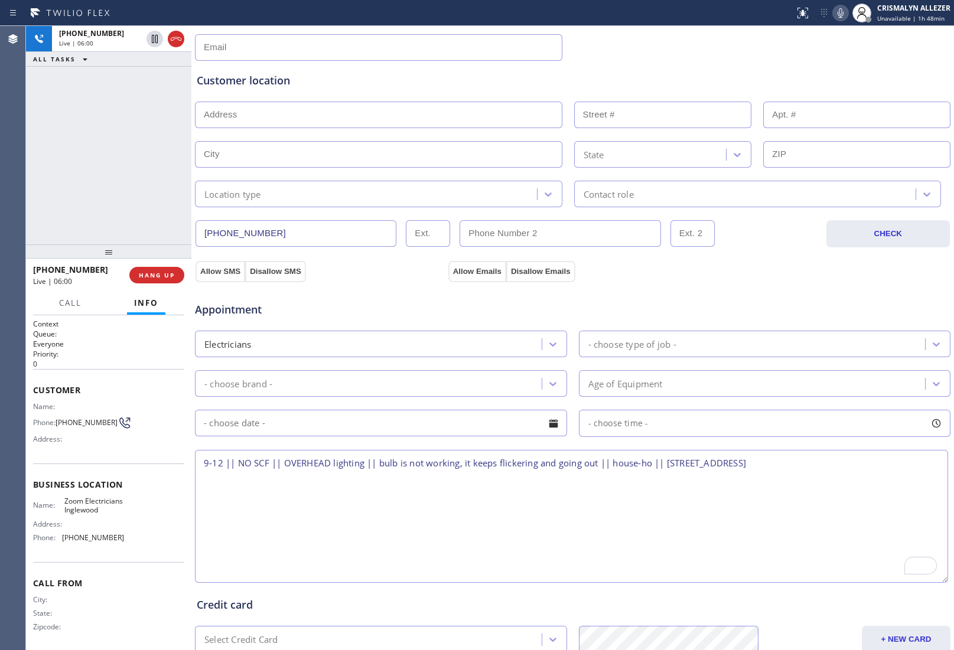
type textarea "9-12 || NO SCF || OVERHEAD lighting || bulb is not working, it keeps flickering…"
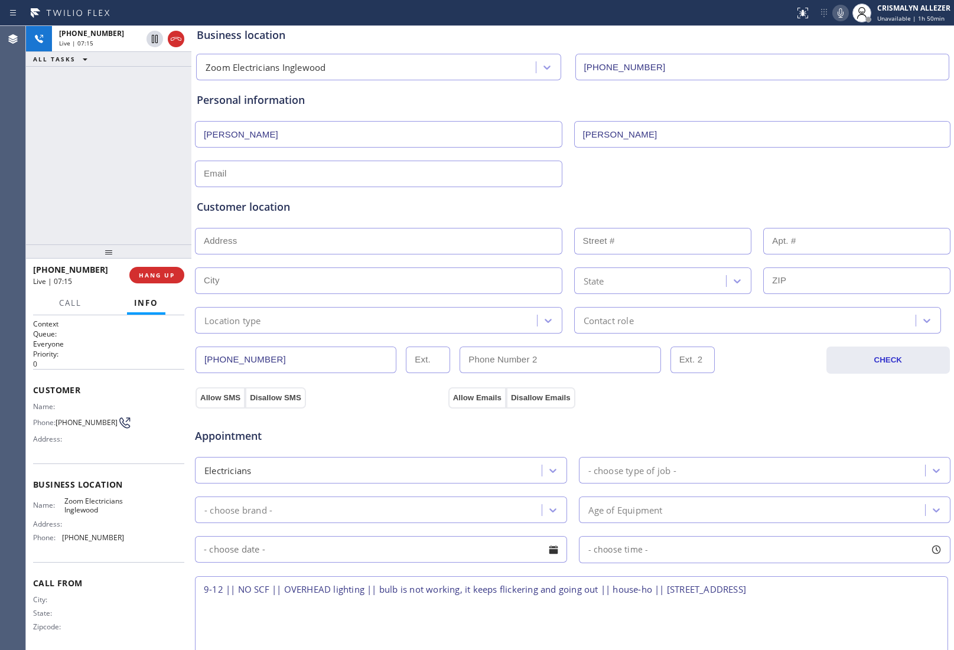
scroll to position [45, 0]
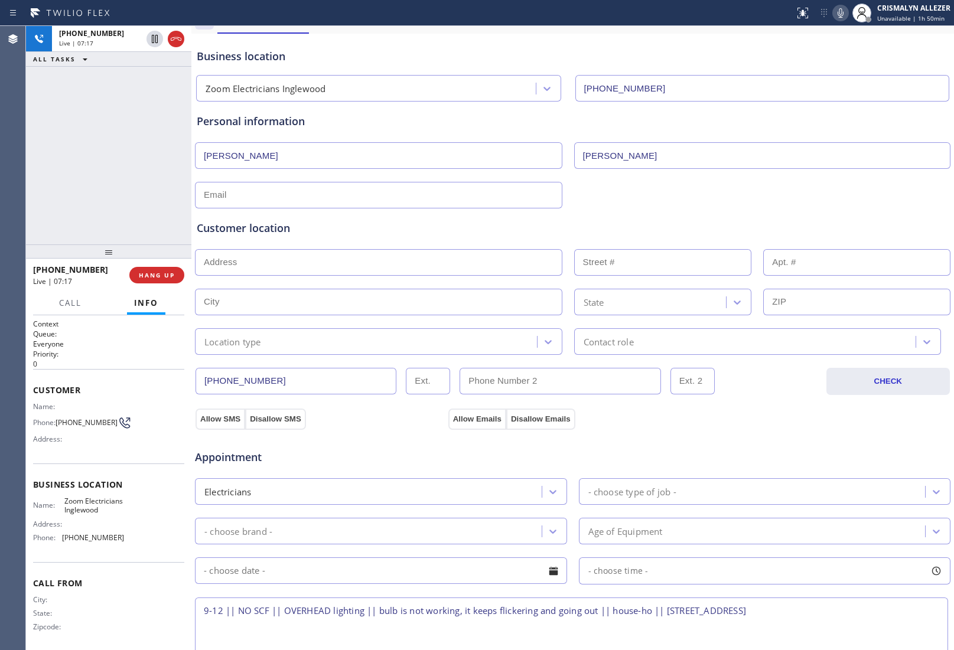
click at [339, 189] on input "text" at bounding box center [378, 195] width 367 height 27
type input "ccobb489@gmail.com"
click at [331, 234] on div "Customer location" at bounding box center [573, 228] width 752 height 16
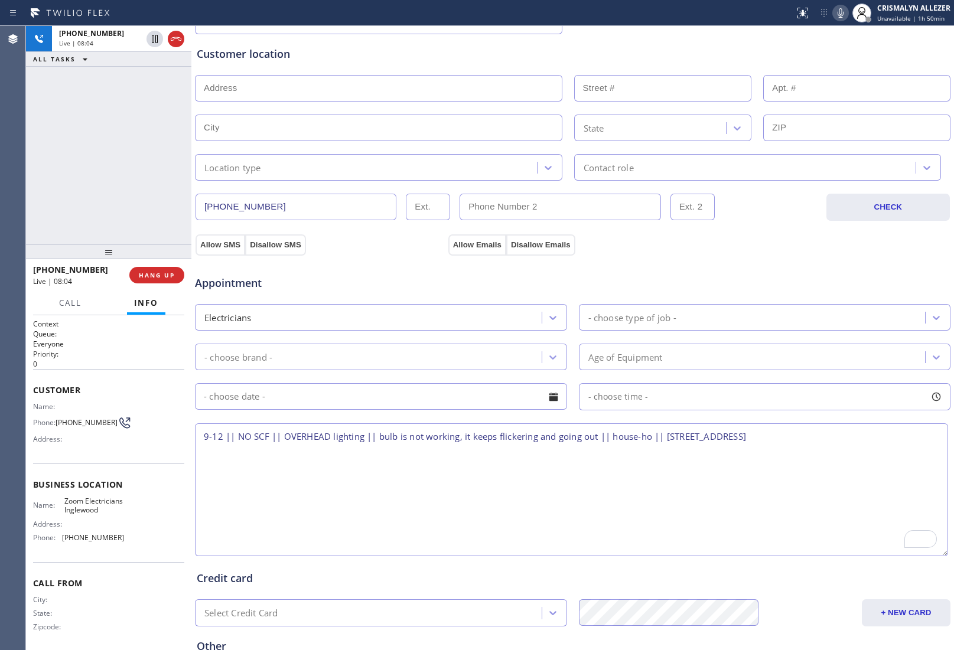
scroll to position [193, 0]
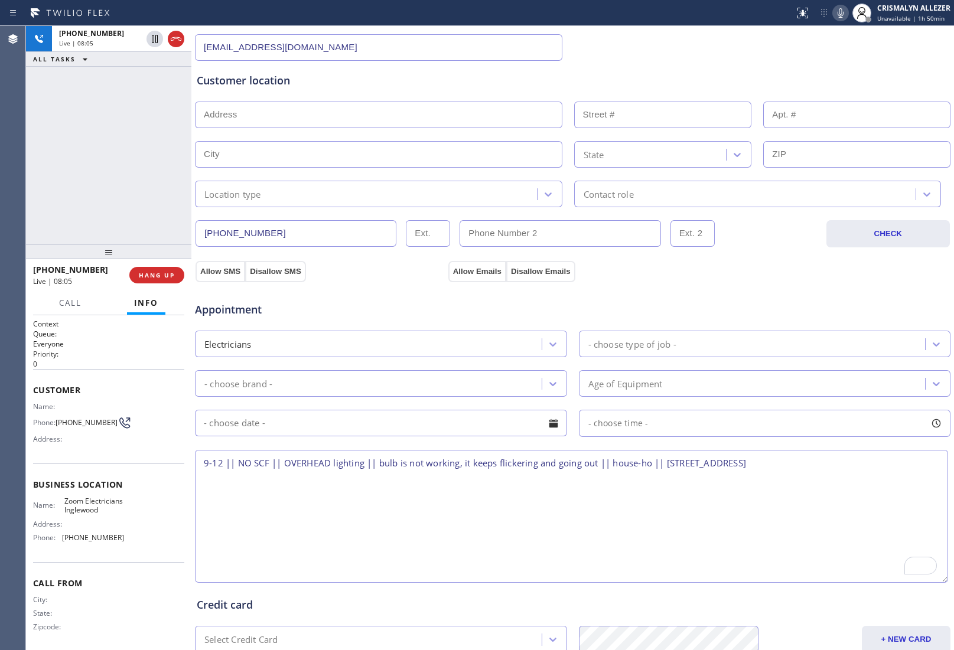
click at [373, 107] on input "text" at bounding box center [378, 115] width 367 height 27
paste input "10619 S 6th Ave, Inglewood, CA 90303"
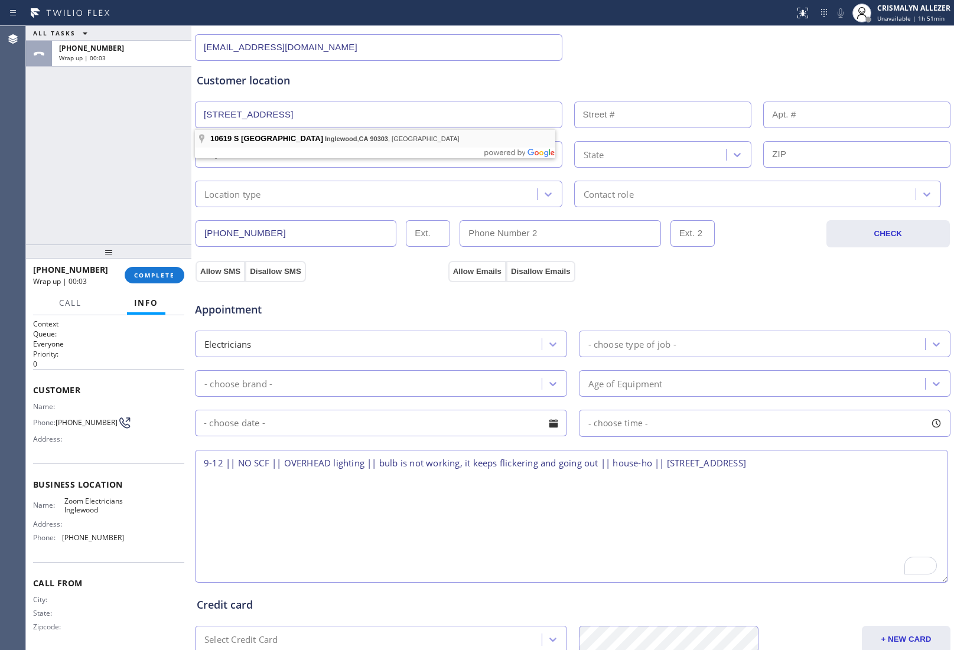
type input "10619 S 6th Ave"
type input "10619"
type input "Inglewood"
type input "90303"
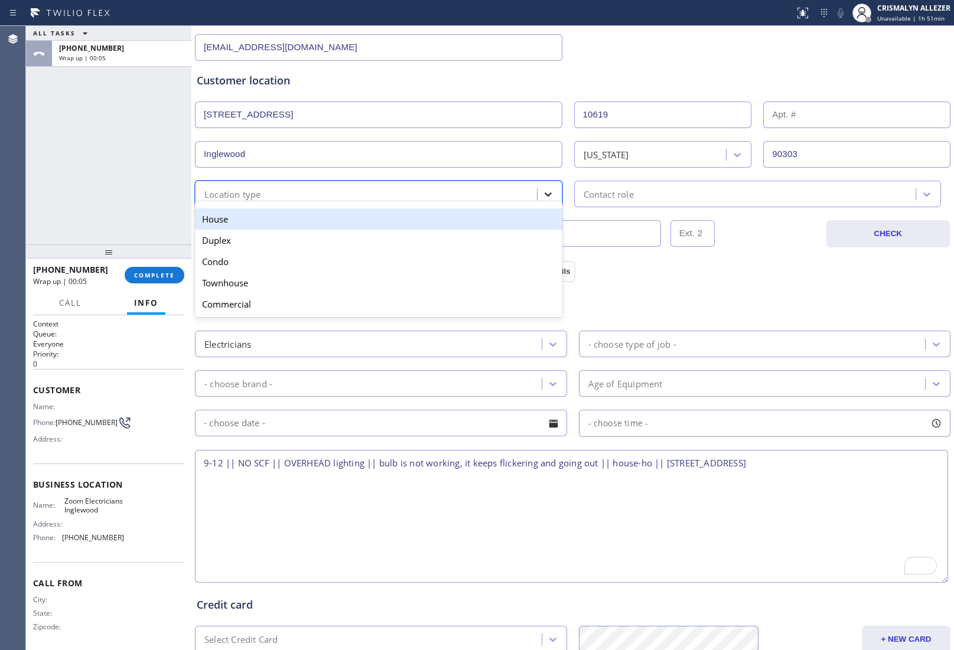
click at [542, 198] on icon at bounding box center [548, 194] width 12 height 12
click at [456, 230] on div "House" at bounding box center [378, 218] width 367 height 21
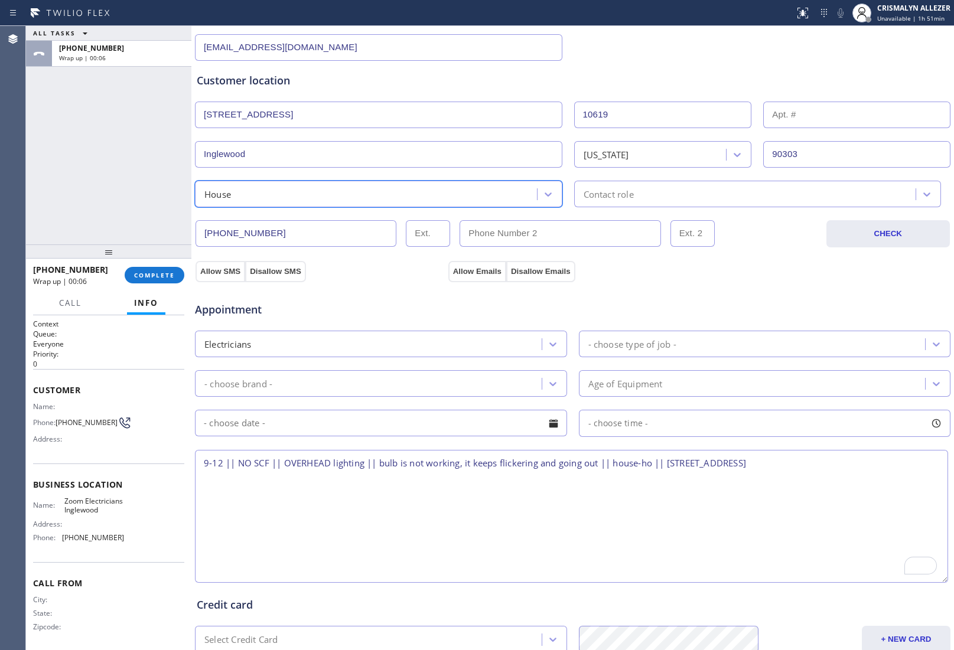
click at [650, 202] on div "Contact role" at bounding box center [757, 194] width 367 height 27
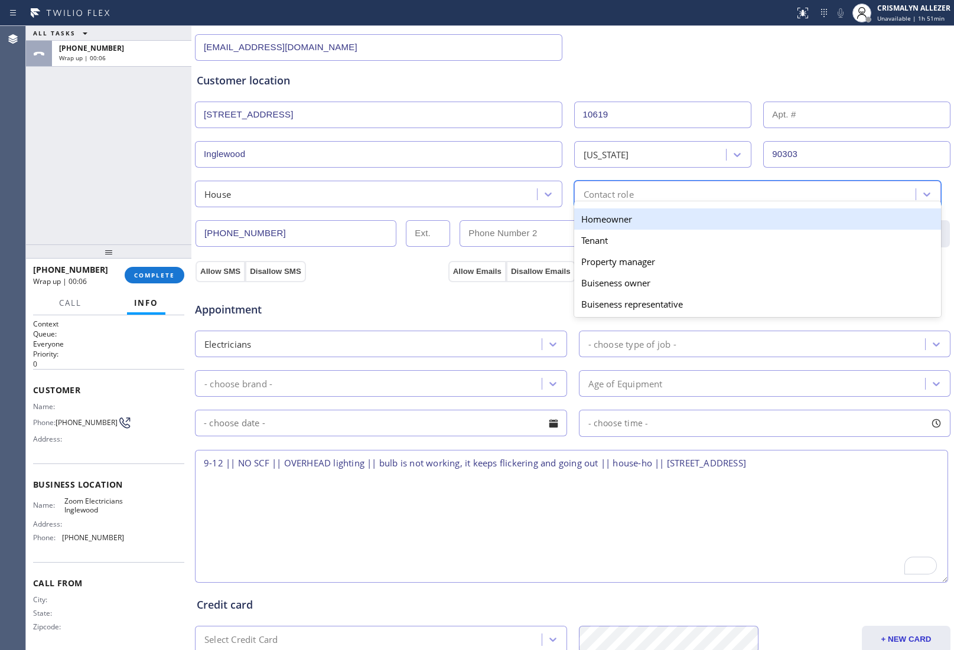
click at [610, 223] on div "Homeowner" at bounding box center [757, 218] width 367 height 21
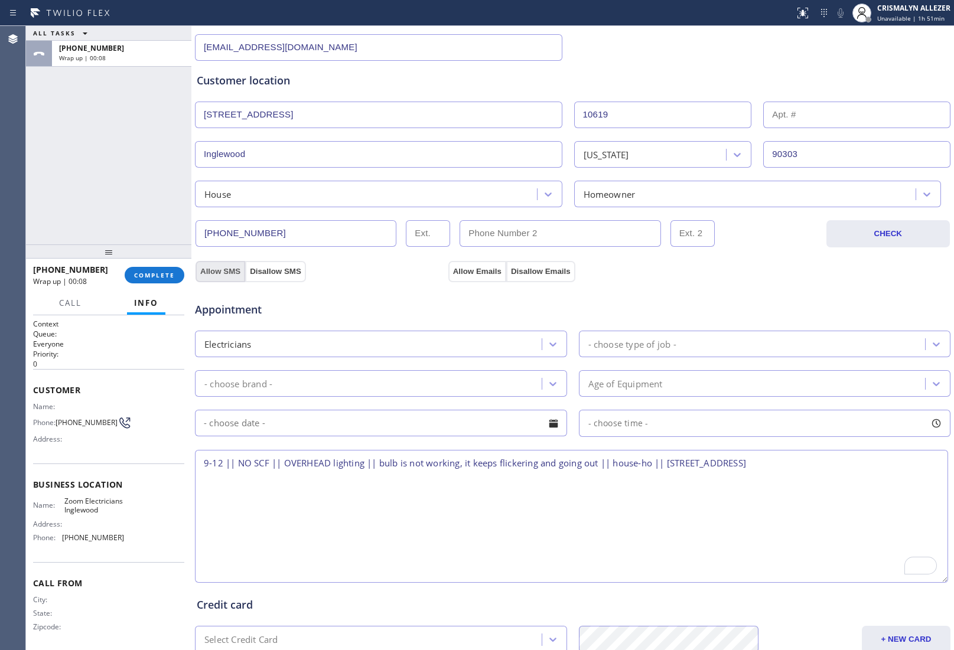
click at [213, 270] on button "Allow SMS" at bounding box center [220, 271] width 50 height 21
click at [470, 275] on button "Allow Emails" at bounding box center [477, 271] width 58 height 21
click at [680, 352] on div "- choose type of job -" at bounding box center [753, 344] width 343 height 21
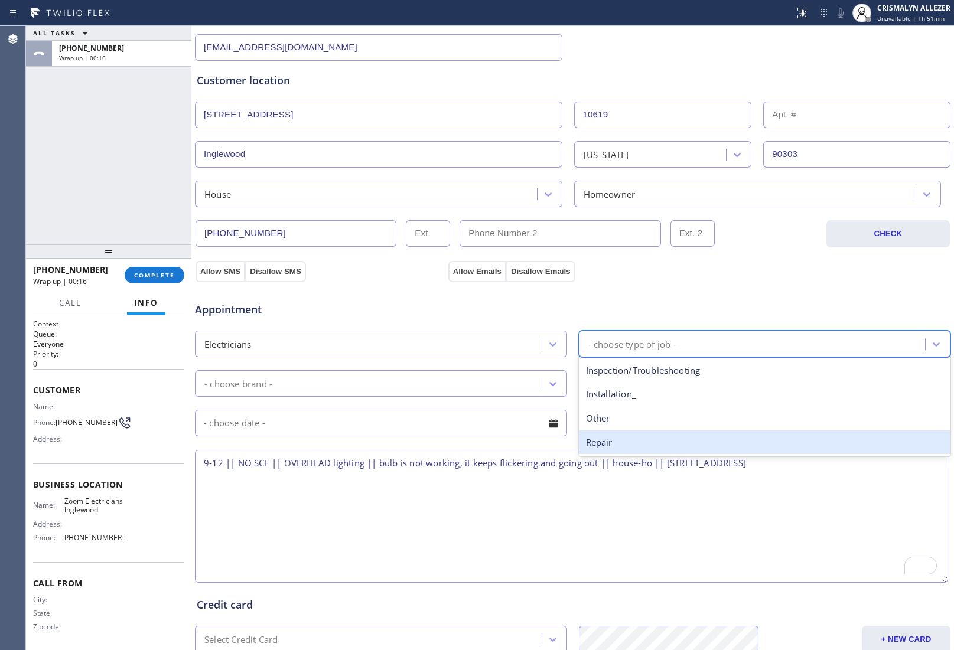
click at [653, 443] on div "Repair" at bounding box center [765, 442] width 372 height 24
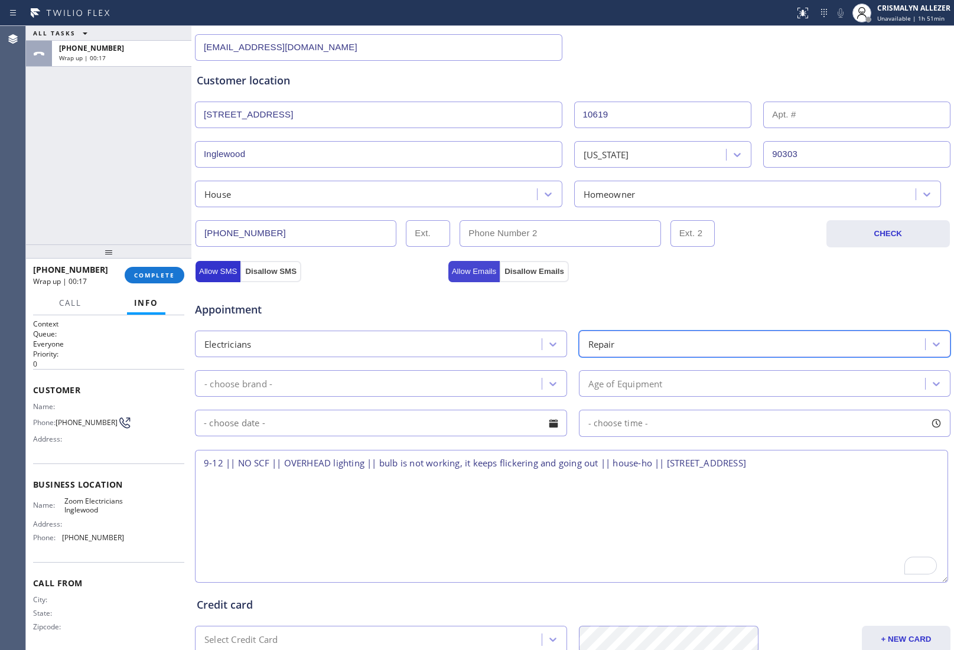
click at [466, 267] on button "Allow Emails" at bounding box center [474, 271] width 52 height 21
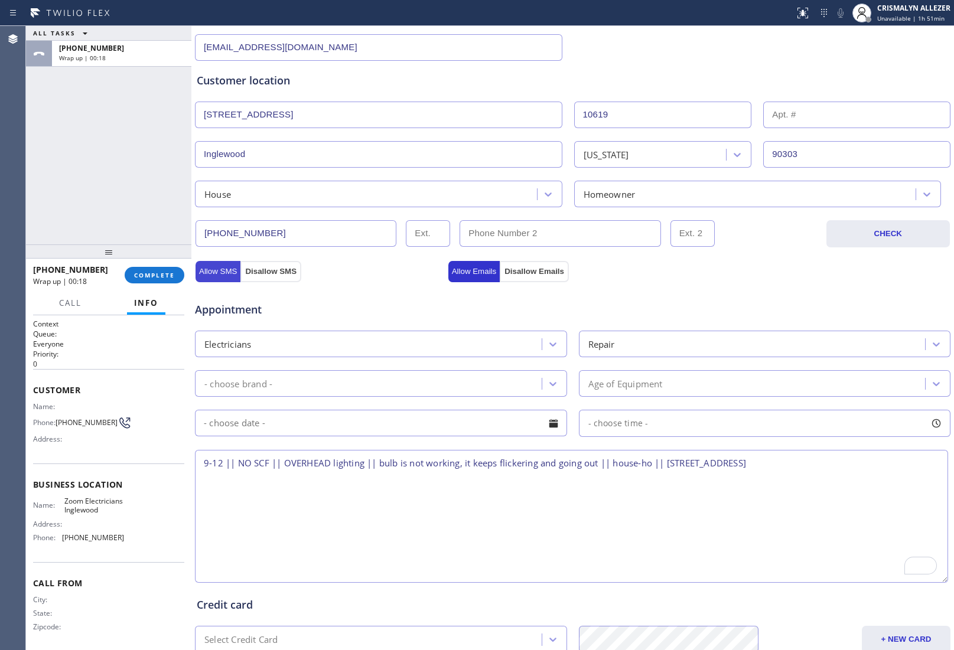
click at [220, 270] on button "Allow SMS" at bounding box center [217, 271] width 45 height 21
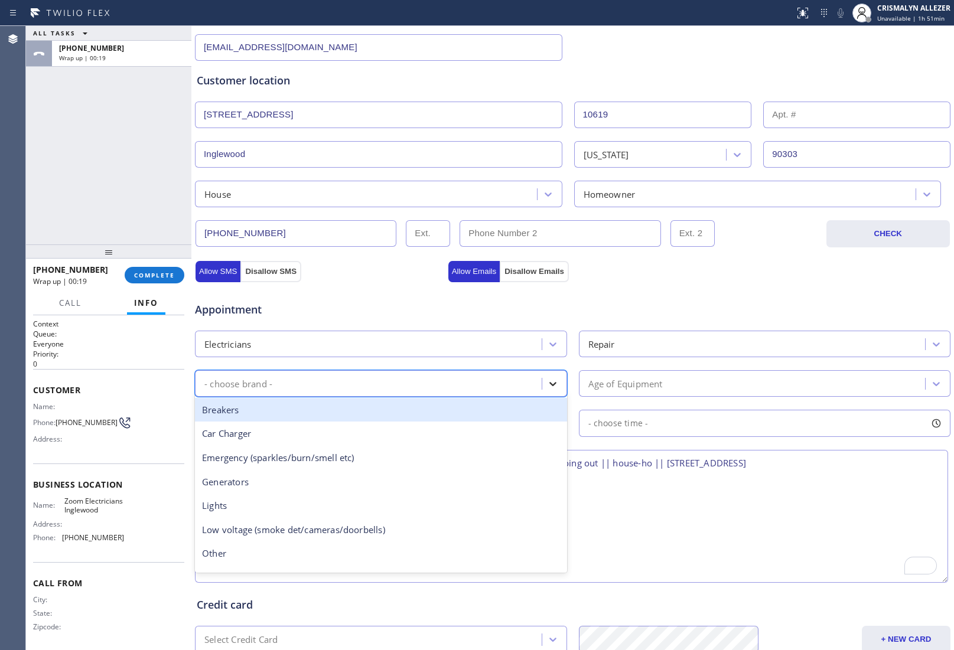
click at [550, 381] on icon at bounding box center [553, 384] width 12 height 12
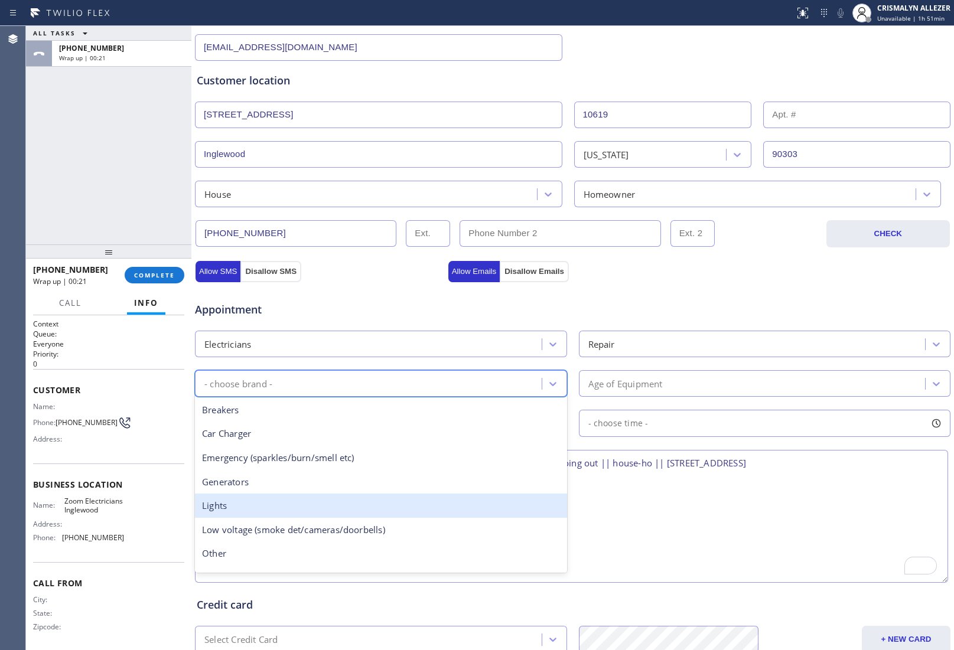
click at [241, 508] on div "Lights" at bounding box center [381, 506] width 372 height 24
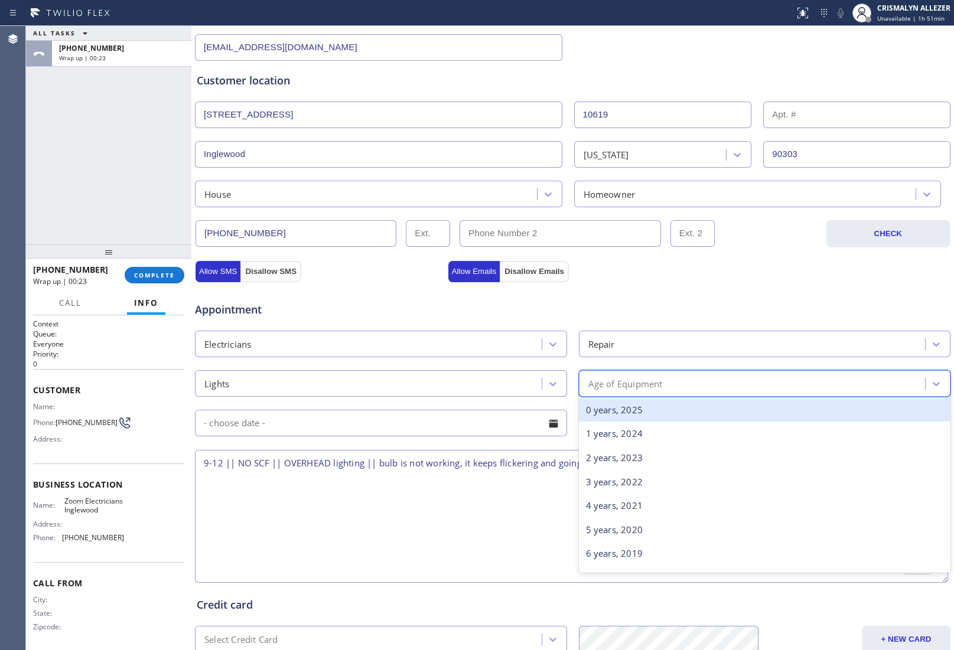
click at [701, 384] on div "Age of Equipment" at bounding box center [753, 383] width 343 height 21
click at [657, 412] on div "0 years, 2025" at bounding box center [765, 410] width 372 height 24
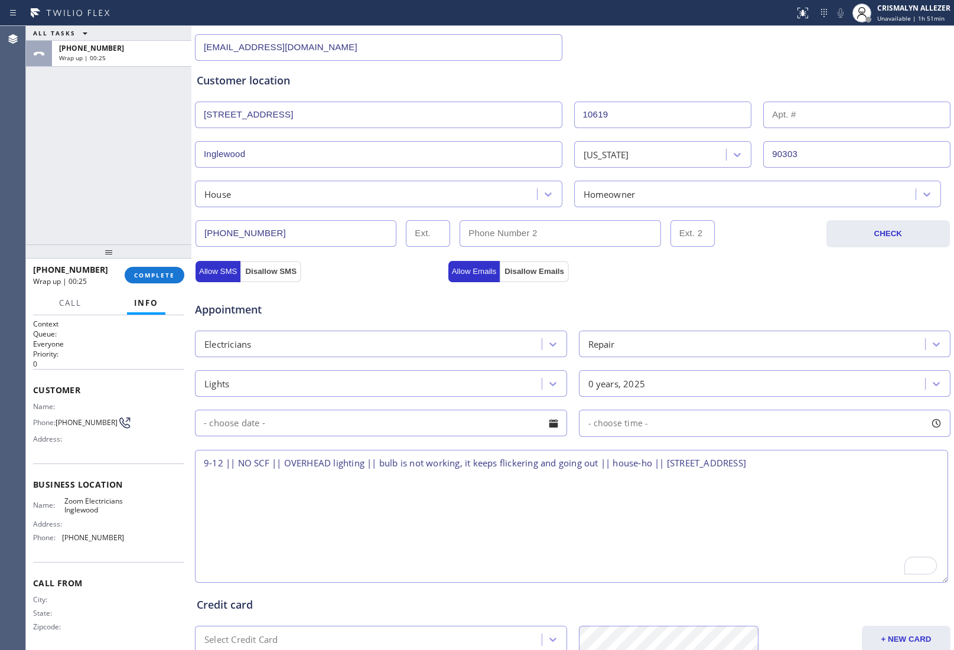
click at [547, 427] on div at bounding box center [553, 423] width 20 height 20
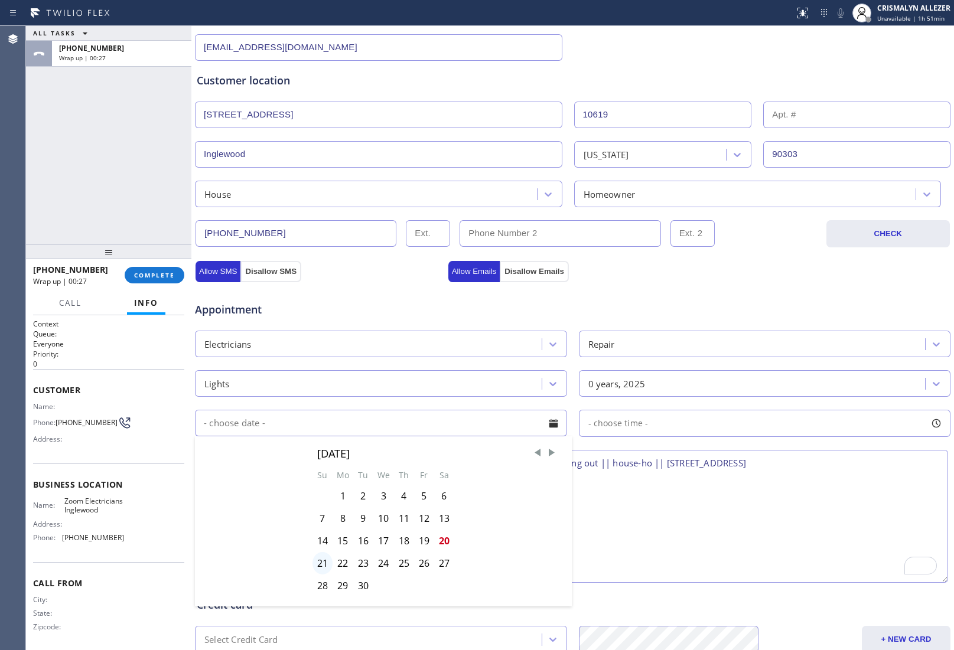
click at [315, 566] on div "21" at bounding box center [322, 563] width 20 height 22
type input "09/21/2025"
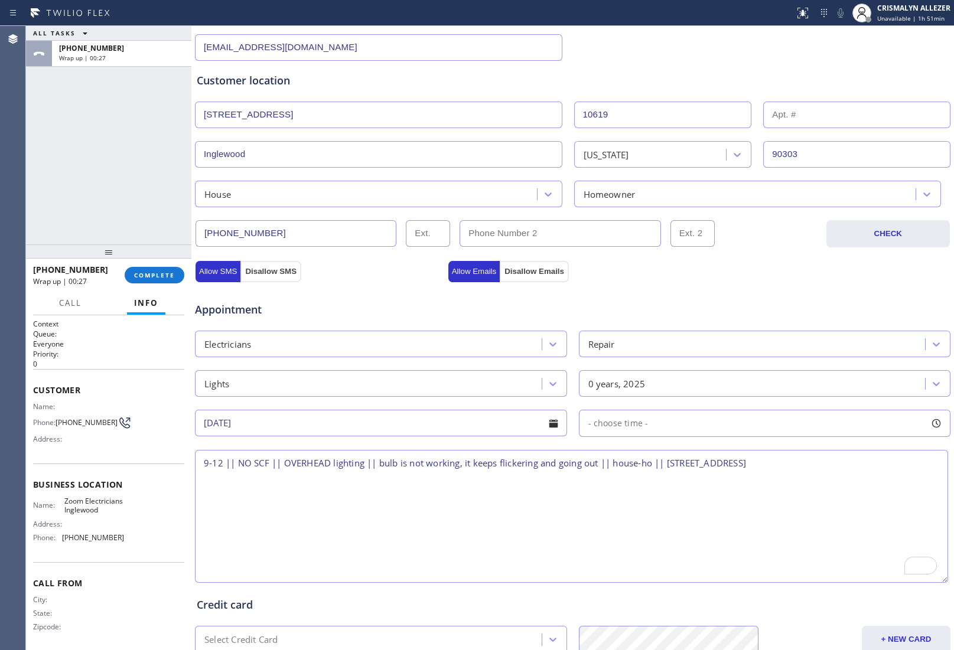
click at [697, 430] on div "- choose time -" at bounding box center [765, 423] width 372 height 27
drag, startPoint x: 583, startPoint y: 498, endPoint x: 697, endPoint y: 503, distance: 114.7
click at [697, 503] on div at bounding box center [699, 495] width 14 height 25
drag, startPoint x: 586, startPoint y: 495, endPoint x: 612, endPoint y: 496, distance: 25.4
click at [612, 496] on div at bounding box center [617, 495] width 14 height 25
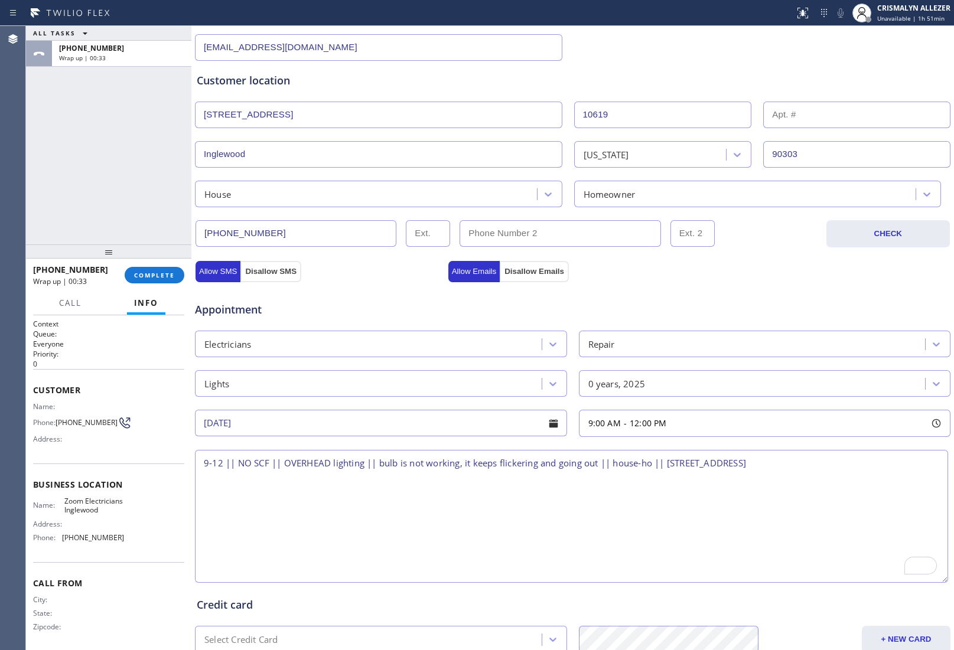
click at [483, 497] on textarea "9-12 || NO SCF || OVERHEAD lighting || bulb is not working, it keeps flickering…" at bounding box center [571, 516] width 753 height 133
click at [842, 468] on textarea "9-12 || NO SCF || OVERHEAD lighting || bulb is not working, it keeps flickering…" at bounding box center [571, 516] width 753 height 133
drag, startPoint x: 58, startPoint y: 497, endPoint x: 110, endPoint y: 521, distance: 57.1
click at [110, 521] on div "Business location Name: Zoom Electricians Inglewood Address: Phone: (424) 392-7…" at bounding box center [108, 512] width 151 height 99
copy span "Zoom Electricians Inglewood"
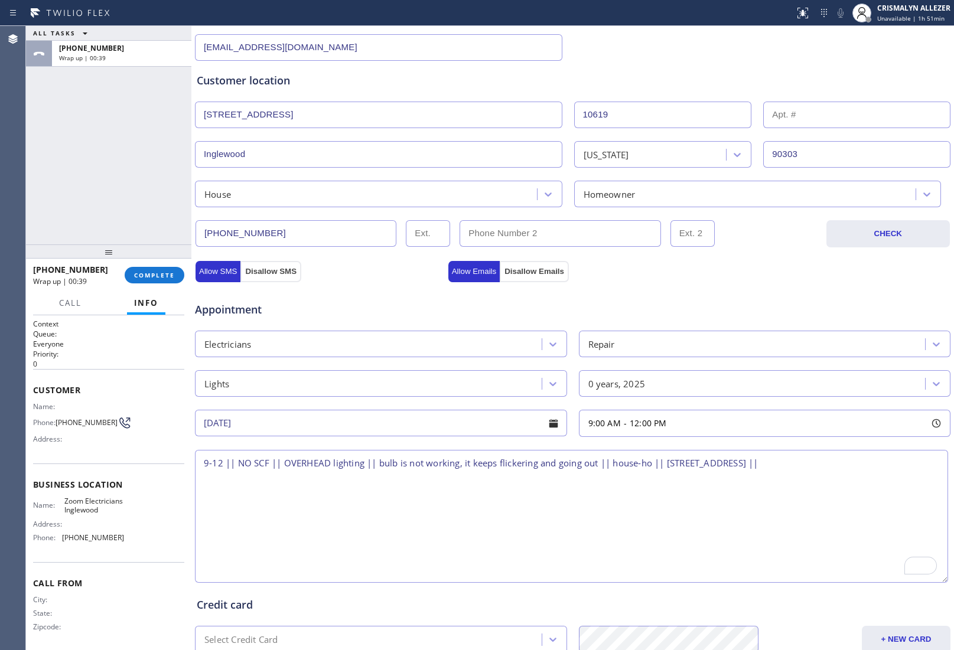
click at [859, 471] on textarea "9-12 || NO SCF || OVERHEAD lighting || bulb is not working, it keeps flickering…" at bounding box center [571, 516] width 753 height 133
paste textarea "Zoom Electricians Inglewood"
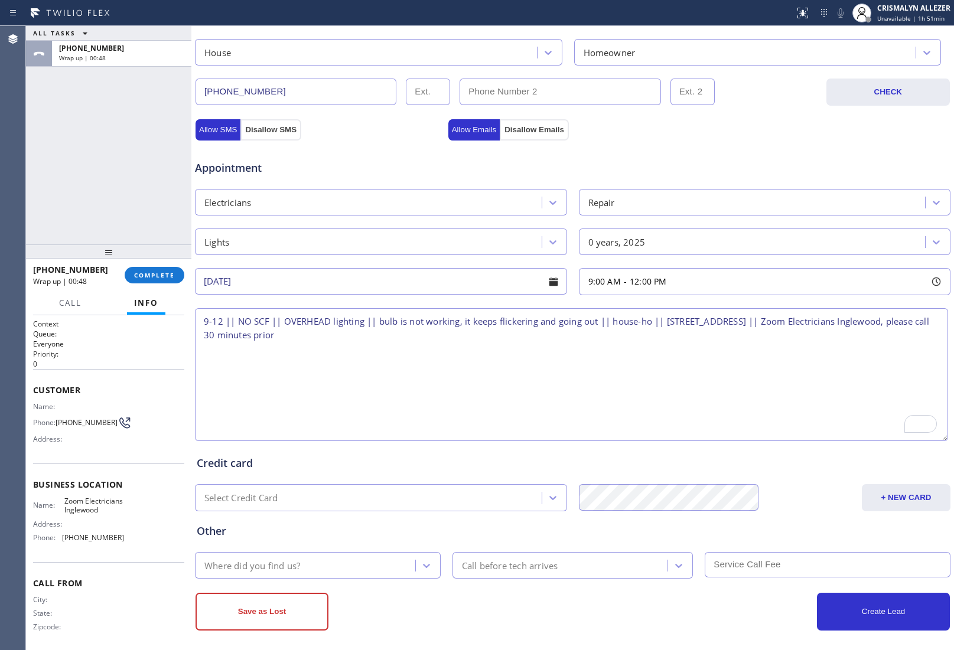
scroll to position [344, 0]
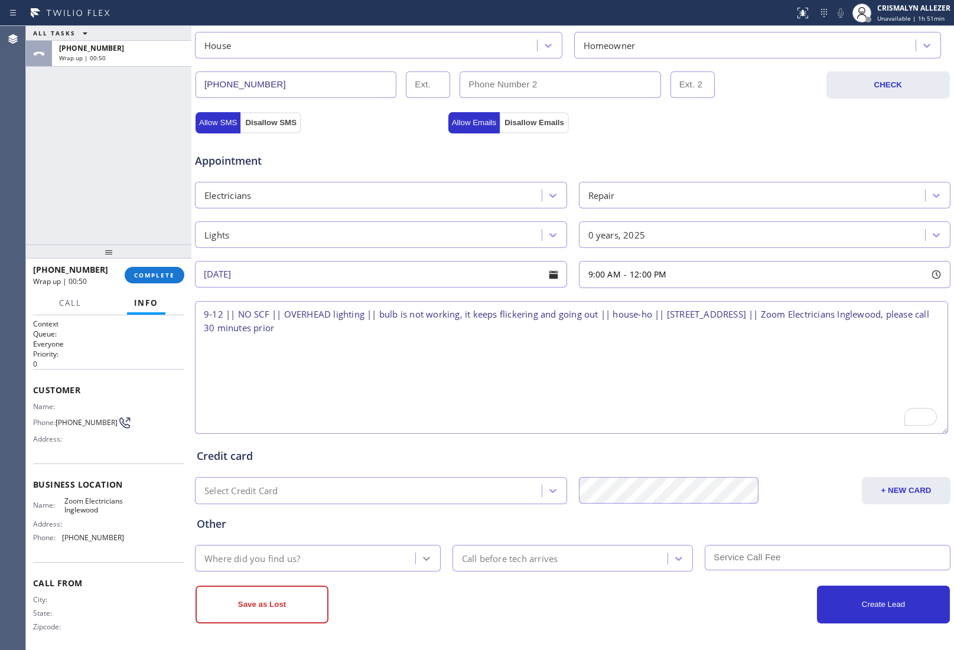
type textarea "9-12 || NO SCF || OVERHEAD lighting || bulb is not working, it keeps flickering…"
click at [425, 561] on icon at bounding box center [426, 559] width 12 height 12
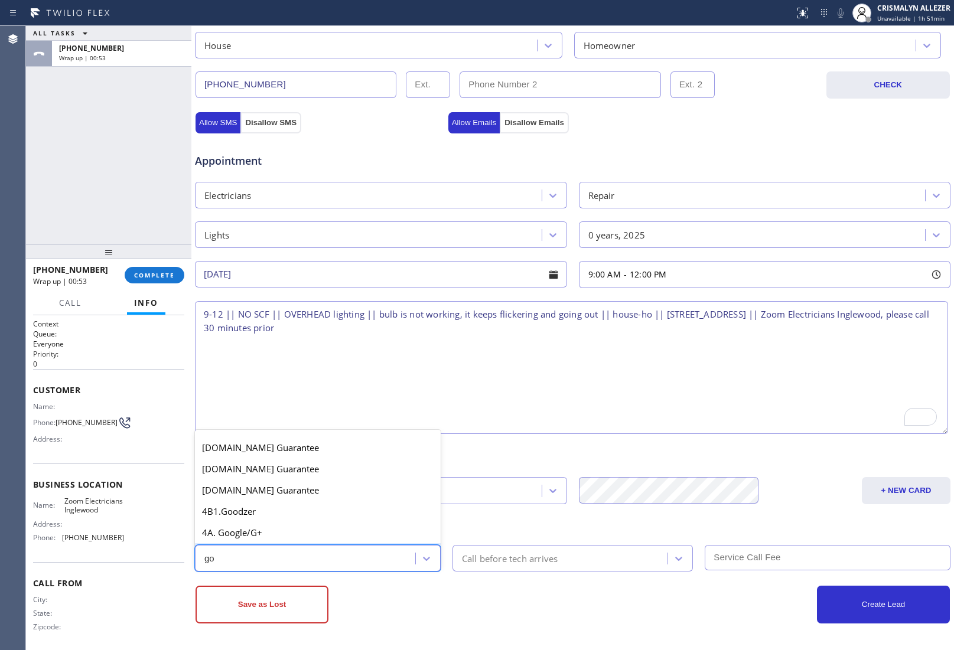
type input "g"
type input "ou"
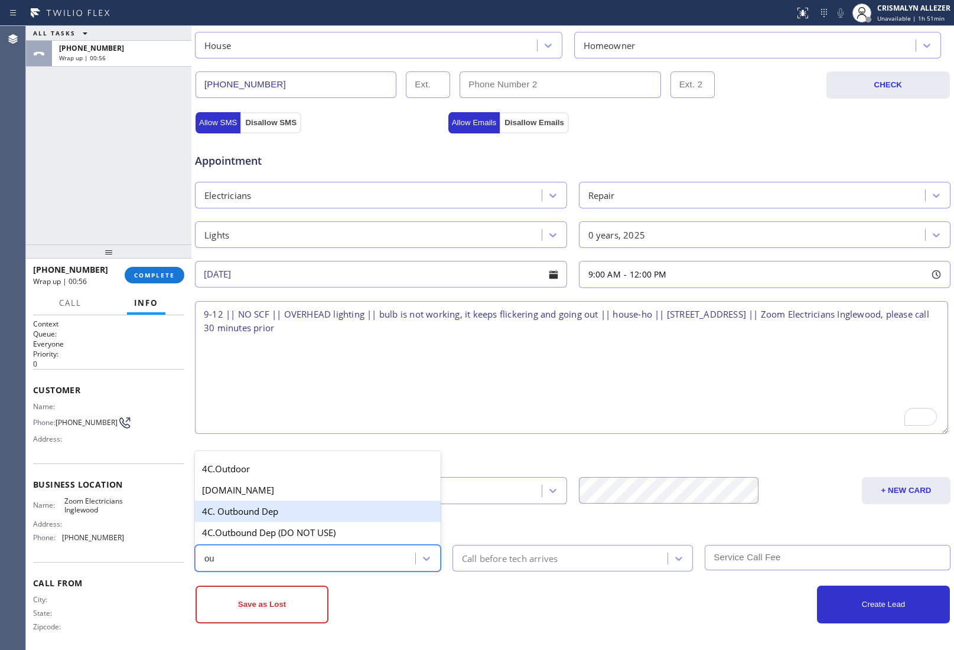
click at [265, 512] on div "4C. Outbound Dep" at bounding box center [318, 511] width 246 height 21
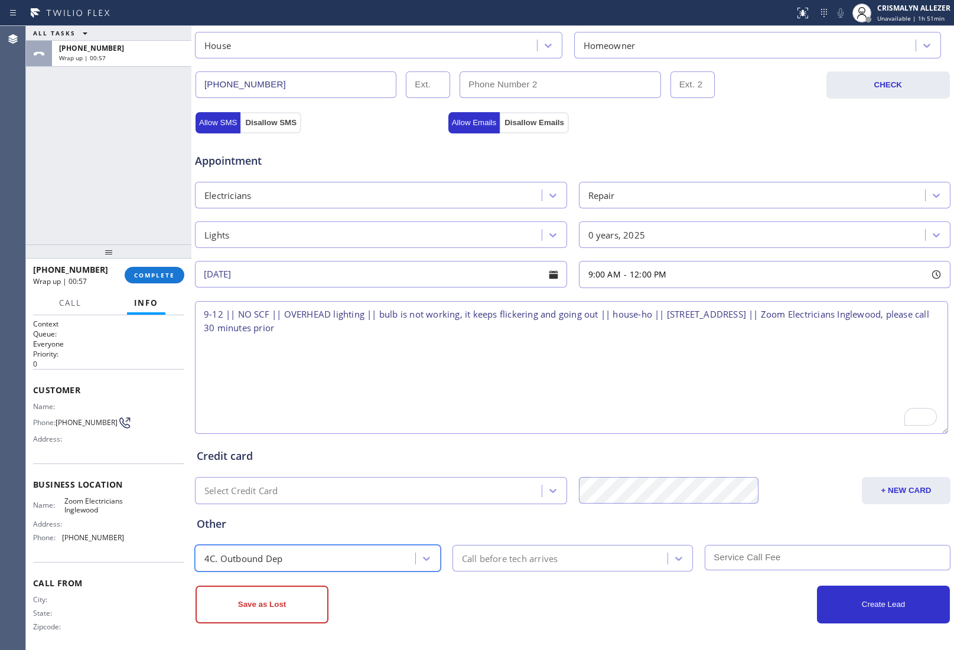
click at [543, 563] on div "Call before tech arrives" at bounding box center [510, 558] width 96 height 14
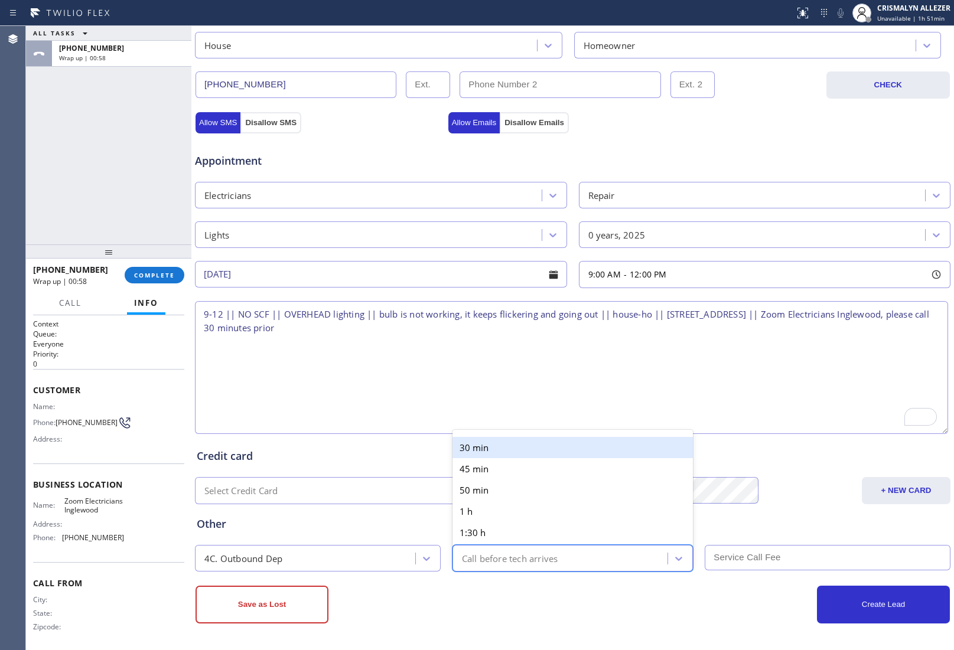
click at [560, 448] on div "30 min" at bounding box center [572, 447] width 241 height 21
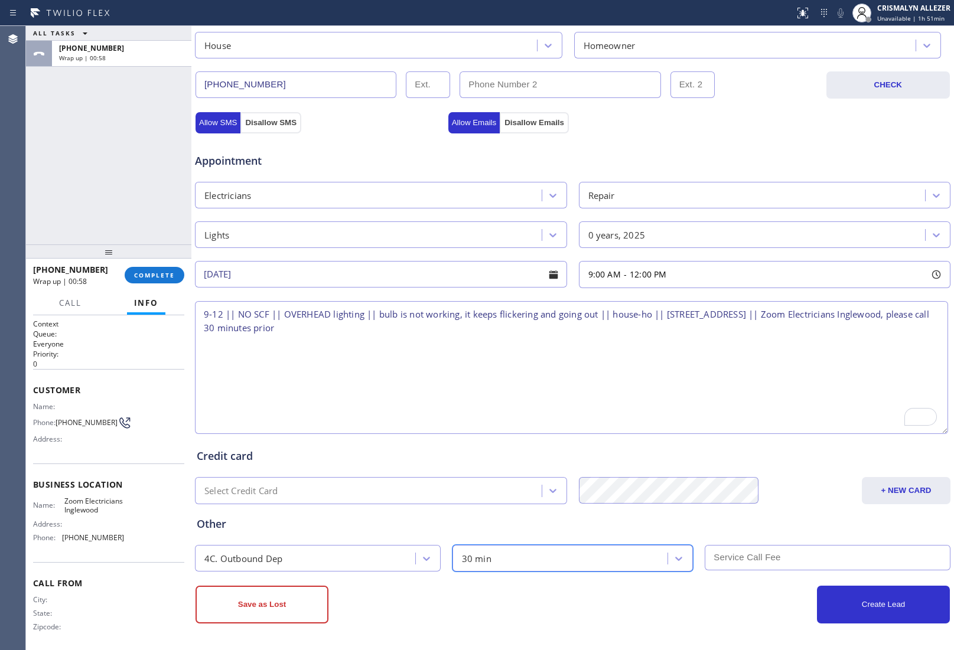
click at [780, 564] on input "text" at bounding box center [827, 557] width 246 height 25
type input "0"
click at [214, 120] on button "Allow SMS" at bounding box center [217, 122] width 45 height 21
click at [459, 119] on button "Allow Emails" at bounding box center [474, 122] width 52 height 21
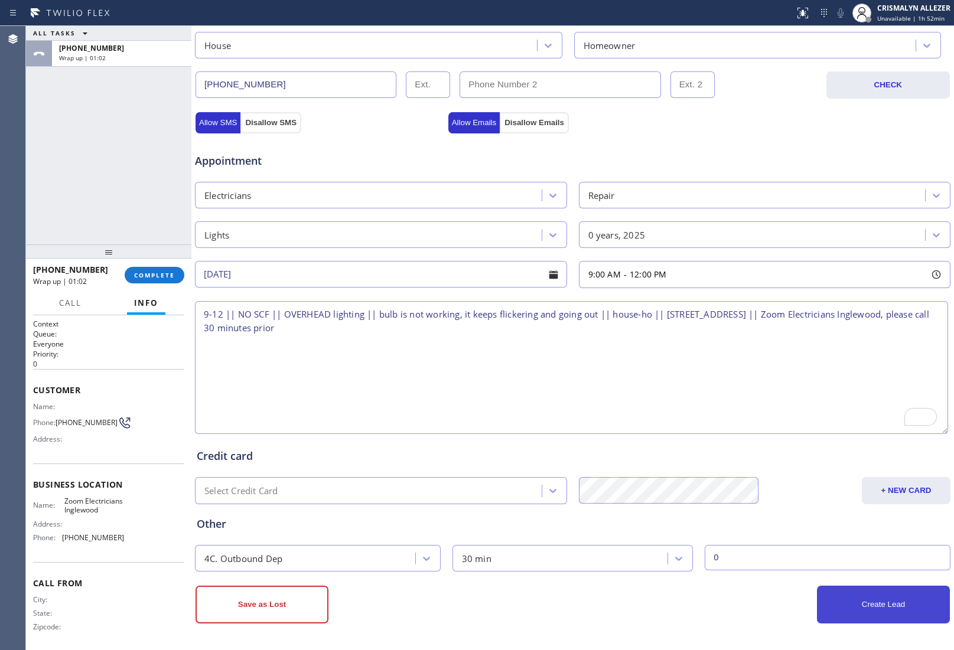
click at [870, 609] on button "Create Lead" at bounding box center [883, 605] width 133 height 38
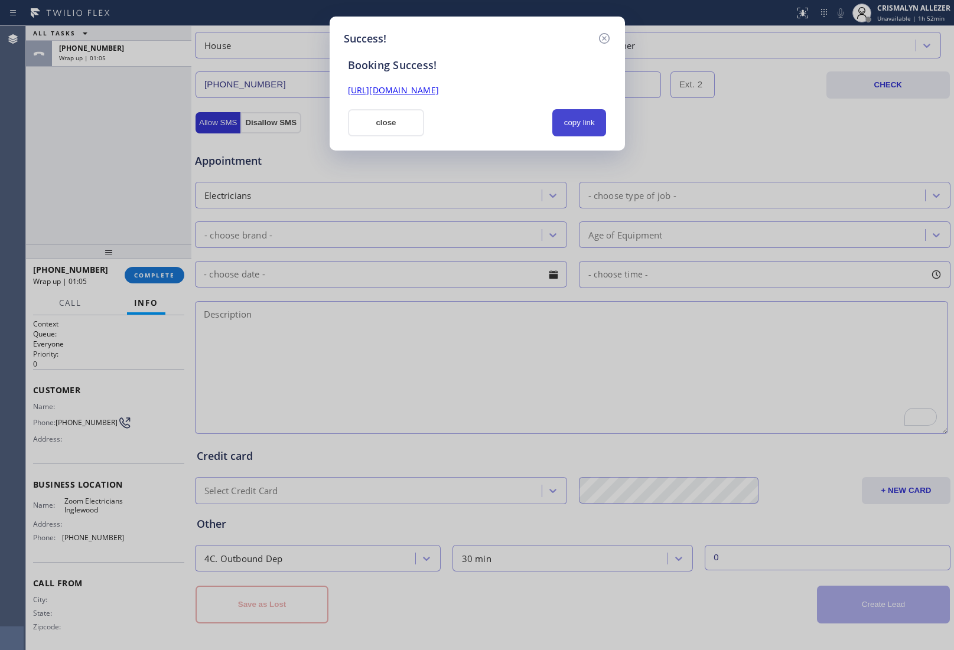
click at [583, 125] on button "copy link" at bounding box center [579, 122] width 54 height 27
click at [403, 125] on button "close" at bounding box center [386, 122] width 77 height 27
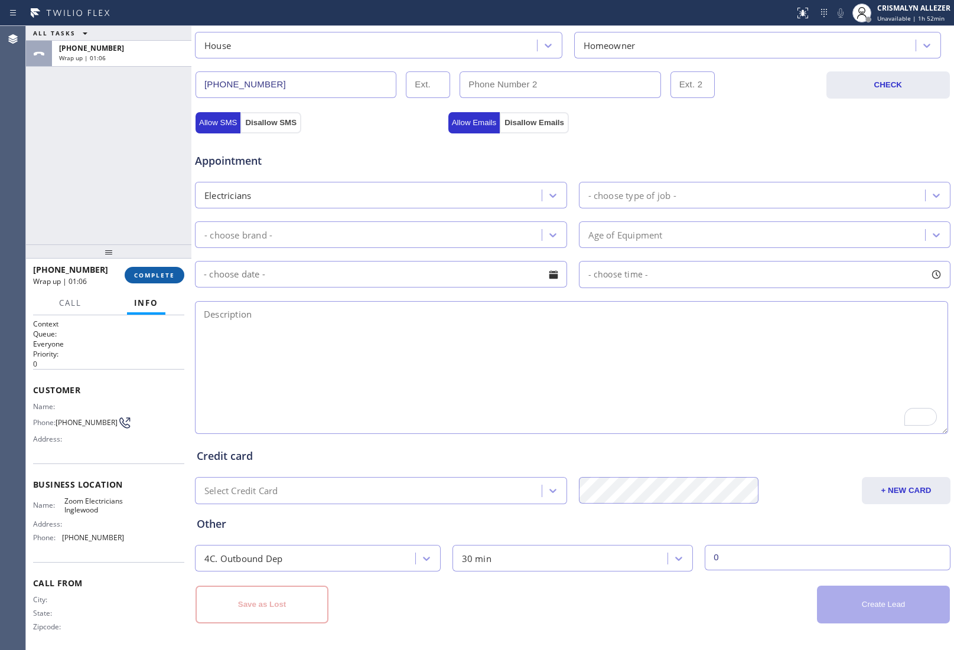
click at [138, 281] on button "COMPLETE" at bounding box center [155, 275] width 60 height 17
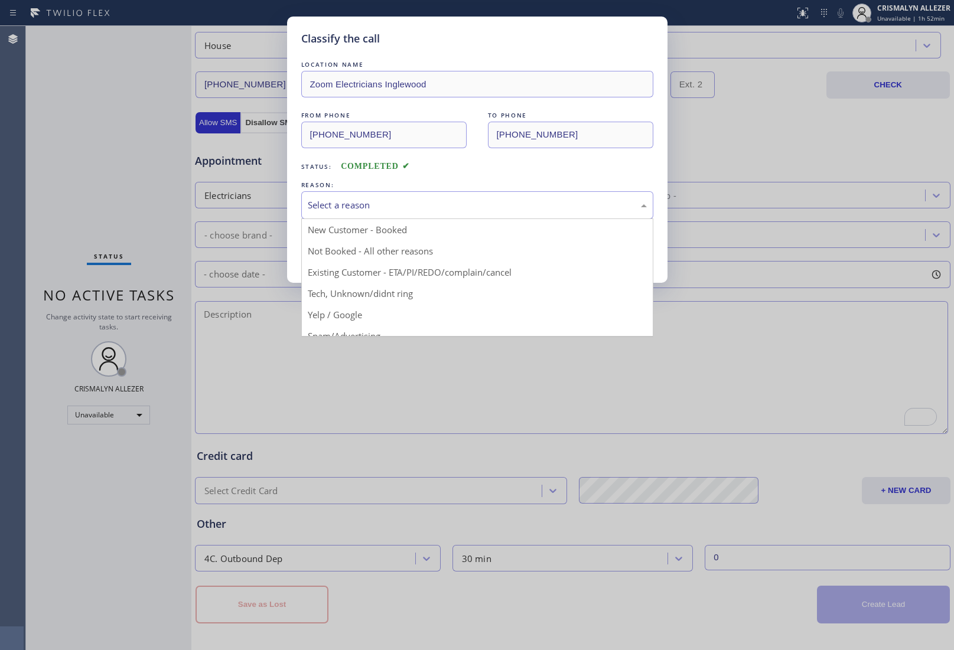
click at [483, 211] on div "Select a reason" at bounding box center [477, 205] width 339 height 14
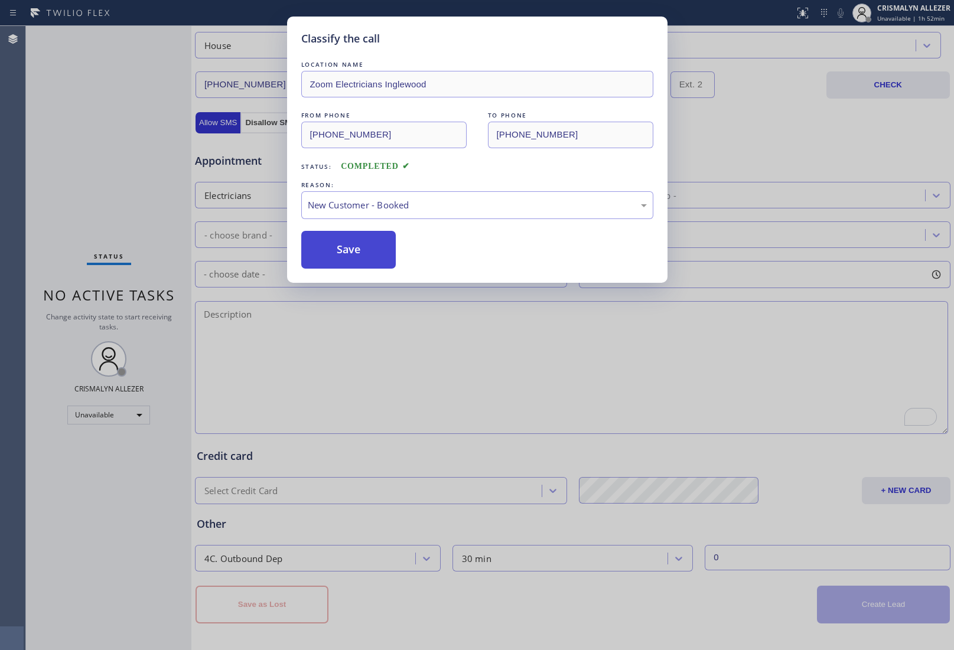
click at [357, 256] on button "Save" at bounding box center [348, 250] width 95 height 38
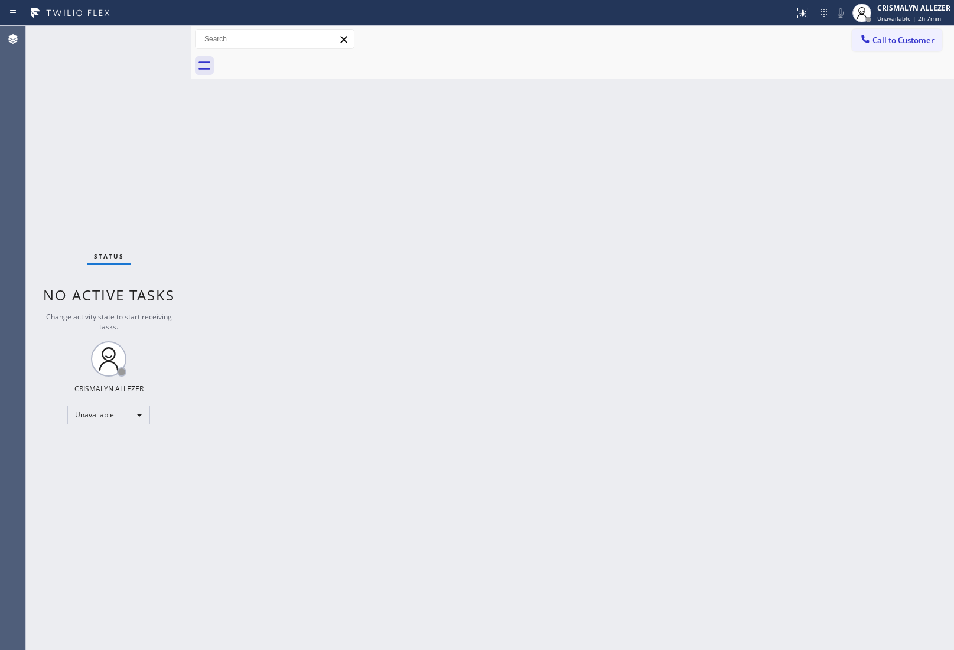
click at [811, 328] on div "Back to Dashboard Change Sender ID Customers Technicians Select a contact Outbo…" at bounding box center [572, 338] width 762 height 624
click at [136, 414] on div "Unavailable" at bounding box center [108, 415] width 83 height 19
click at [110, 477] on li "Break" at bounding box center [108, 475] width 80 height 14
click at [136, 412] on div "Break" at bounding box center [108, 415] width 83 height 19
click at [125, 459] on li "Unavailable" at bounding box center [108, 460] width 80 height 14
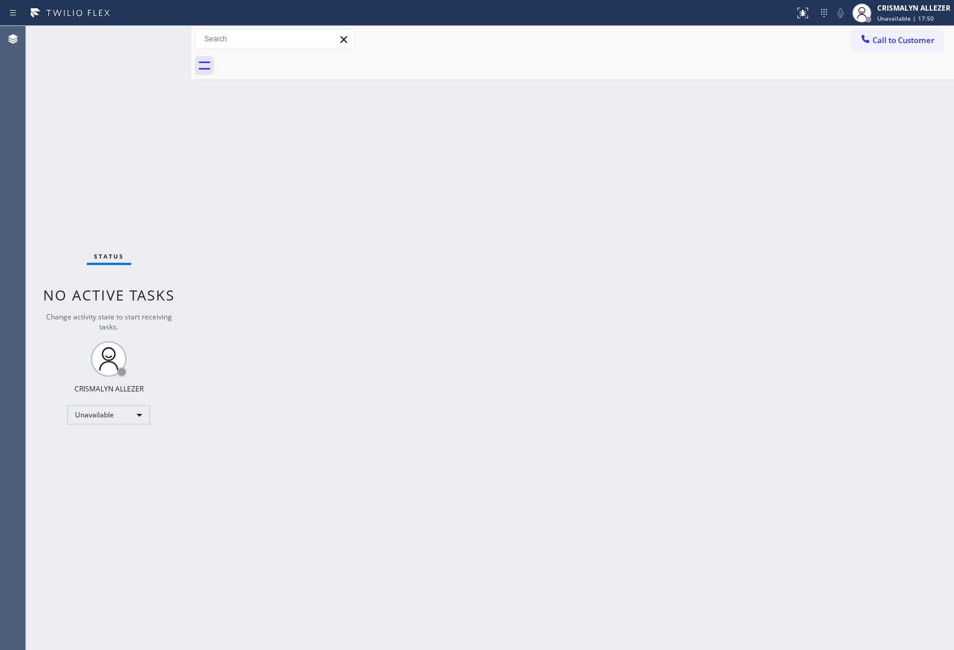
drag, startPoint x: 910, startPoint y: 262, endPoint x: 899, endPoint y: 143, distance: 119.2
click at [912, 232] on div "Back to Dashboard Change Sender ID Customers Technicians Select a contact Outbo…" at bounding box center [572, 338] width 762 height 624
drag, startPoint x: 889, startPoint y: 33, endPoint x: 719, endPoint y: 102, distance: 183.3
click at [887, 33] on button "Call to Customer" at bounding box center [896, 40] width 90 height 22
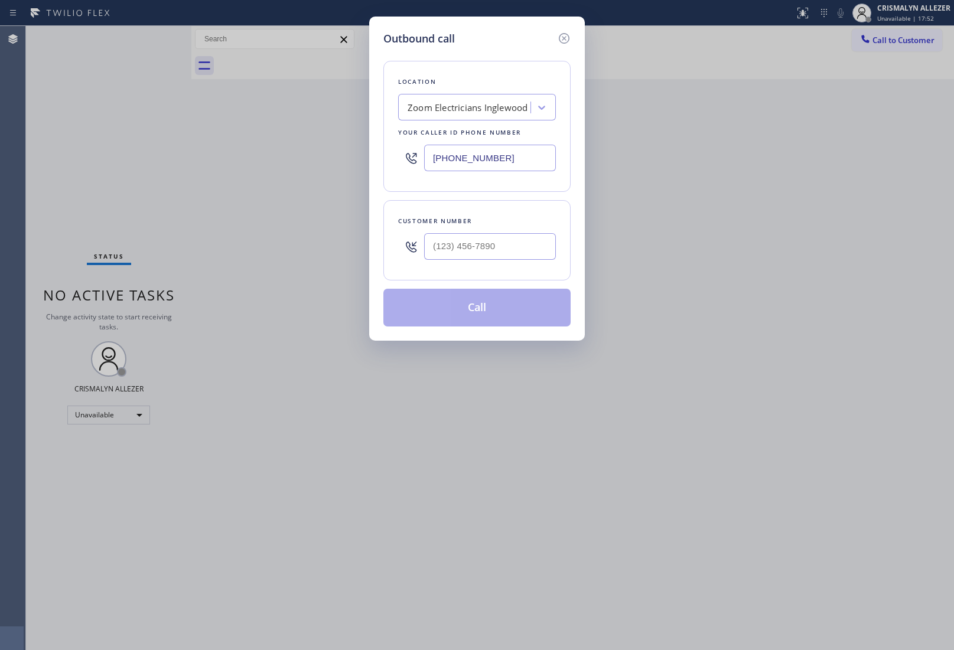
drag, startPoint x: 505, startPoint y: 157, endPoint x: 180, endPoint y: 175, distance: 325.8
click at [259, 164] on div "Outbound call Location Zoom Electricians Inglewood Your caller id phone number …" at bounding box center [477, 325] width 954 height 650
paste input "305) 676-0519"
type input "(305) 676-0519"
click at [512, 257] on input "(___) ___-____" at bounding box center [490, 246] width 132 height 27
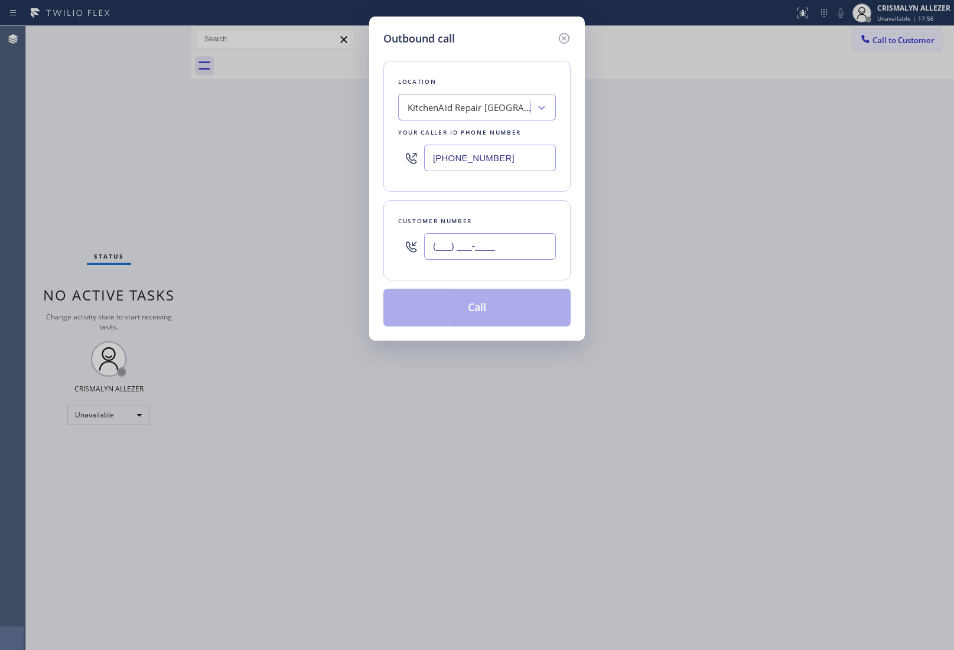
paste input "305) 361-1689"
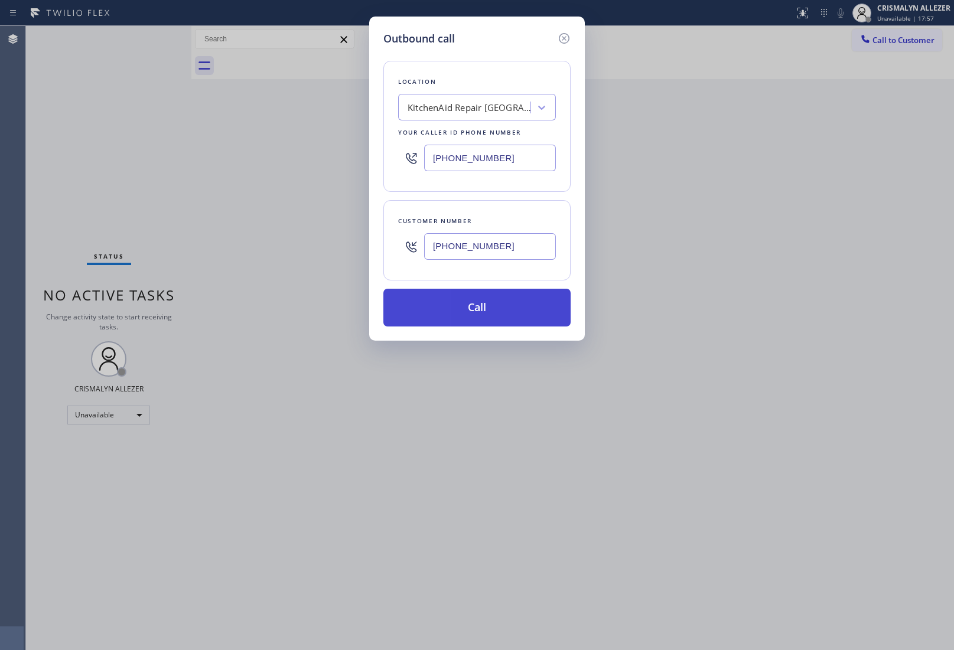
type input "(305) 361-1689"
click at [484, 304] on button "Call" at bounding box center [476, 308] width 187 height 38
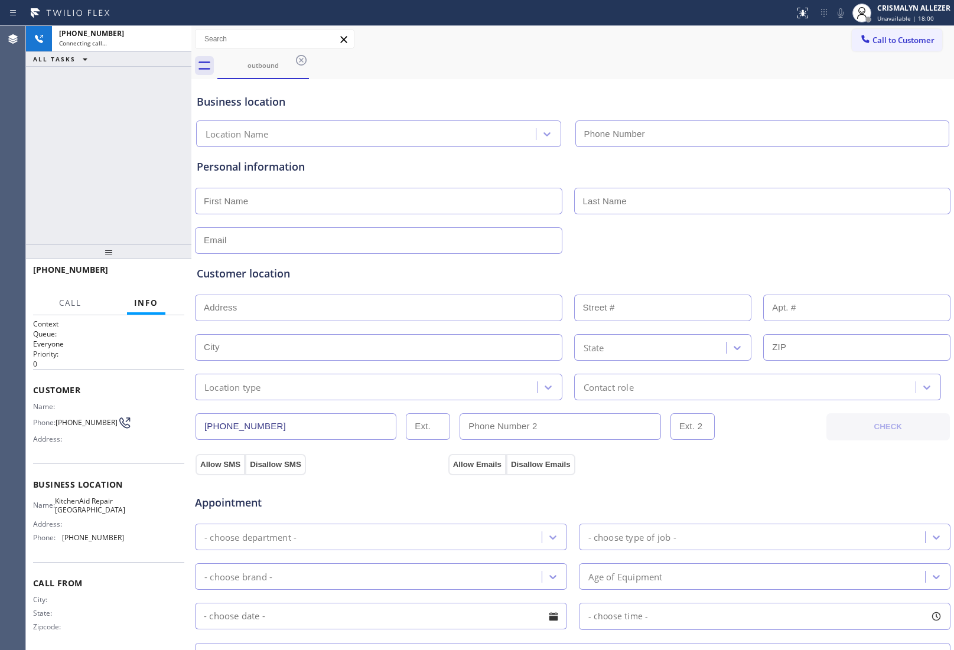
type input "(305) 676-0519"
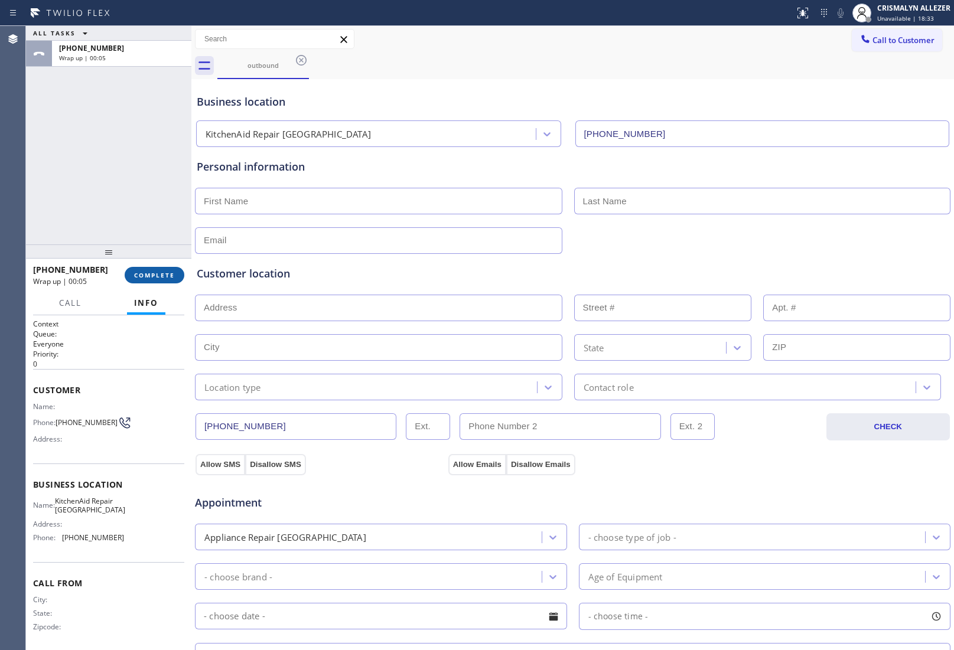
click at [152, 277] on span "COMPLETE" at bounding box center [154, 275] width 41 height 8
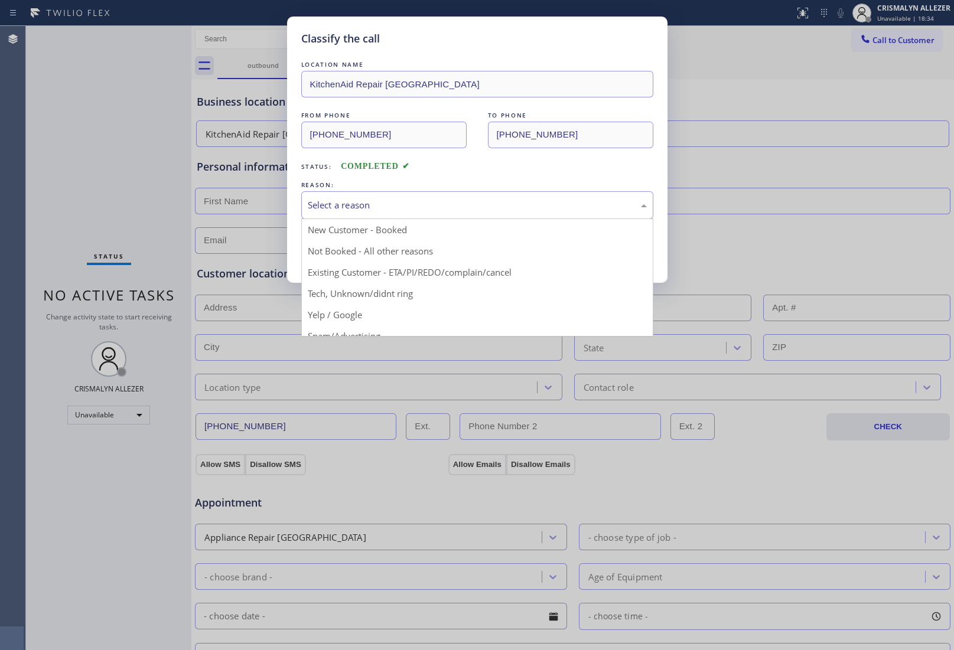
click at [488, 205] on div "Select a reason" at bounding box center [477, 205] width 339 height 14
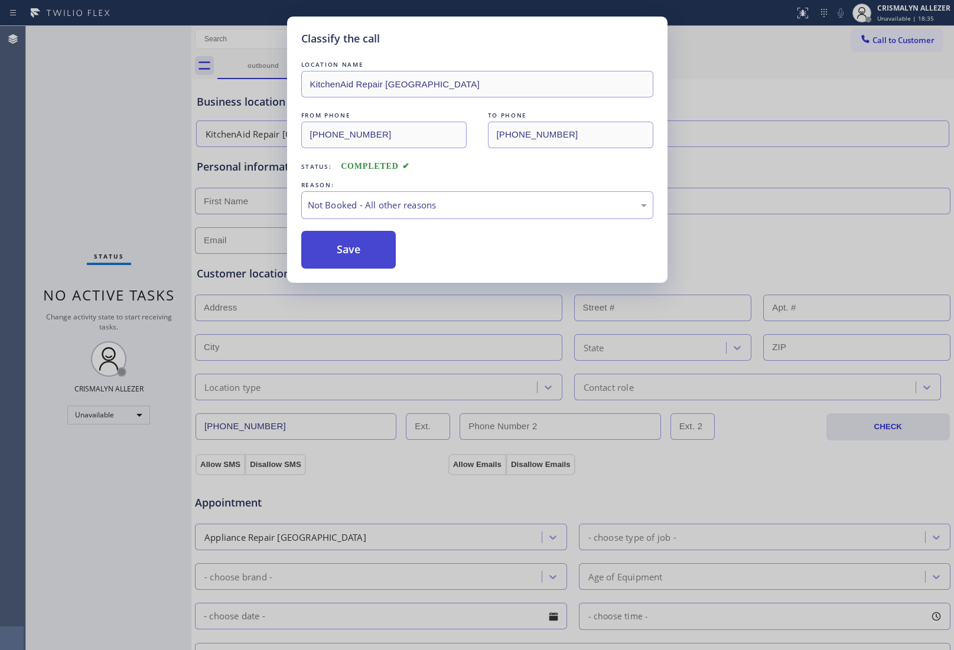
click at [326, 258] on button "Save" at bounding box center [348, 250] width 95 height 38
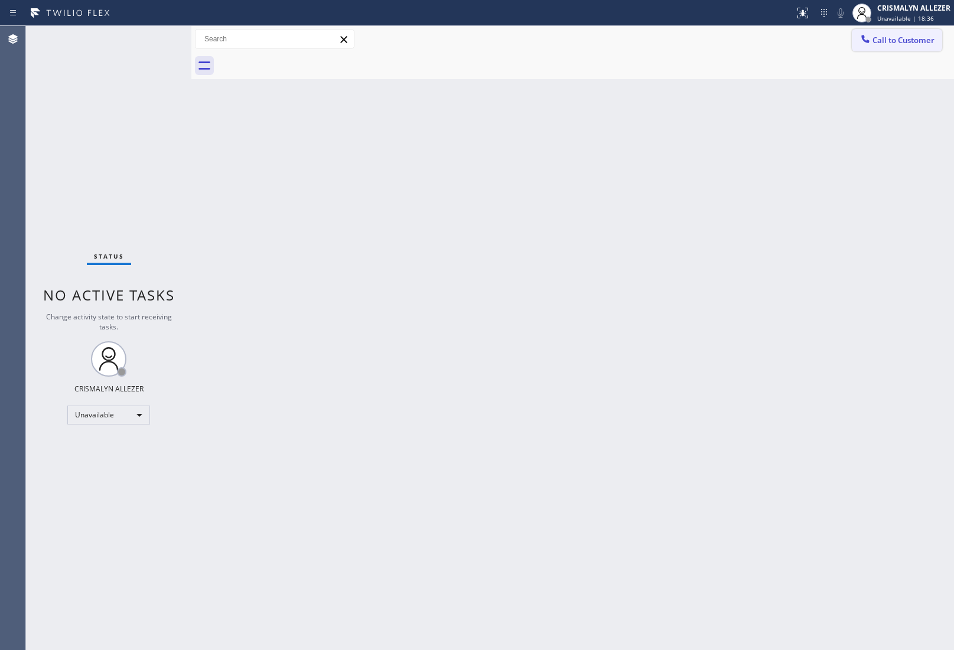
click at [894, 40] on span "Call to Customer" at bounding box center [903, 40] width 62 height 11
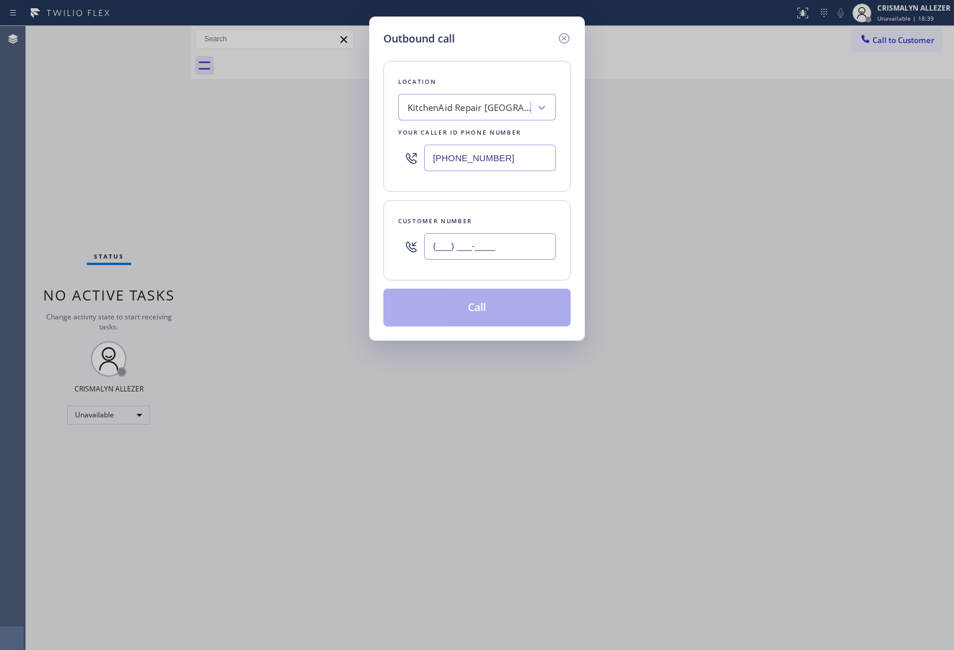
click at [478, 247] on input "(___) ___-____" at bounding box center [490, 246] width 132 height 27
paste input "305"
drag, startPoint x: 447, startPoint y: 252, endPoint x: 260, endPoint y: 253, distance: 186.6
click at [260, 253] on div "Outbound call Location KitchenAid Repair Golden Beach Your caller id phone numb…" at bounding box center [477, 325] width 954 height 650
paste input "305) 361-1689"
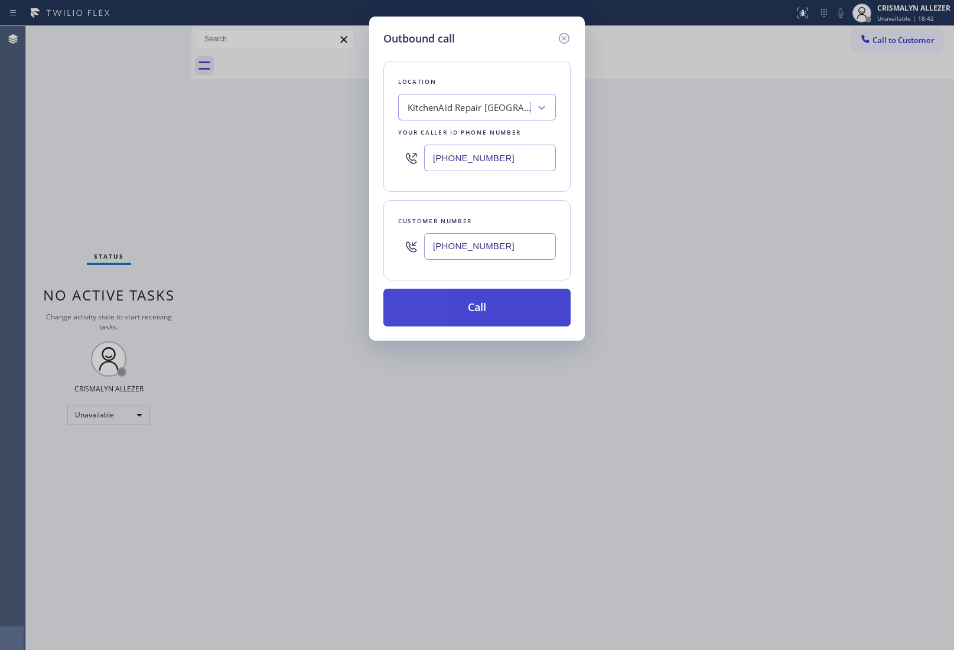
type input "(305) 361-1689"
click at [473, 314] on button "Call" at bounding box center [476, 308] width 187 height 38
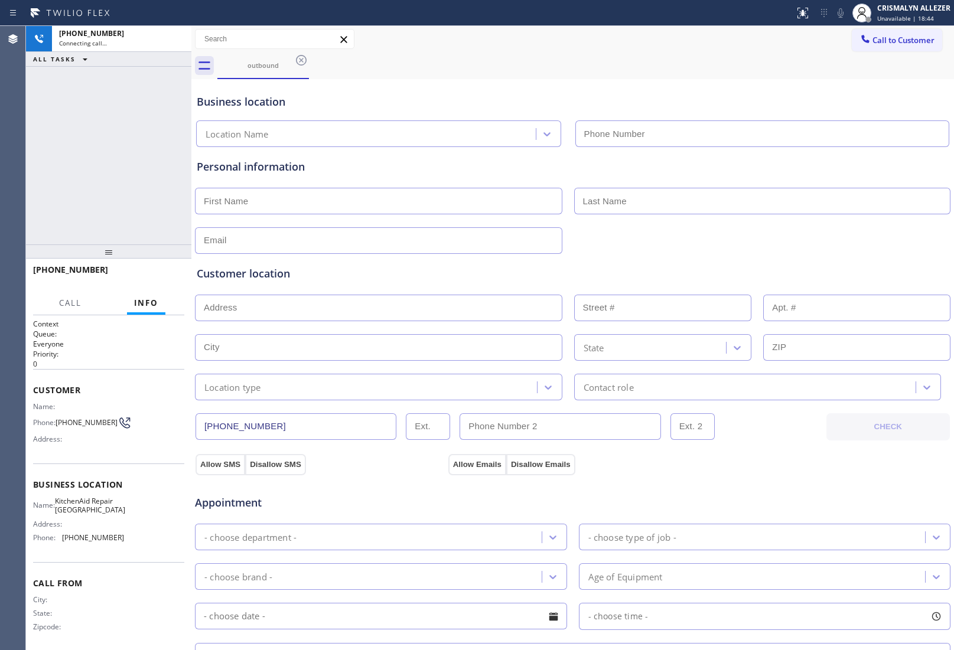
type input "(305) 676-0519"
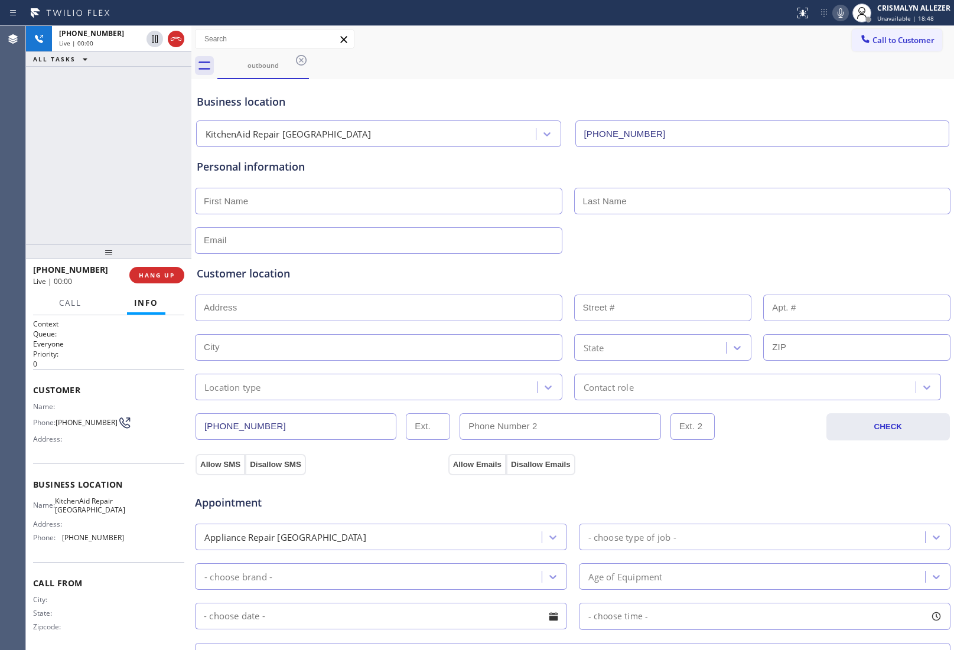
click at [148, 285] on div "+13053611689 Live | 00:00 HANG UP" at bounding box center [108, 275] width 151 height 31
click at [151, 276] on span "HANG UP" at bounding box center [157, 275] width 36 height 8
click at [151, 276] on span "COMPLETE" at bounding box center [154, 275] width 41 height 8
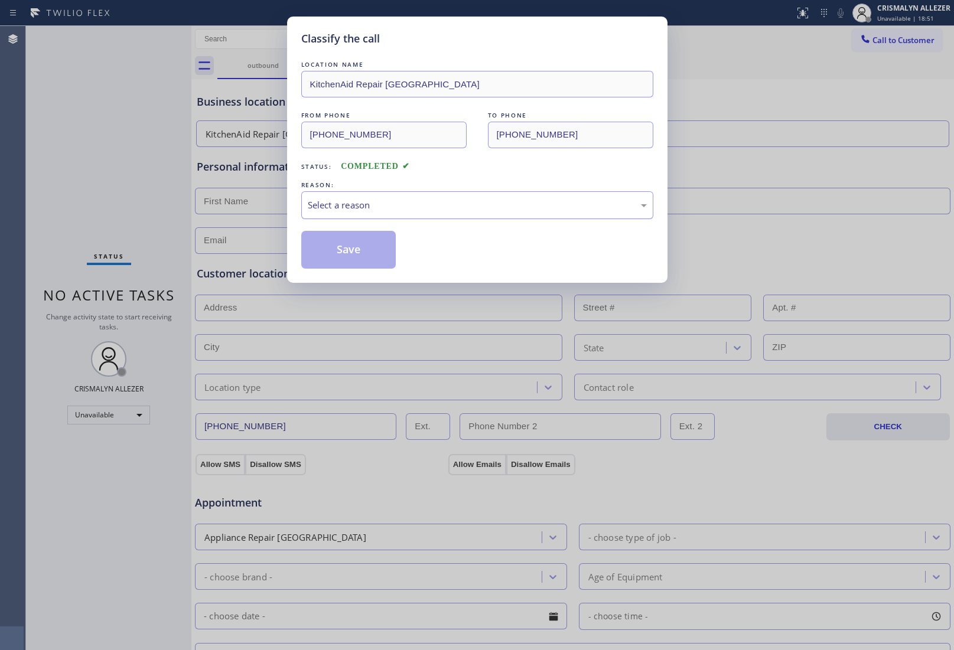
click at [495, 200] on div "Select a reason" at bounding box center [477, 205] width 339 height 14
click at [367, 252] on button "Save" at bounding box center [348, 250] width 95 height 38
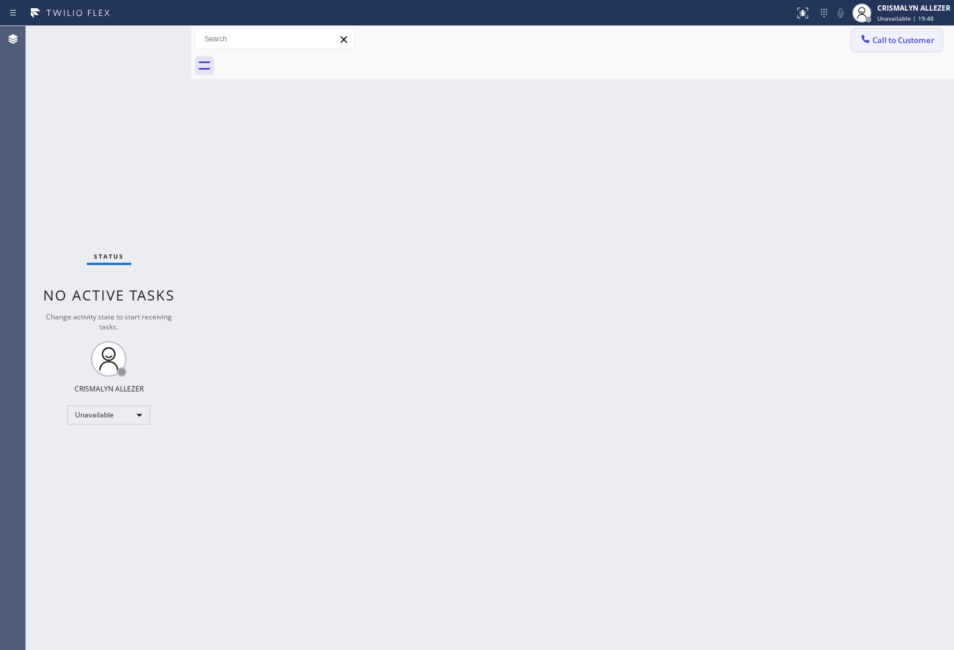
click at [880, 45] on span "Call to Customer" at bounding box center [903, 40] width 62 height 11
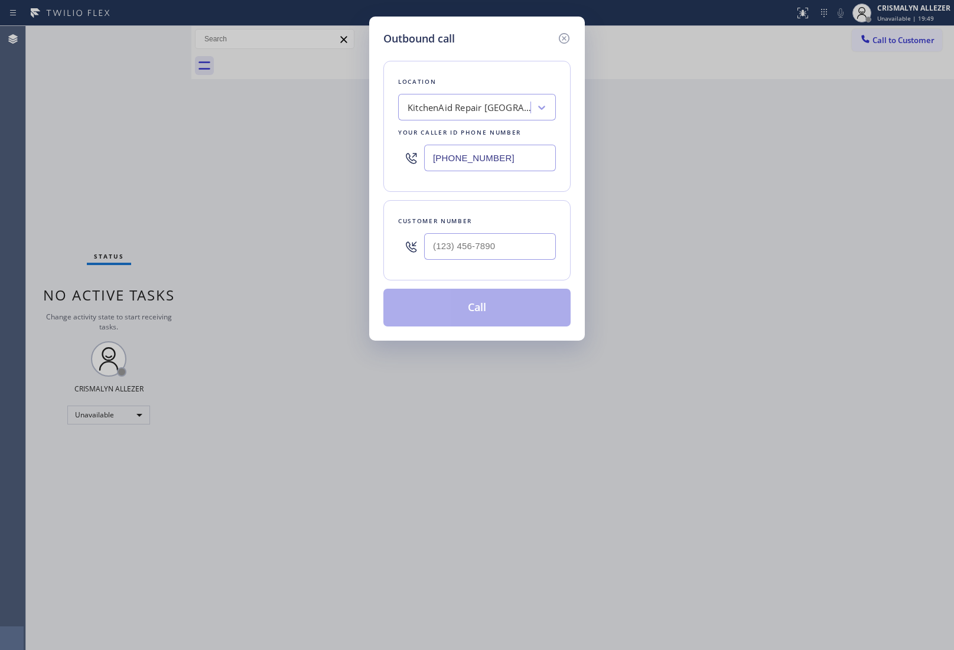
drag, startPoint x: 525, startPoint y: 158, endPoint x: 148, endPoint y: 181, distance: 378.6
click at [261, 170] on div "Outbound call Location KitchenAid Repair Golden Beach Your caller id phone numb…" at bounding box center [477, 325] width 954 height 650
paste input "239-8487"
type input "(305) 239-8487"
click at [511, 260] on div at bounding box center [490, 246] width 132 height 38
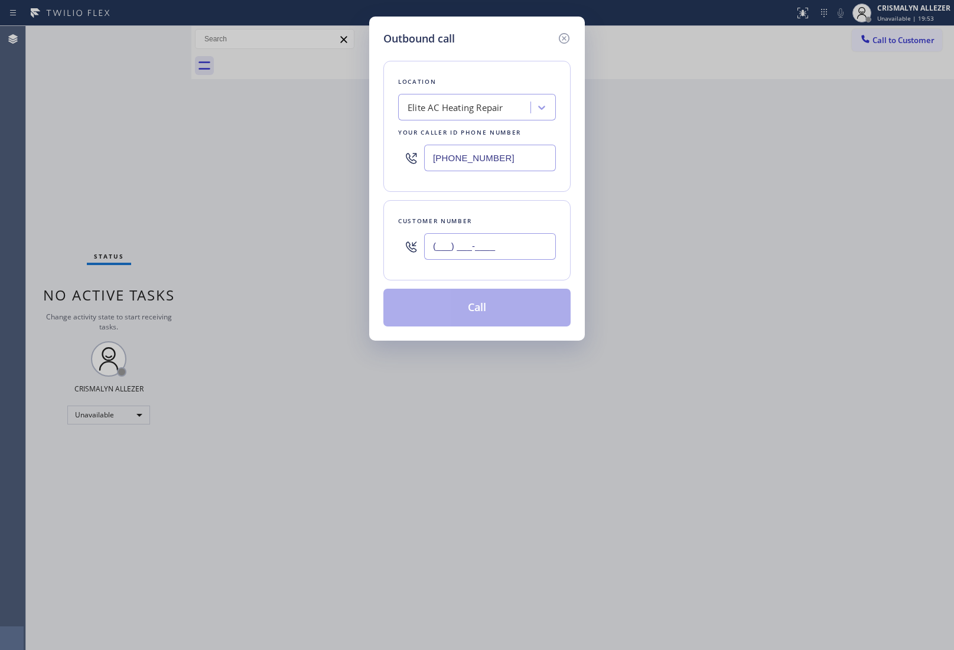
click at [514, 254] on input "(___) ___-____" at bounding box center [490, 246] width 132 height 27
paste input "377) 749-7434"
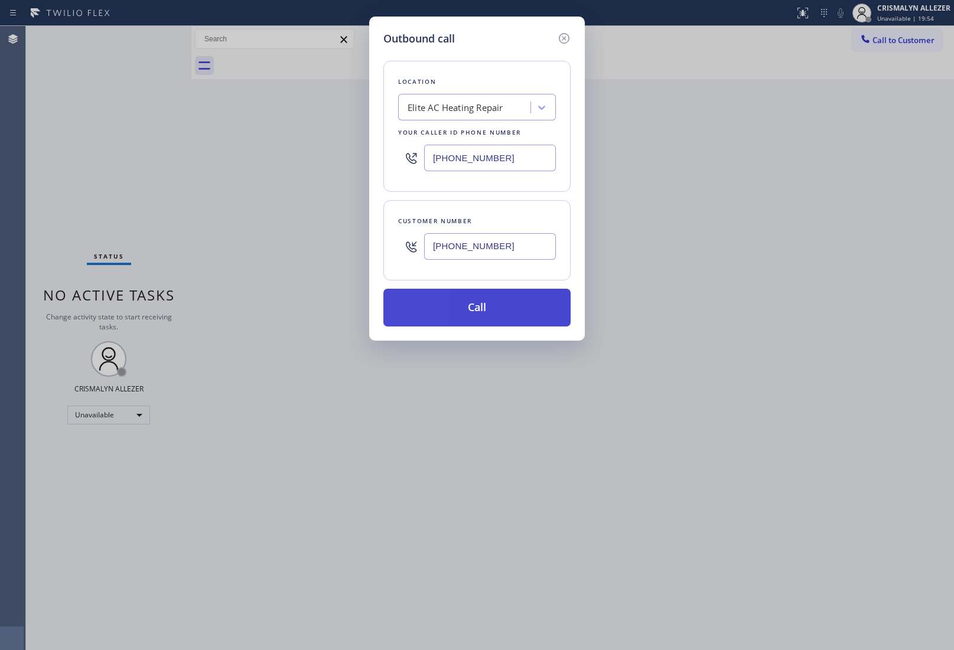
type input "(377) 749-7434"
click at [482, 305] on button "Call" at bounding box center [476, 308] width 187 height 38
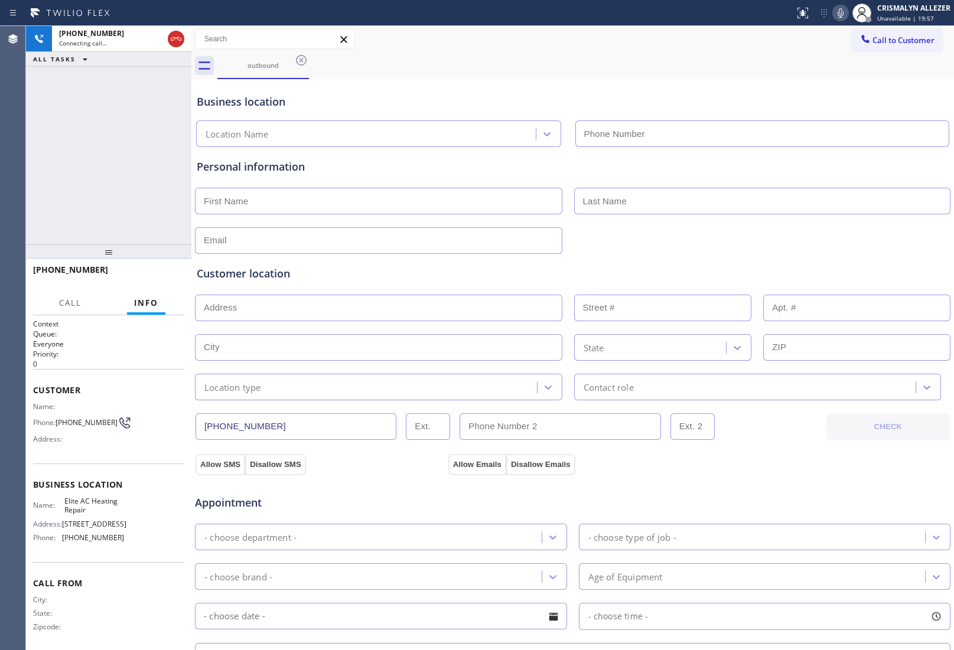
type input "(305) 239-8487"
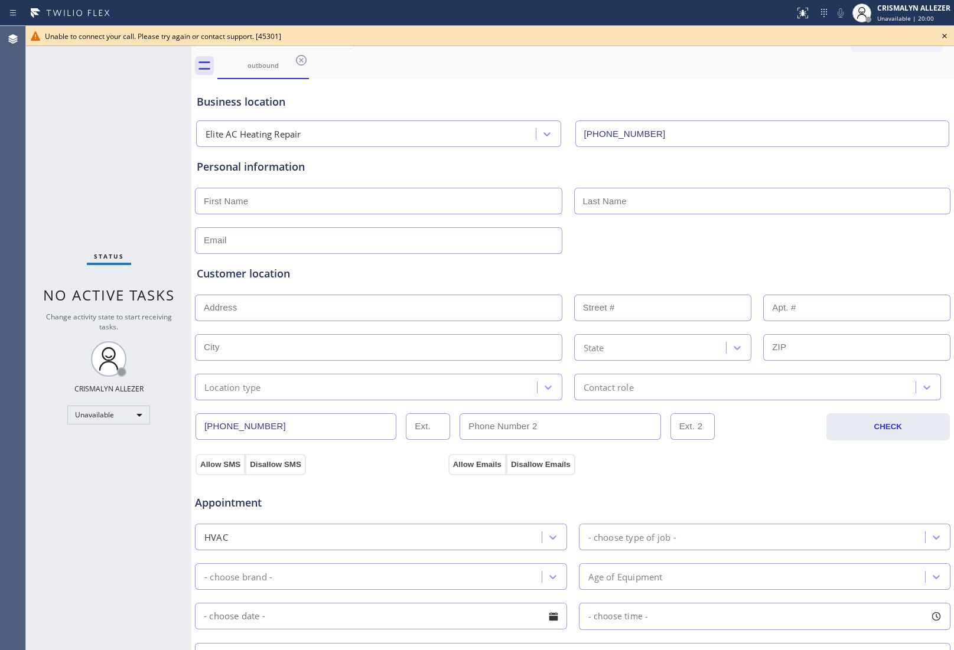
drag, startPoint x: 946, startPoint y: 37, endPoint x: 952, endPoint y: 51, distance: 15.4
click at [946, 37] on icon at bounding box center [944, 36] width 14 height 14
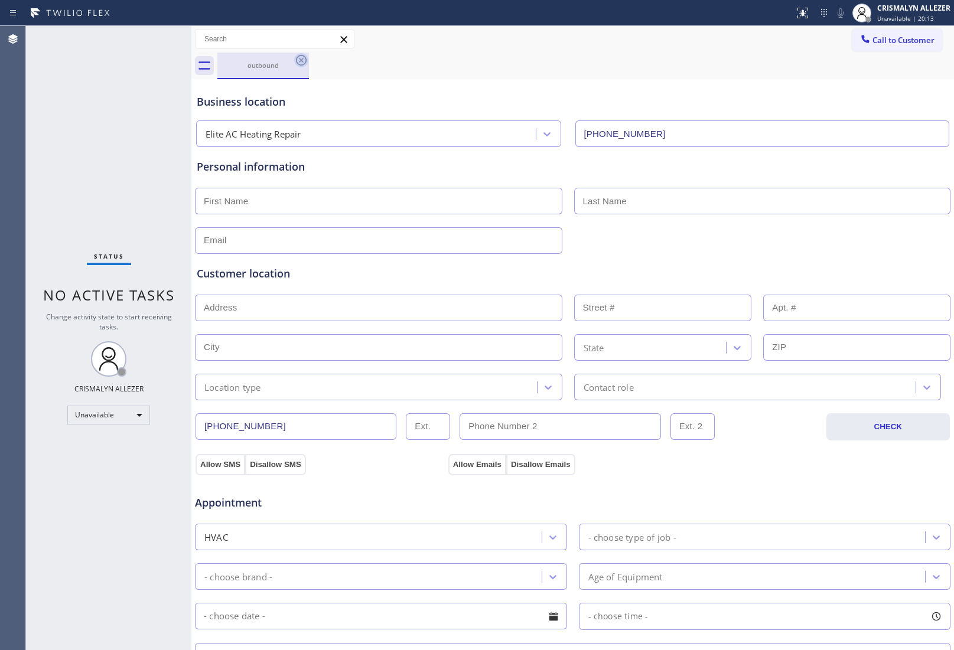
click at [303, 62] on icon at bounding box center [301, 60] width 14 height 14
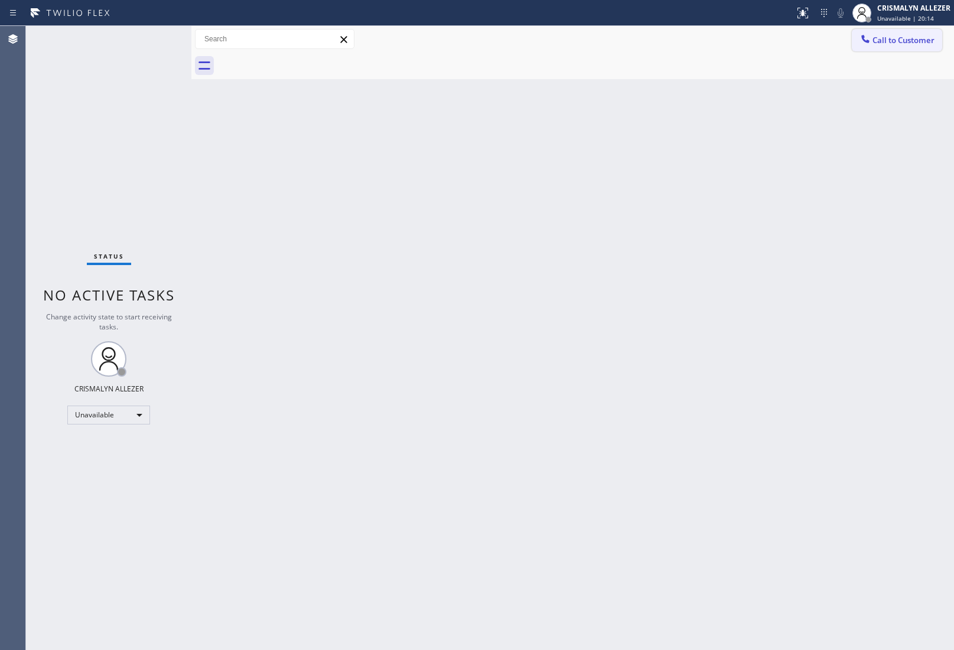
click at [914, 37] on span "Call to Customer" at bounding box center [903, 40] width 62 height 11
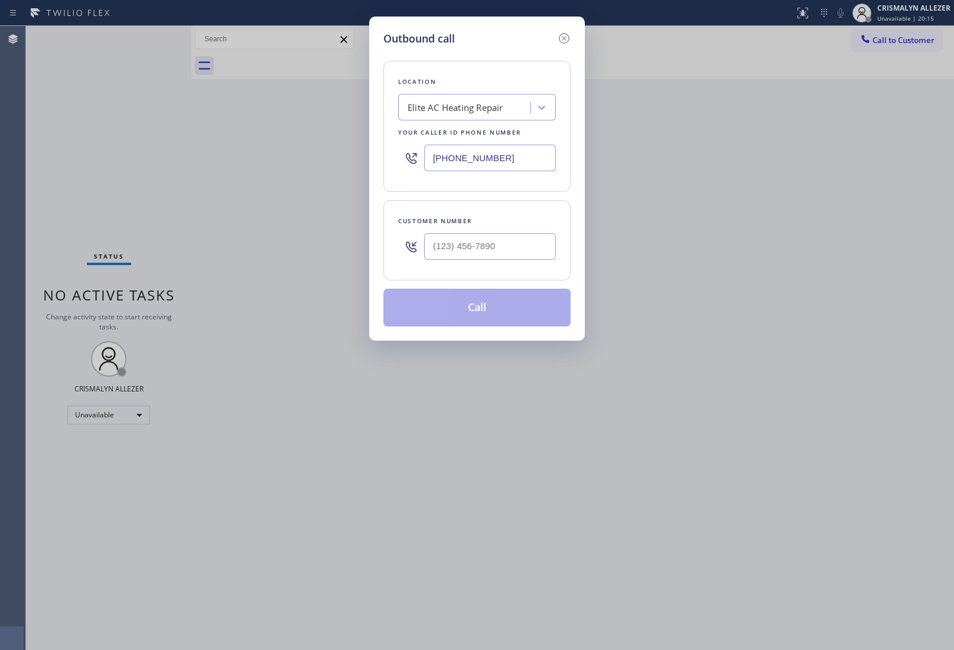
drag, startPoint x: 533, startPoint y: 163, endPoint x: 248, endPoint y: 151, distance: 284.8
click at [249, 151] on div "Outbound call Location Elite AC Heating Repair Your caller id phone number (305…" at bounding box center [477, 325] width 954 height 650
paste input "676-0519"
type input "(305) 676-0519"
click at [486, 249] on input "(___) ___-____" at bounding box center [490, 246] width 132 height 27
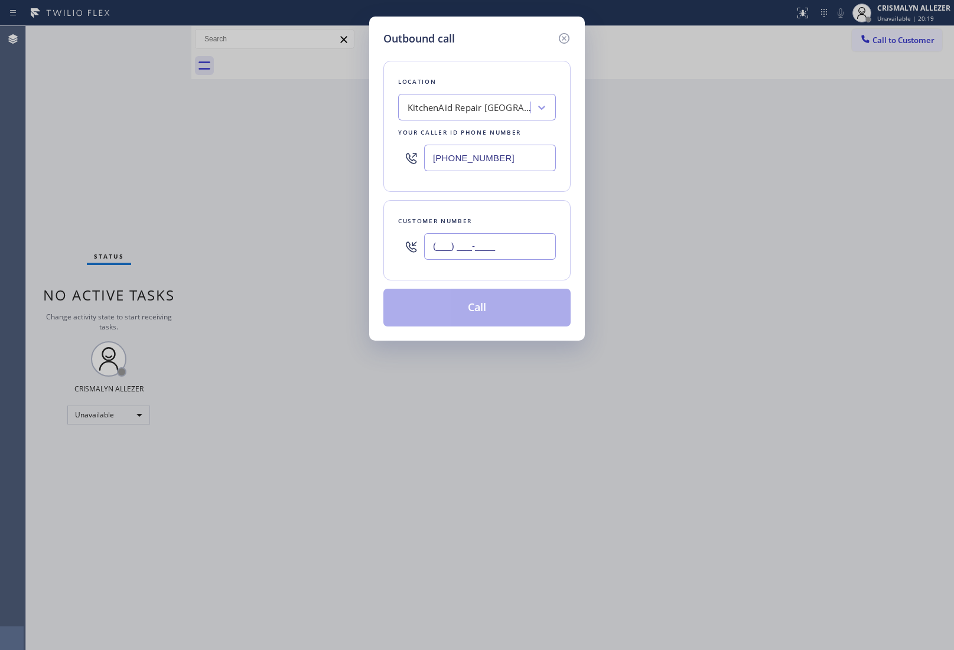
paste input "305) 361-1689"
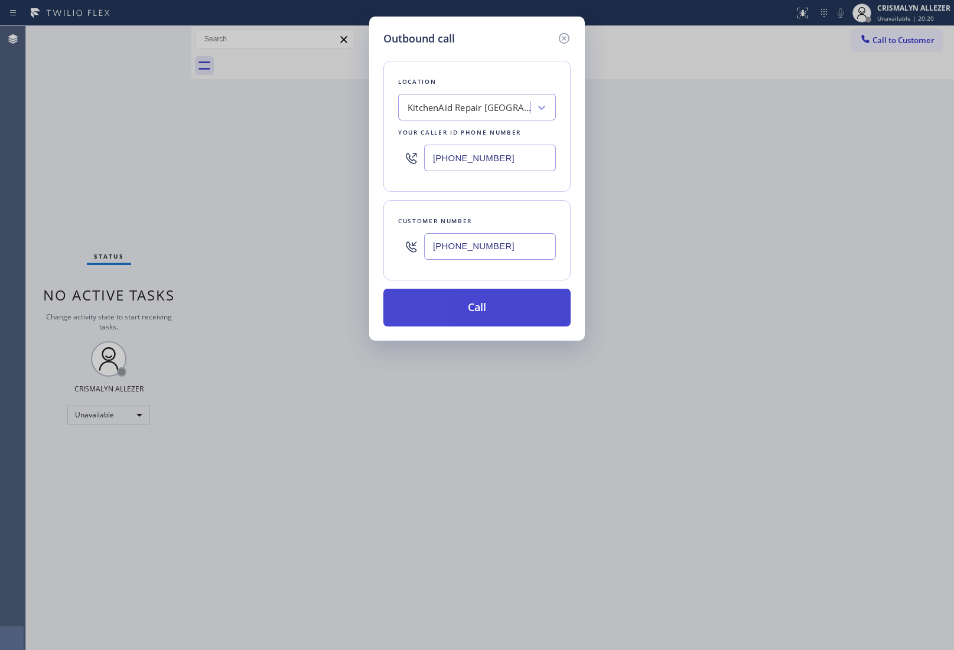
type input "(305) 361-1689"
click at [479, 302] on button "Call" at bounding box center [476, 308] width 187 height 38
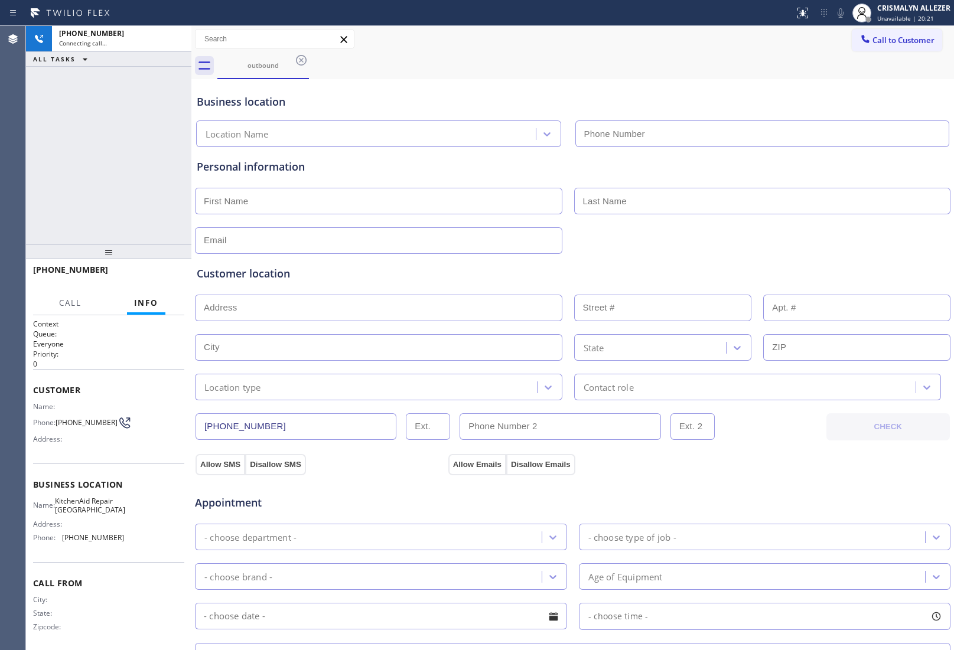
type input "(305) 676-0519"
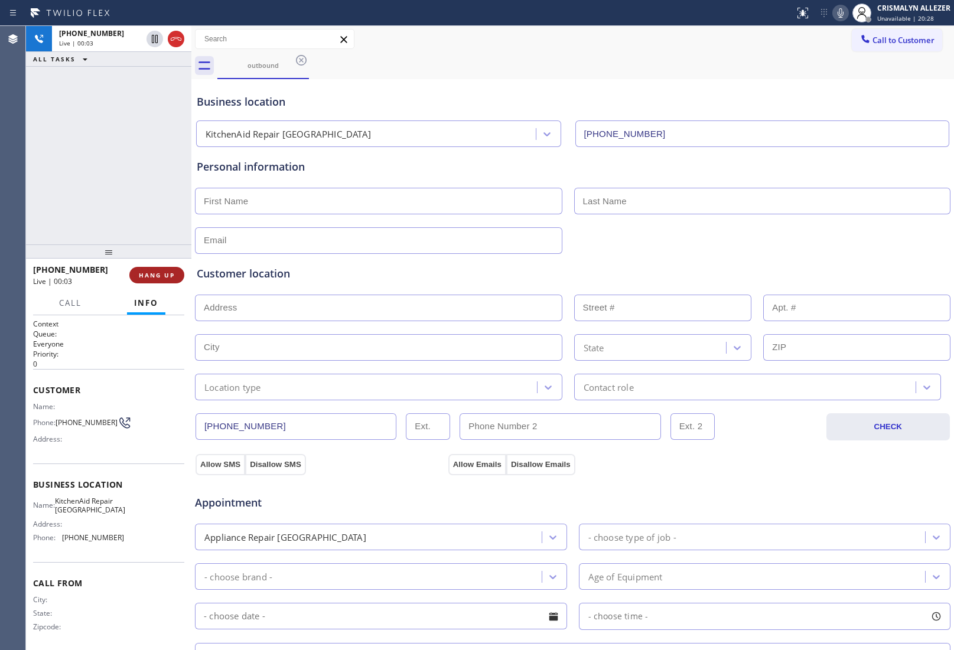
click at [143, 271] on span "HANG UP" at bounding box center [157, 275] width 36 height 8
click at [151, 275] on span "COMPLETE" at bounding box center [154, 275] width 41 height 8
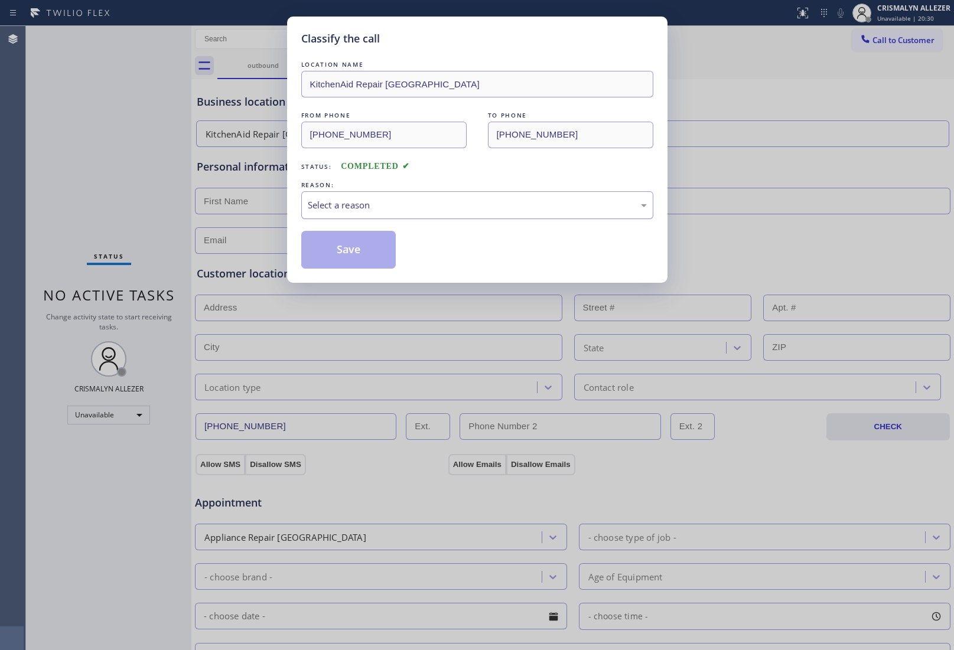
click at [453, 201] on div "Select a reason" at bounding box center [477, 205] width 339 height 14
click at [343, 254] on button "Save" at bounding box center [348, 250] width 95 height 38
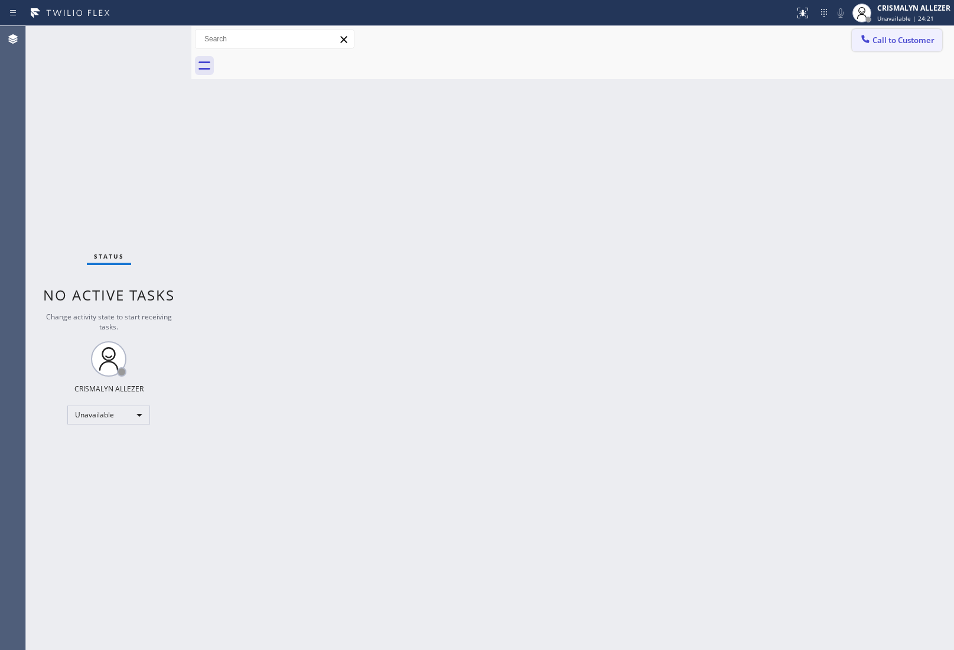
click at [911, 51] on button "Call to Customer" at bounding box center [896, 40] width 90 height 22
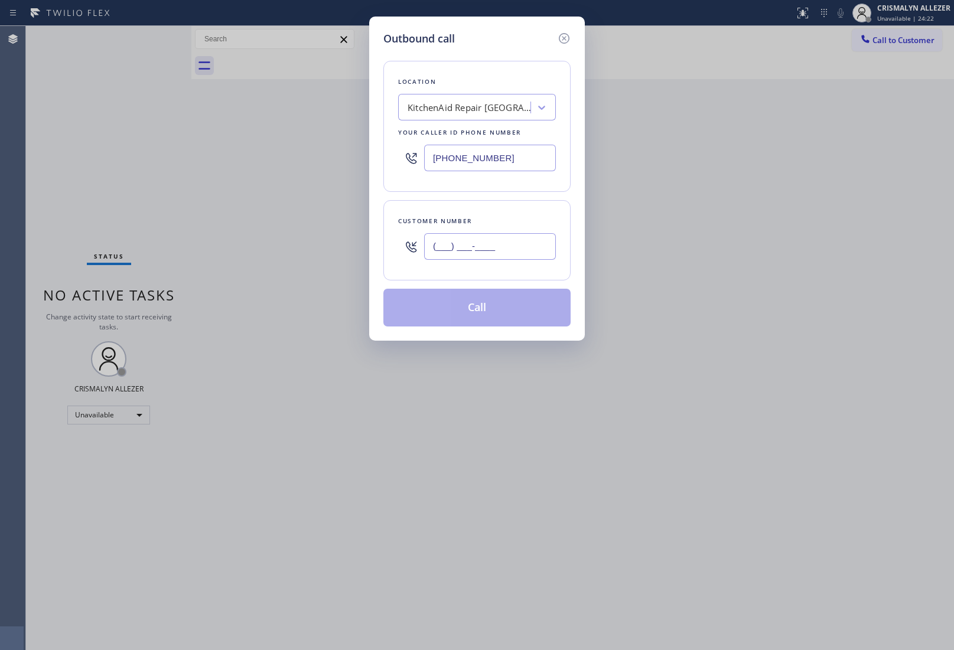
click at [523, 256] on input "(___) ___-____" at bounding box center [490, 246] width 132 height 27
paste input "305) 361-1689"
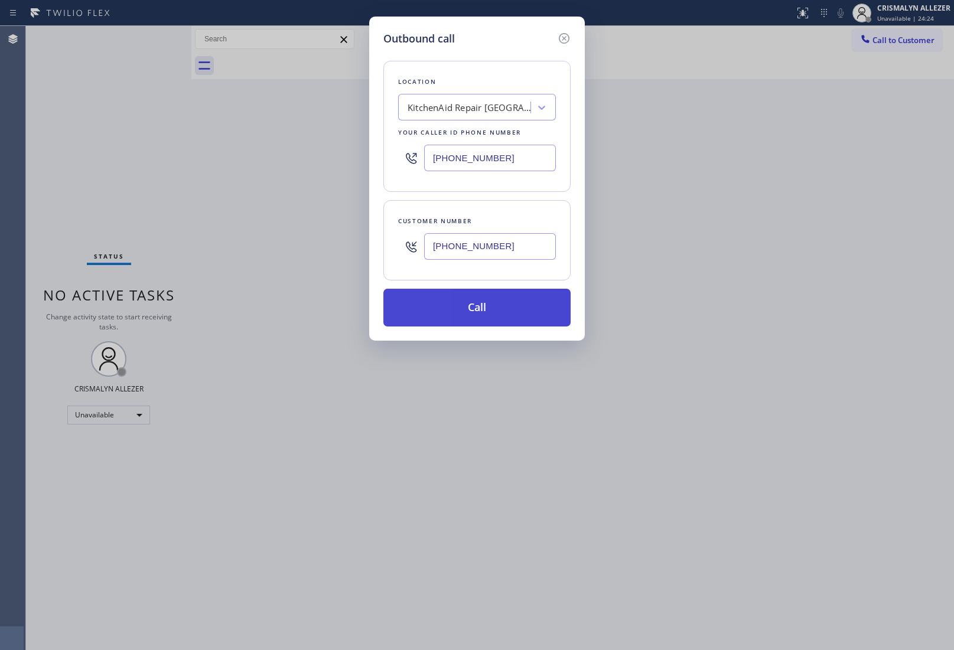
type input "(305) 361-1689"
click at [494, 314] on button "Call" at bounding box center [476, 308] width 187 height 38
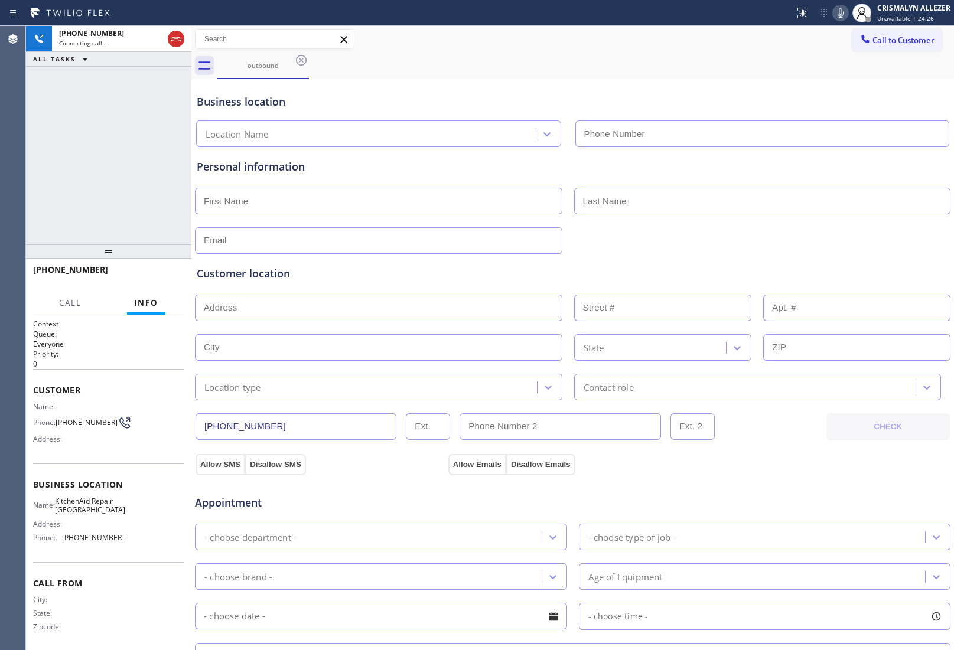
type input "(305) 676-0519"
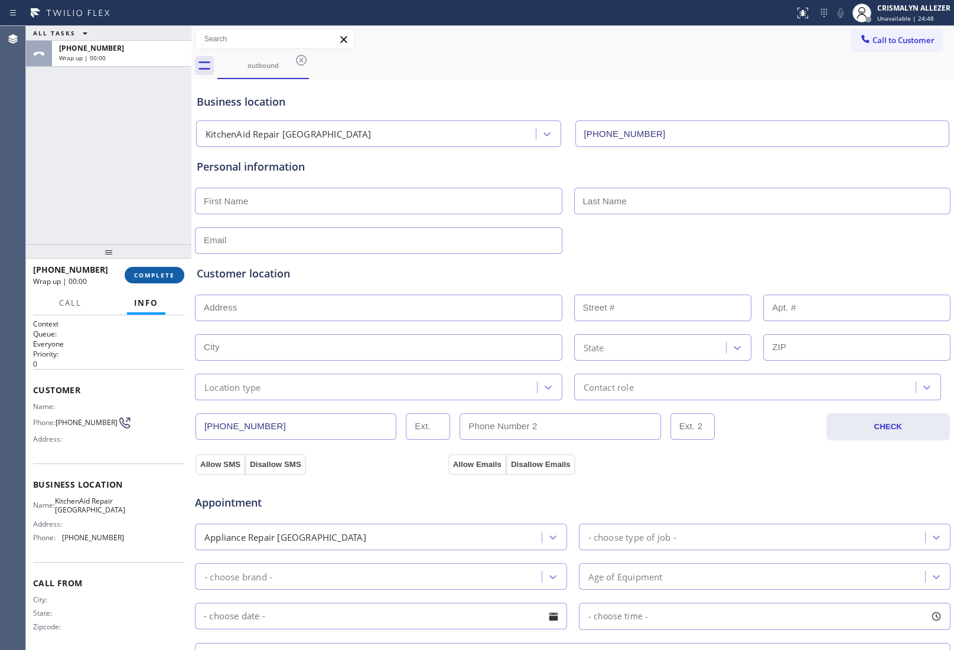
click at [157, 270] on button "COMPLETE" at bounding box center [155, 275] width 60 height 17
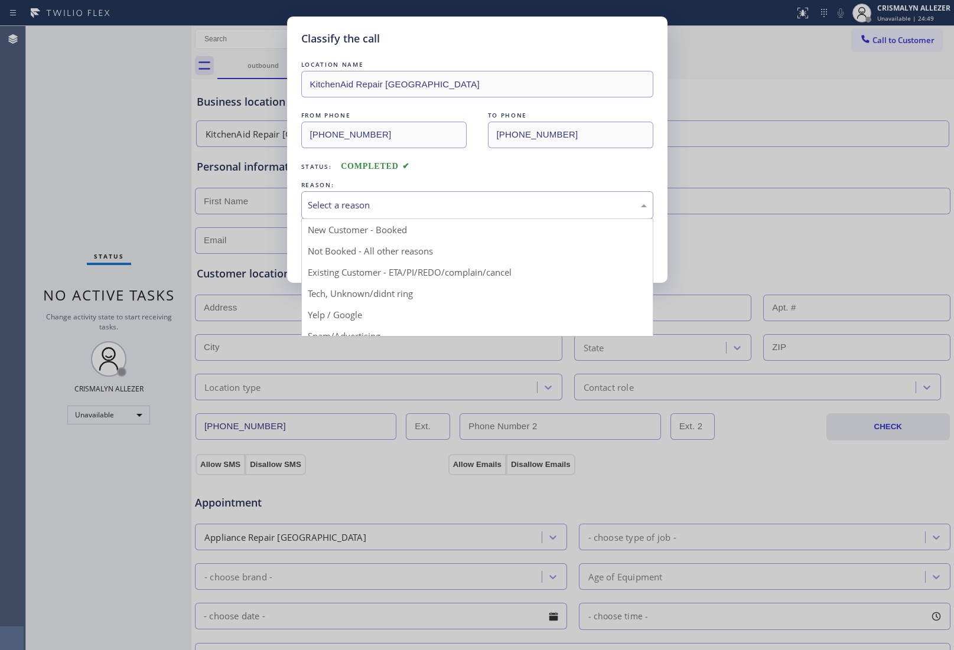
click at [432, 198] on div "Select a reason" at bounding box center [477, 205] width 352 height 28
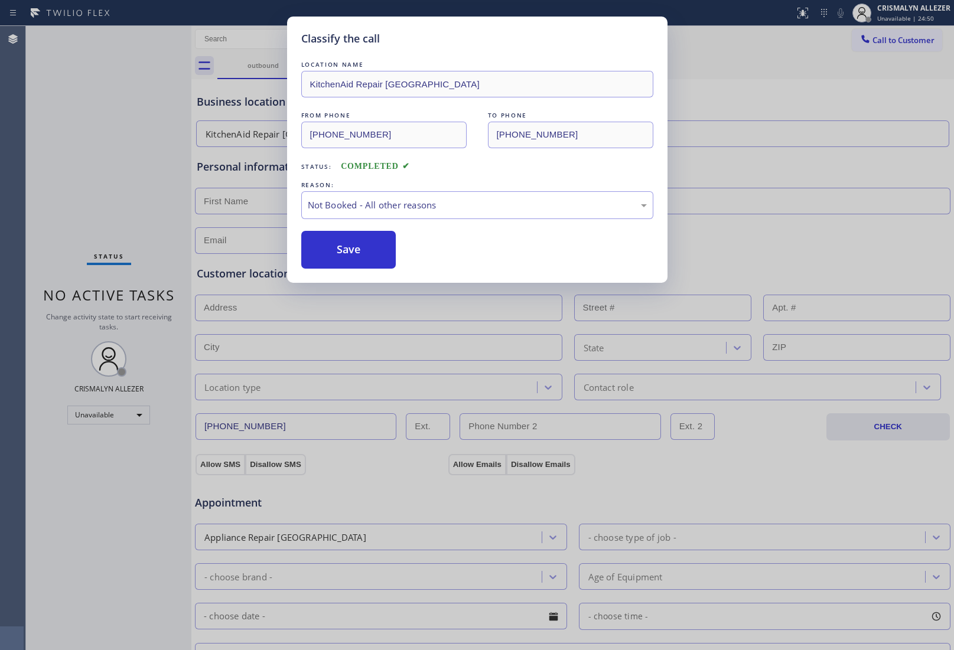
click at [364, 257] on button "Save" at bounding box center [348, 250] width 95 height 38
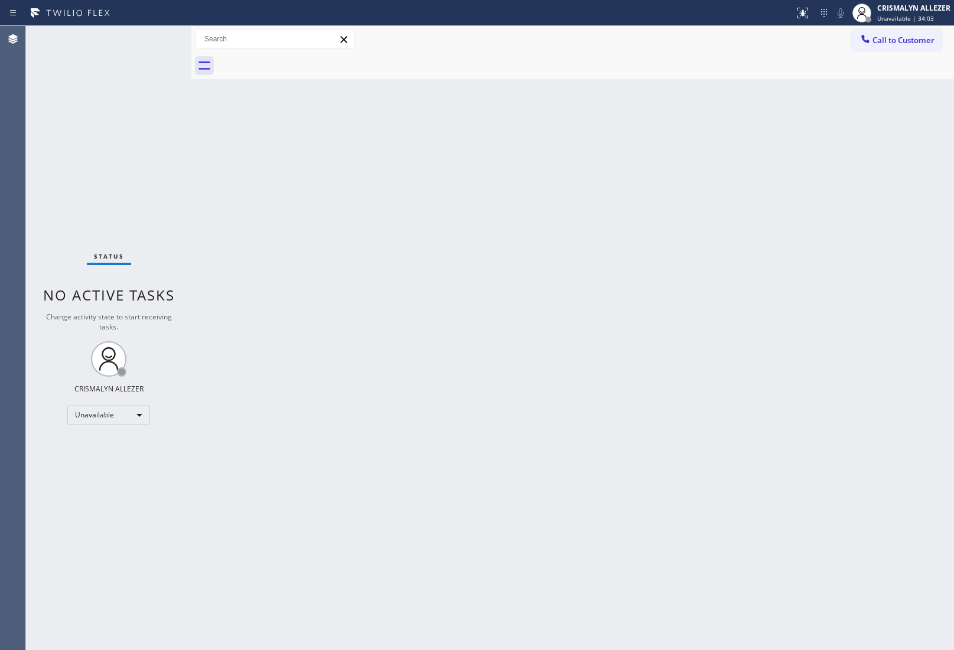
click at [867, 402] on div "Back to Dashboard Change Sender ID Customers Technicians Select a contact Outbo…" at bounding box center [572, 338] width 762 height 624
click at [898, 42] on span "Call to Customer" at bounding box center [903, 40] width 62 height 11
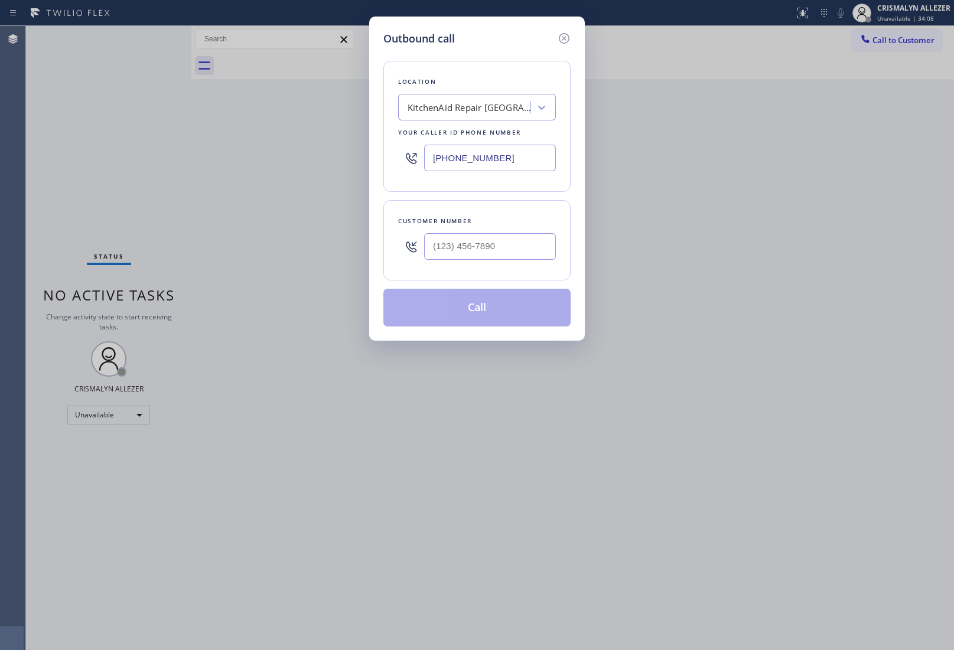
drag, startPoint x: 530, startPoint y: 164, endPoint x: 319, endPoint y: 210, distance: 216.2
click at [287, 162] on div "Outbound call Location KitchenAid Repair Golden Beach Your caller id phone numb…" at bounding box center [477, 325] width 954 height 650
paste input "text"
type input "(305) 676-0519"
click at [461, 247] on input "(___) ___-____" at bounding box center [490, 246] width 132 height 27
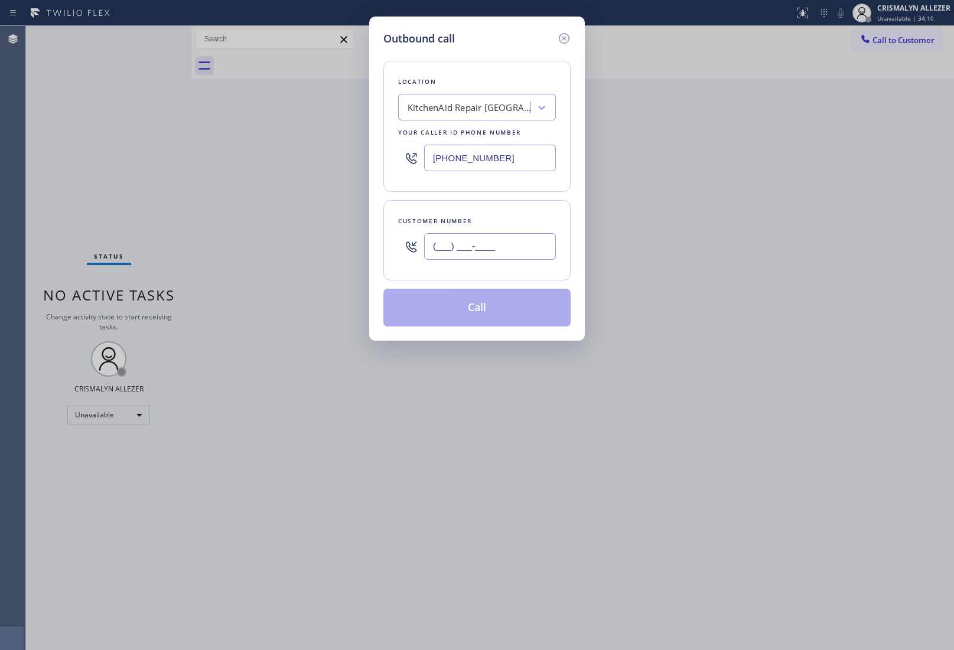
paste input "305) 361-1689"
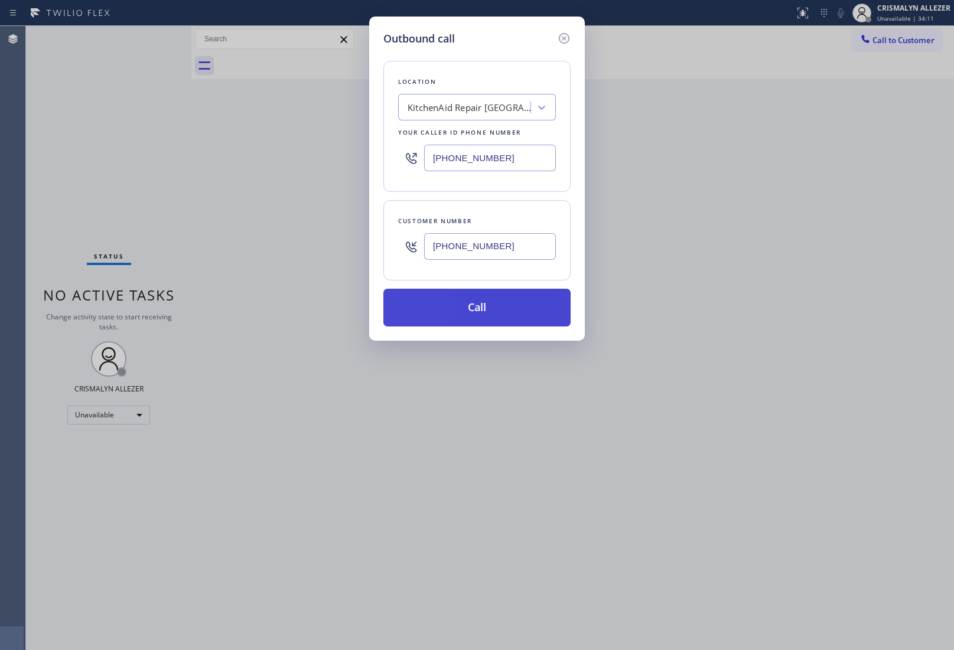
type input "(305) 361-1689"
click at [479, 311] on button "Call" at bounding box center [476, 308] width 187 height 38
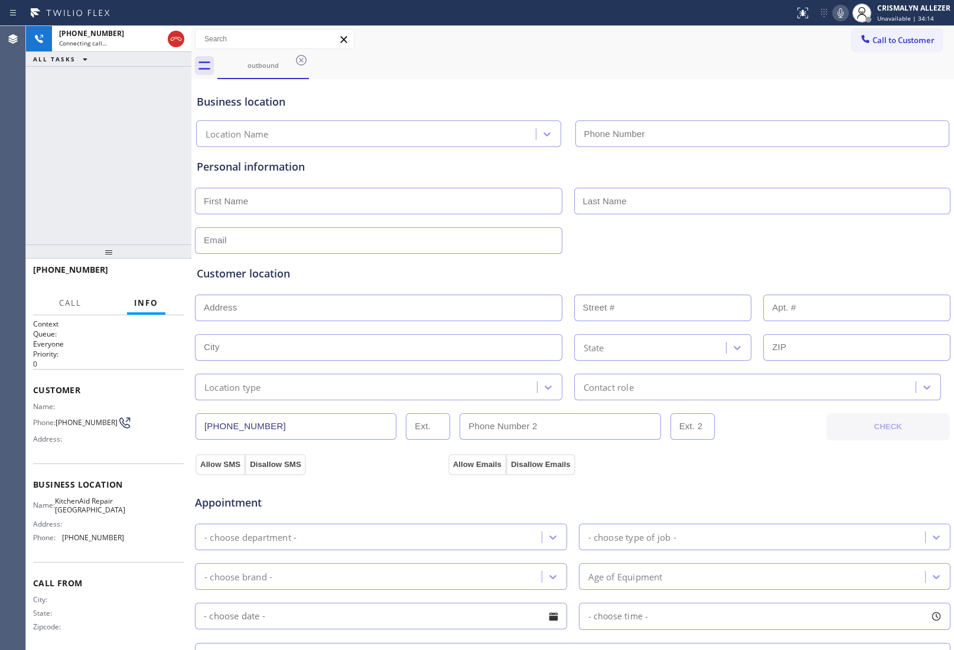
type input "(305) 676-0519"
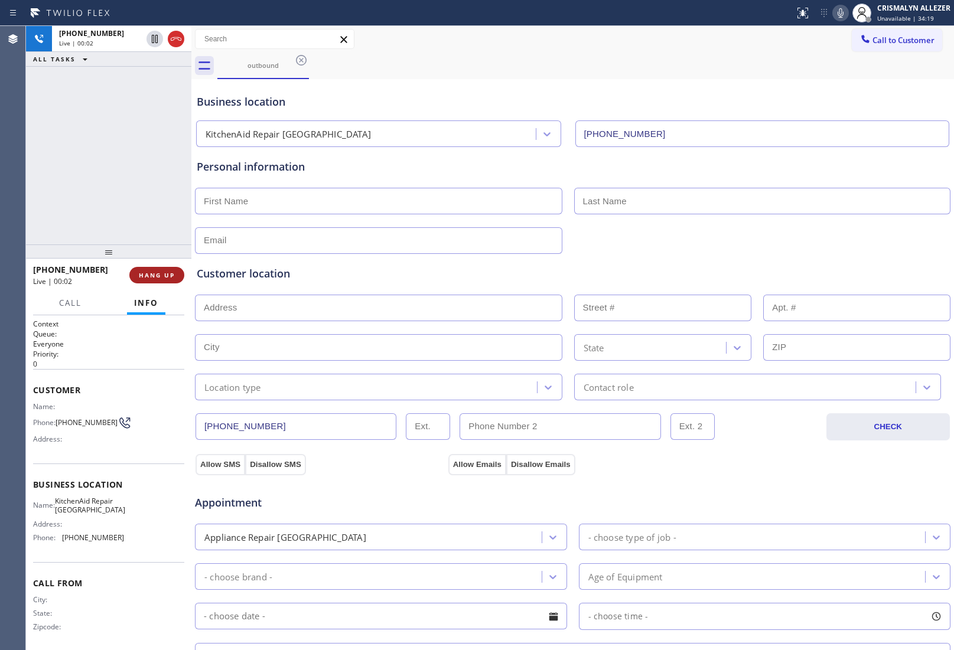
click at [159, 277] on span "HANG UP" at bounding box center [157, 275] width 36 height 8
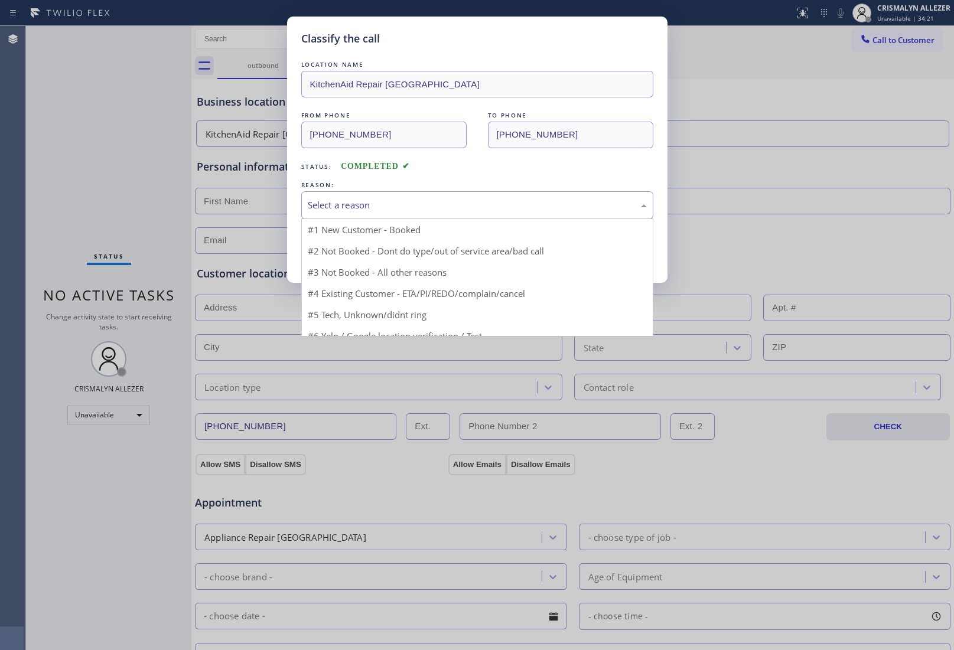
click at [465, 211] on div "Select a reason" at bounding box center [477, 205] width 339 height 14
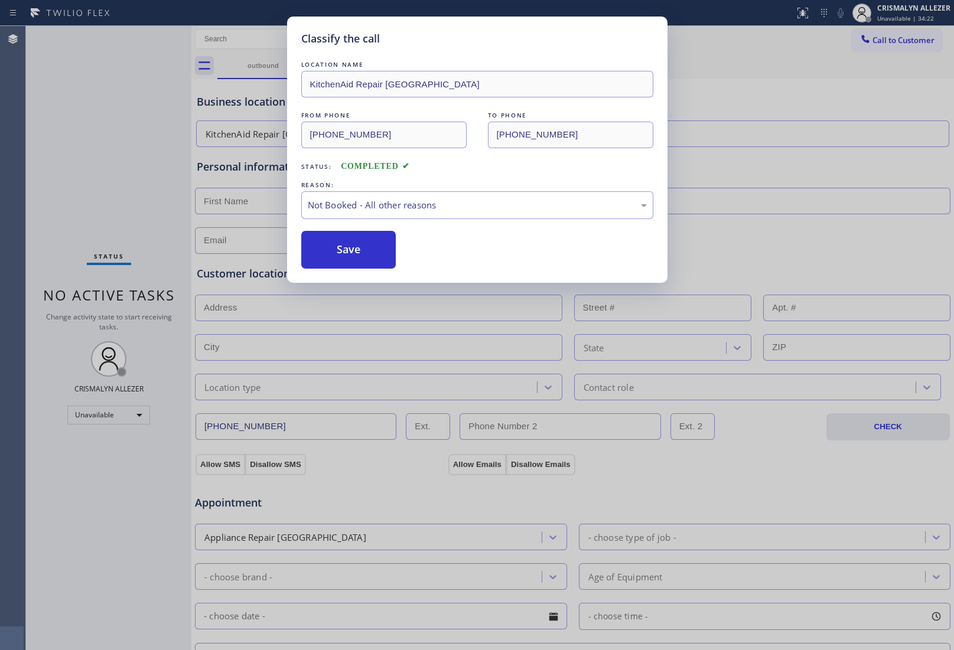
click at [365, 253] on button "Save" at bounding box center [348, 250] width 95 height 38
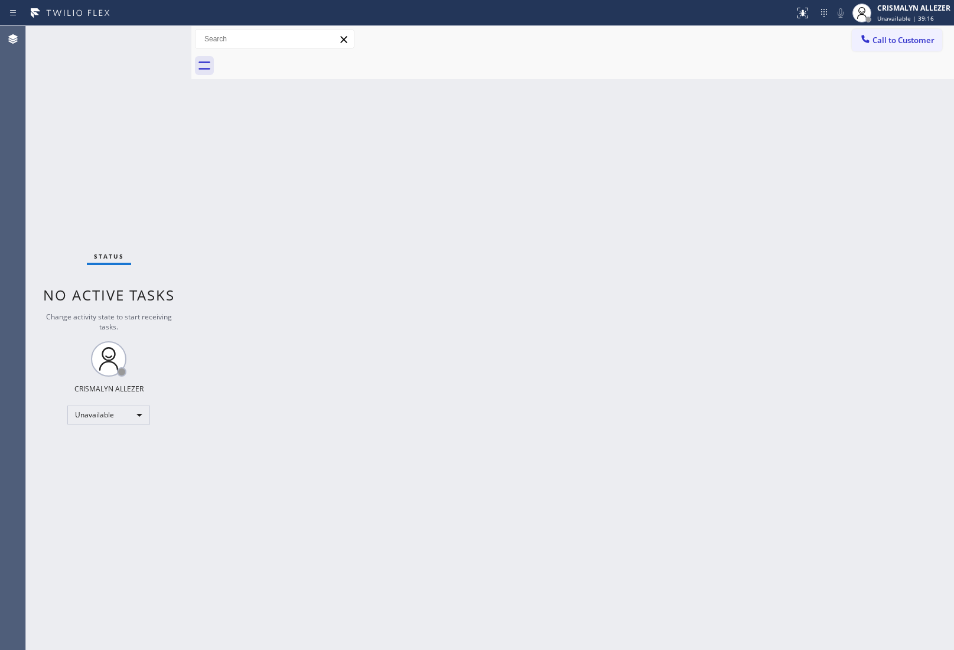
click at [822, 201] on div "Back to Dashboard Change Sender ID Customers Technicians Select a contact Outbo…" at bounding box center [572, 338] width 762 height 624
click at [902, 45] on span "Call to Customer" at bounding box center [903, 40] width 62 height 11
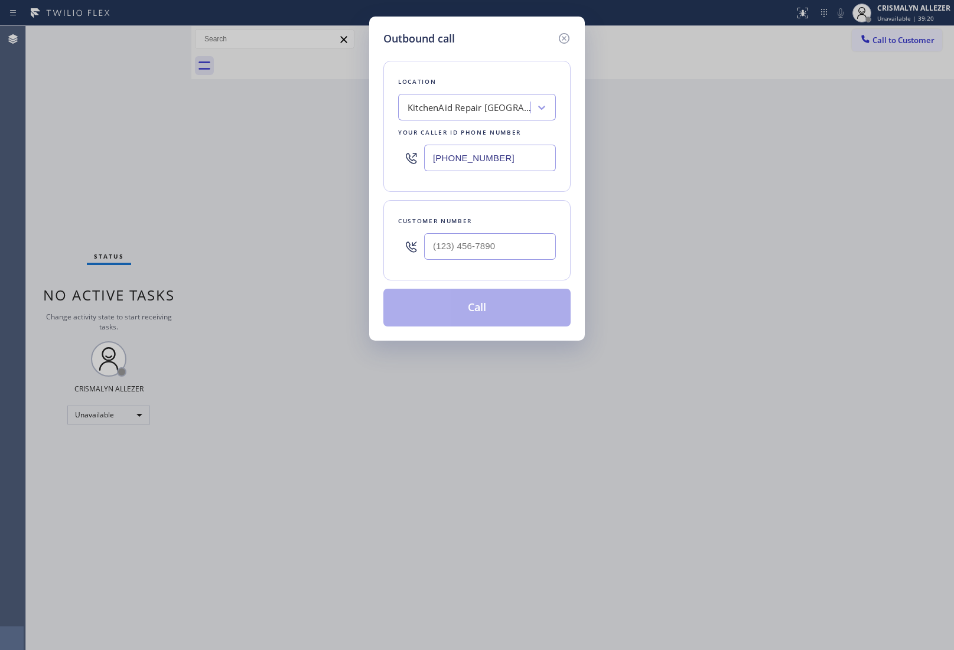
paste input "949) 334-2797"
drag, startPoint x: 515, startPoint y: 155, endPoint x: 297, endPoint y: 159, distance: 217.9
click at [300, 159] on div "Outbound call Location KitchenAid Repair Golden Beach Your caller id phone numb…" at bounding box center [477, 325] width 954 height 650
type input "(949) 334-2797"
click at [486, 254] on input "(___) ___-____" at bounding box center [490, 246] width 132 height 27
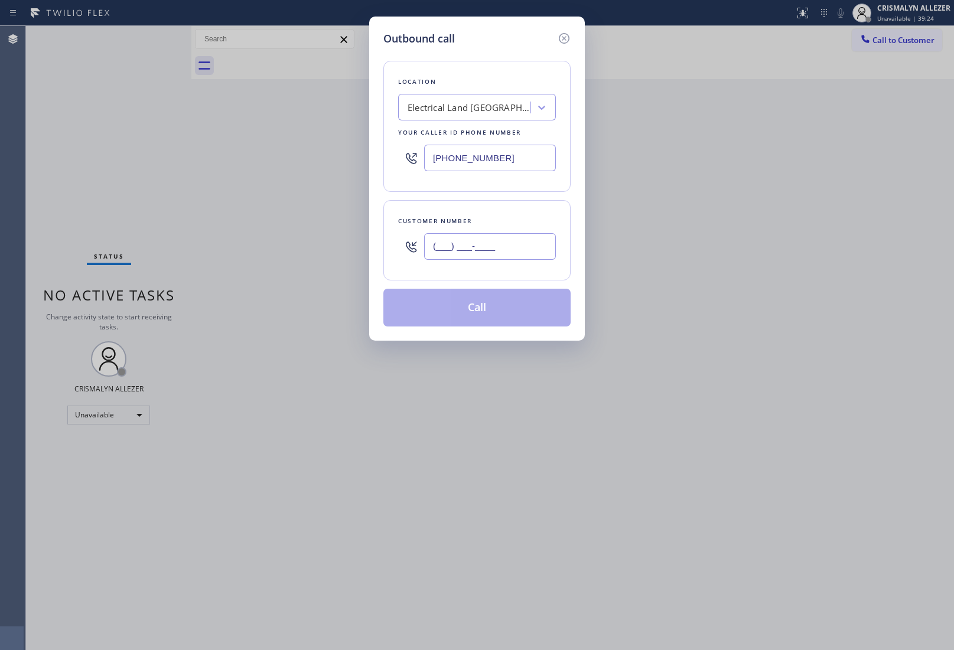
paste input "949) 795-8500"
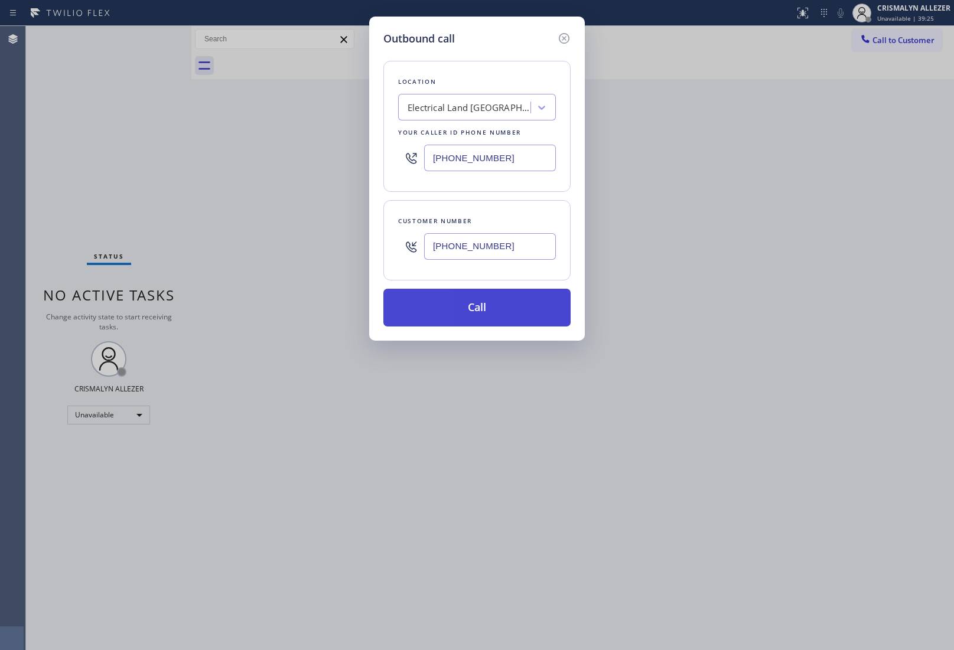
type input "(949) 795-8500"
click at [479, 309] on button "Call" at bounding box center [476, 308] width 187 height 38
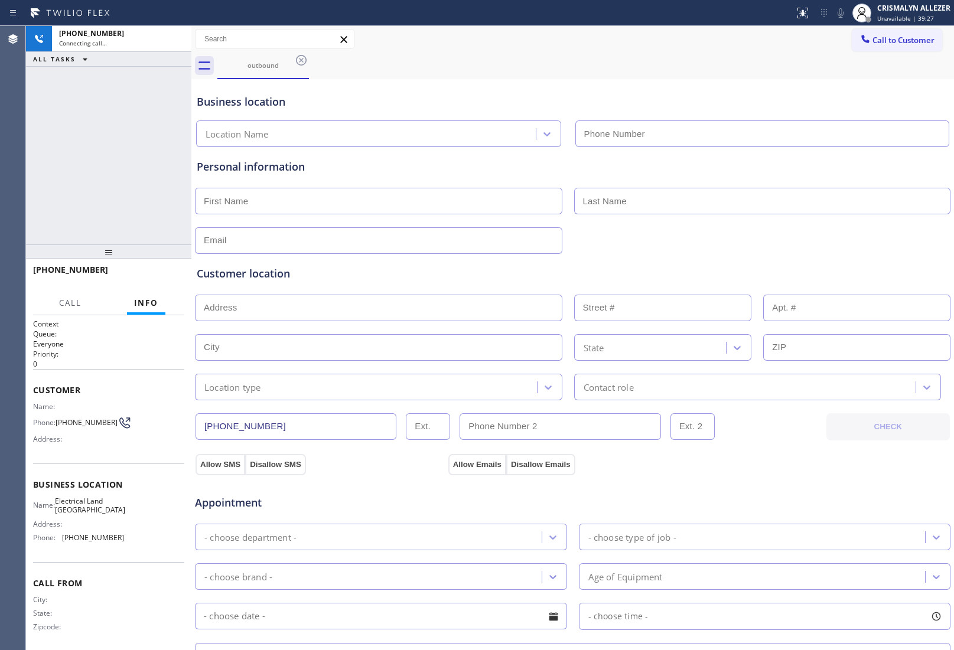
type input "(949) 334-2797"
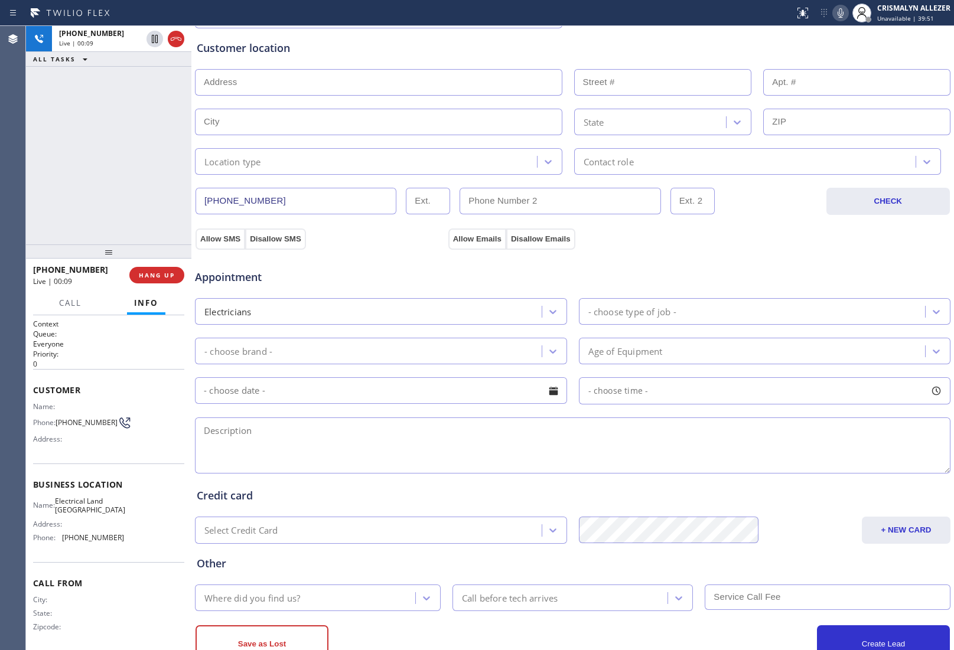
scroll to position [267, 0]
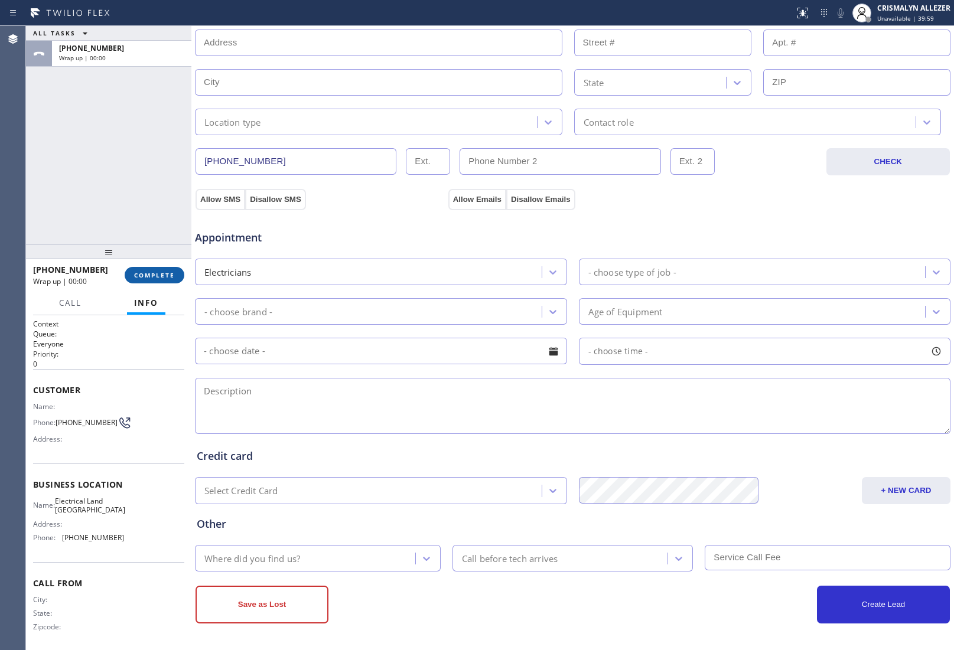
click at [159, 273] on span "COMPLETE" at bounding box center [154, 275] width 41 height 8
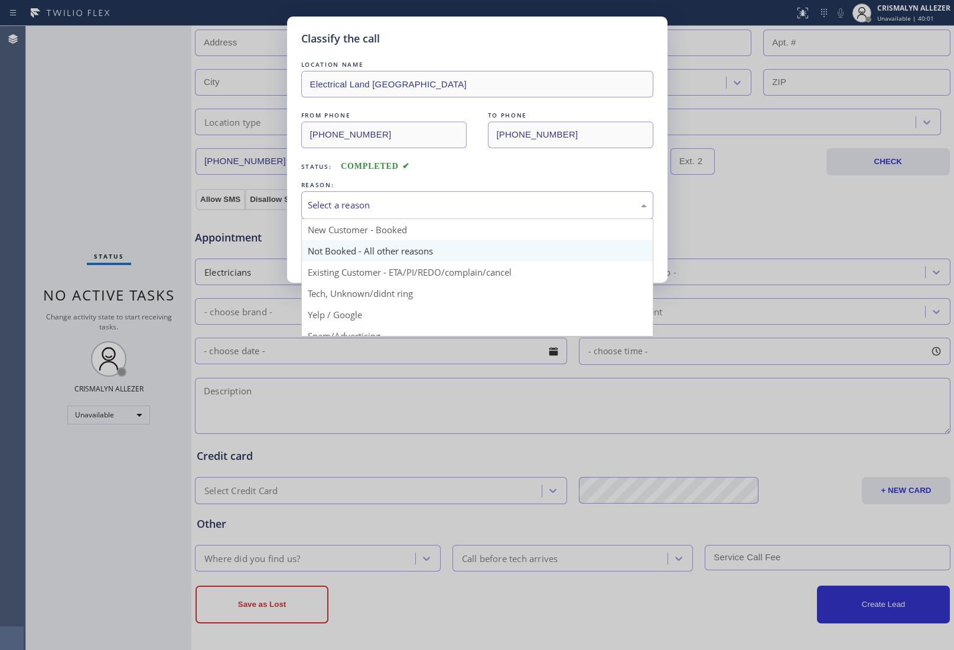
drag, startPoint x: 508, startPoint y: 210, endPoint x: 325, endPoint y: 257, distance: 189.4
click at [435, 219] on div "Select a reason New Customer - Booked Not Booked - All other reasons Existing C…" at bounding box center [477, 205] width 352 height 28
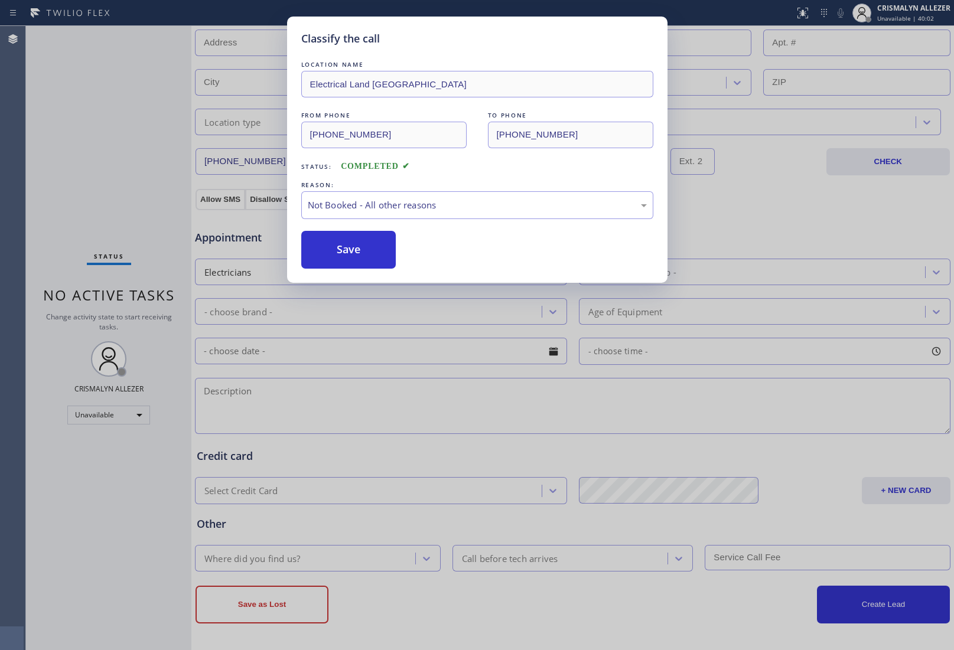
click at [344, 250] on button "Save" at bounding box center [348, 250] width 95 height 38
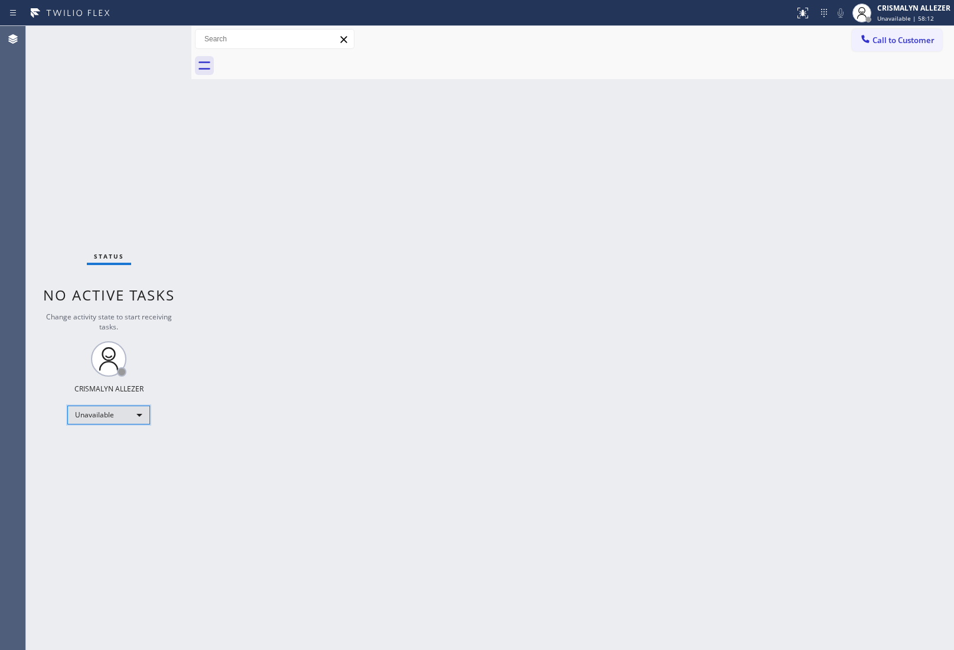
click at [142, 415] on div "Unavailable" at bounding box center [108, 415] width 83 height 19
click at [109, 446] on li "Available" at bounding box center [108, 446] width 80 height 14
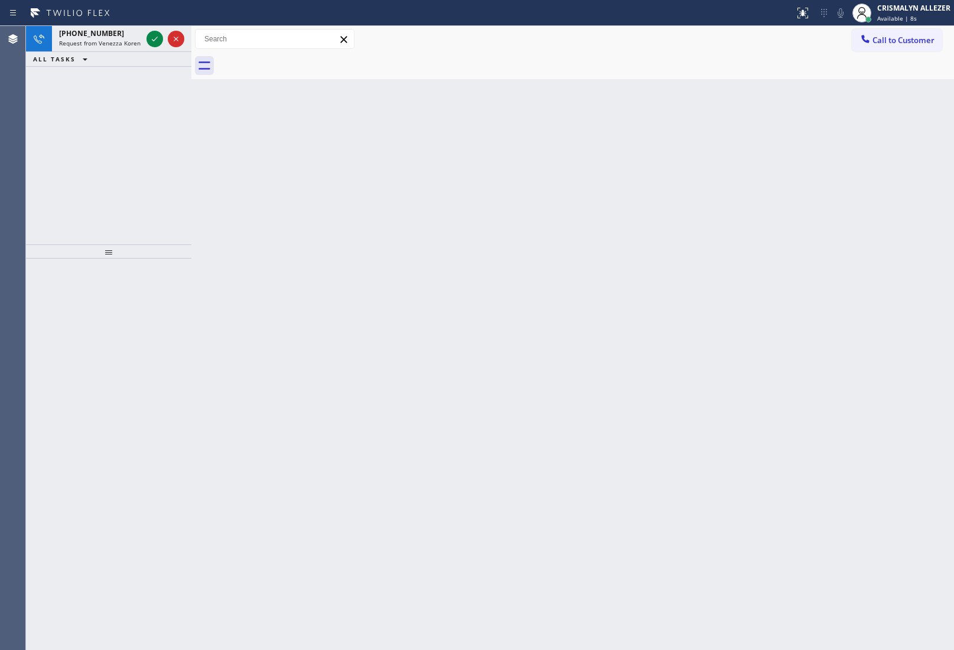
click at [211, 177] on div "Back to Dashboard Change Sender ID Customers Technicians Select a contact Outbo…" at bounding box center [572, 338] width 762 height 624
click at [155, 42] on icon at bounding box center [155, 39] width 14 height 14
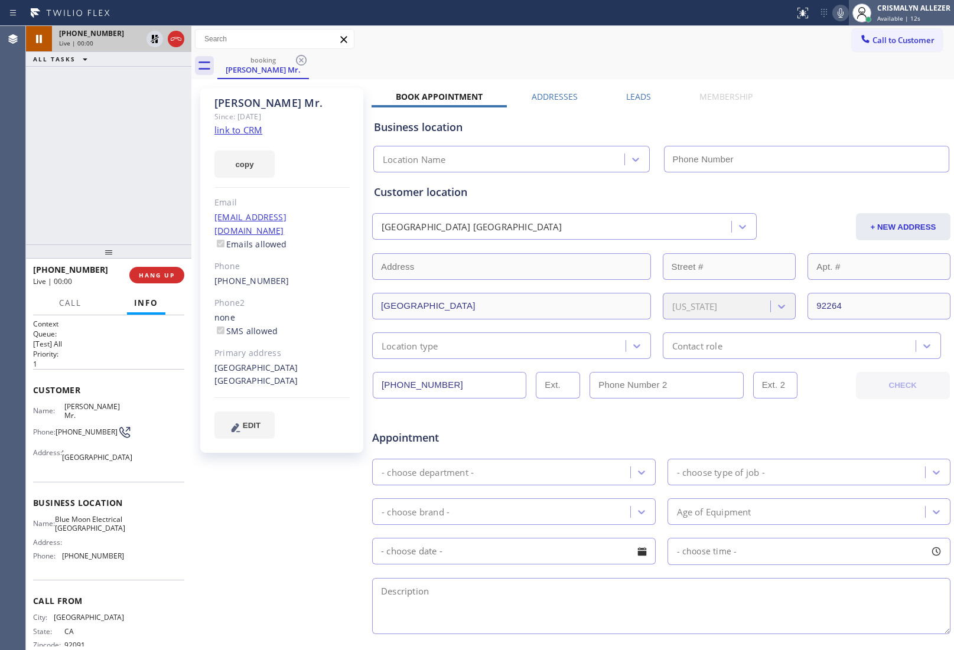
type input "(760) 388-9408"
click at [907, 18] on span "Available | 13s" at bounding box center [898, 18] width 43 height 8
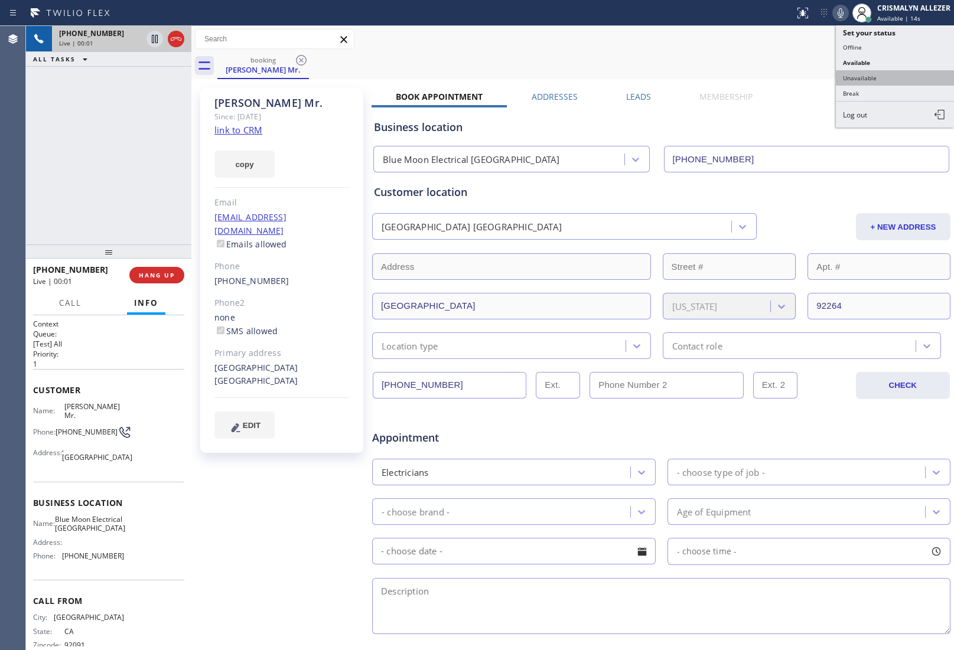
click at [874, 74] on button "Unavailable" at bounding box center [894, 77] width 118 height 15
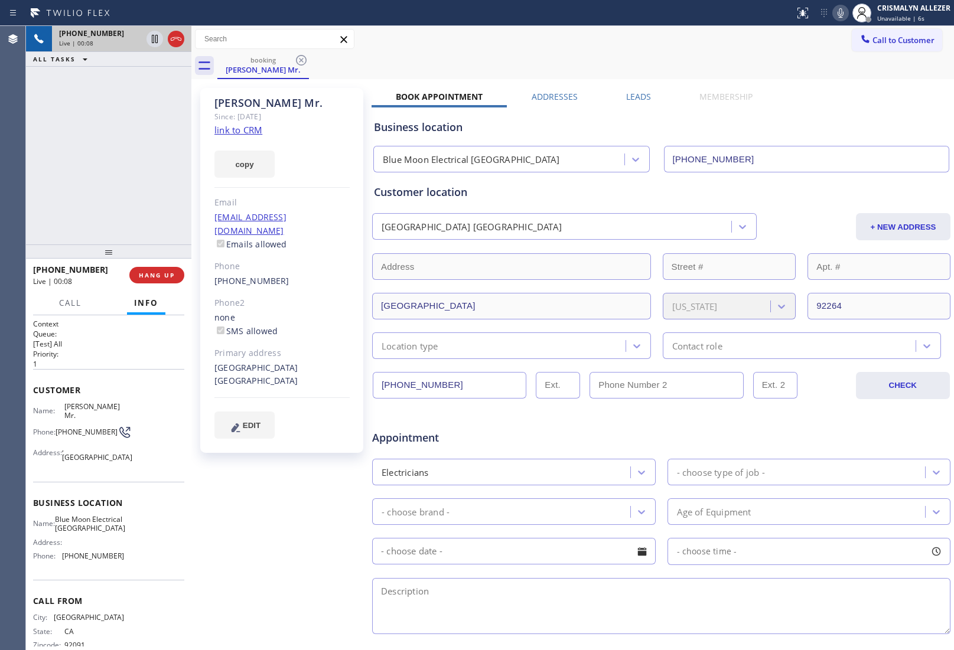
click at [128, 135] on div "+18582047761 Live | 00:08 ALL TASKS ALL TASKS ACTIVE TASKS TASKS IN WRAP UP" at bounding box center [108, 135] width 165 height 218
